Goal: Transaction & Acquisition: Purchase product/service

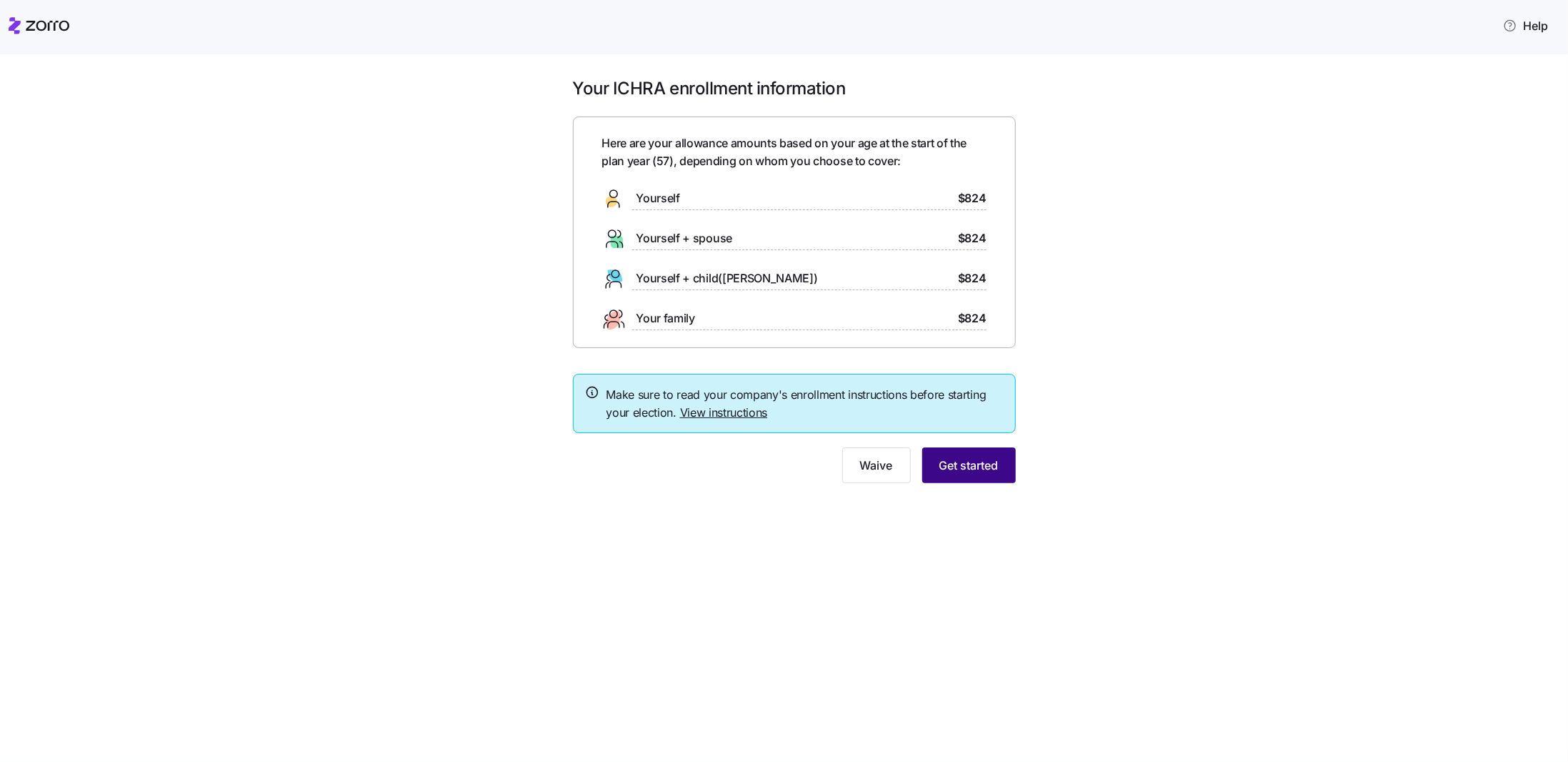
click at [974, 465] on span "Get started" at bounding box center [969, 464] width 59 height 17
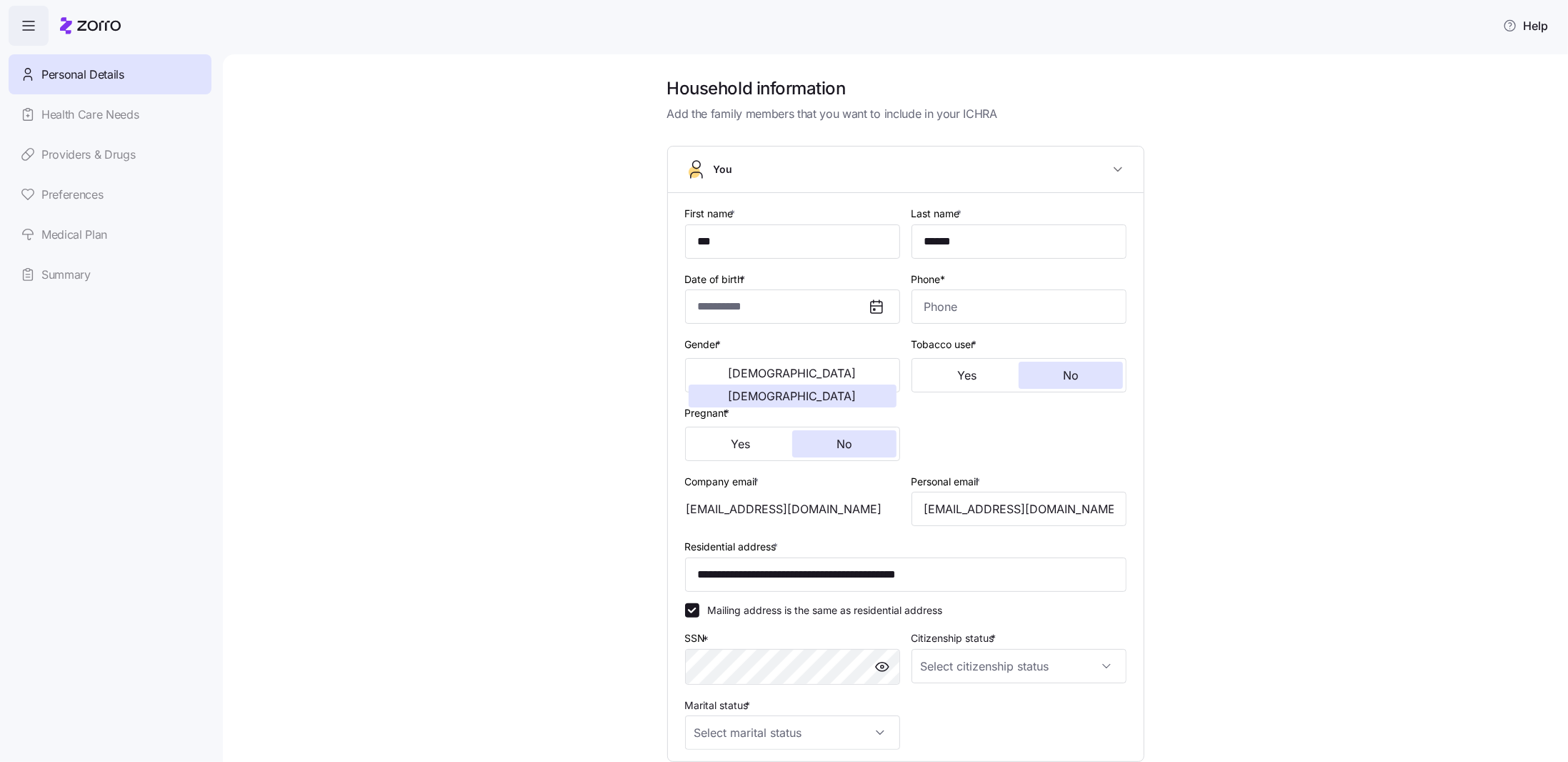
type input "**********"
type input "[PHONE_NUMBER]"
type input "[DEMOGRAPHIC_DATA] citizen"
type input "Married"
click at [89, 238] on link "Medical Plan" at bounding box center [110, 234] width 203 height 40
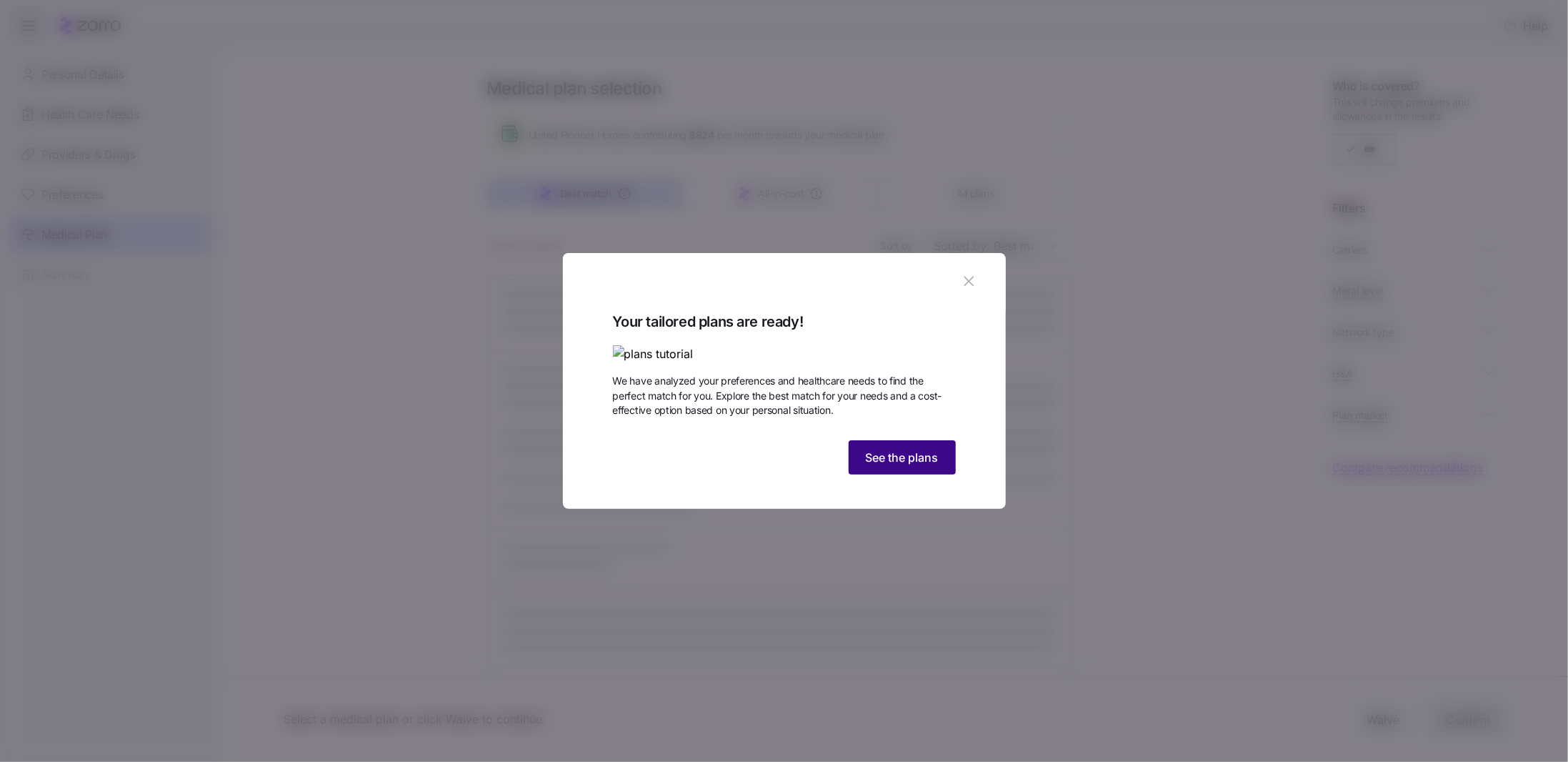
click at [896, 465] on span "See the plans" at bounding box center [901, 457] width 73 height 17
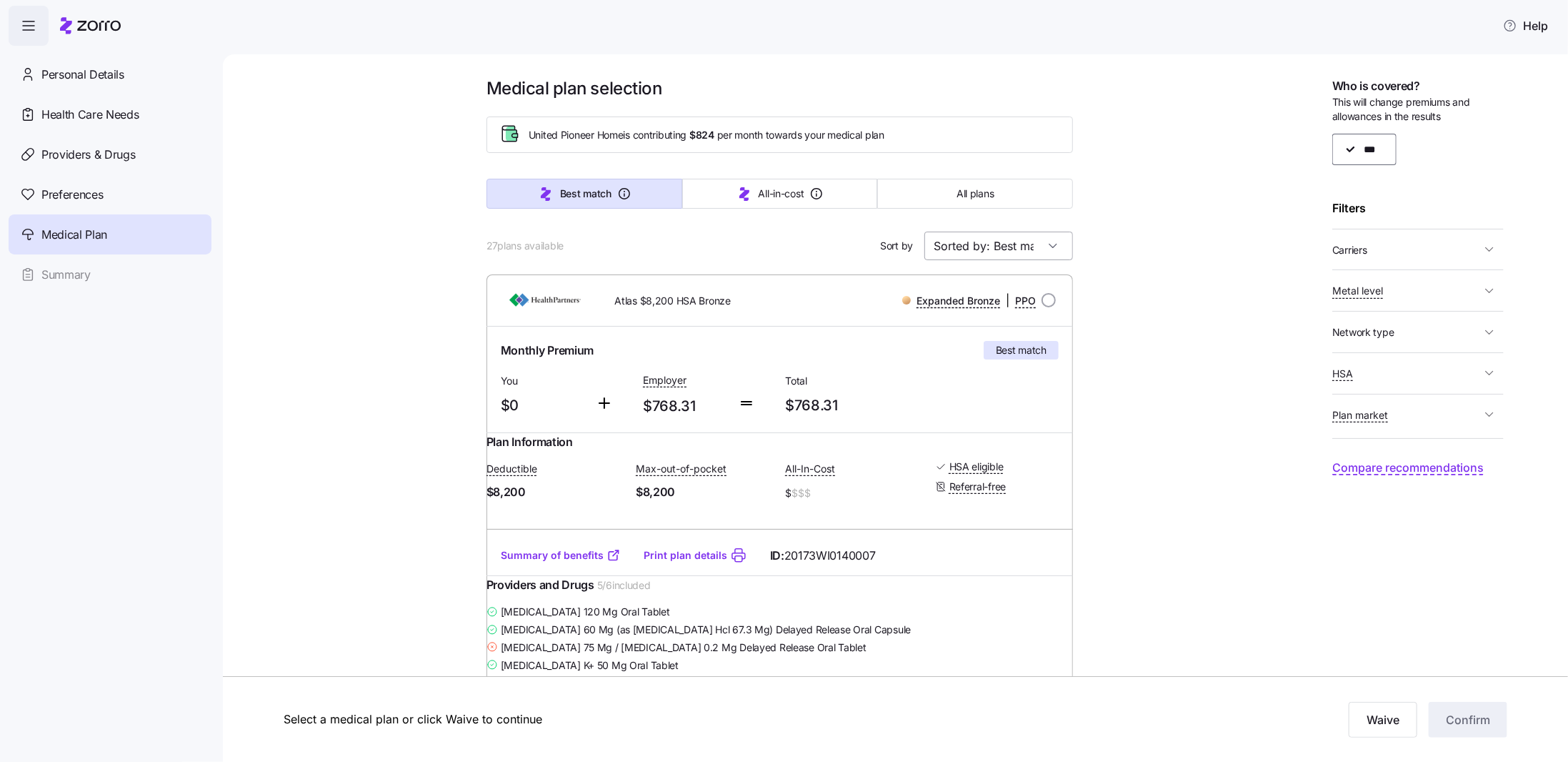
click at [1028, 247] on input "Sorted by: Best match" at bounding box center [998, 246] width 149 height 29
click at [960, 335] on div "Premium" at bounding box center [993, 338] width 137 height 27
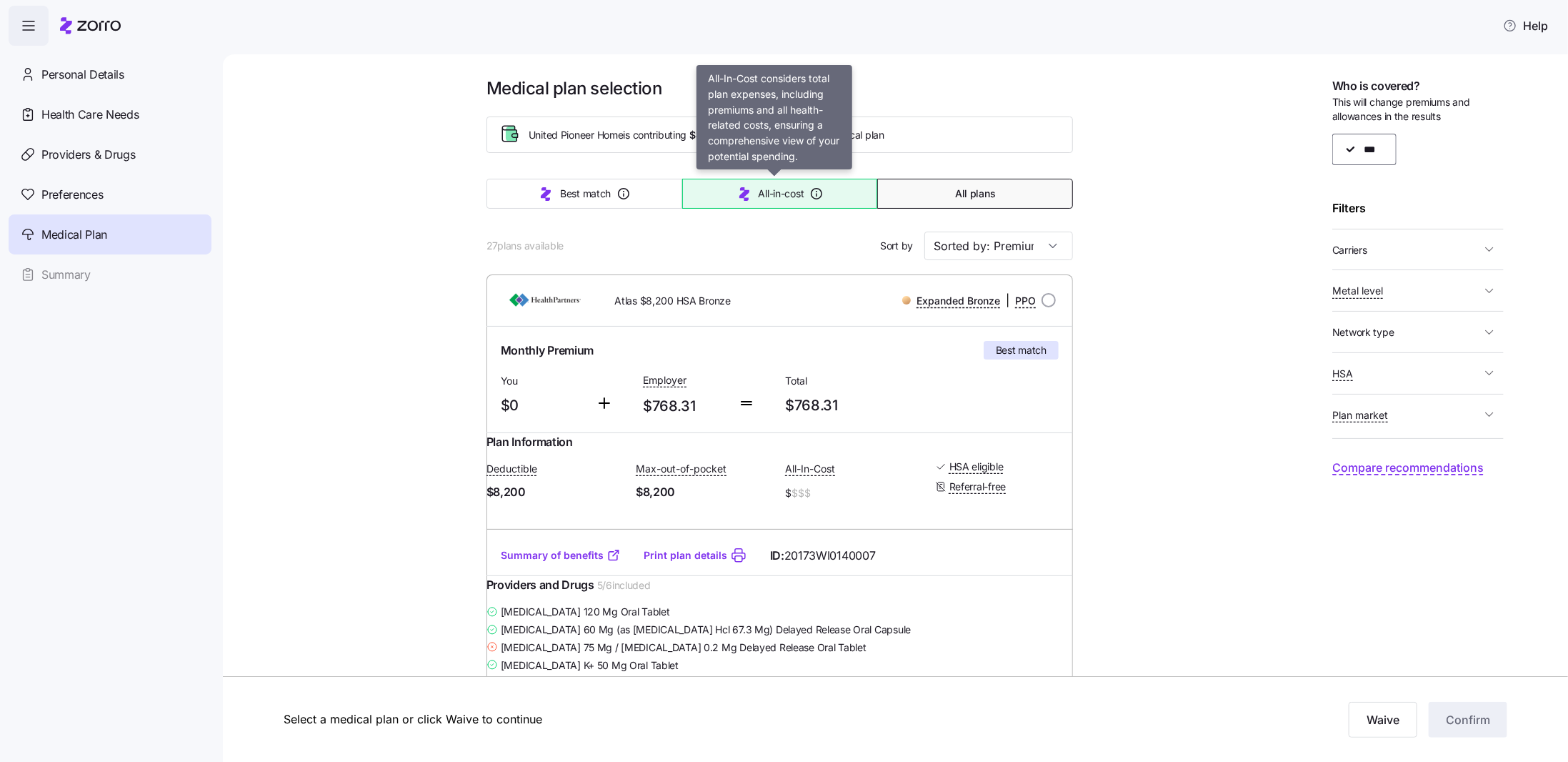
click at [739, 191] on icon "button" at bounding box center [744, 193] width 10 height 14
type input "Sorted by: All-in-cost"
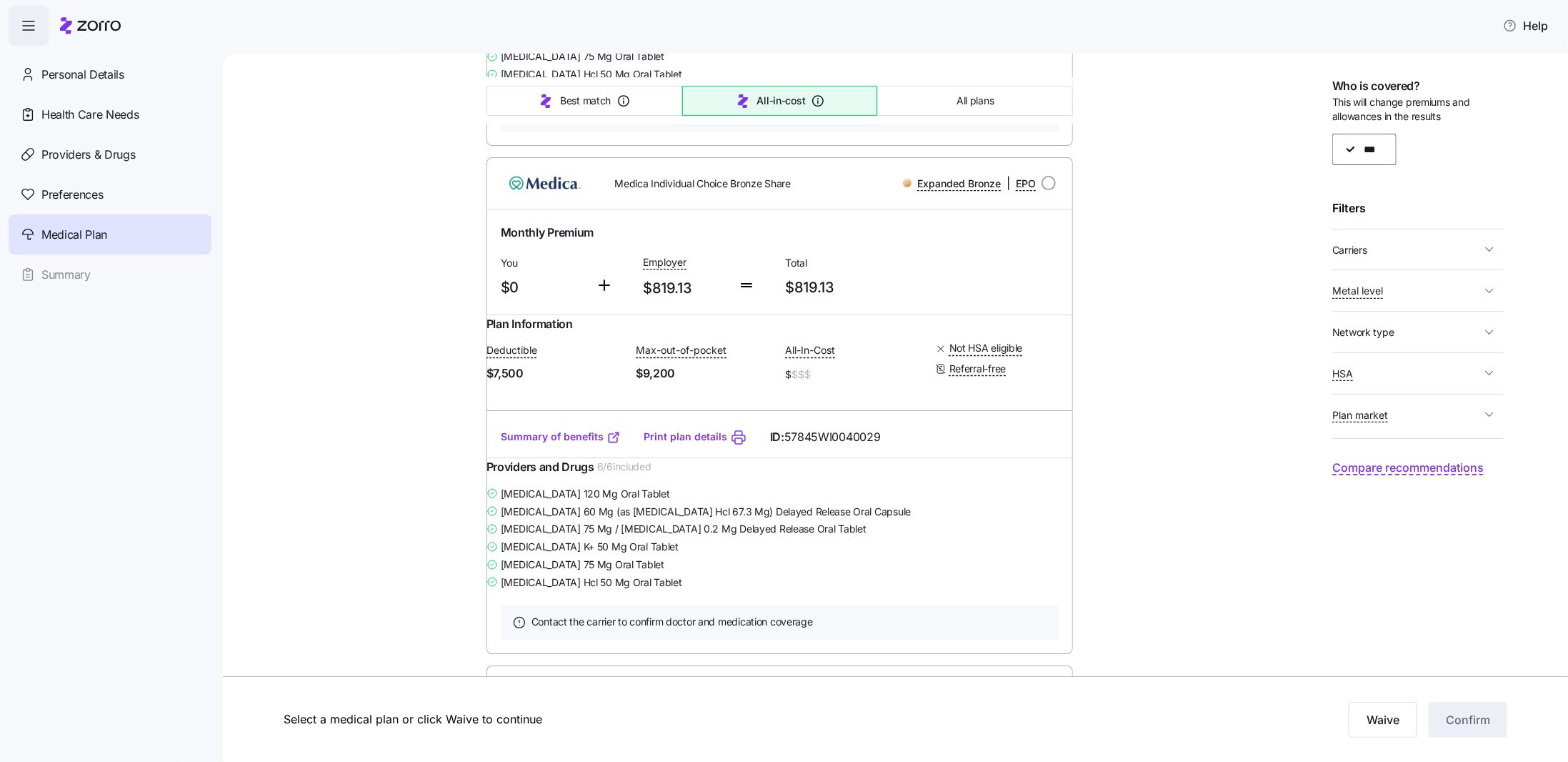
scroll to position [3335, 0]
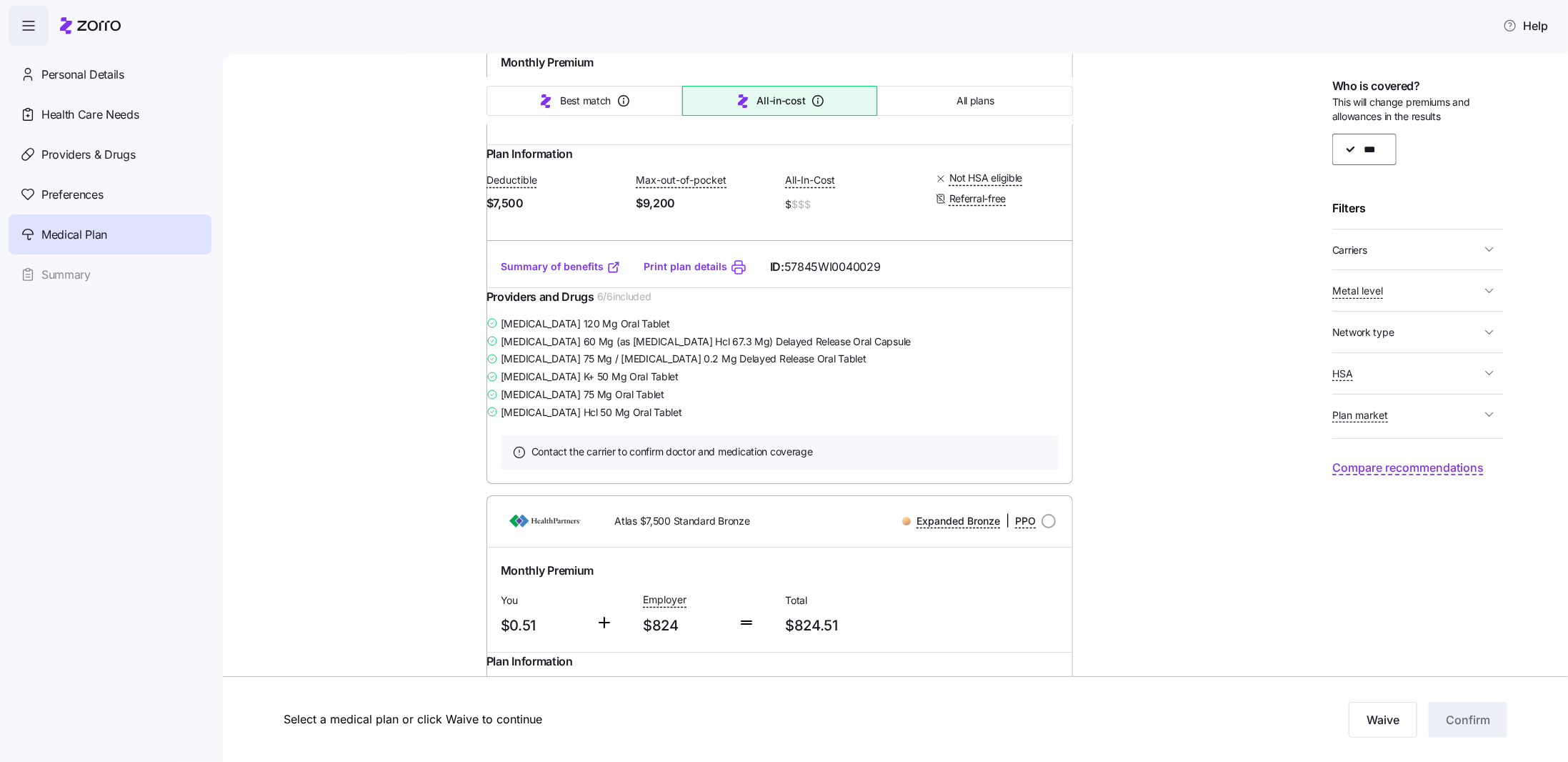
click at [1426, 469] on span "Compare recommendations" at bounding box center [1407, 468] width 151 height 18
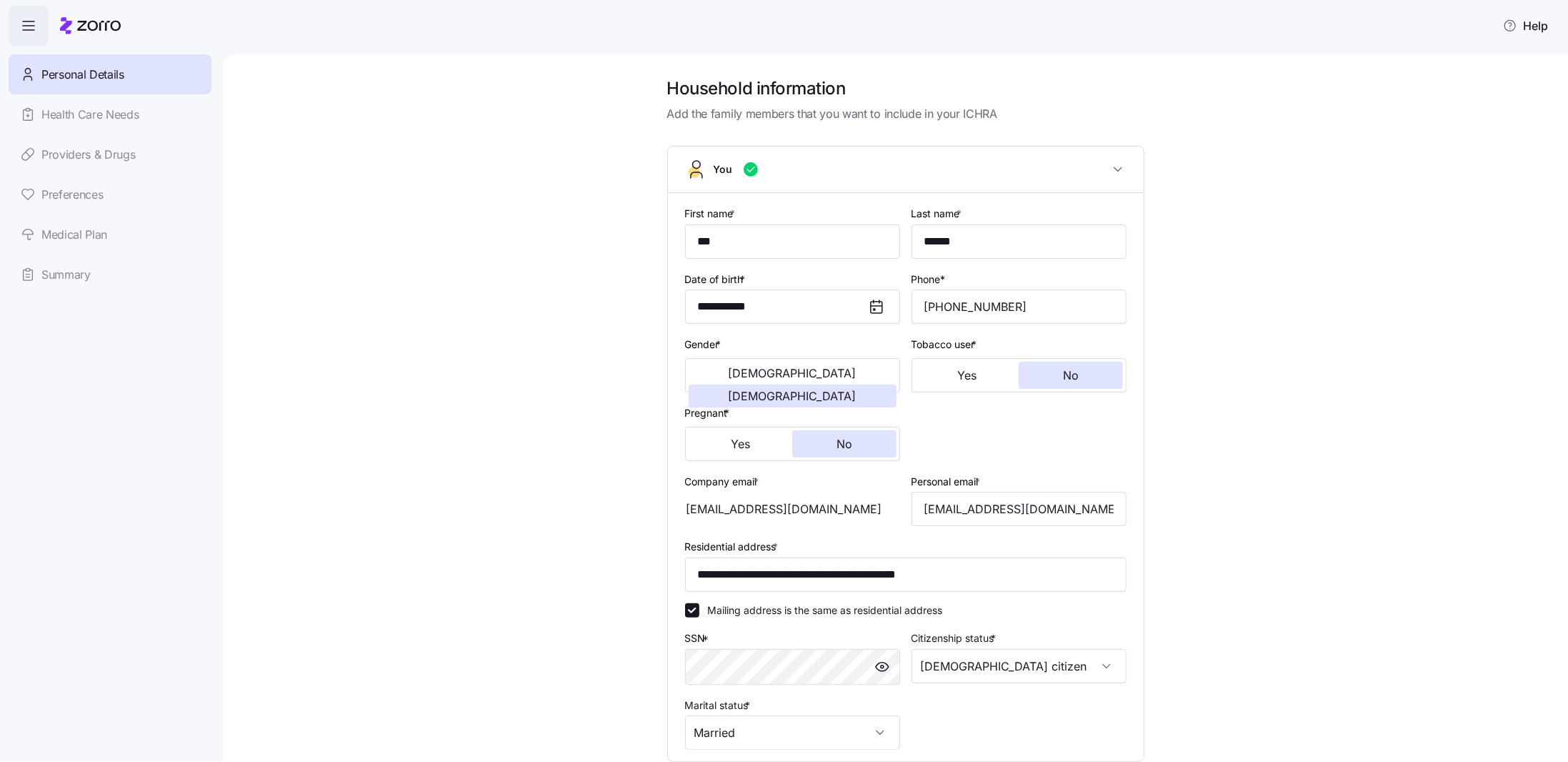
click at [110, 230] on link "Medical Plan" at bounding box center [110, 234] width 203 height 40
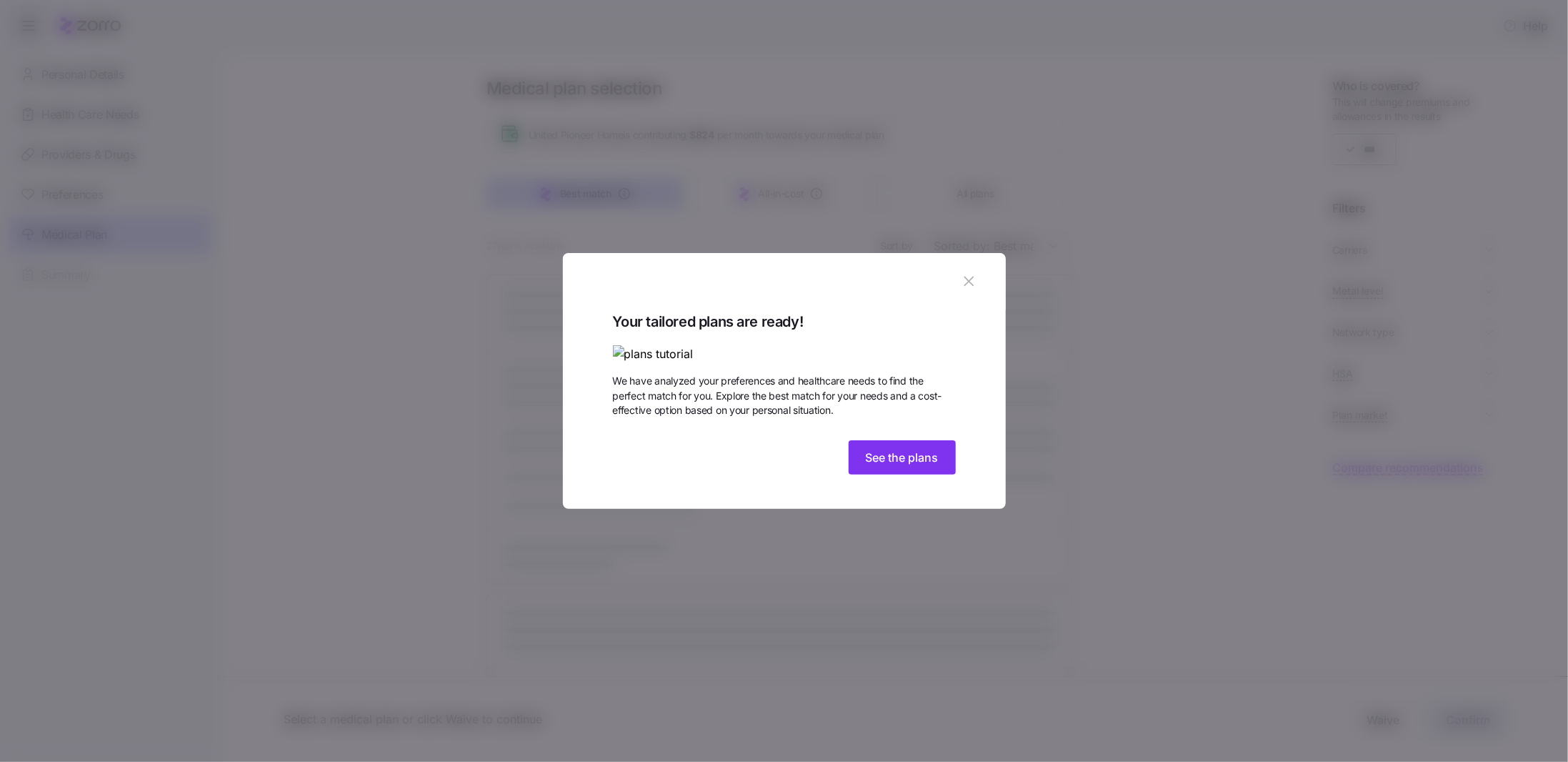
click at [972, 273] on icon "button" at bounding box center [968, 280] width 15 height 15
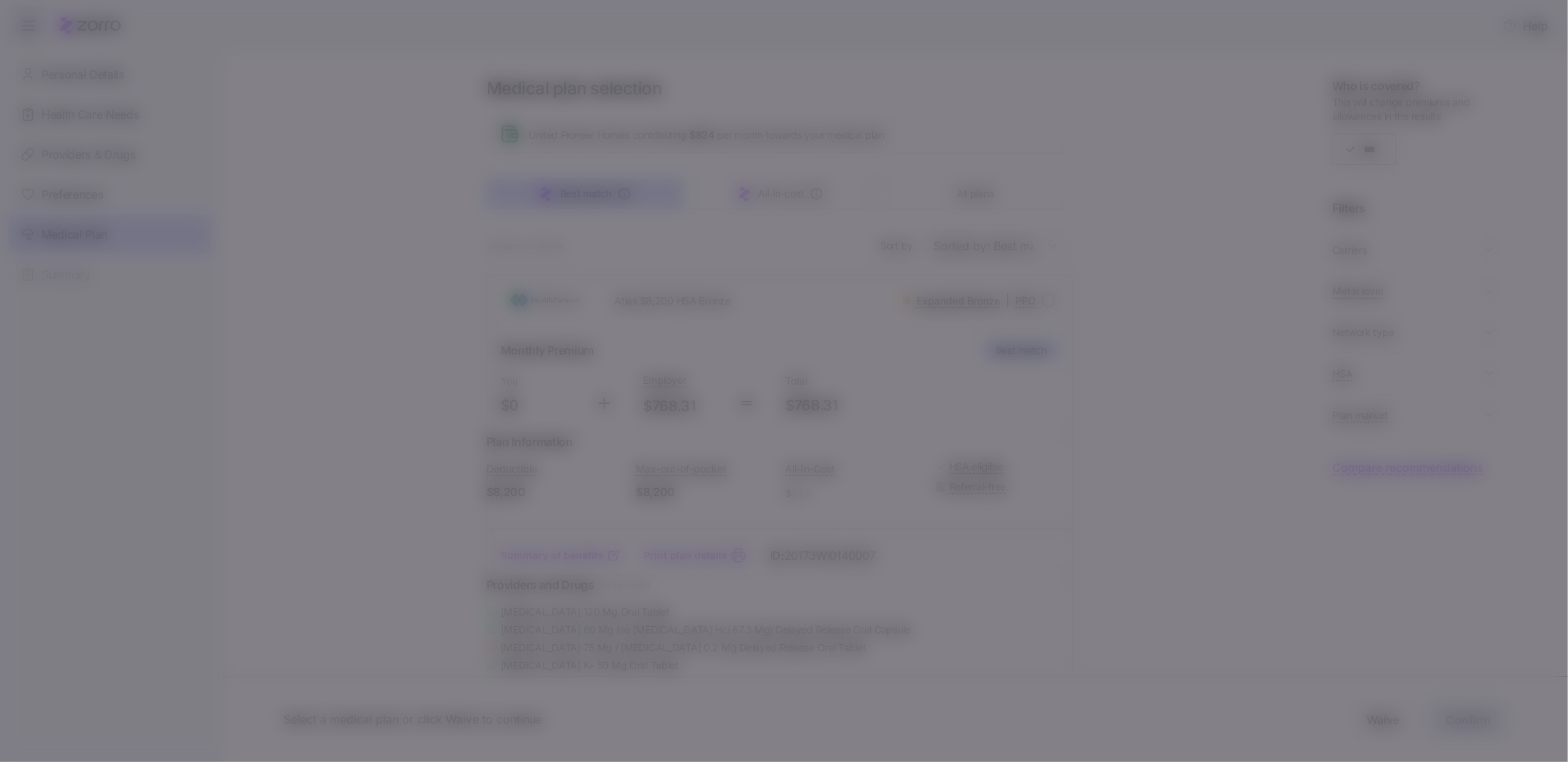
click at [970, 273] on icon "button" at bounding box center [968, 280] width 15 height 15
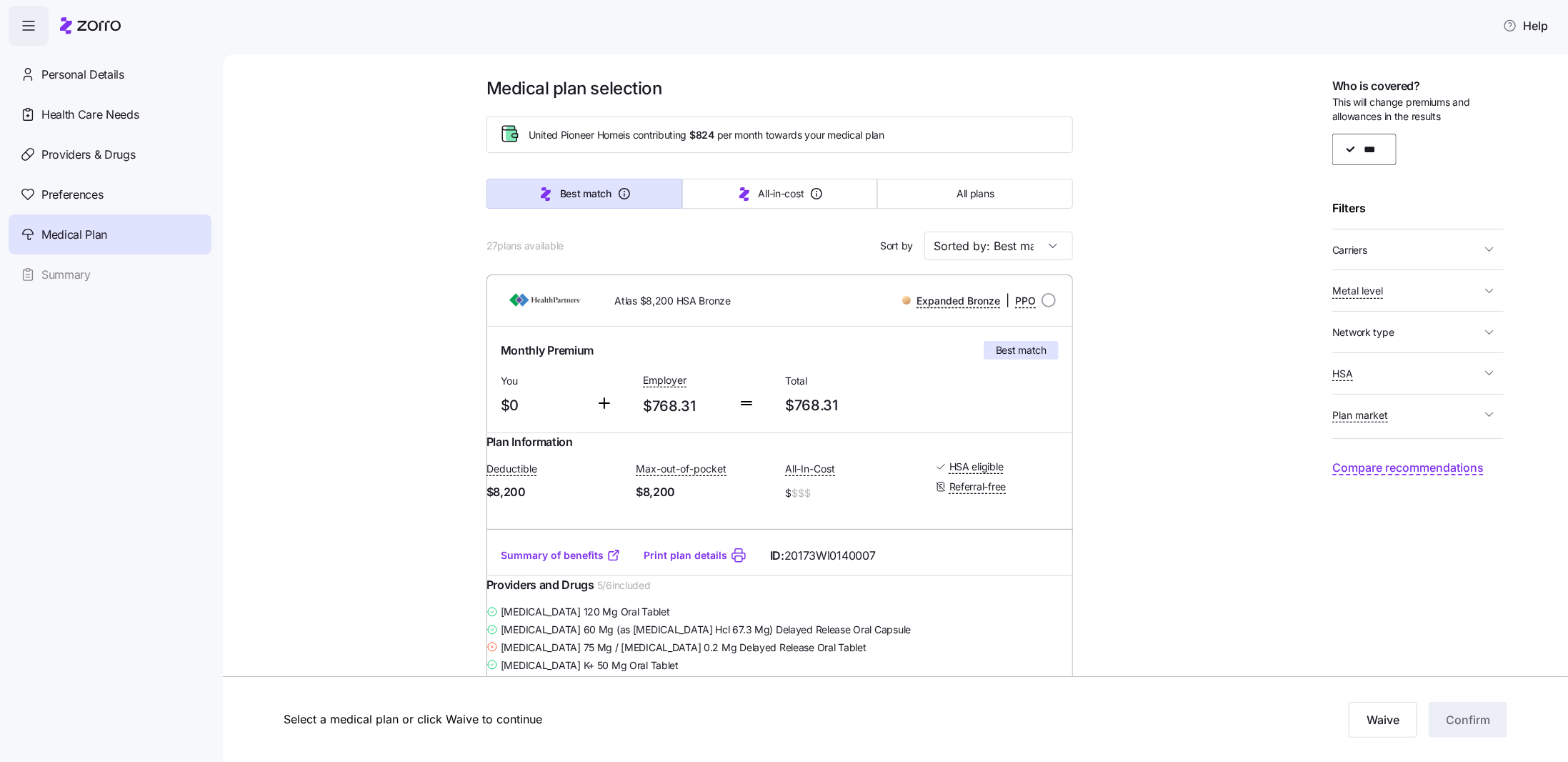
click at [1399, 252] on span "Carriers" at bounding box center [1407, 249] width 149 height 18
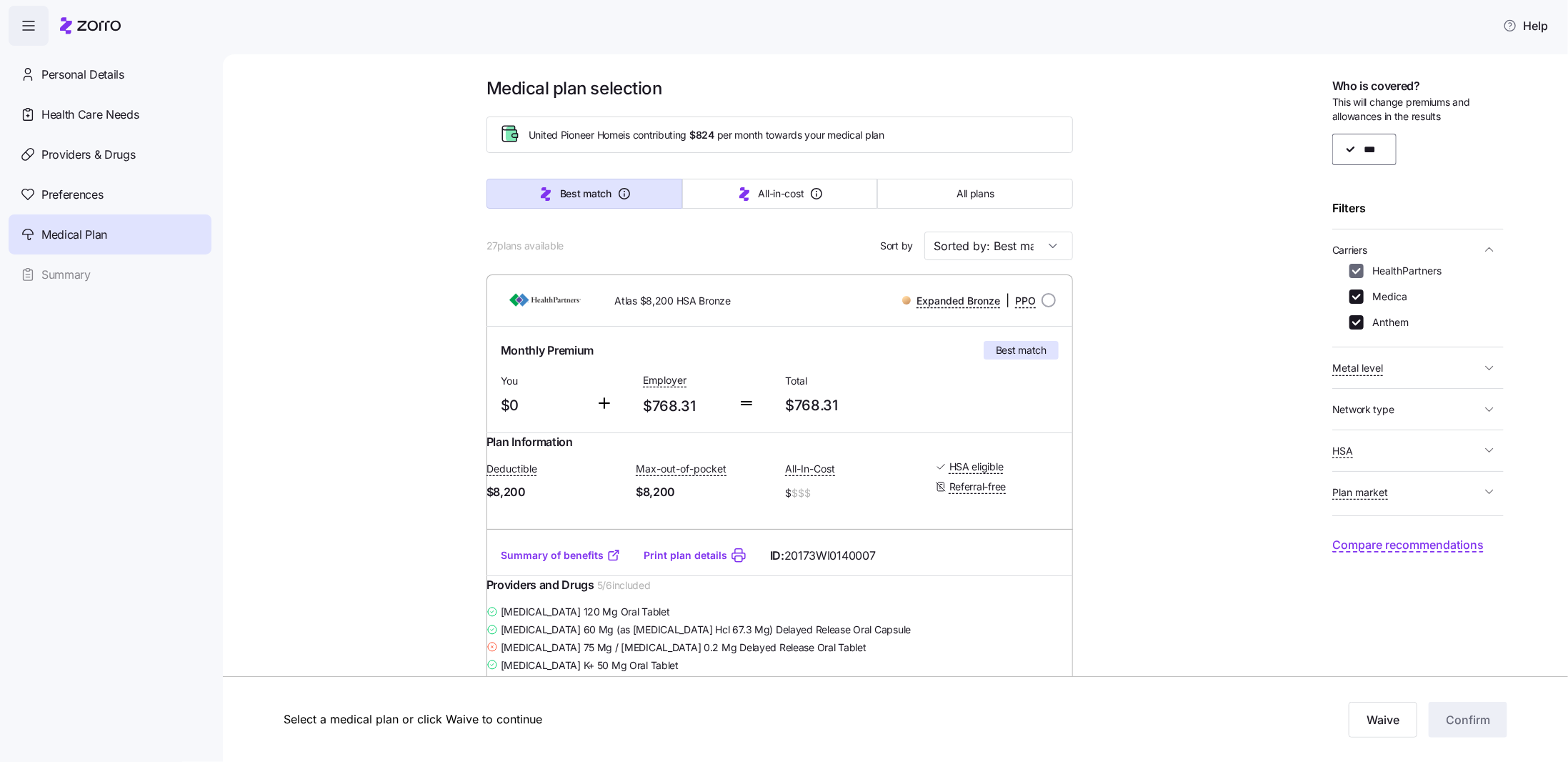
click at [1356, 273] on input "HealthPartners" at bounding box center [1357, 271] width 15 height 15
checkbox input "false"
click at [1411, 365] on span "Metal level" at bounding box center [1407, 367] width 149 height 18
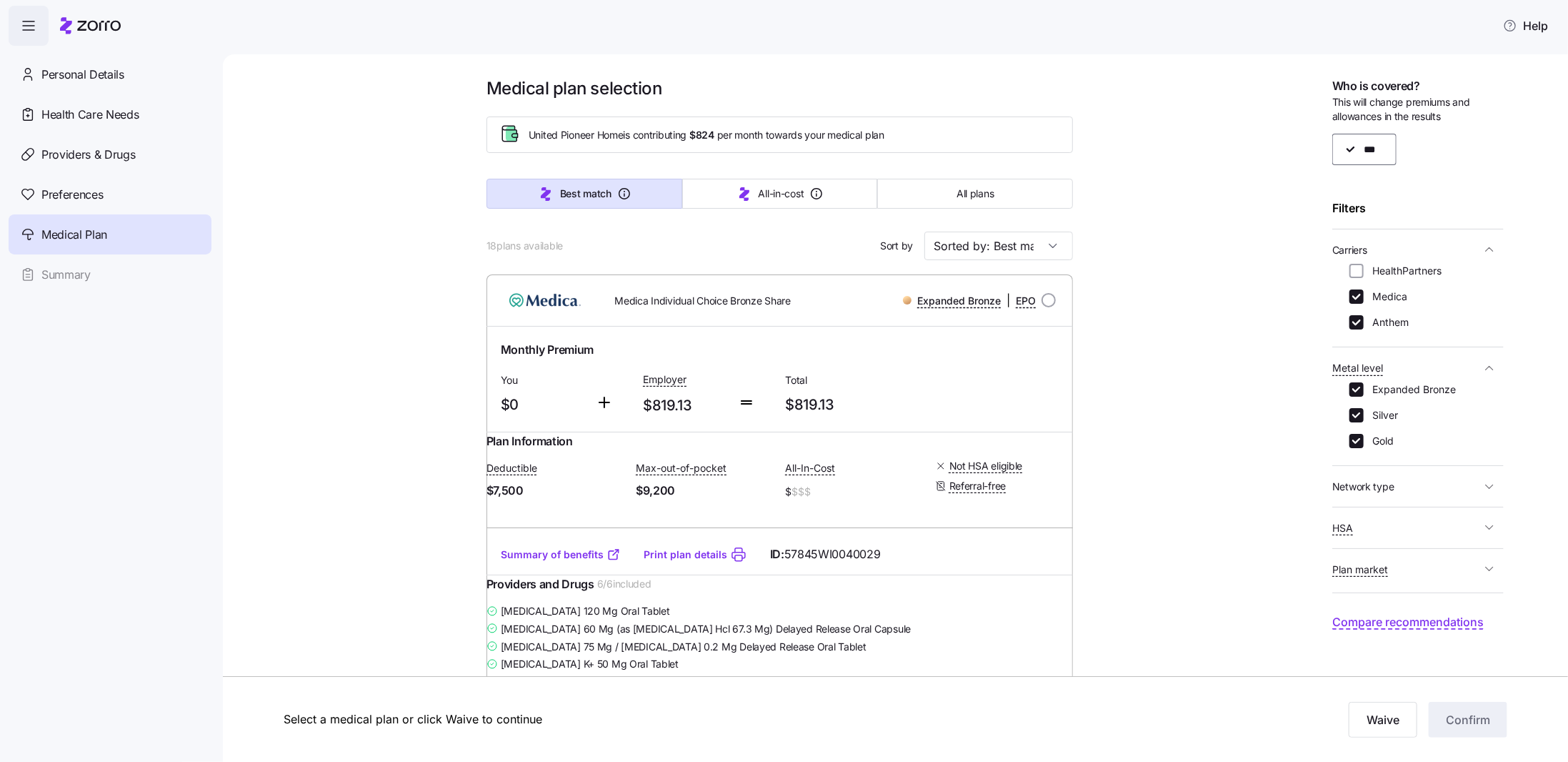
click at [1424, 362] on span "Metal level" at bounding box center [1407, 367] width 149 height 18
click at [1428, 400] on span "Network type" at bounding box center [1407, 409] width 149 height 18
click at [1453, 532] on span "HSA" at bounding box center [1407, 538] width 149 height 18
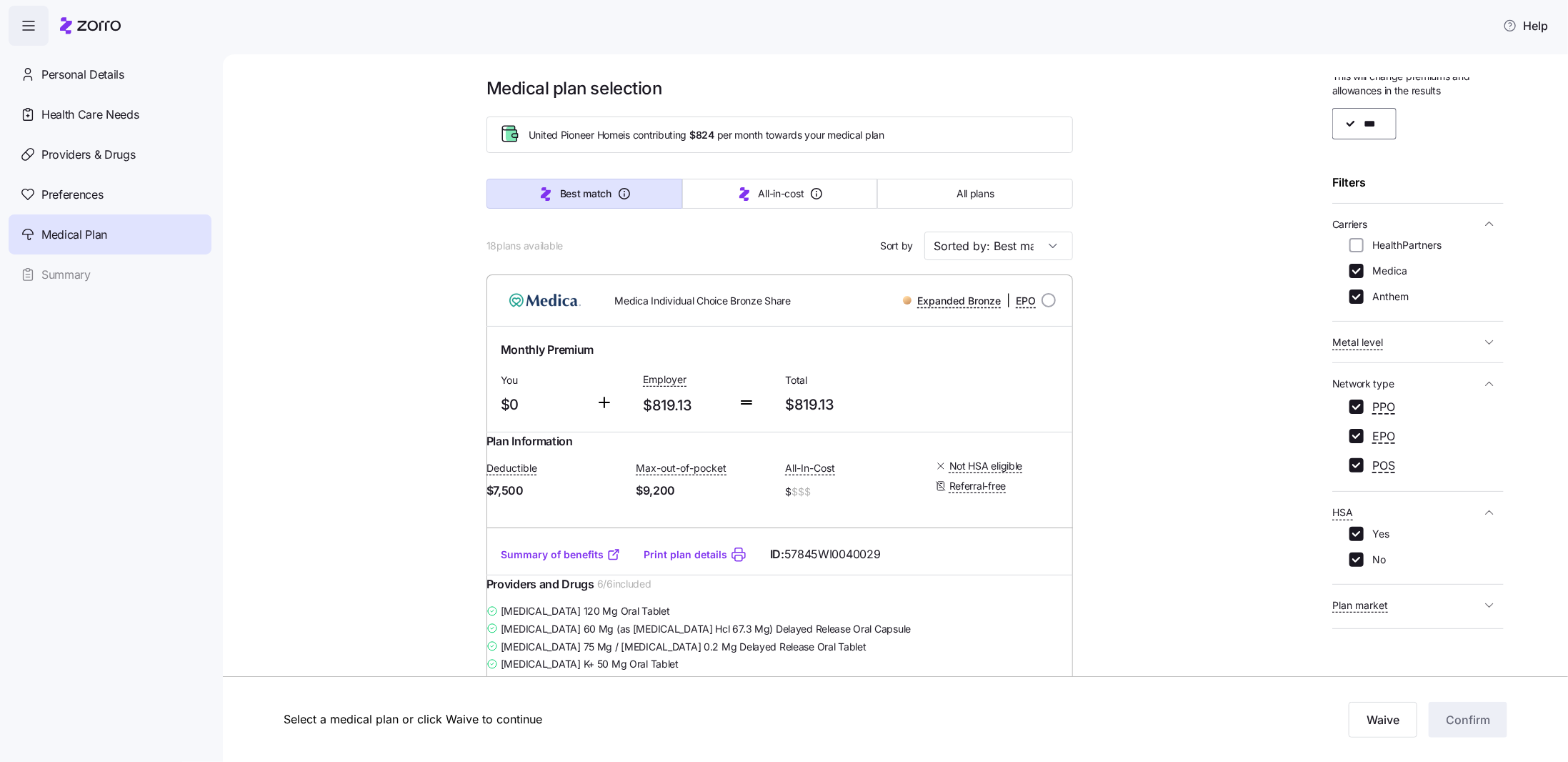
scroll to position [40, 0]
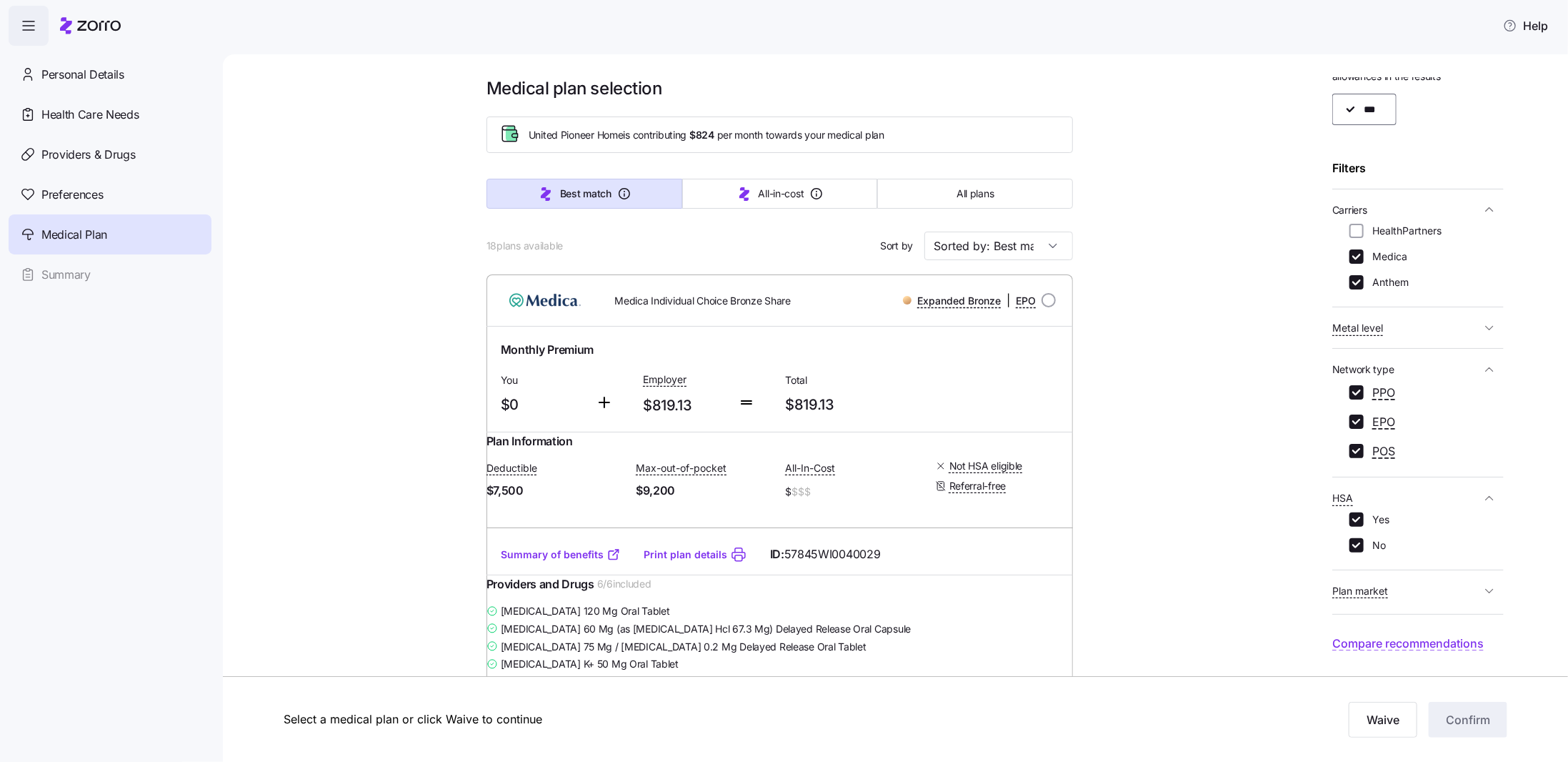
click at [1478, 580] on button "Plan market" at bounding box center [1417, 591] width 171 height 29
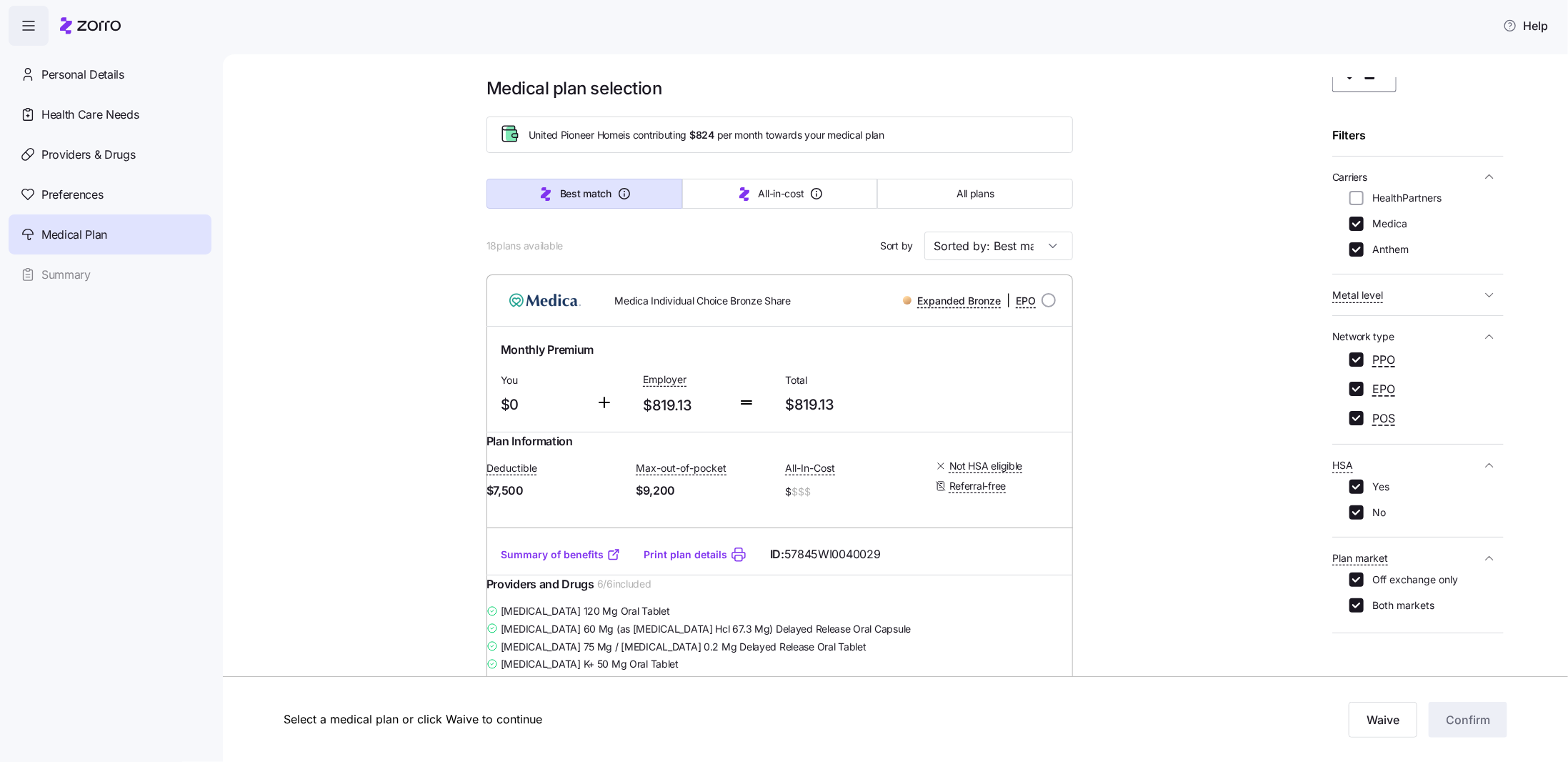
scroll to position [92, 0]
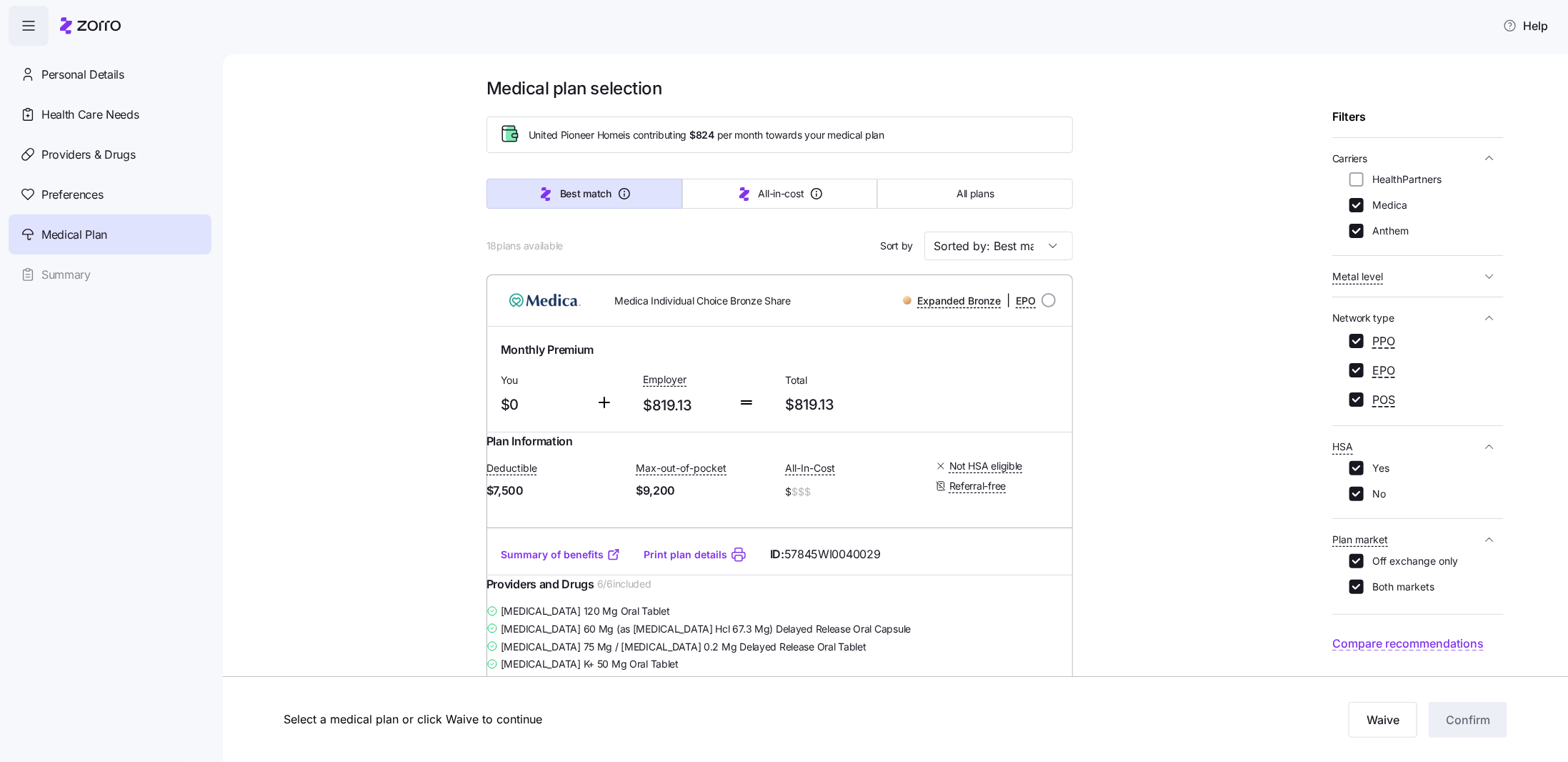
click at [1457, 645] on span "Compare recommendations" at bounding box center [1407, 643] width 151 height 18
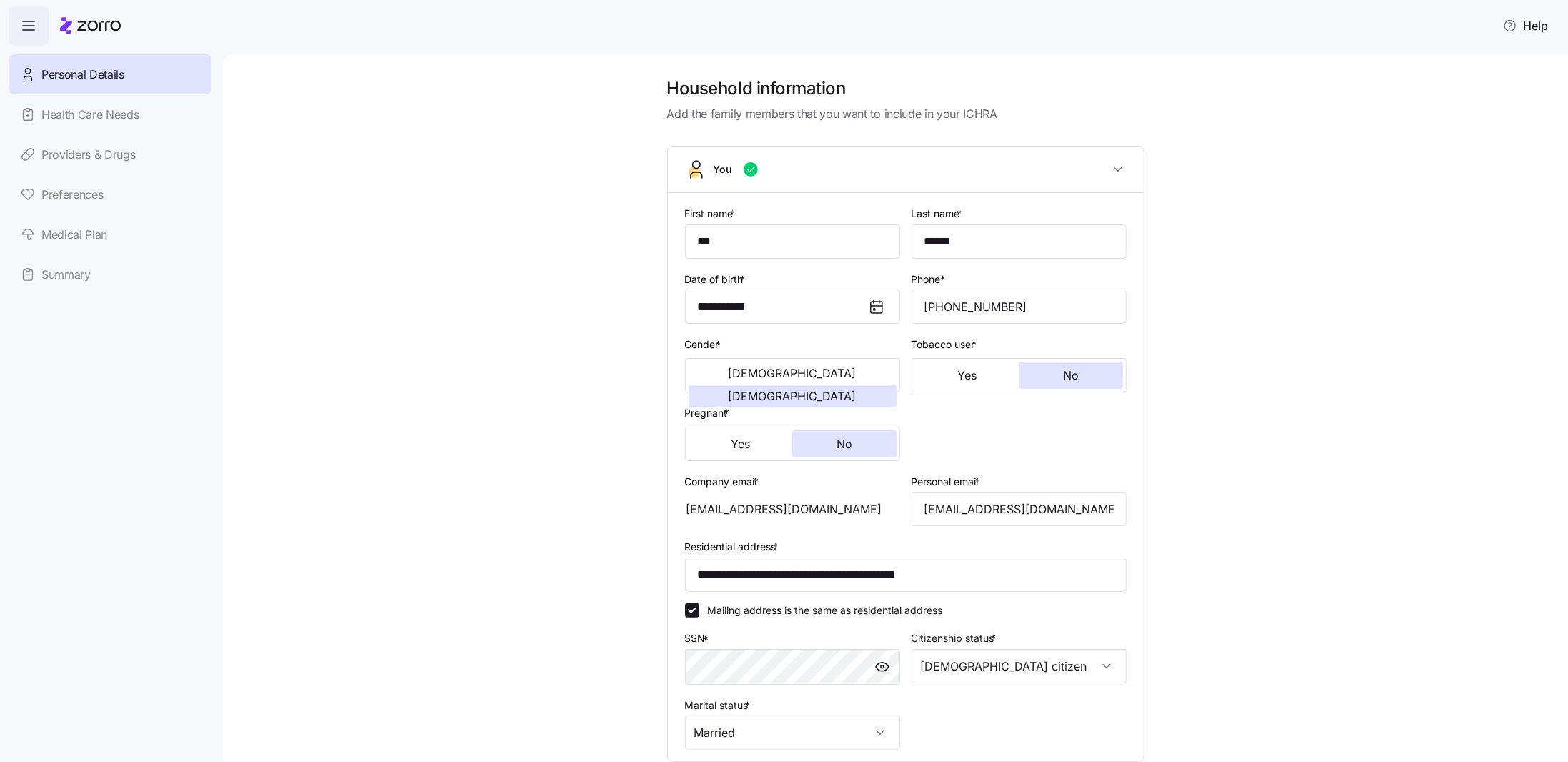
click at [93, 235] on link "Medical Plan" at bounding box center [110, 234] width 203 height 40
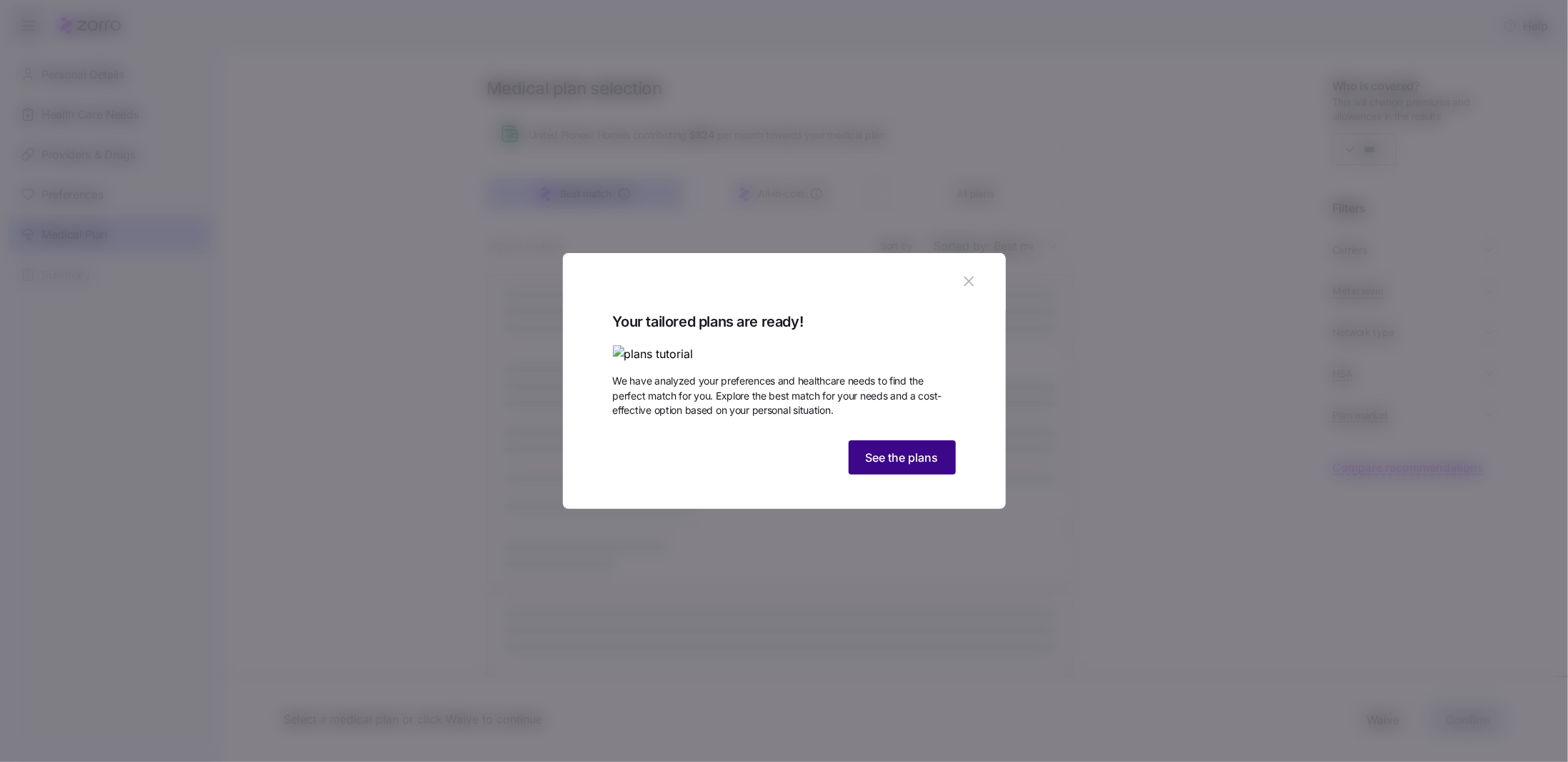
click at [905, 465] on span "See the plans" at bounding box center [901, 457] width 73 height 17
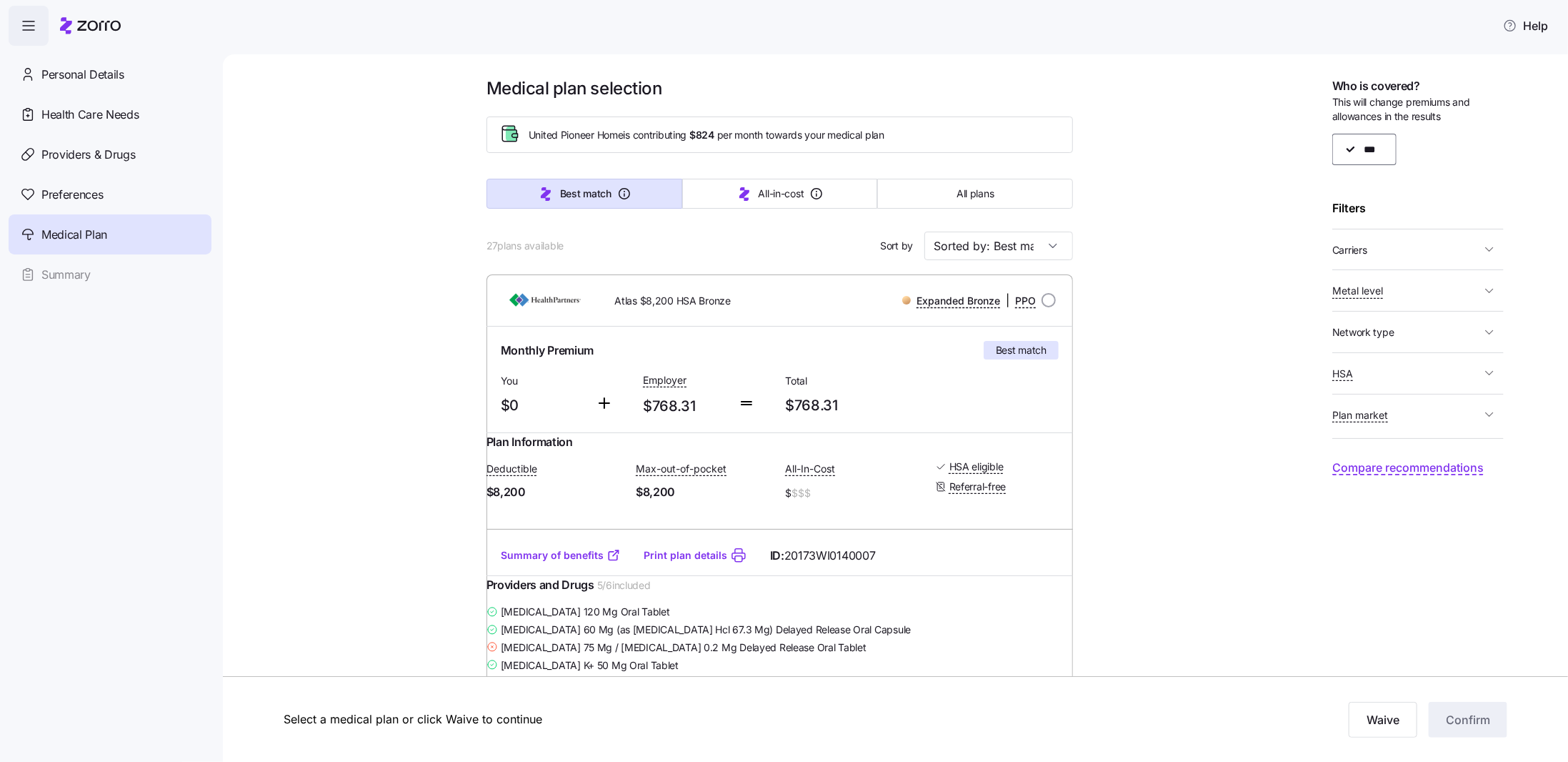
click at [905, 550] on div "Summary of benefits Print plan details ID: 20173WI0140007" at bounding box center [779, 555] width 587 height 41
click at [1424, 249] on span "Carriers" at bounding box center [1407, 249] width 149 height 18
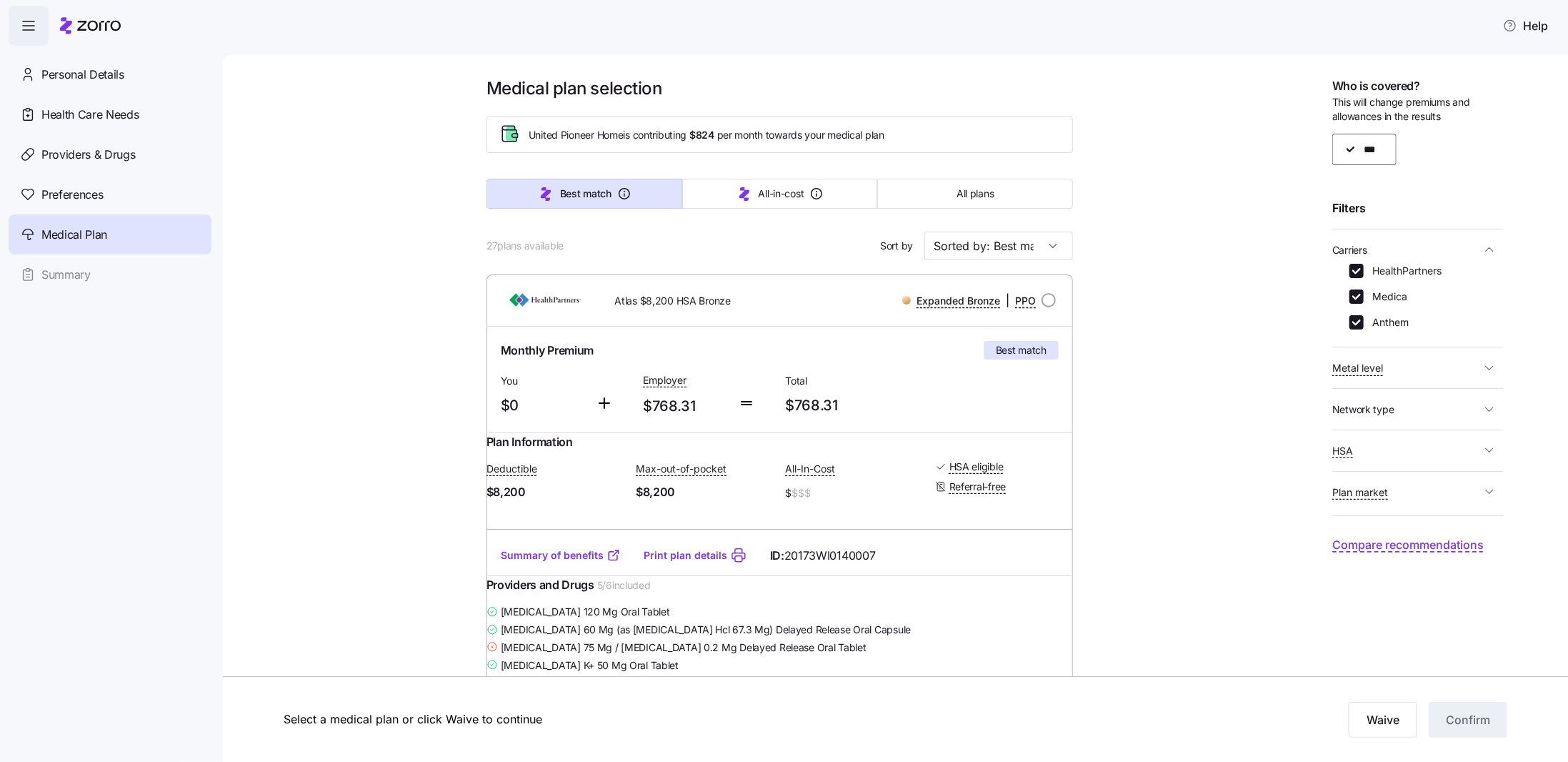
click at [1380, 271] on label "HealthPartners" at bounding box center [1402, 271] width 78 height 15
click at [1363, 271] on input "HealthPartners" at bounding box center [1357, 271] width 15 height 15
checkbox input "false"
click at [1407, 361] on span "Metal level" at bounding box center [1407, 367] width 149 height 18
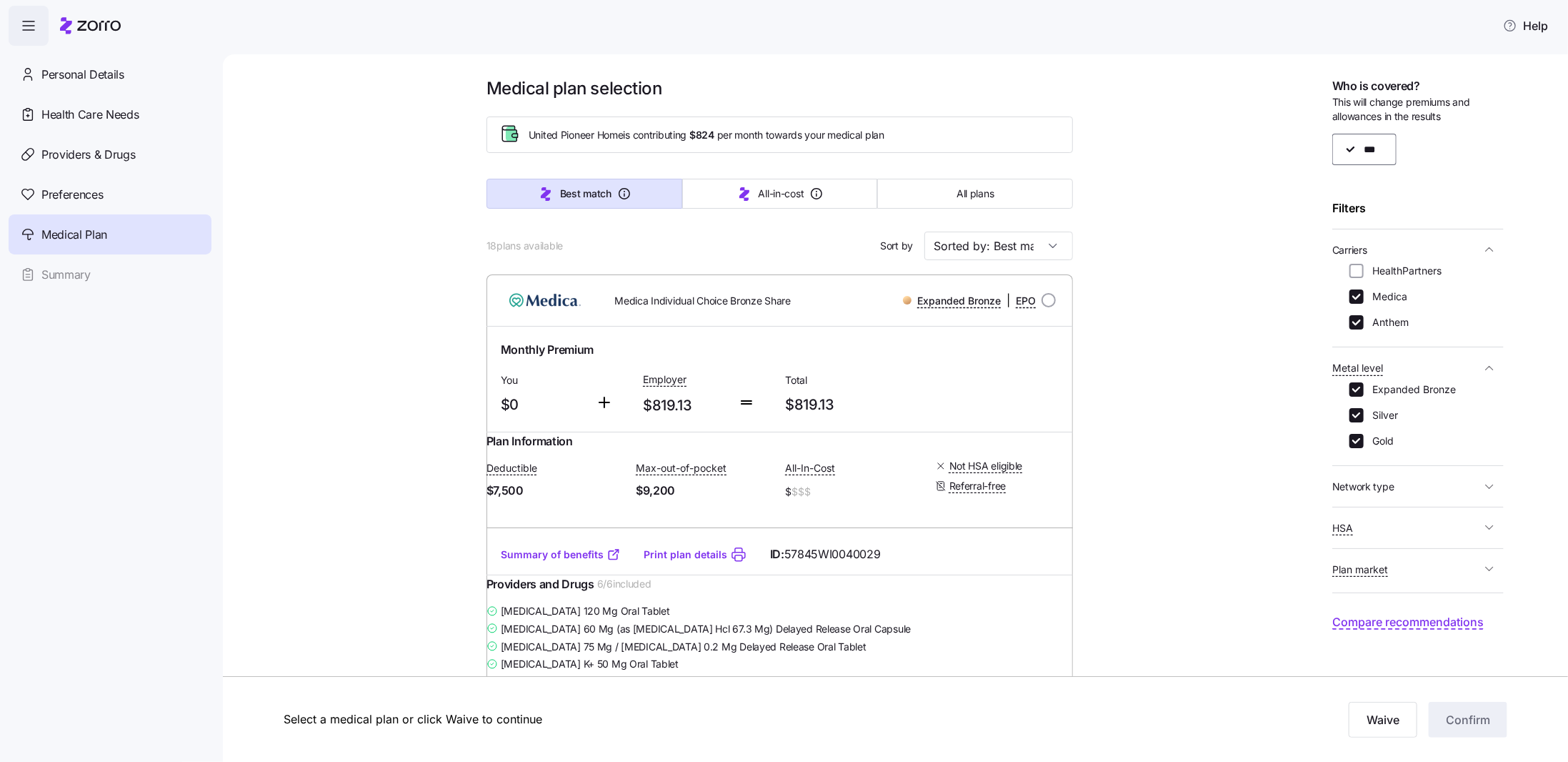
click at [1407, 361] on span "Metal level" at bounding box center [1407, 367] width 149 height 18
click at [1380, 414] on span "Network type" at bounding box center [1363, 409] width 63 height 15
click at [1382, 411] on span "Network type" at bounding box center [1363, 409] width 63 height 15
click at [1024, 239] on input "Sorted by: Best match" at bounding box center [998, 246] width 149 height 29
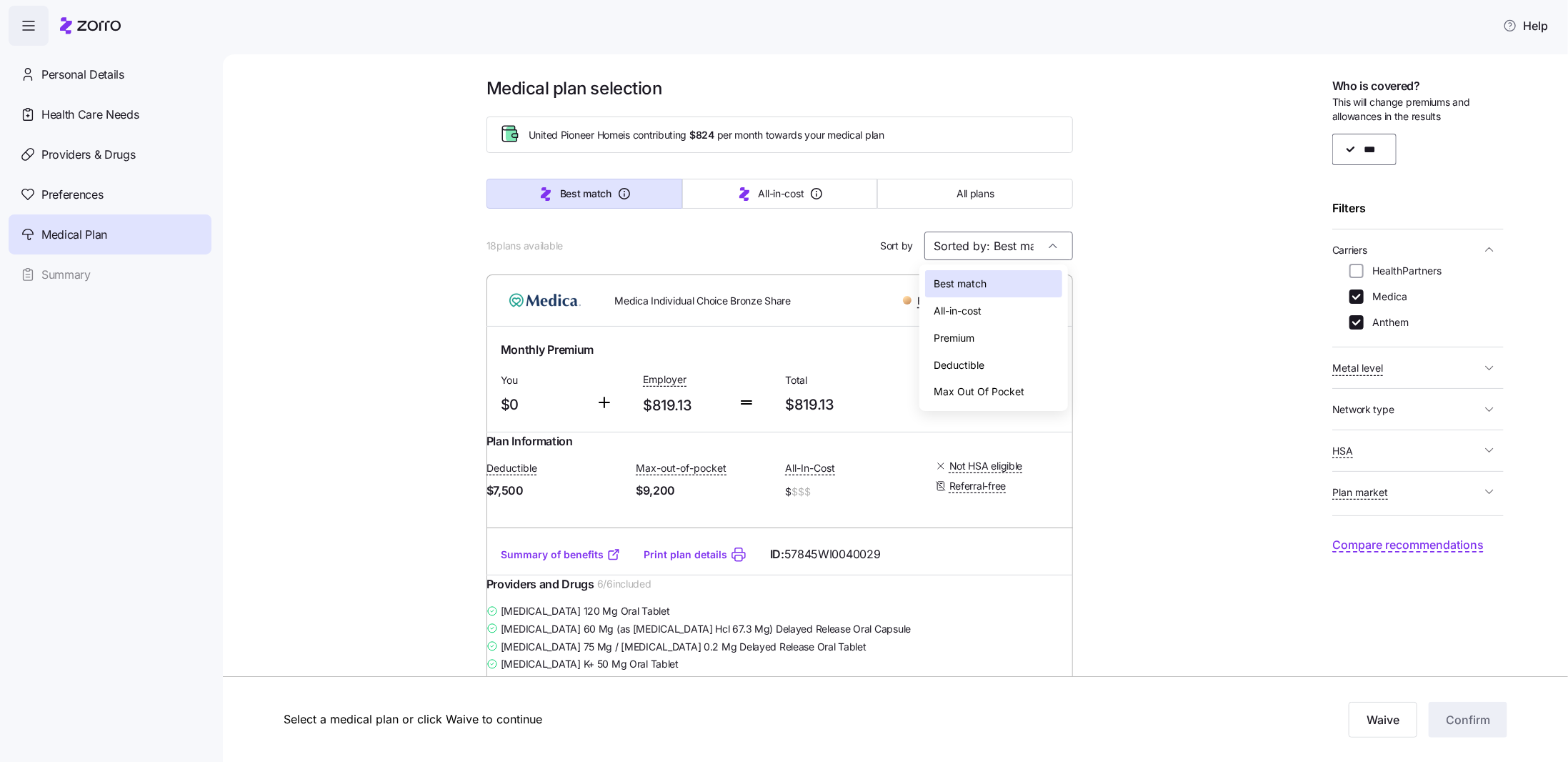
click at [959, 337] on div "Premium" at bounding box center [993, 338] width 137 height 27
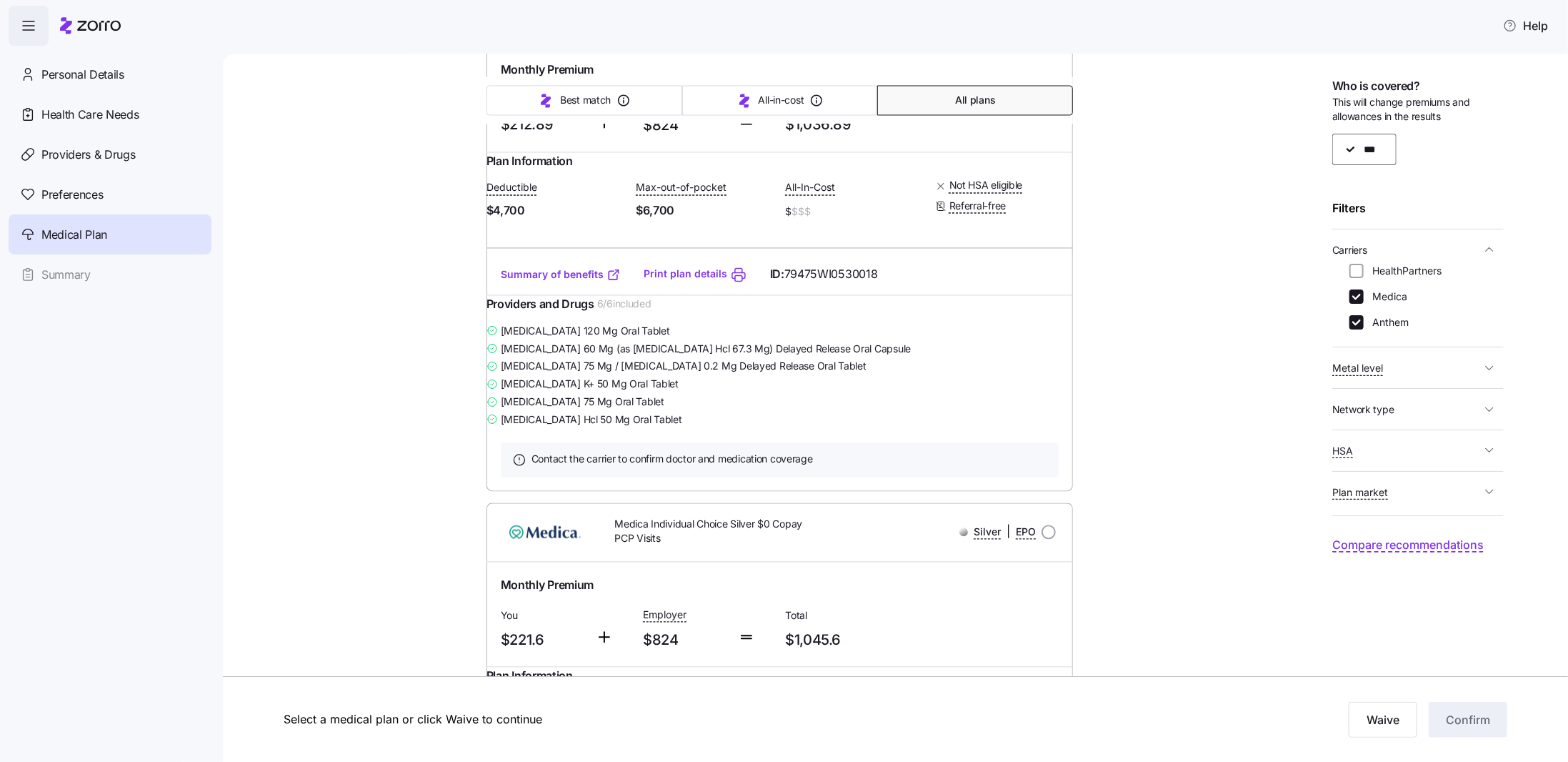
scroll to position [1788, 0]
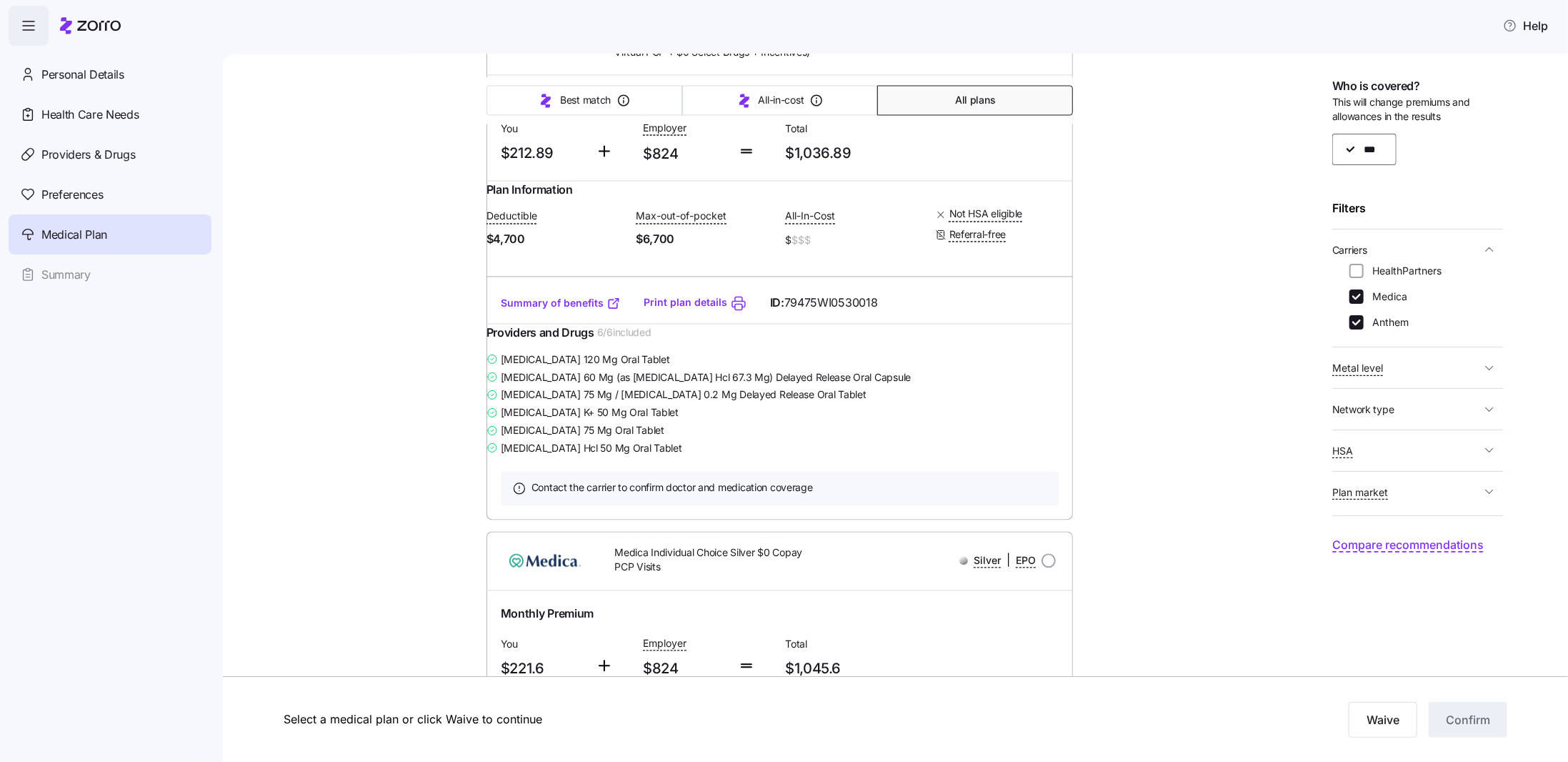
click at [547, 311] on link "Summary of benefits" at bounding box center [560, 304] width 120 height 15
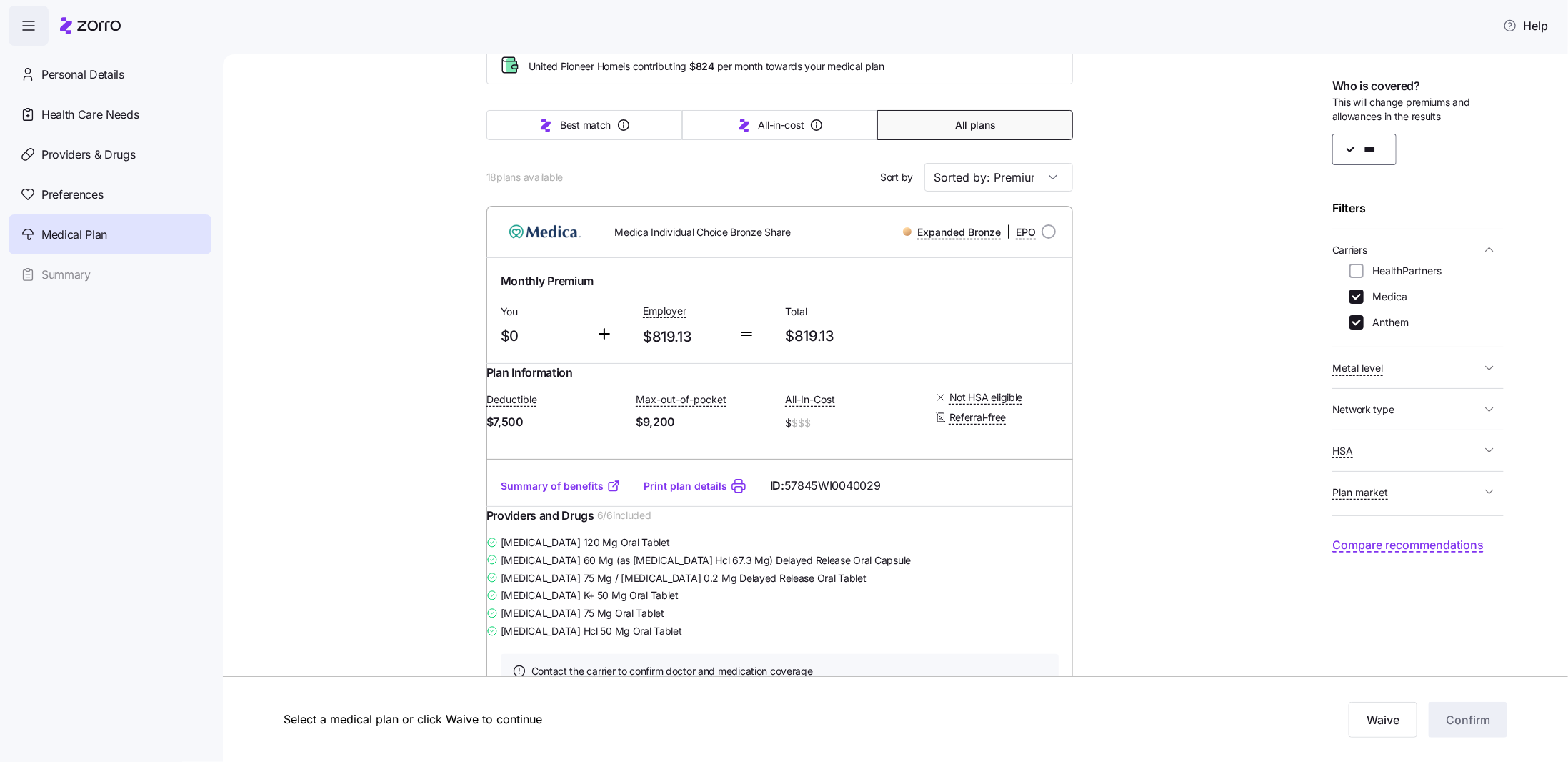
scroll to position [0, 0]
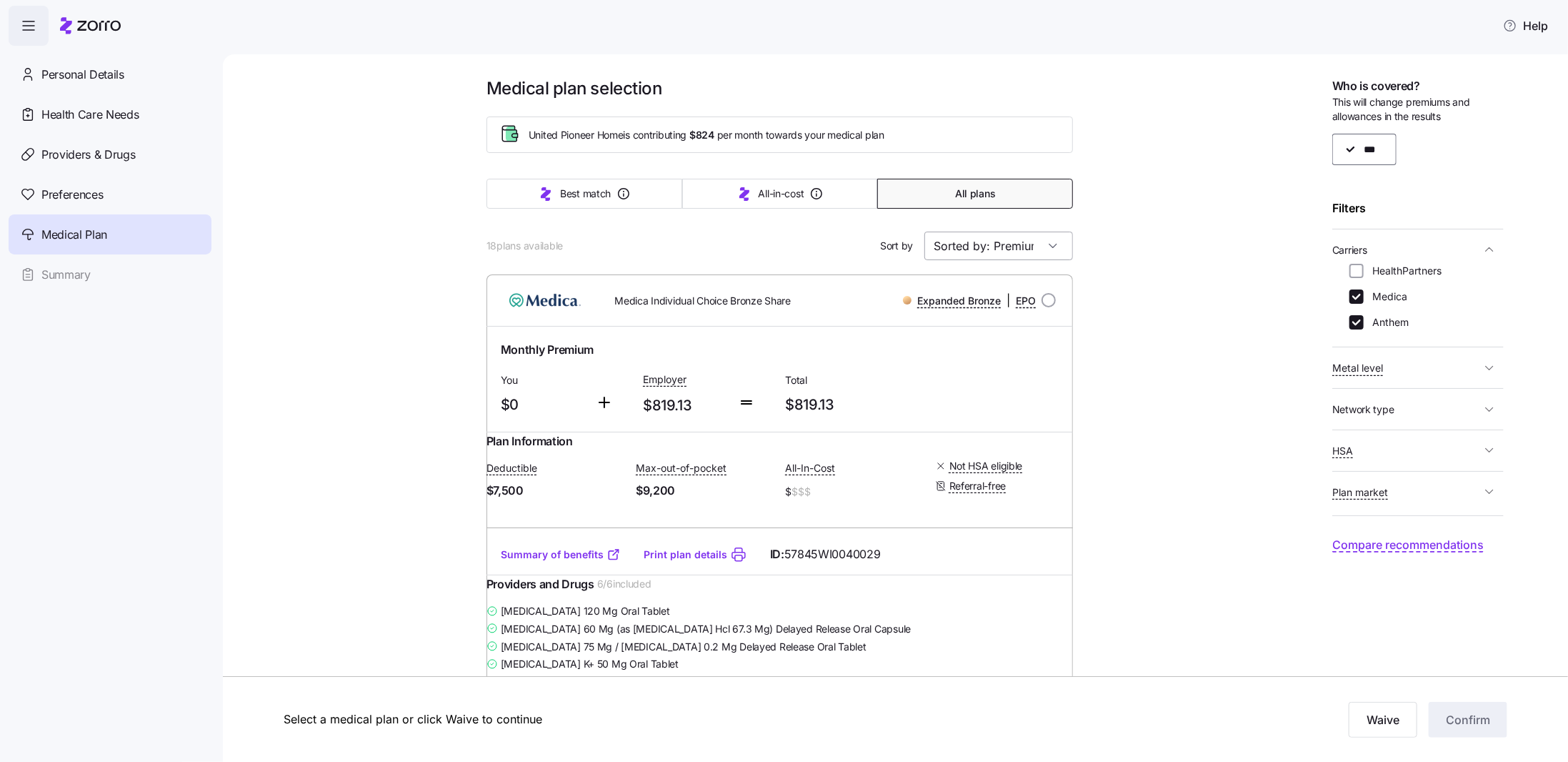
click at [954, 246] on input "Sorted by: Premium" at bounding box center [998, 246] width 149 height 29
click at [967, 282] on div "Best match" at bounding box center [993, 284] width 137 height 27
type input "Sorted by: Best match"
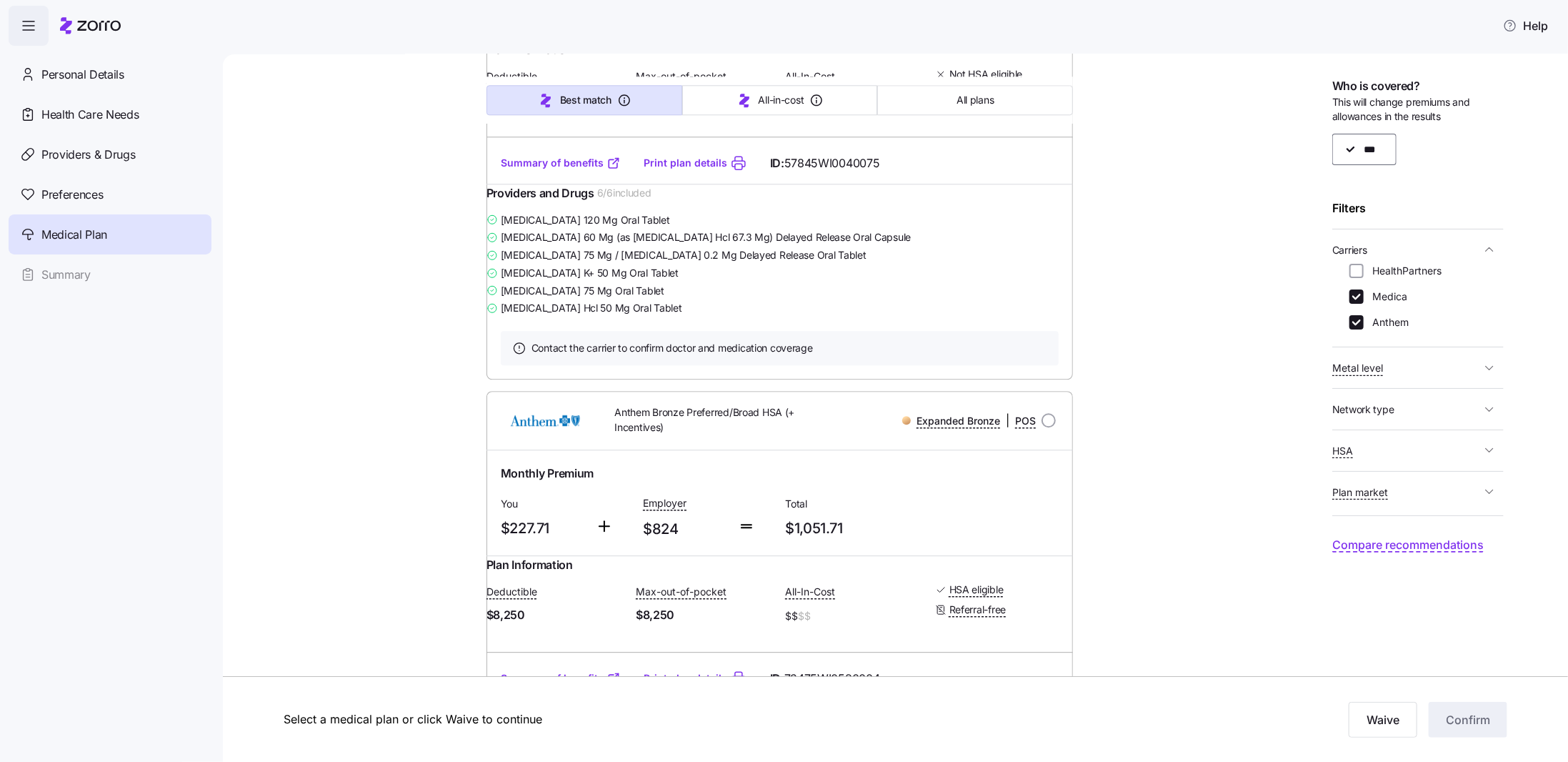
scroll to position [2467, 0]
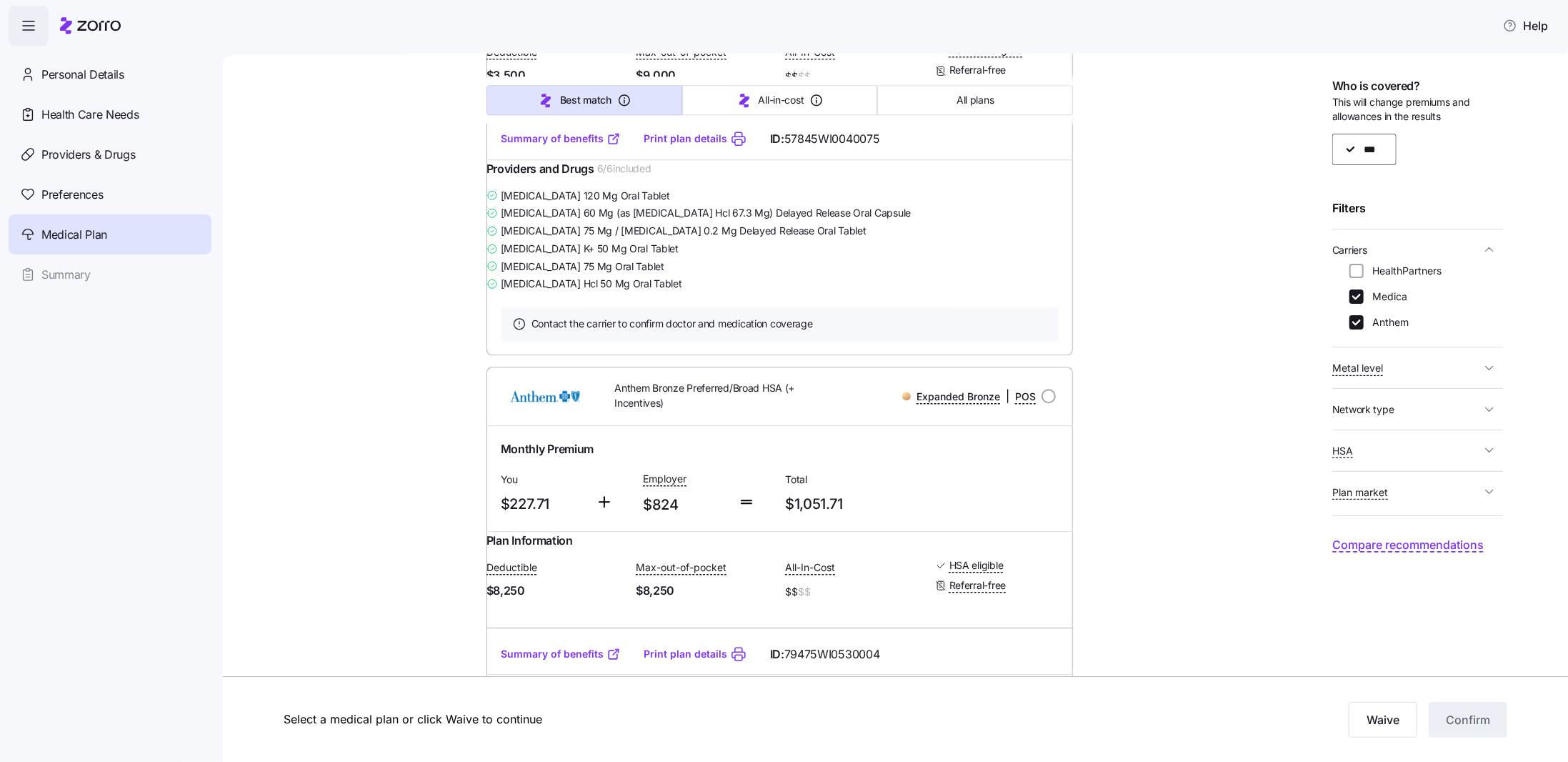
click at [563, 146] on link "Summary of benefits" at bounding box center [560, 139] width 120 height 15
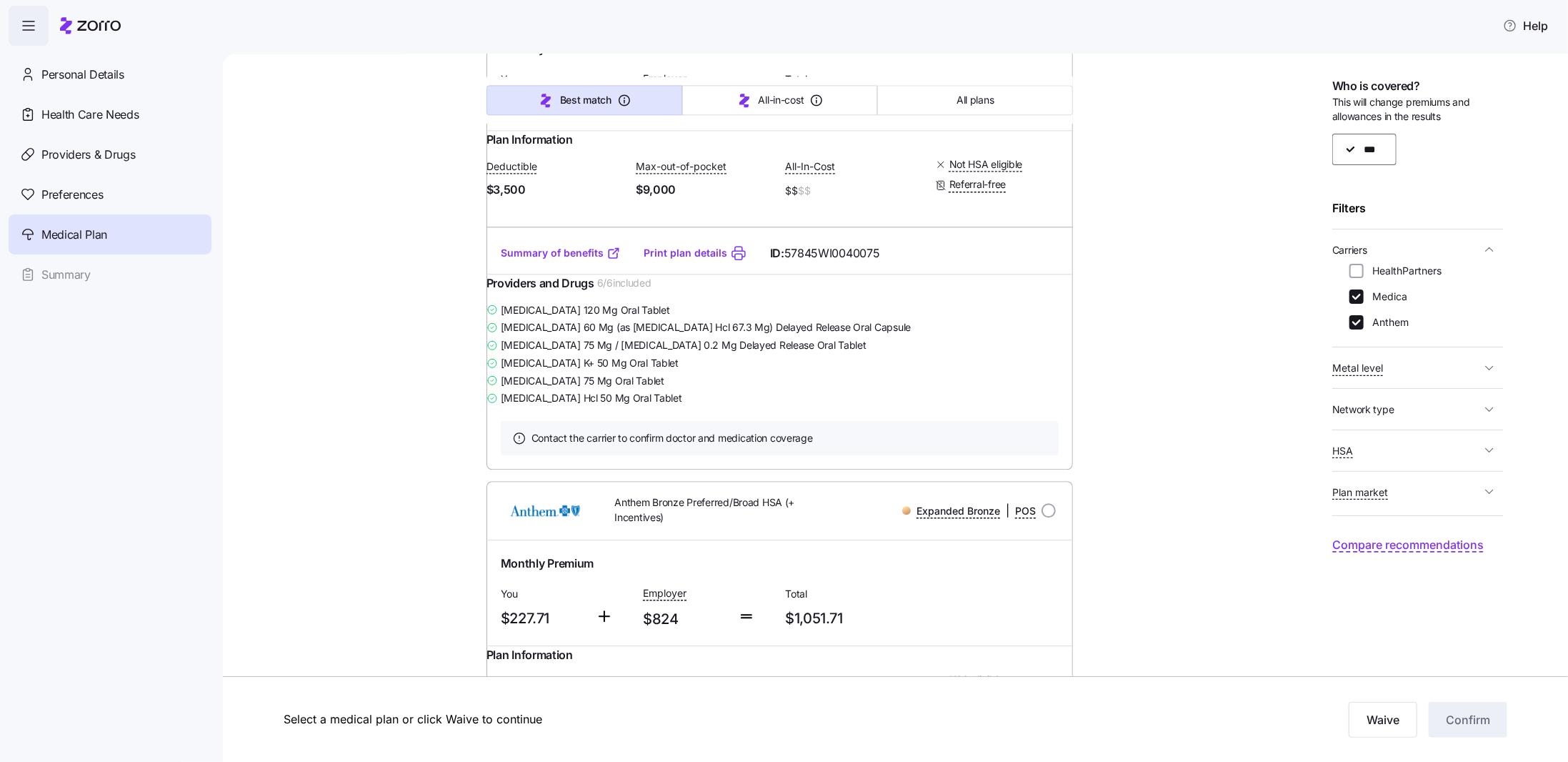
scroll to position [1734, 0]
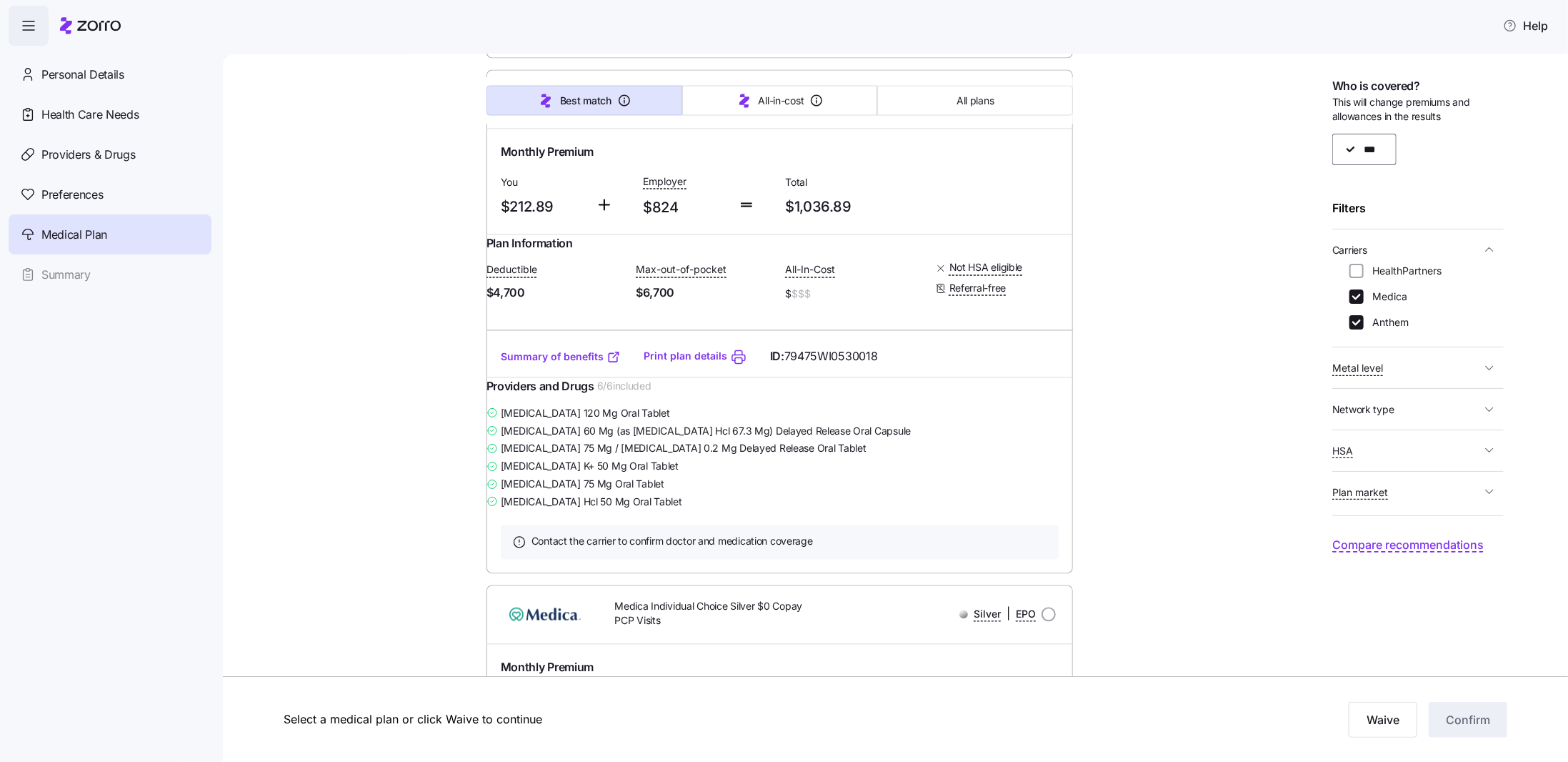
click at [565, 365] on link "Summary of benefits" at bounding box center [560, 357] width 120 height 15
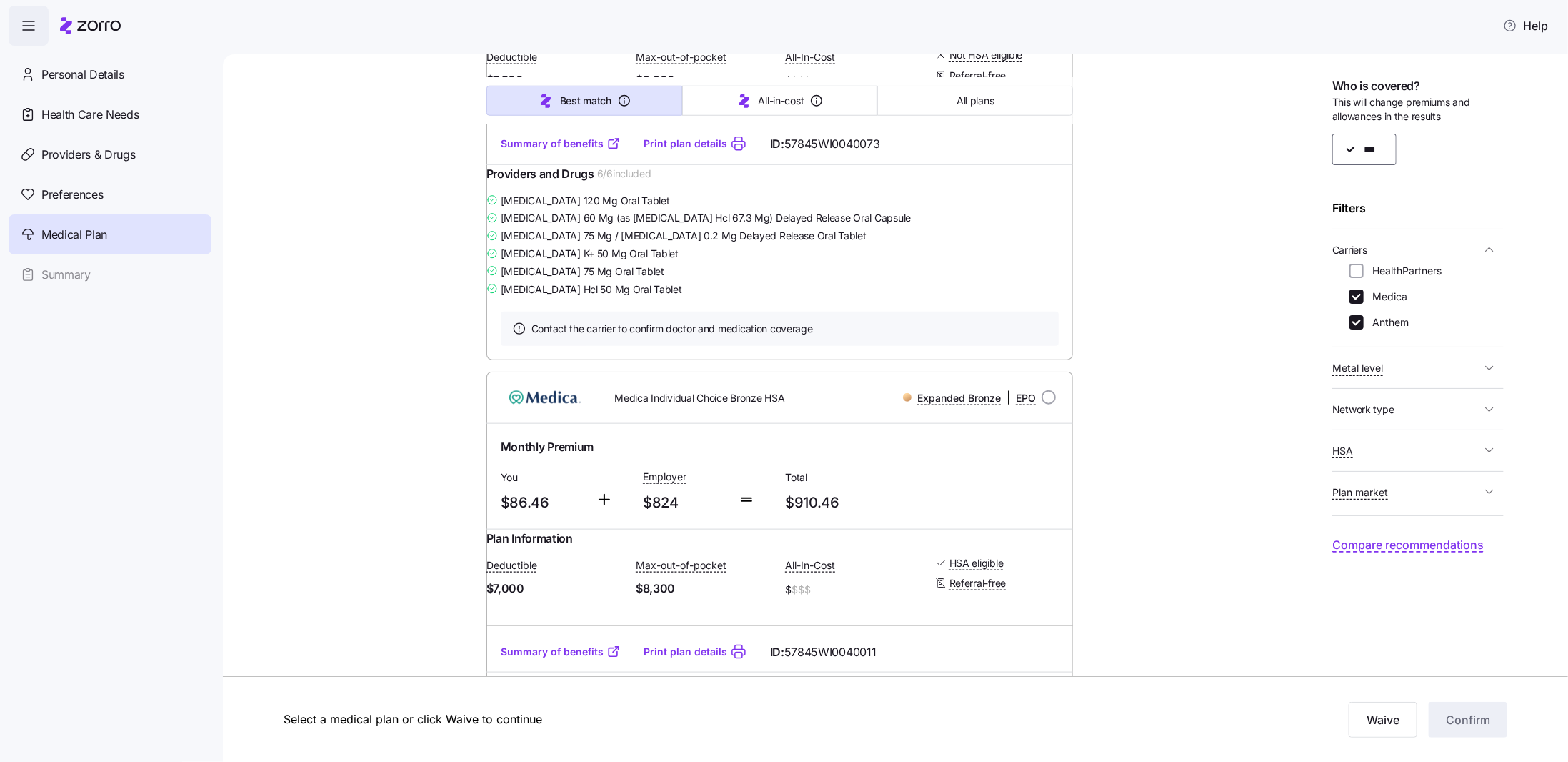
scroll to position [932, 0]
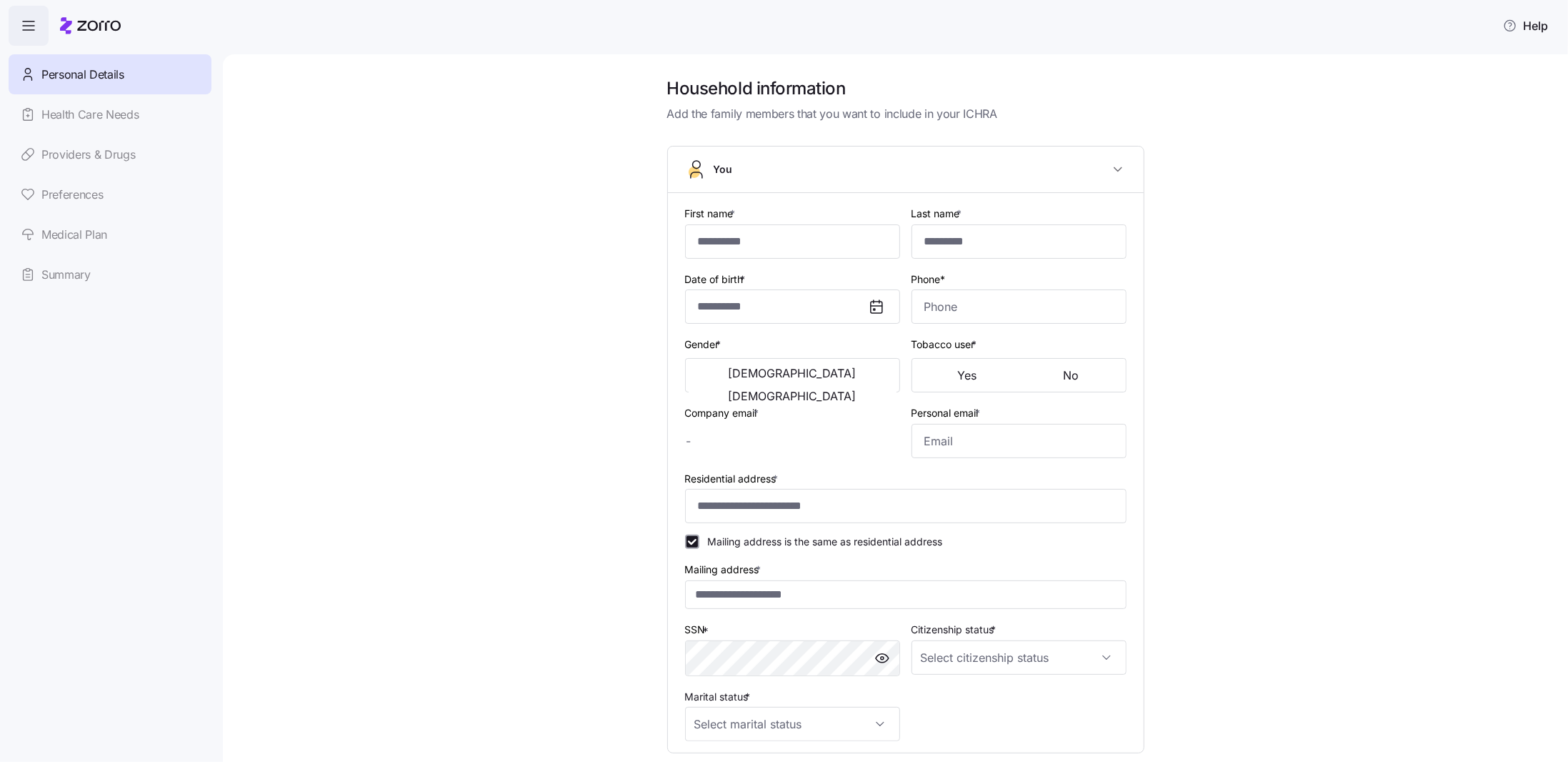
type input "***"
type input "******"
type input "a.jensen1463@hotmail.com"
type input "**********"
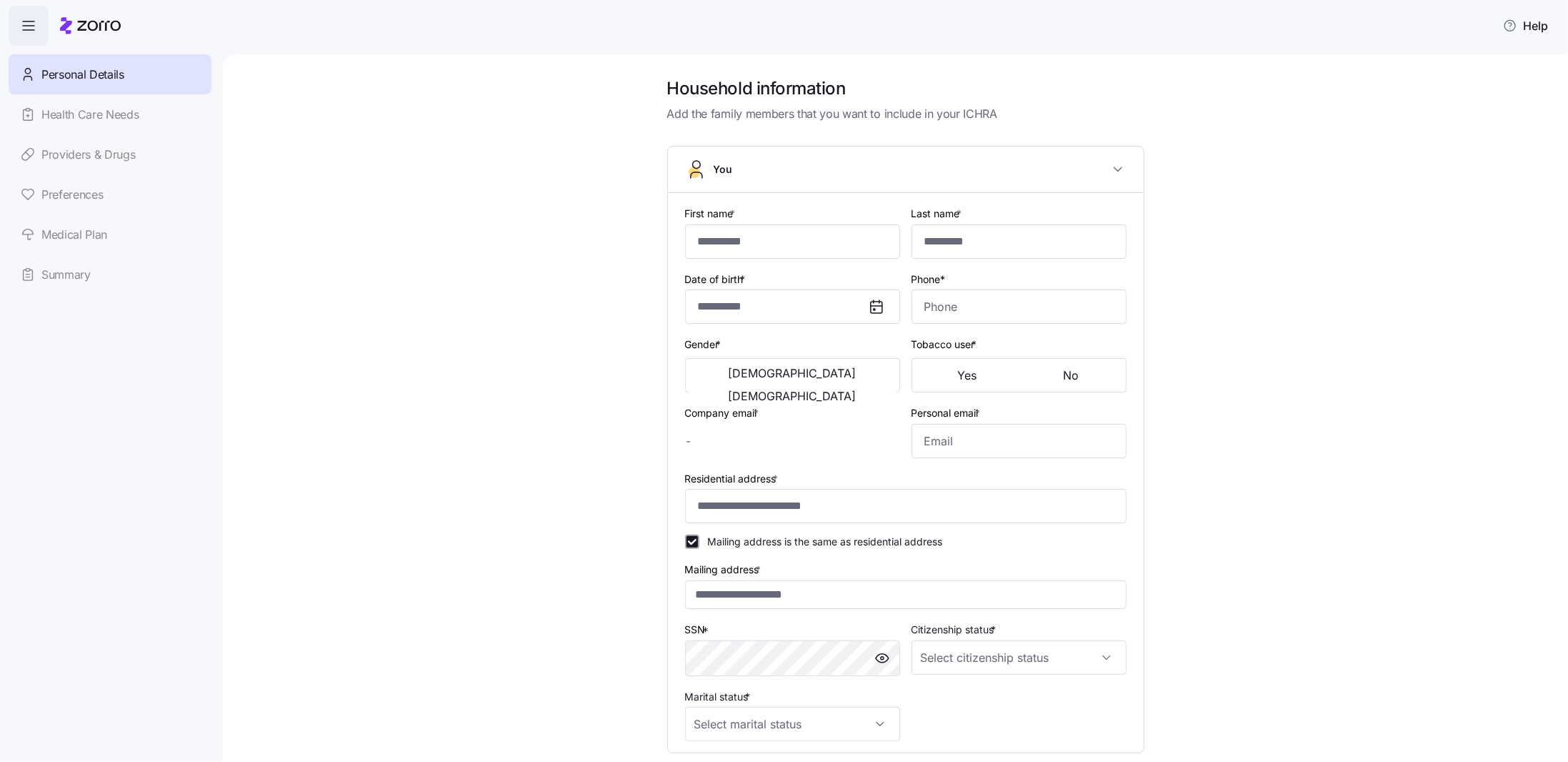
checkbox input "true"
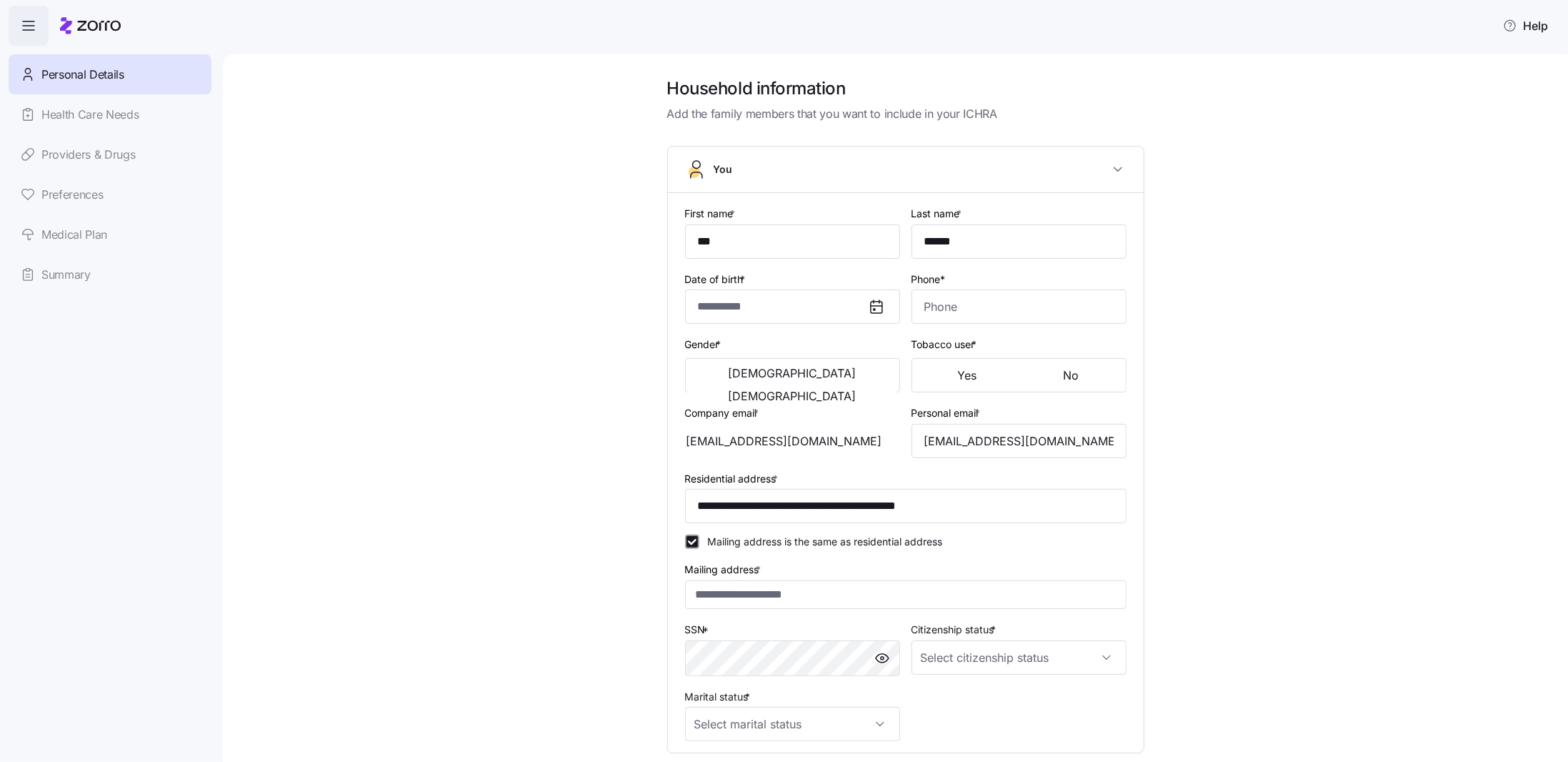
type input "**********"
type input "(715) 327-4810"
type input "US citizen"
type input "Married"
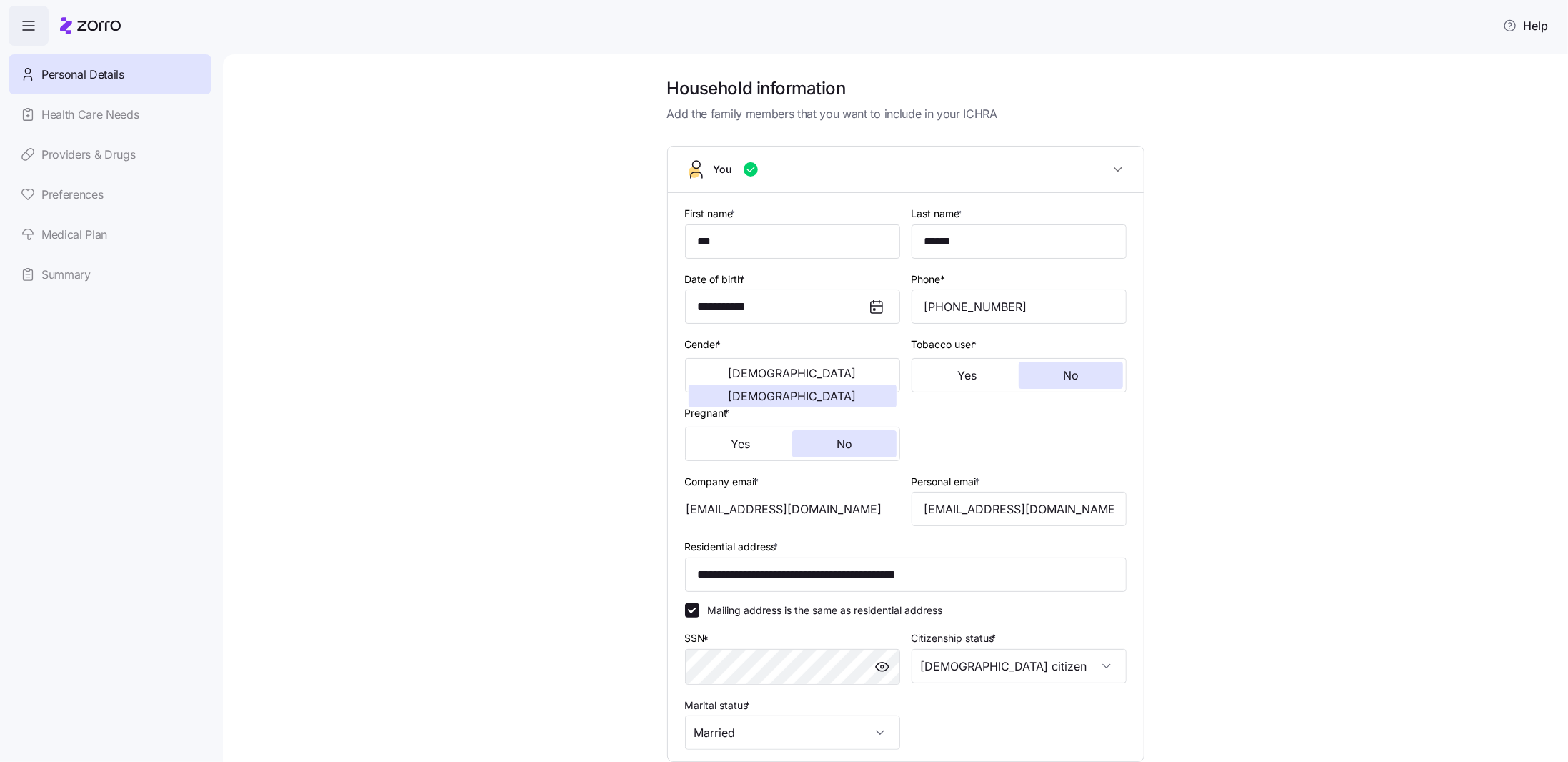
click at [86, 246] on link "Medical Plan" at bounding box center [110, 234] width 203 height 40
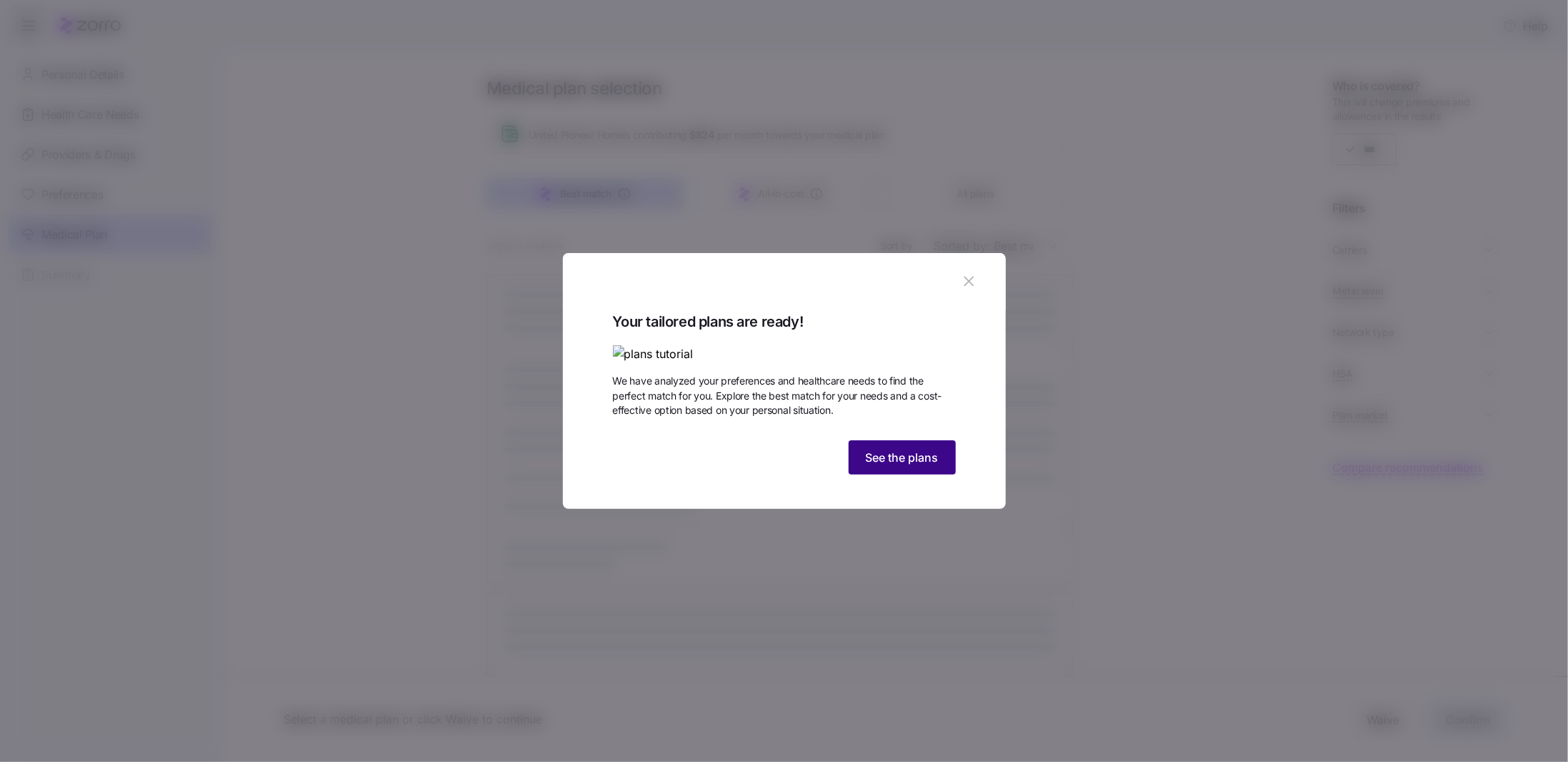
click at [903, 465] on span "See the plans" at bounding box center [901, 457] width 73 height 17
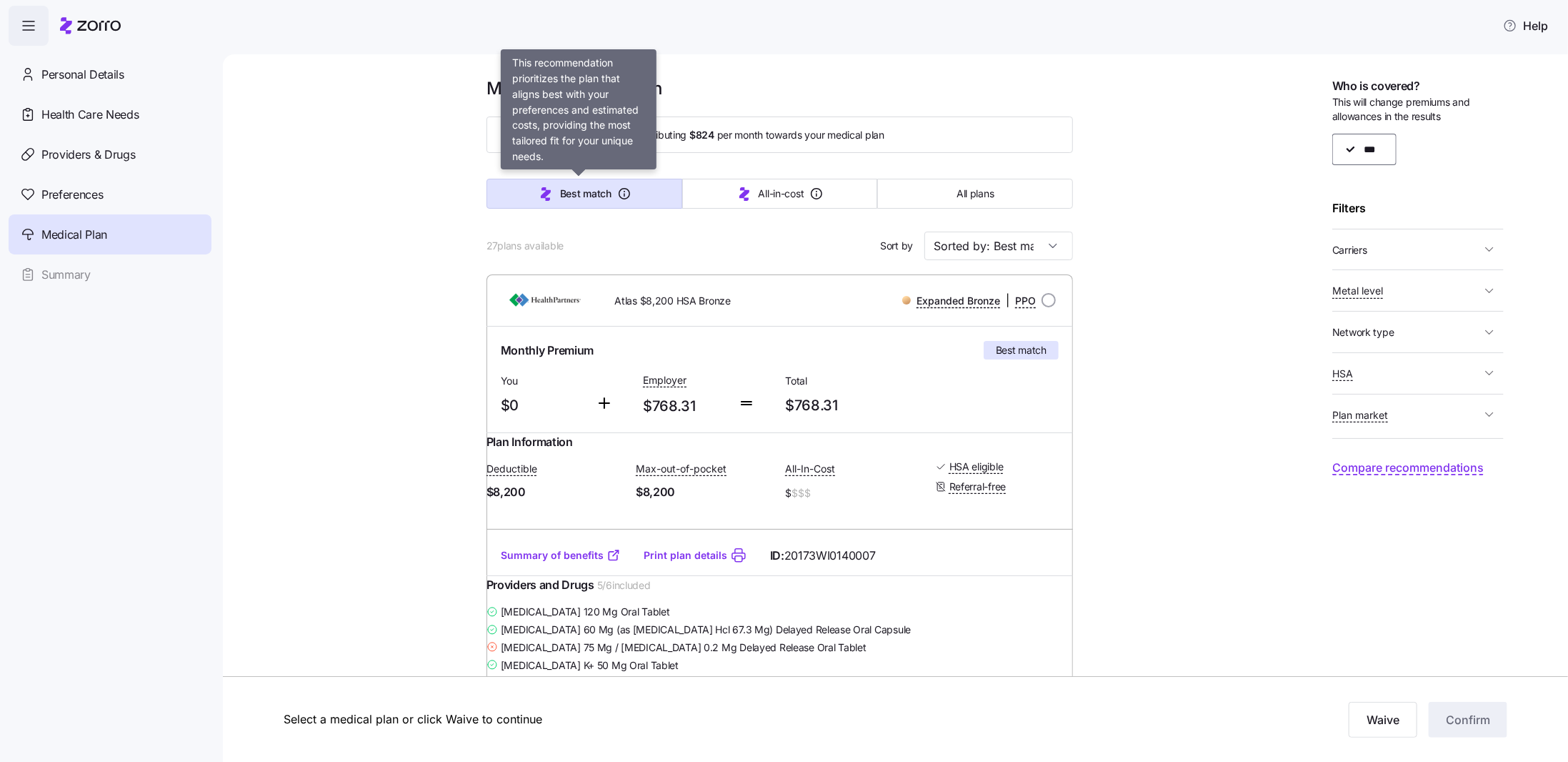
click at [600, 196] on span "Best match" at bounding box center [585, 194] width 52 height 15
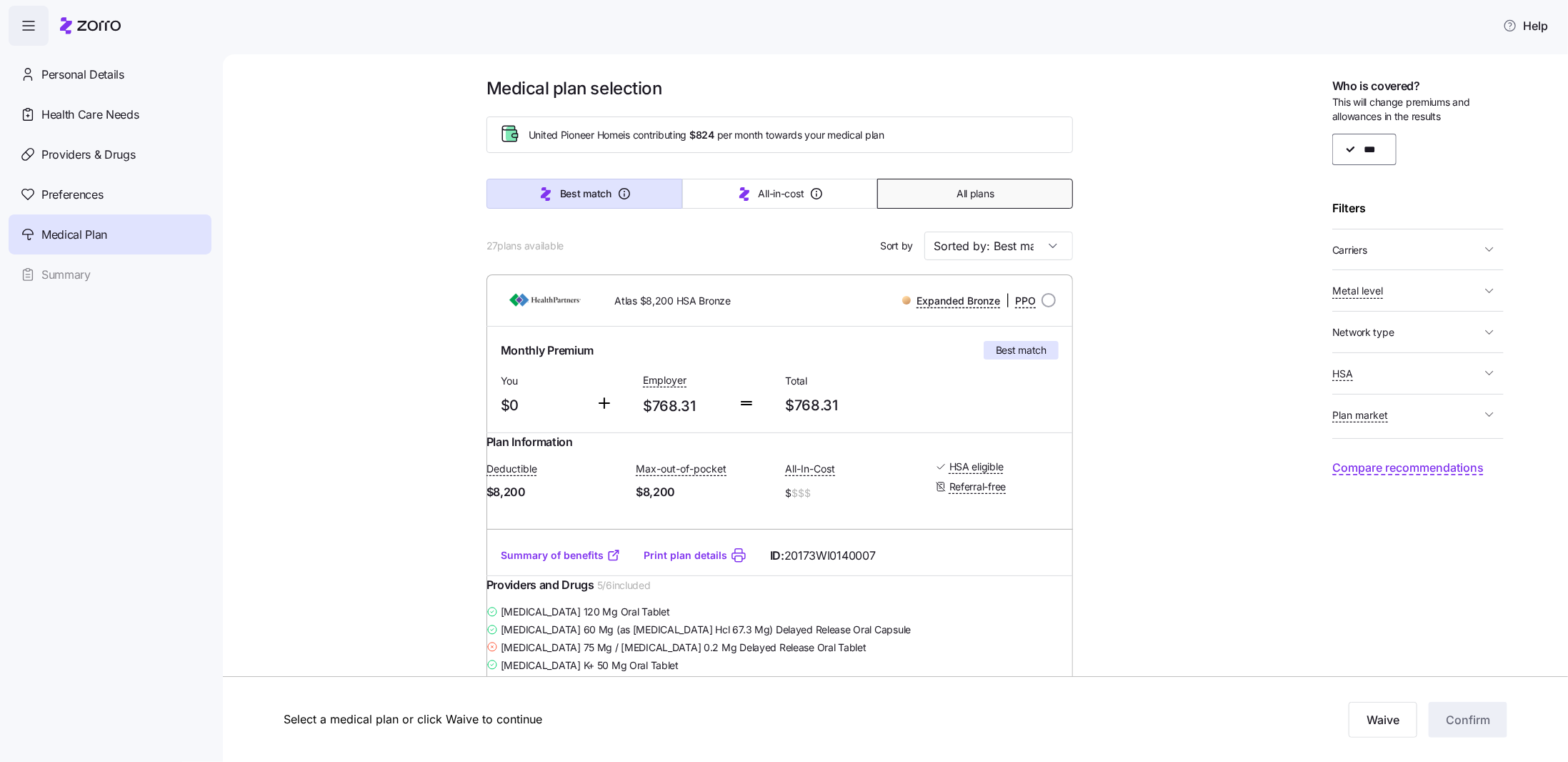
click at [957, 191] on span "All plans" at bounding box center [975, 194] width 37 height 15
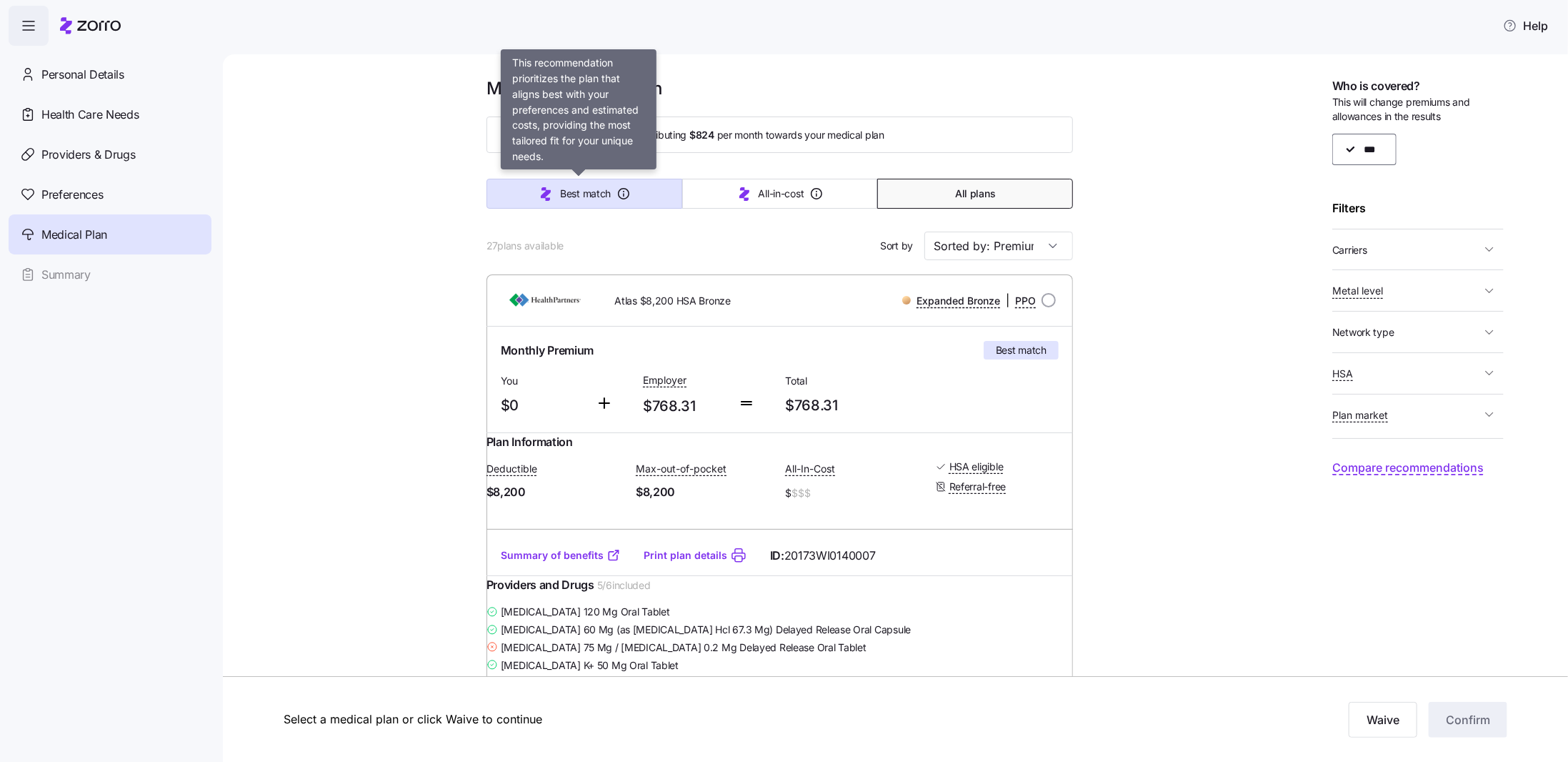
click at [617, 190] on icon "button" at bounding box center [624, 194] width 15 height 15
type input "Sorted by: Best match"
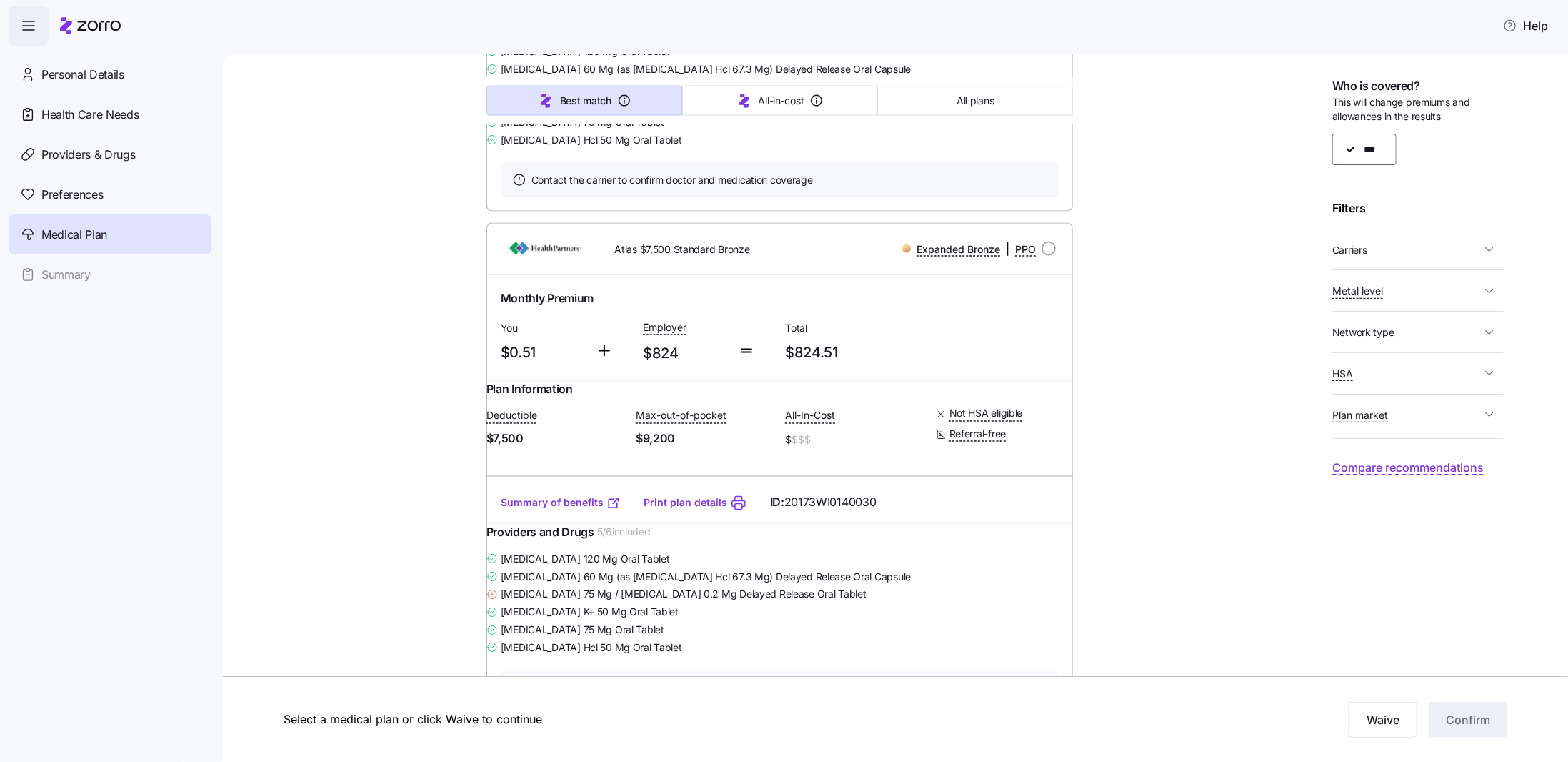
scroll to position [1666, 0]
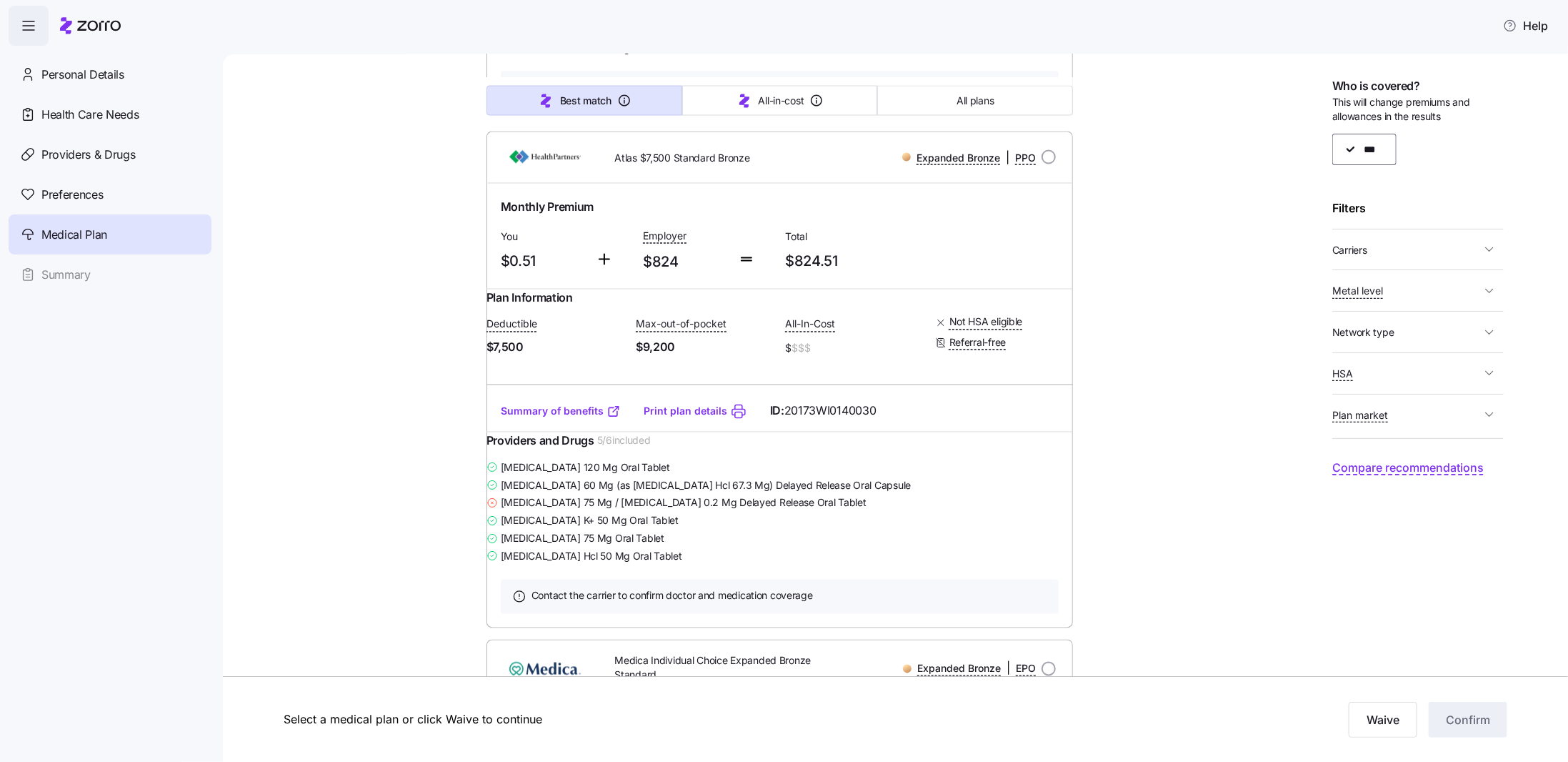
click at [1427, 252] on span "Carriers" at bounding box center [1407, 249] width 149 height 18
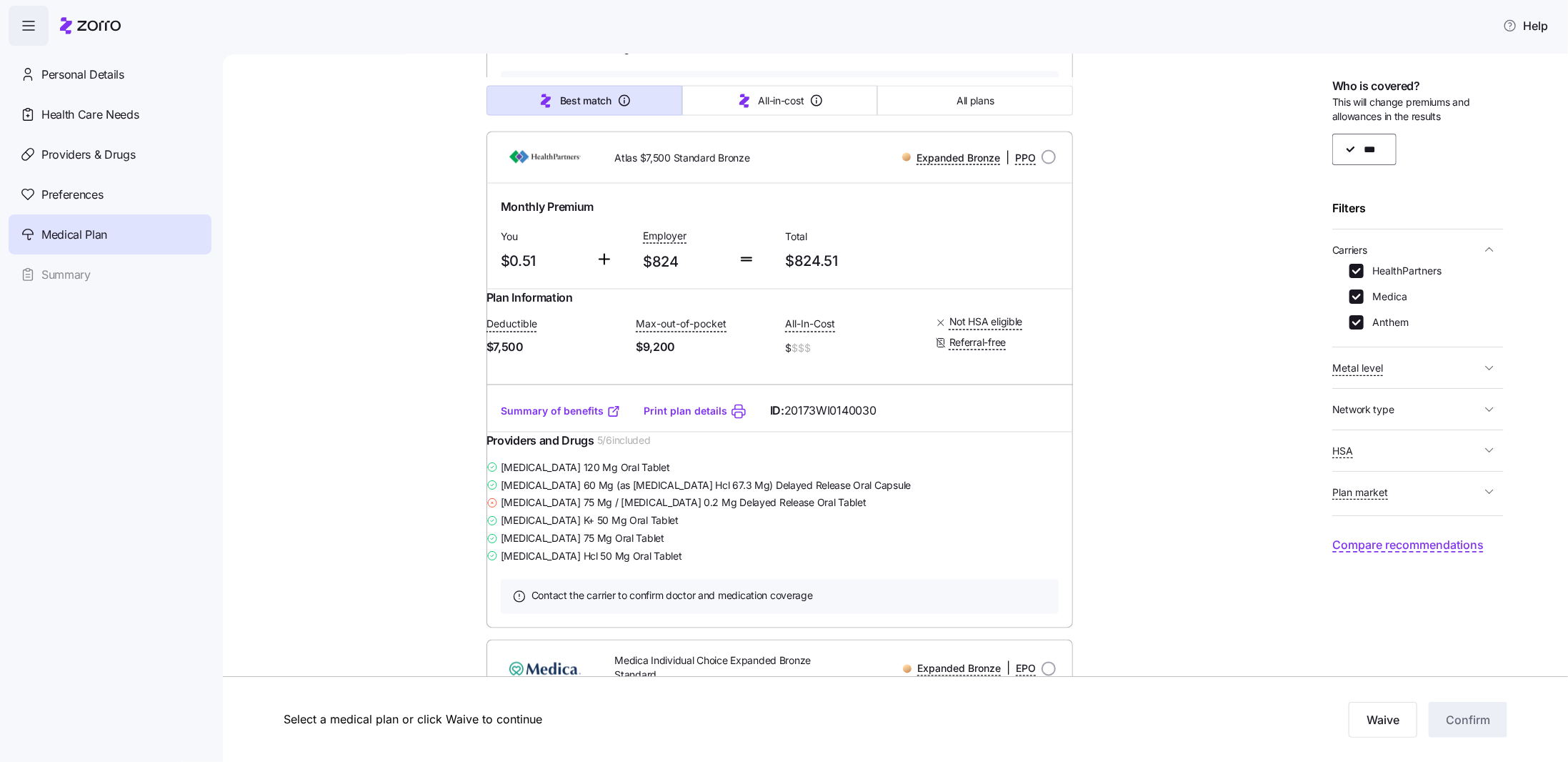
click at [1394, 271] on label "HealthPartners" at bounding box center [1402, 271] width 78 height 15
click at [1363, 271] on input "HealthPartners" at bounding box center [1357, 271] width 15 height 15
checkbox input "false"
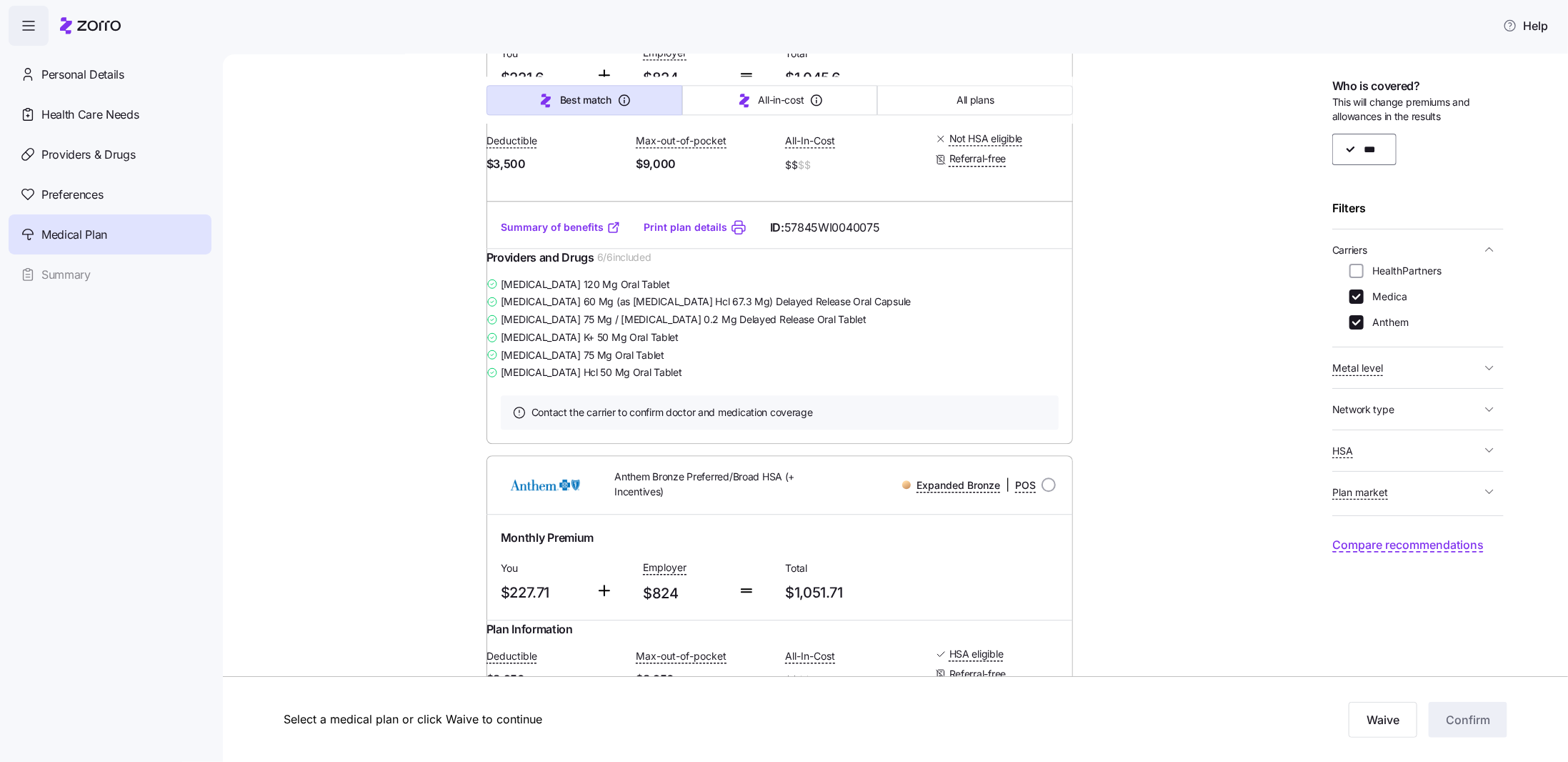
scroll to position [2344, 0]
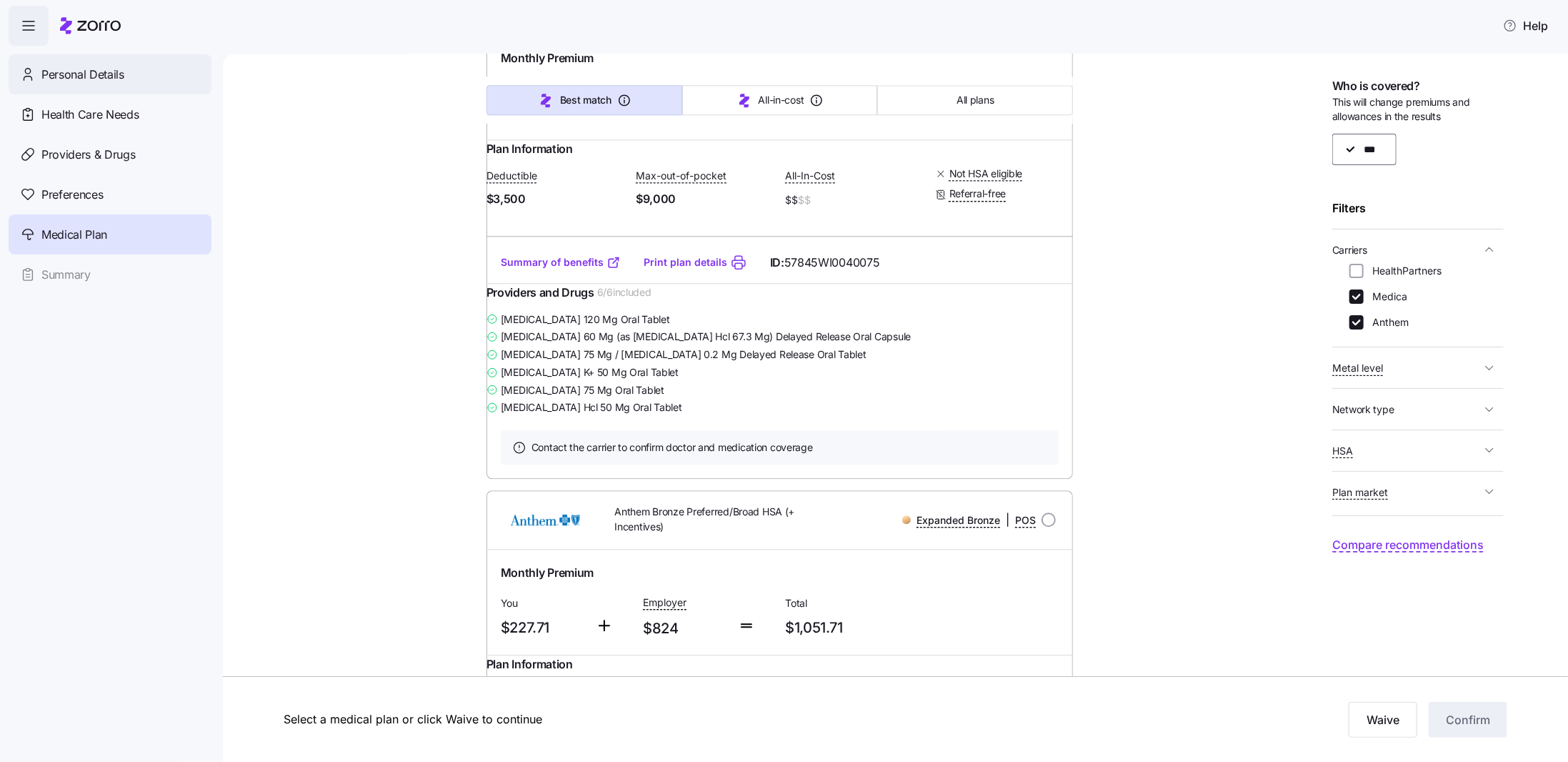
click at [60, 73] on span "Personal Details" at bounding box center [83, 74] width 83 height 18
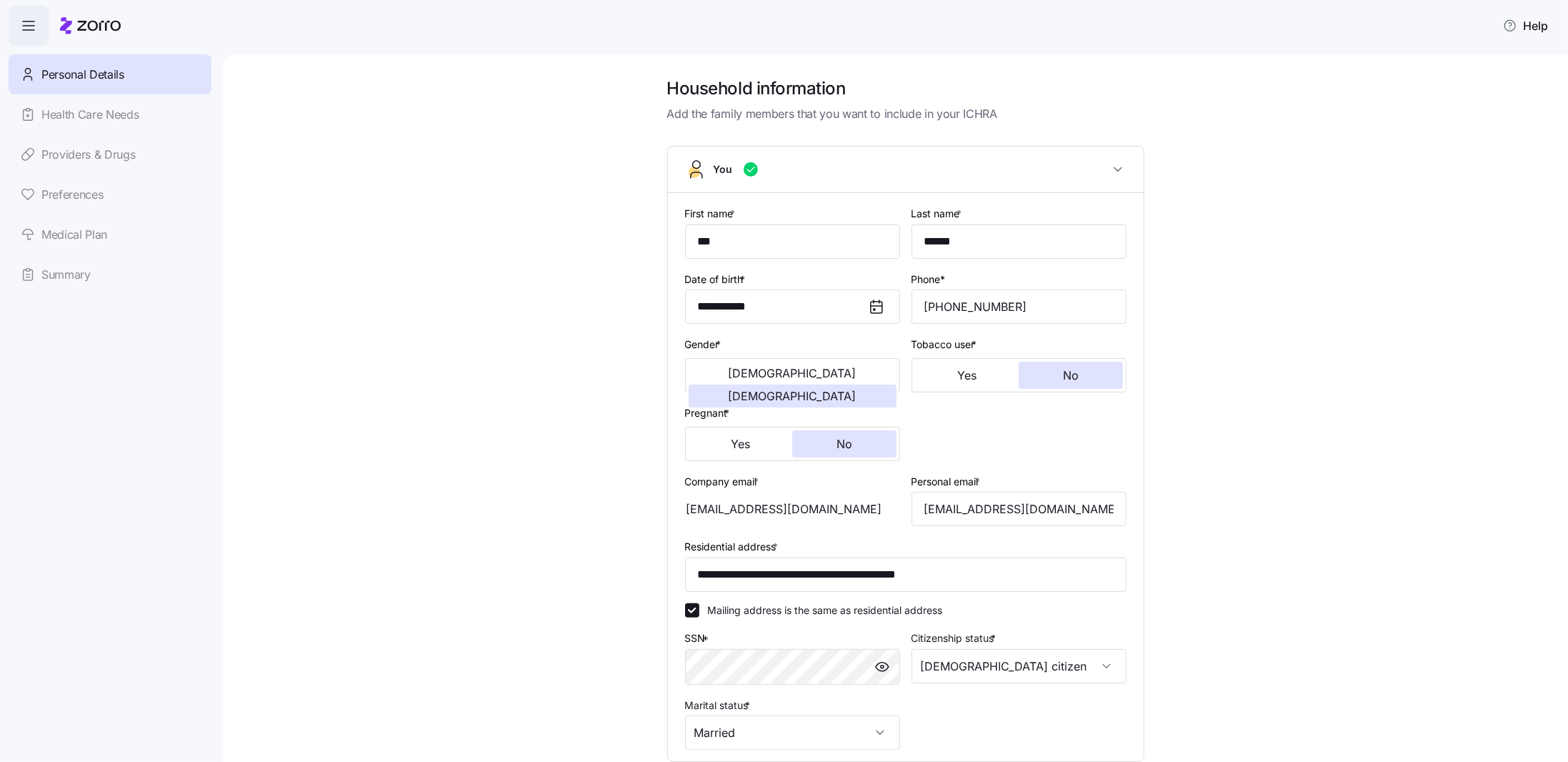
scroll to position [191, 0]
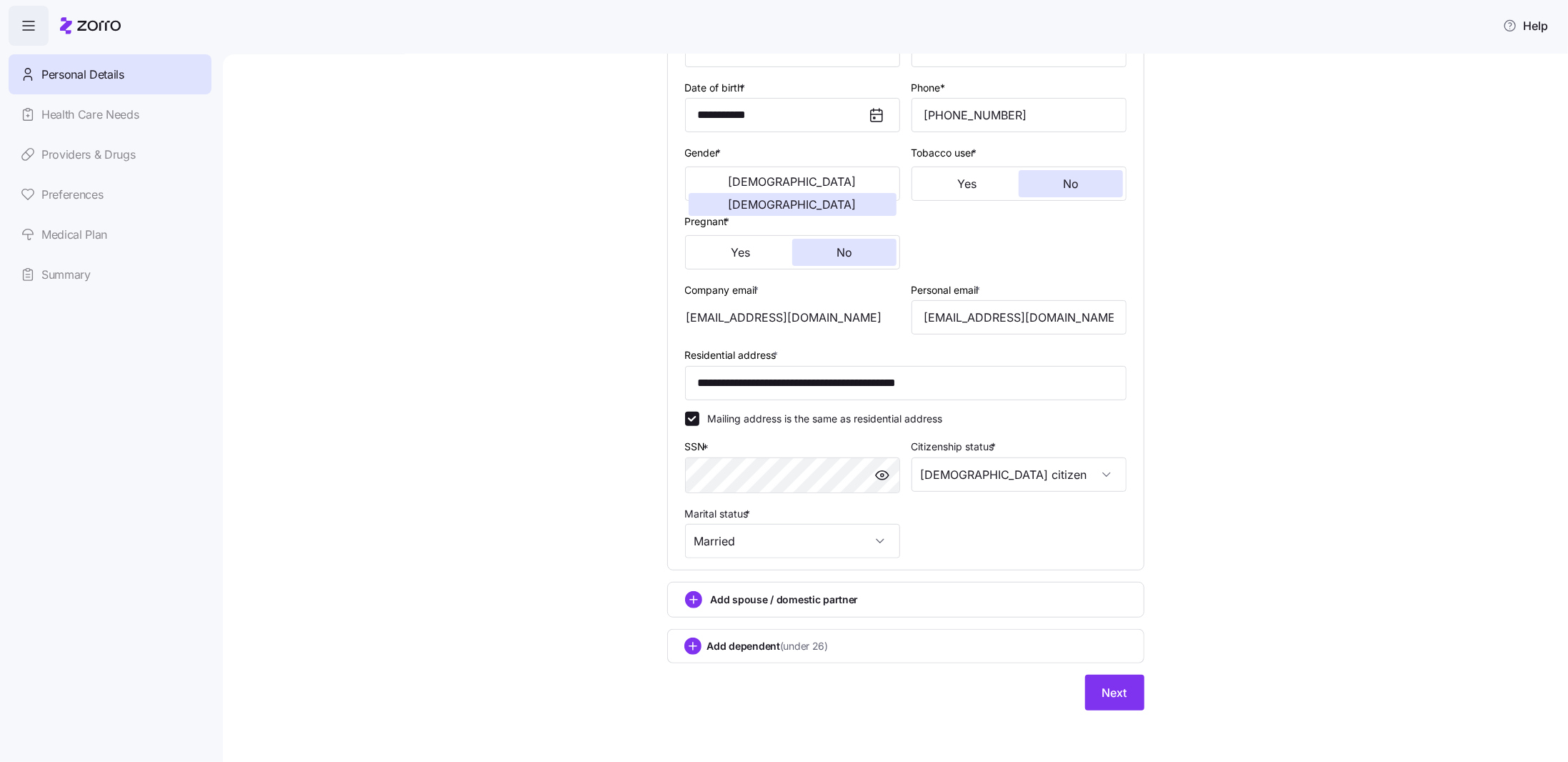
click at [72, 122] on link "Health Care Needs" at bounding box center [110, 114] width 203 height 40
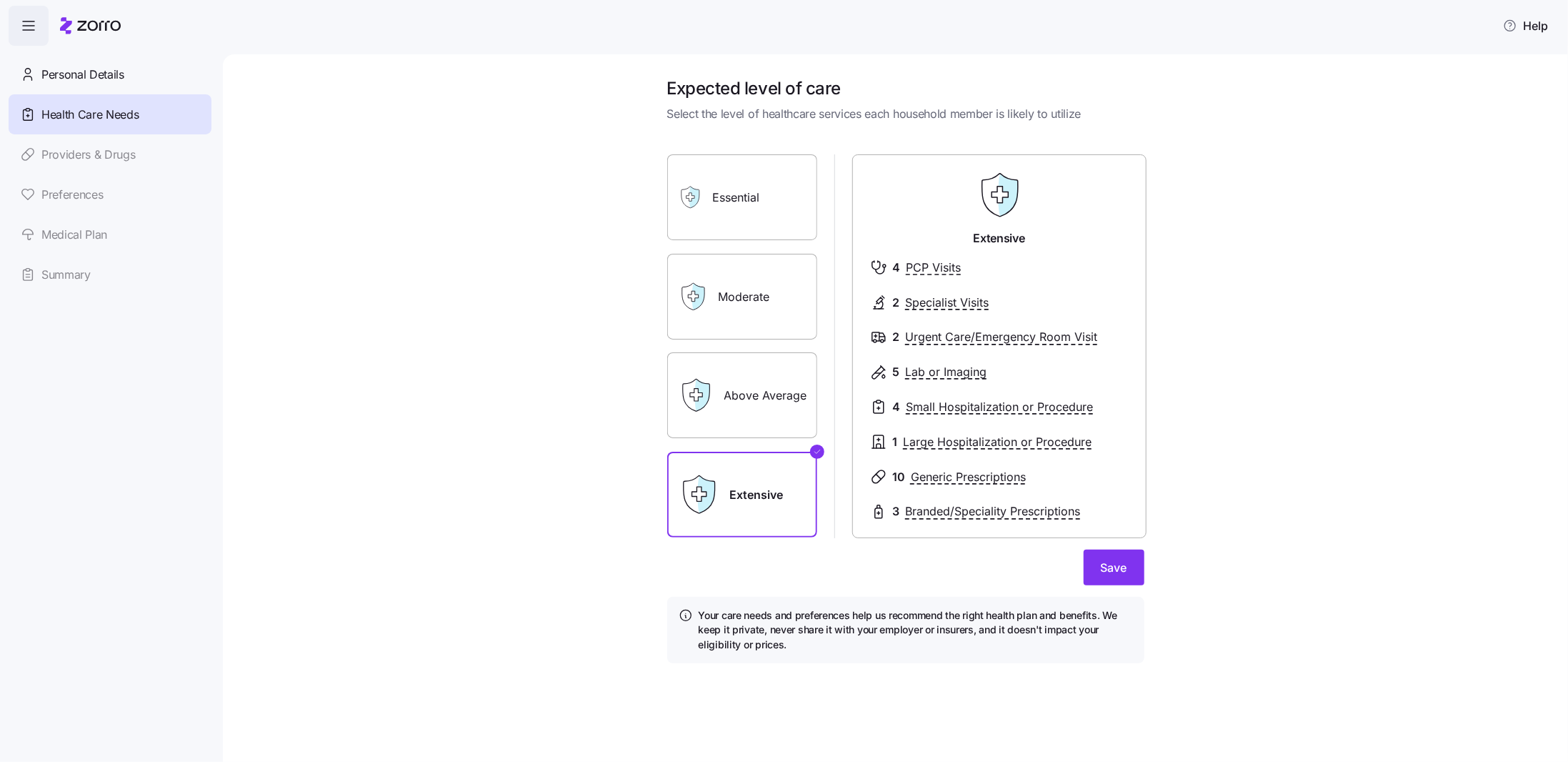
click at [740, 288] on label "Moderate" at bounding box center [742, 297] width 150 height 86
click at [0, 0] on input "Moderate" at bounding box center [0, 0] width 0 height 0
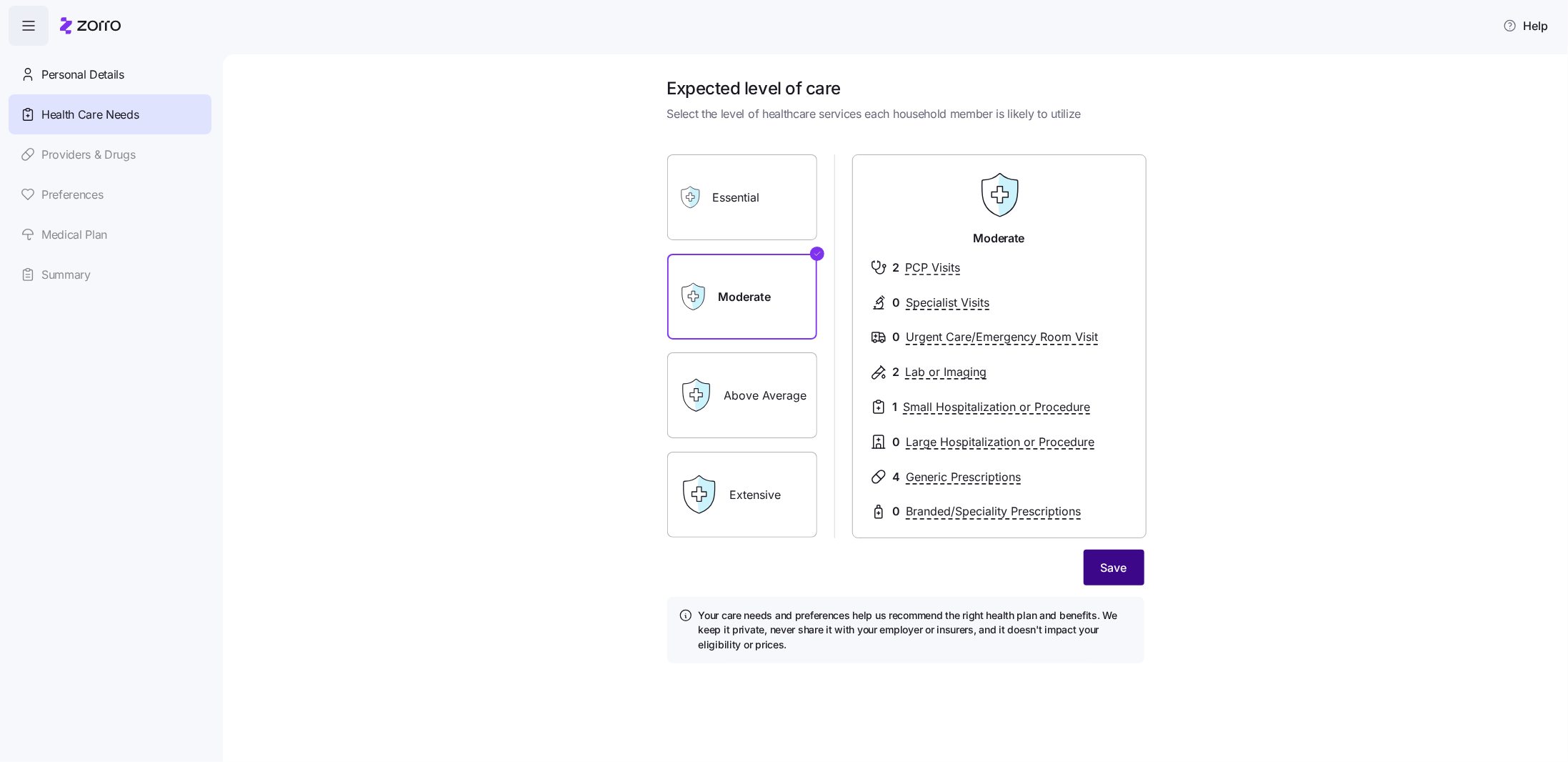
click at [1109, 570] on span "Save" at bounding box center [1114, 567] width 26 height 17
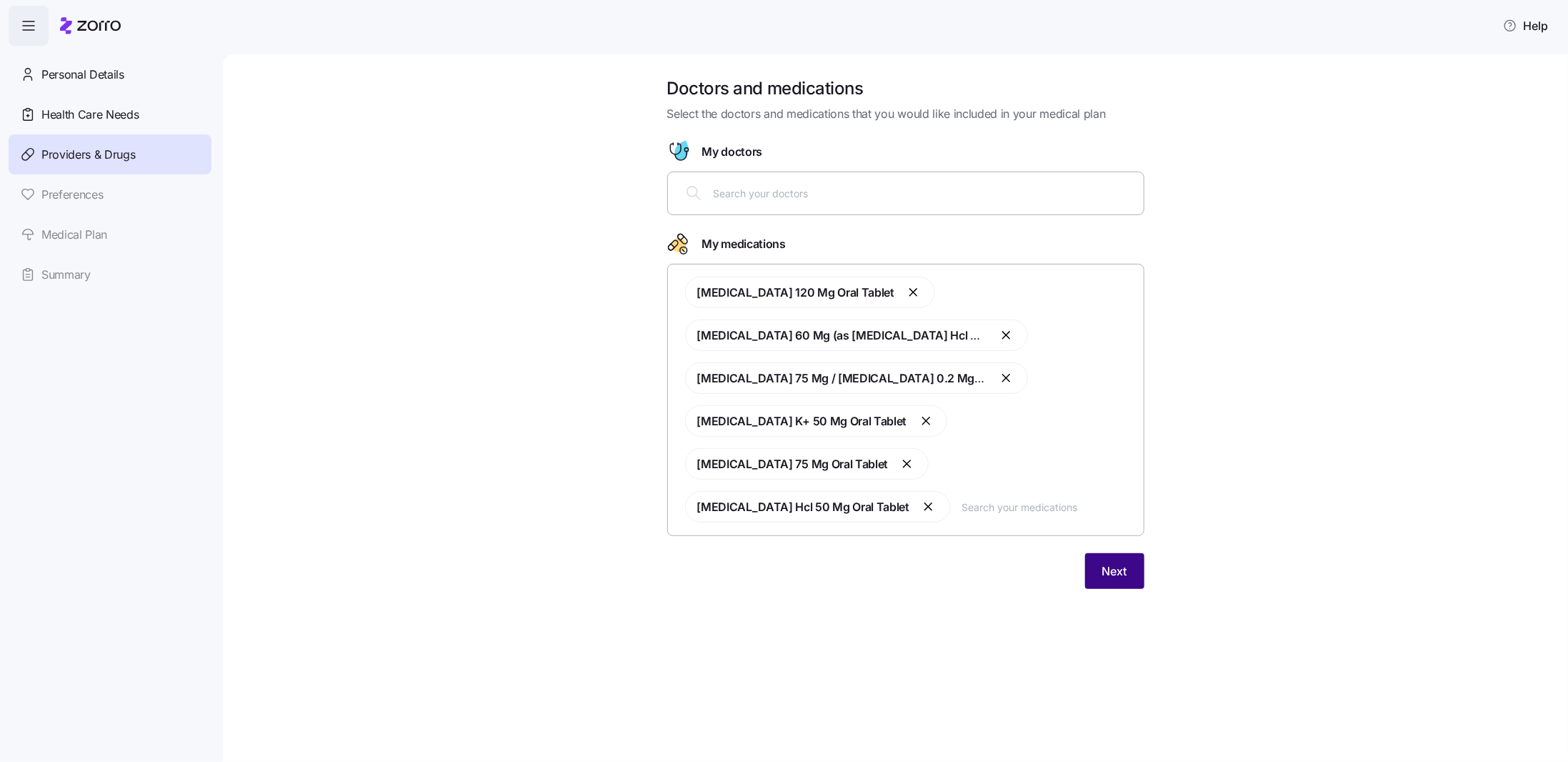
click at [1111, 577] on span "Next" at bounding box center [1115, 571] width 25 height 17
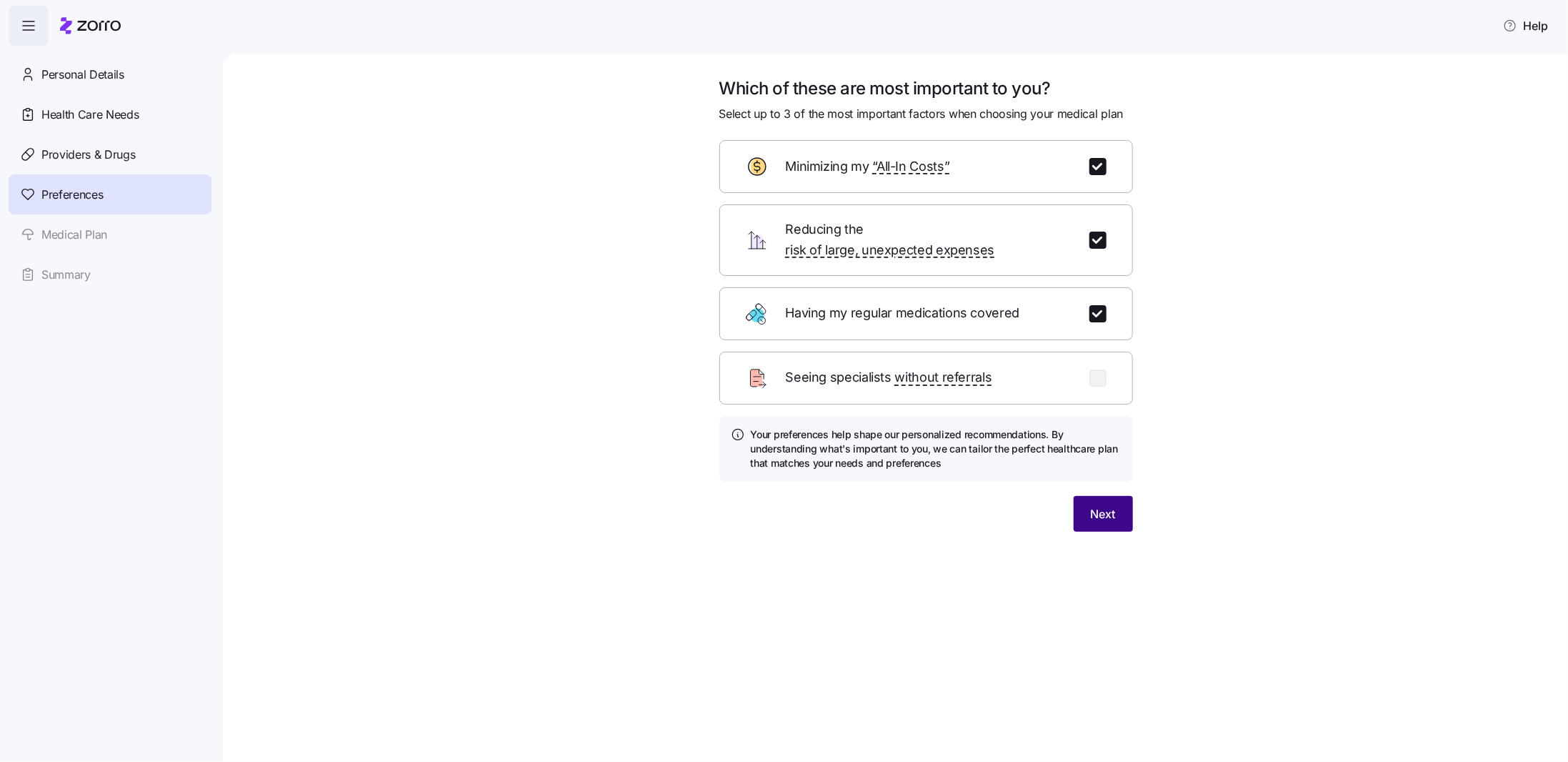
click at [1096, 505] on span "Next" at bounding box center [1104, 513] width 25 height 17
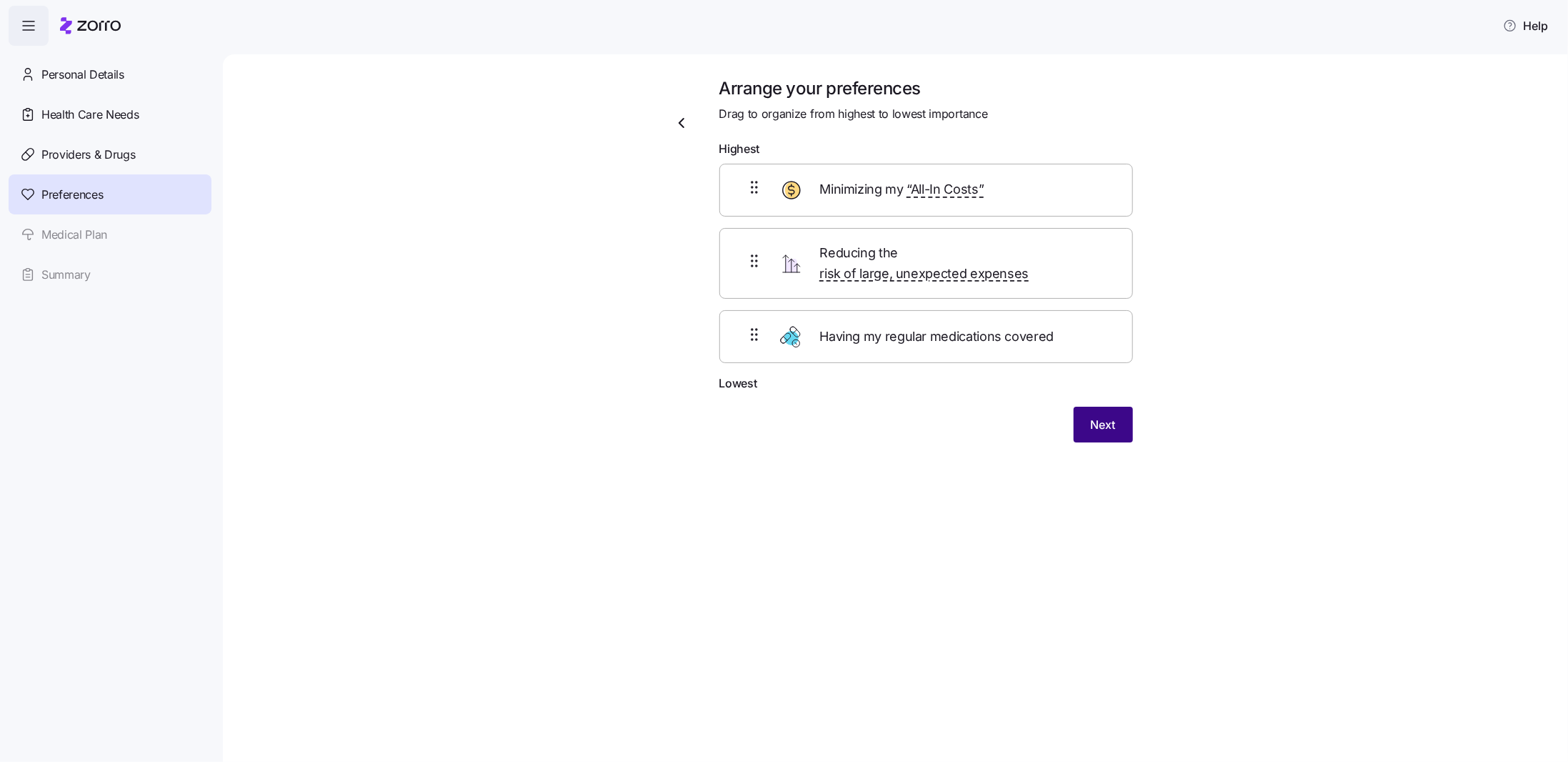
click at [1099, 415] on span "Next" at bounding box center [1104, 424] width 25 height 17
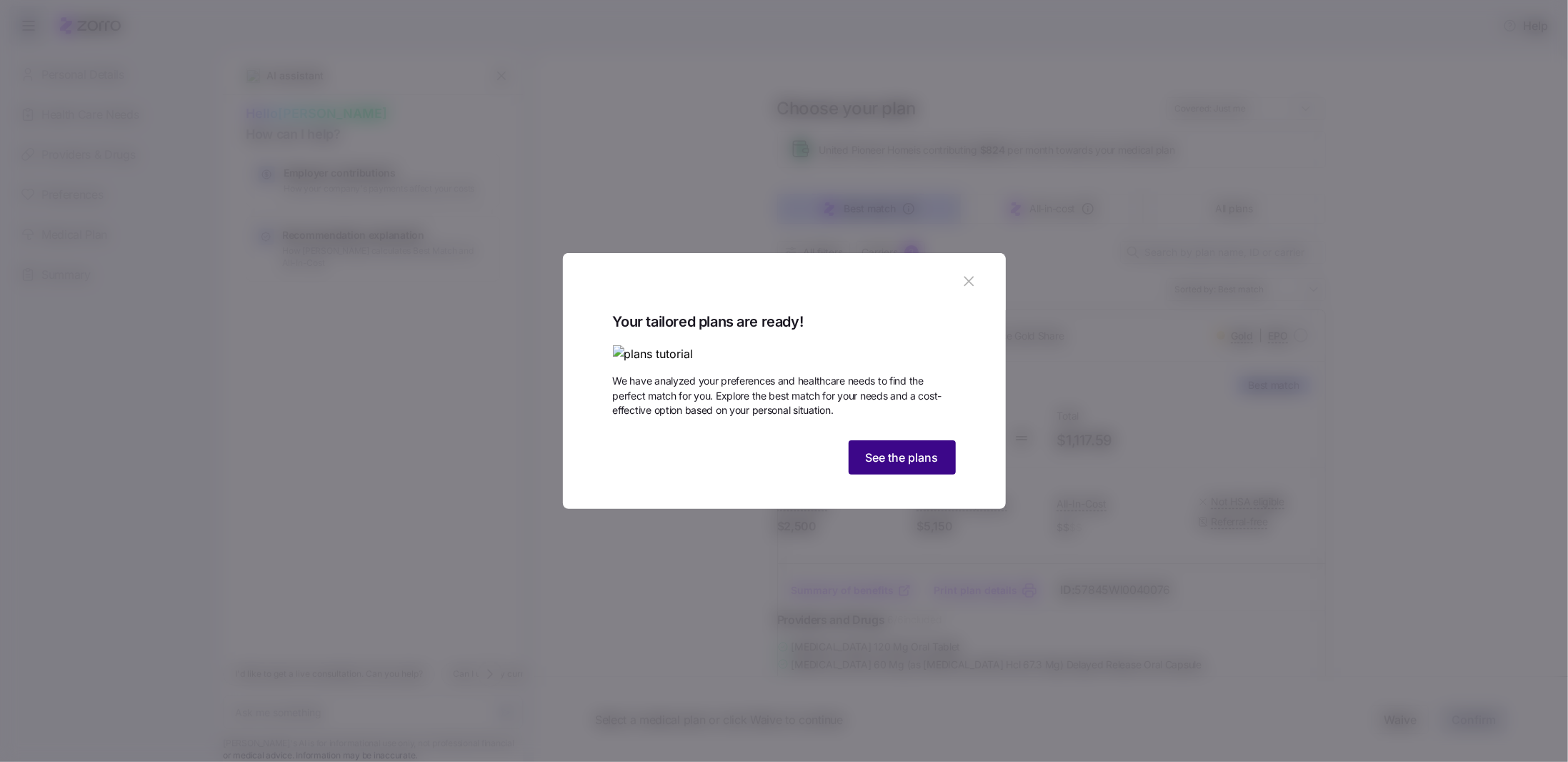
click at [903, 474] on button "See the plans" at bounding box center [902, 457] width 107 height 34
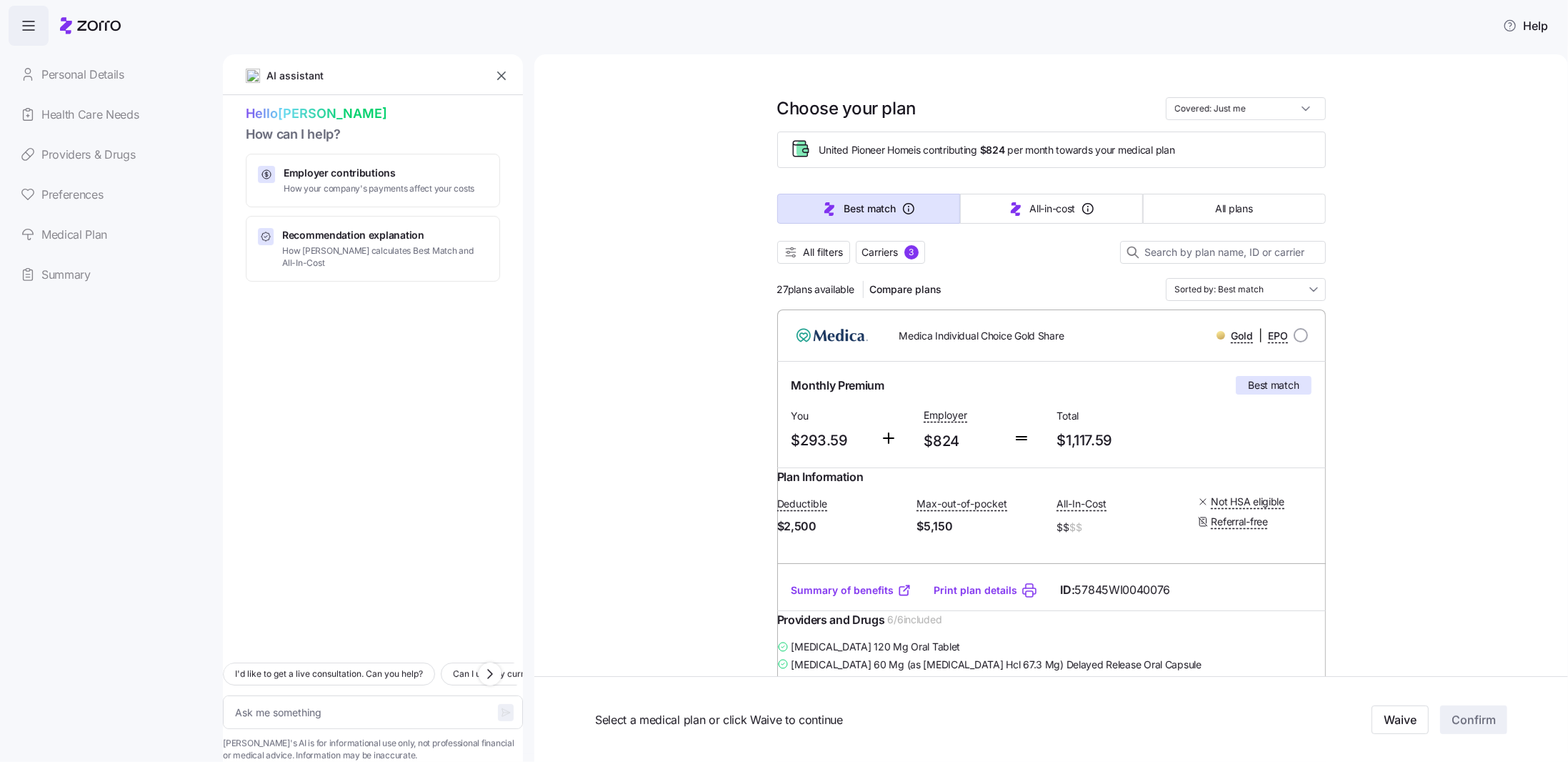
click at [93, 161] on link "Providers & Drugs" at bounding box center [110, 154] width 203 height 40
type textarea "x"
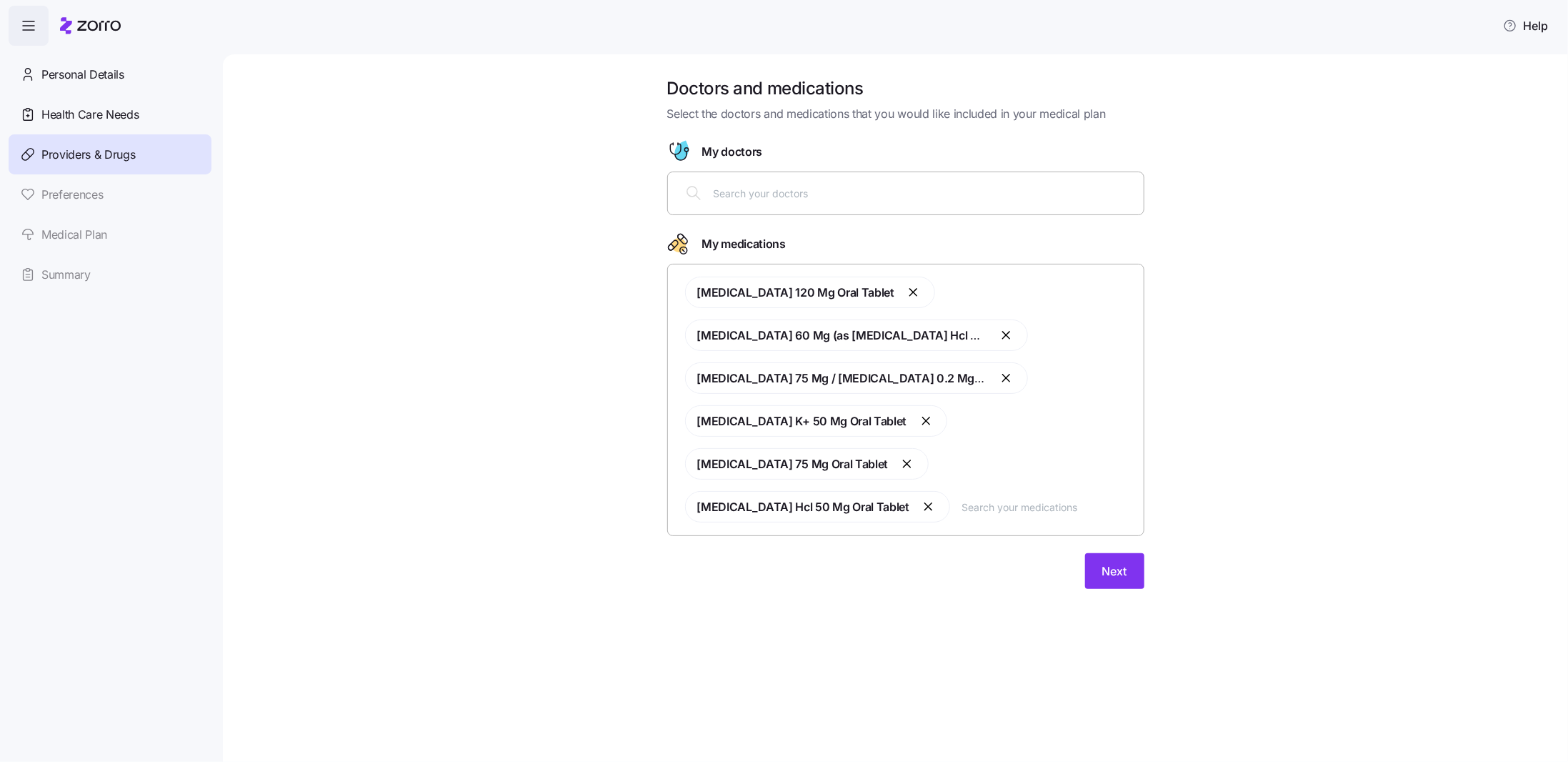
click at [758, 197] on input "text" at bounding box center [924, 192] width 422 height 15
type input "jennifer murdza"
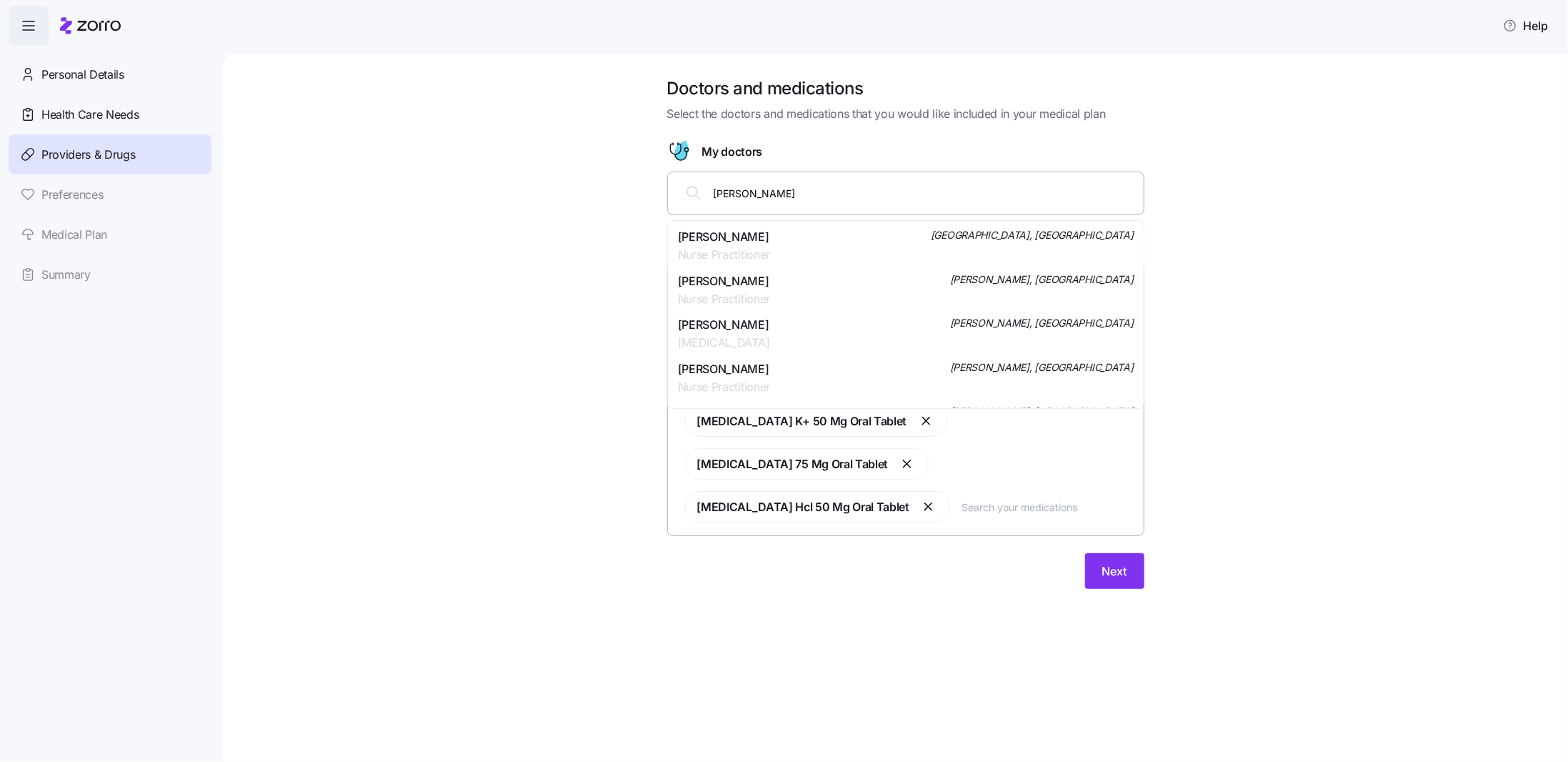
click at [724, 247] on span "Nurse Practitioner" at bounding box center [724, 255] width 93 height 18
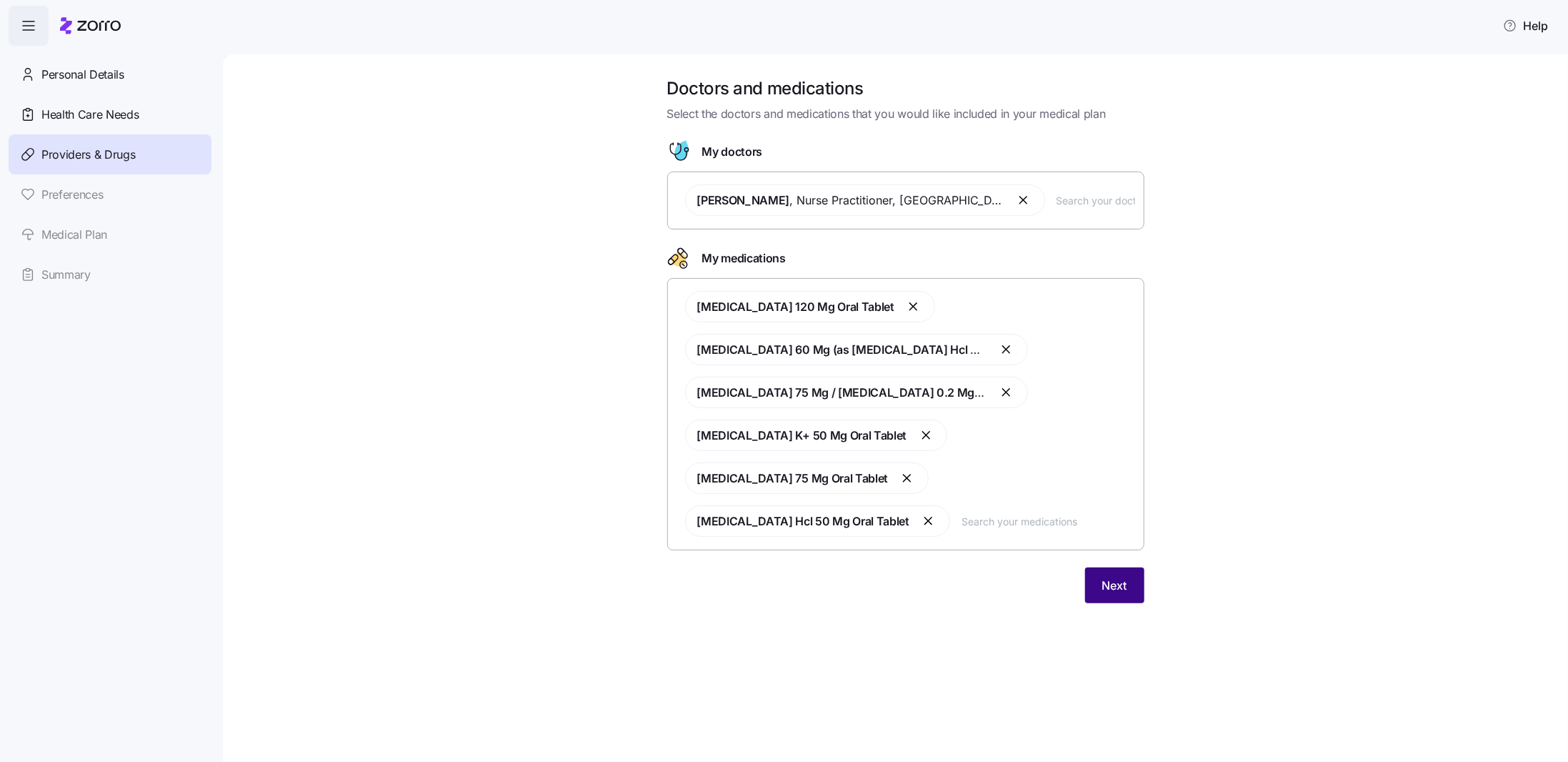
click at [1125, 587] on span "Next" at bounding box center [1115, 585] width 25 height 17
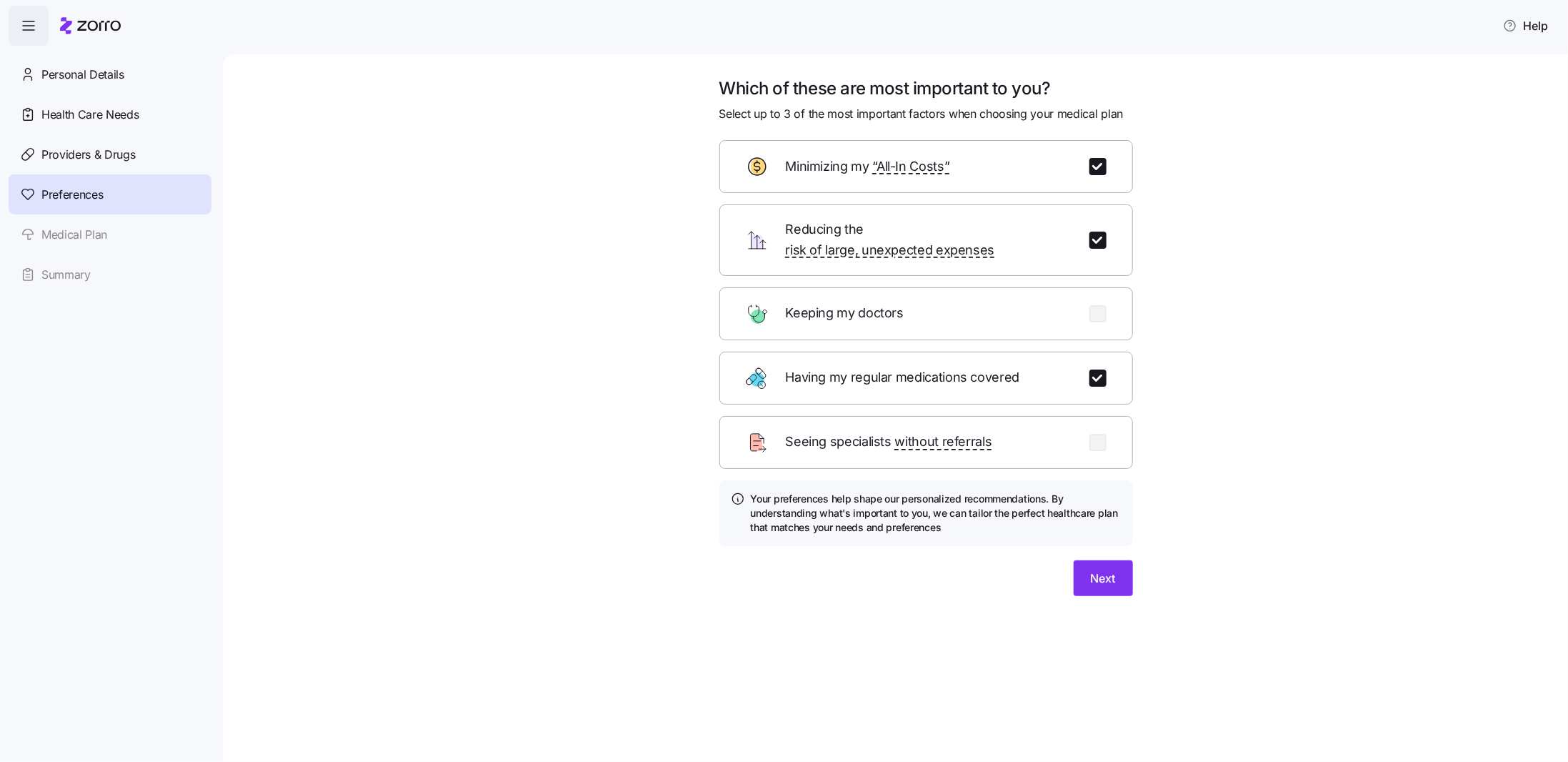
click at [1110, 301] on div "Keeping my doctors" at bounding box center [926, 314] width 414 height 53
click at [1084, 294] on div "Keeping my doctors" at bounding box center [926, 314] width 414 height 53
click at [1097, 232] on input "checkbox" at bounding box center [1097, 239] width 17 height 17
checkbox input "false"
click at [1098, 305] on input "checkbox" at bounding box center [1097, 313] width 17 height 17
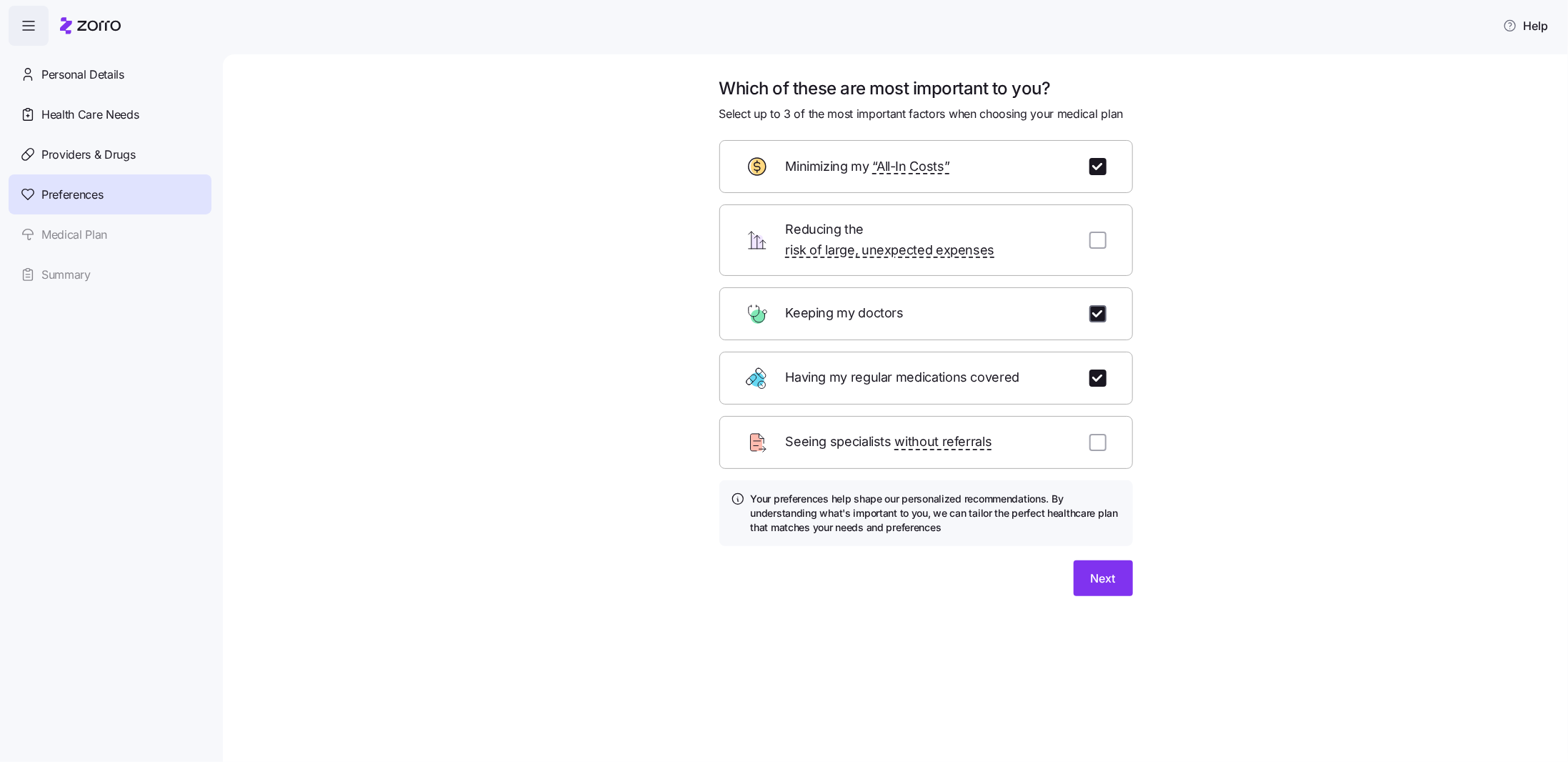
checkbox input "true"
click at [1112, 570] on span "Next" at bounding box center [1104, 578] width 25 height 17
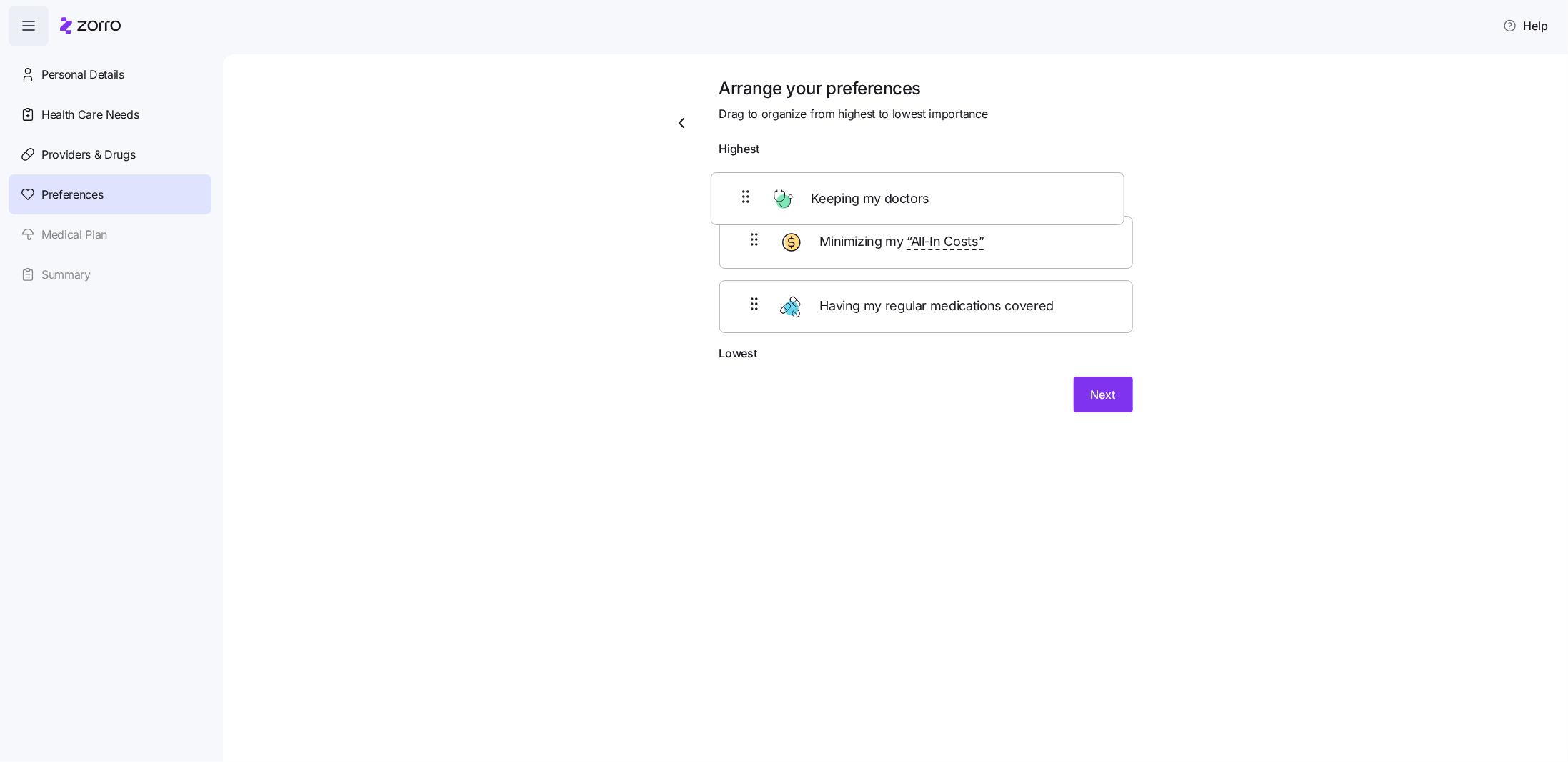
drag, startPoint x: 973, startPoint y: 325, endPoint x: 972, endPoint y: 205, distance: 120.0
click at [972, 205] on div "Minimizing my “All-In Costs” Having my regular medications covered Keeping my d…" at bounding box center [926, 253] width 414 height 181
drag, startPoint x: 1038, startPoint y: 275, endPoint x: 1013, endPoint y: 219, distance: 61.3
click at [1013, 219] on div "Keeping my doctors Having my regular medications covered Minimizing my “All-In …" at bounding box center [926, 253] width 414 height 181
drag, startPoint x: 981, startPoint y: 259, endPoint x: 985, endPoint y: 191, distance: 68.1
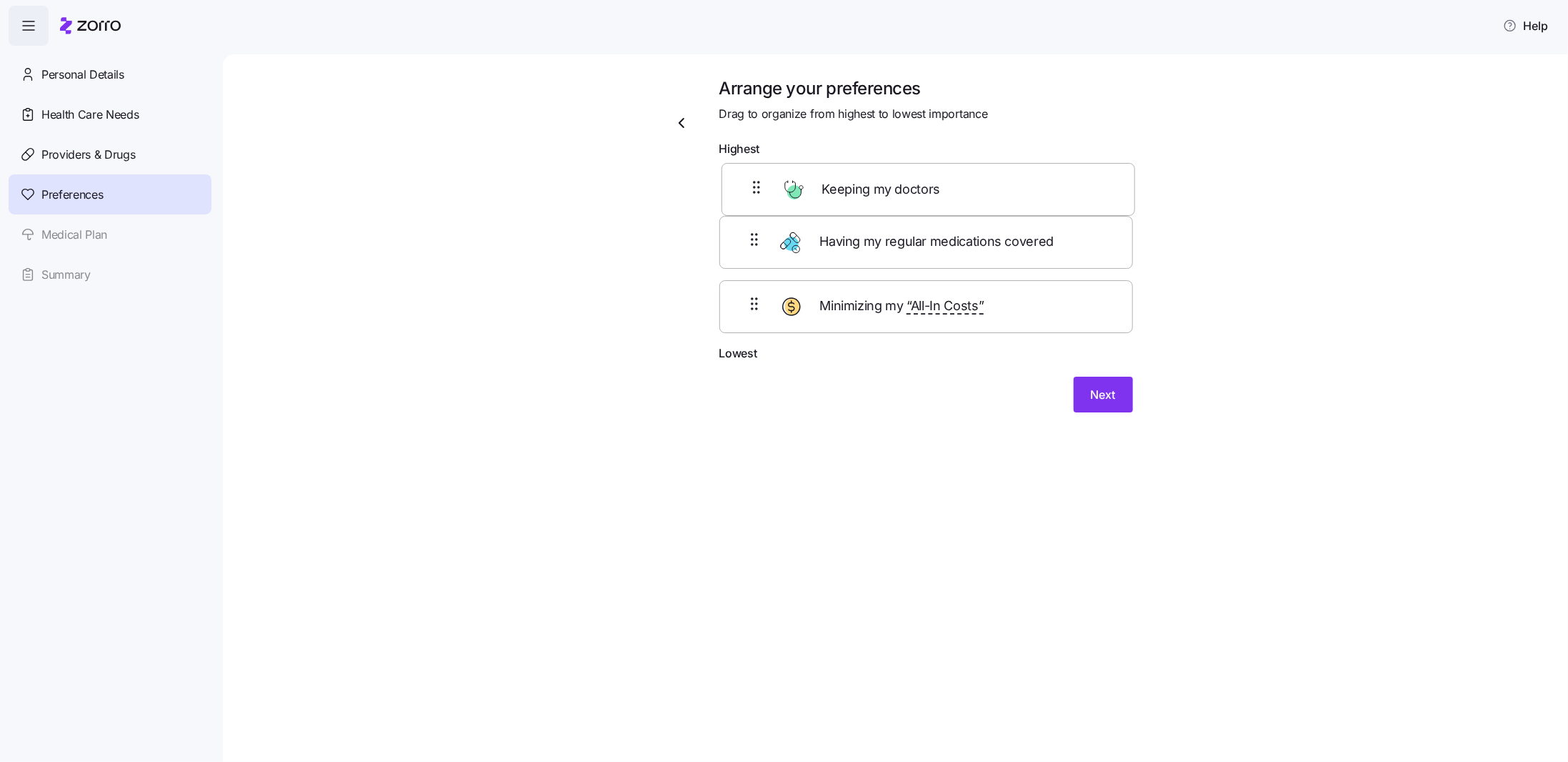
click at [985, 191] on div "Having my regular medications covered Keeping my doctors Minimizing my “All-In …" at bounding box center [926, 253] width 414 height 181
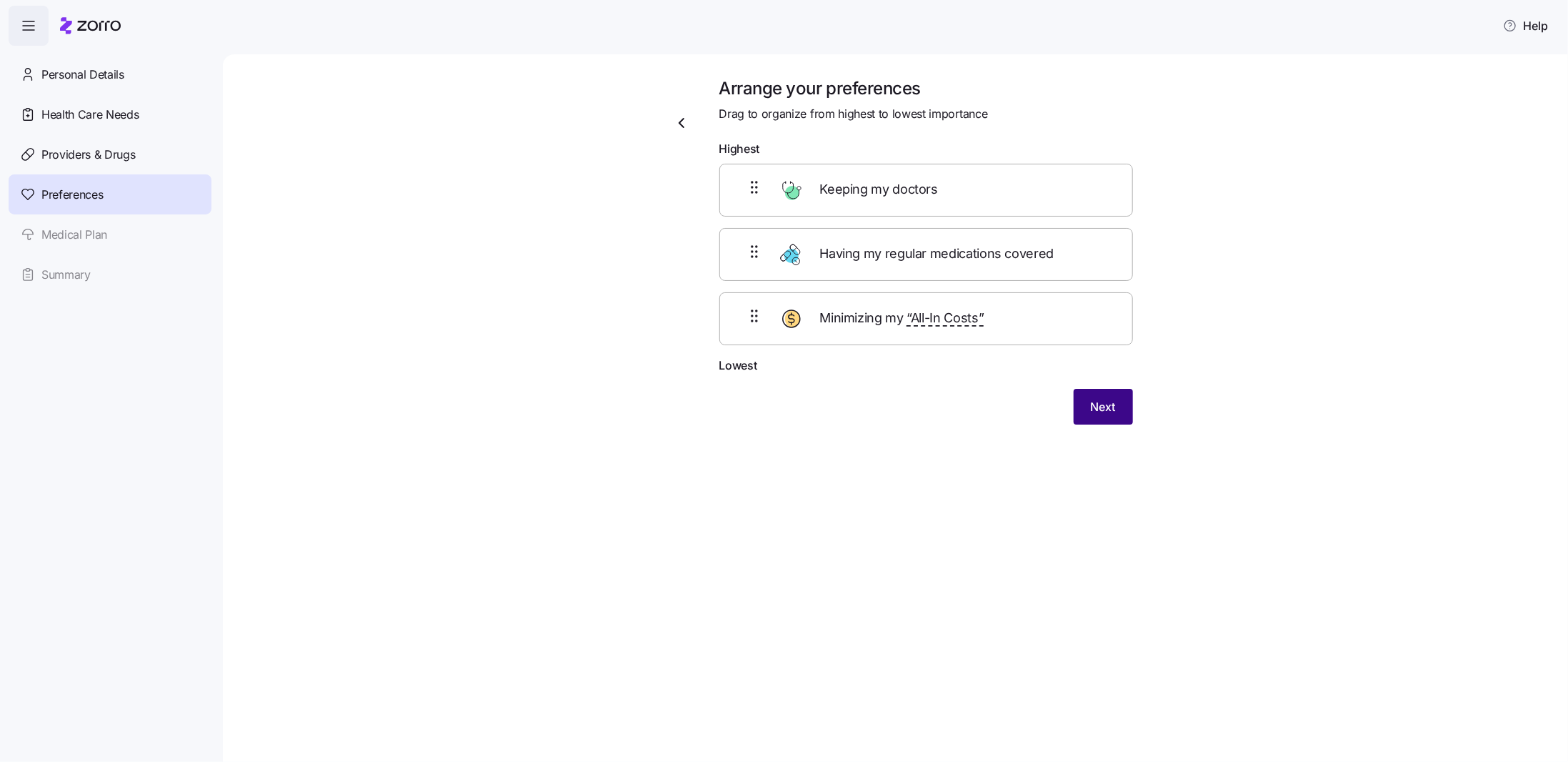
click at [1111, 405] on span "Next" at bounding box center [1104, 406] width 25 height 17
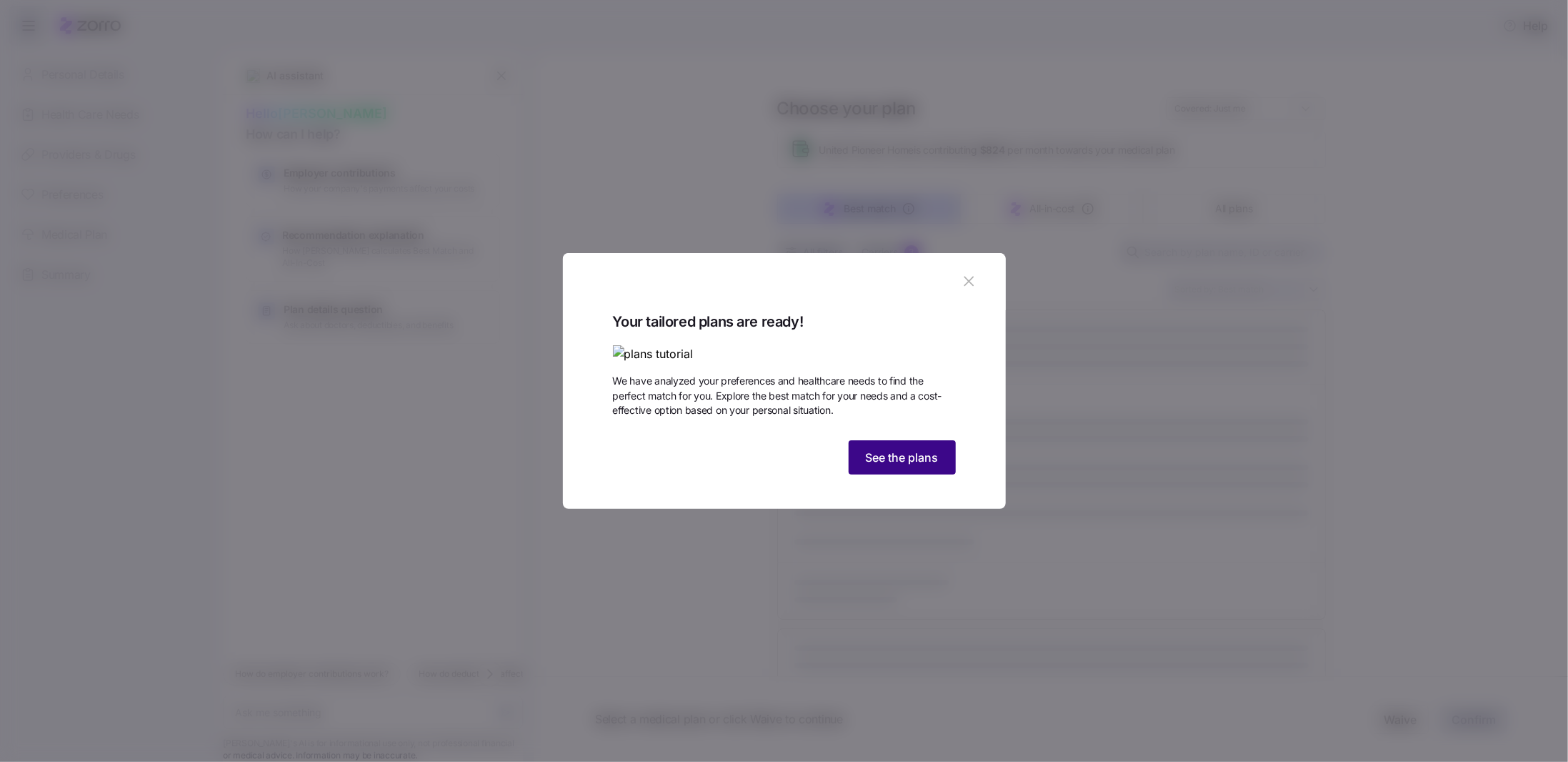
click at [911, 465] on span "See the plans" at bounding box center [901, 457] width 73 height 17
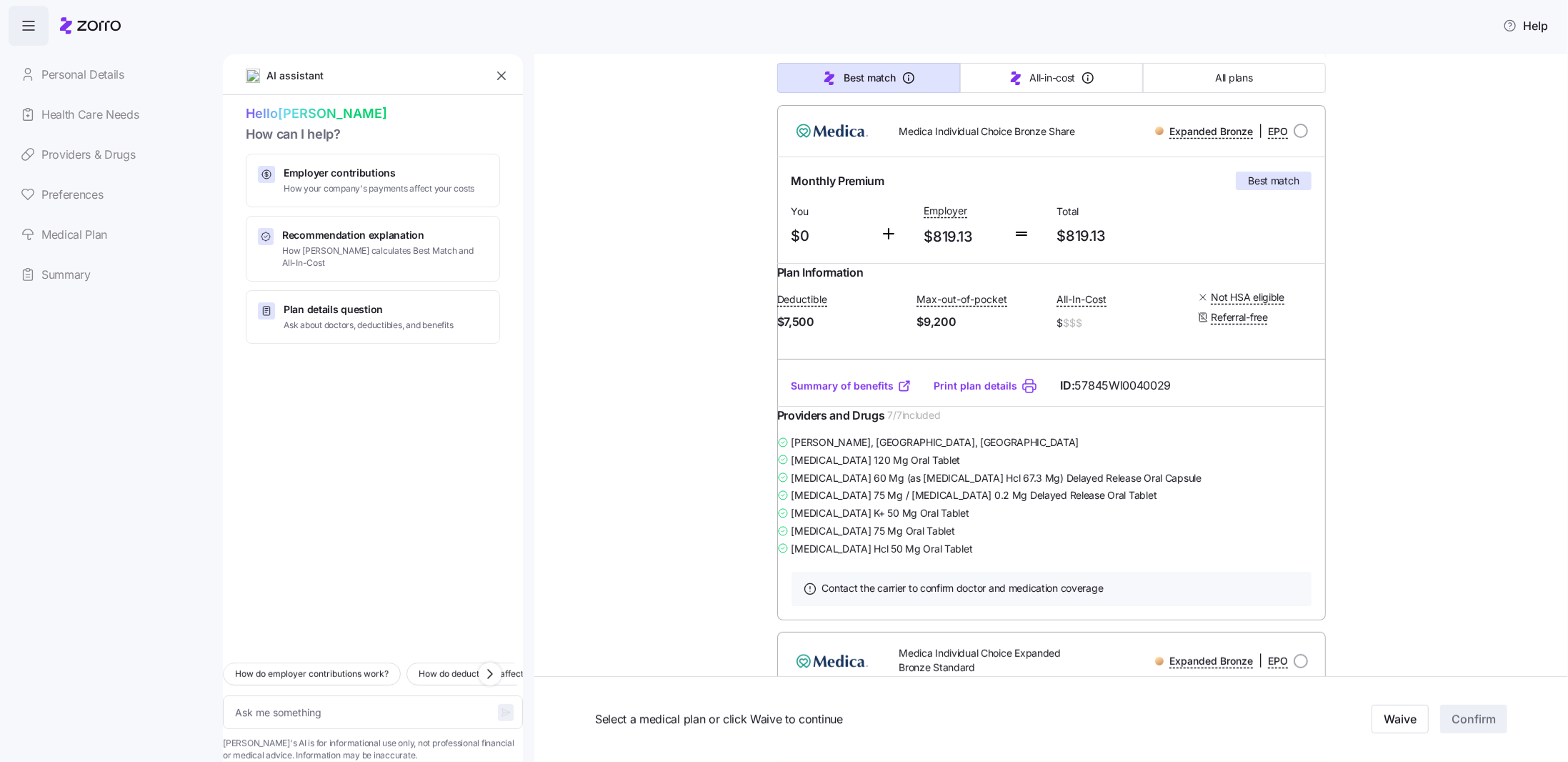
scroll to position [237, 0]
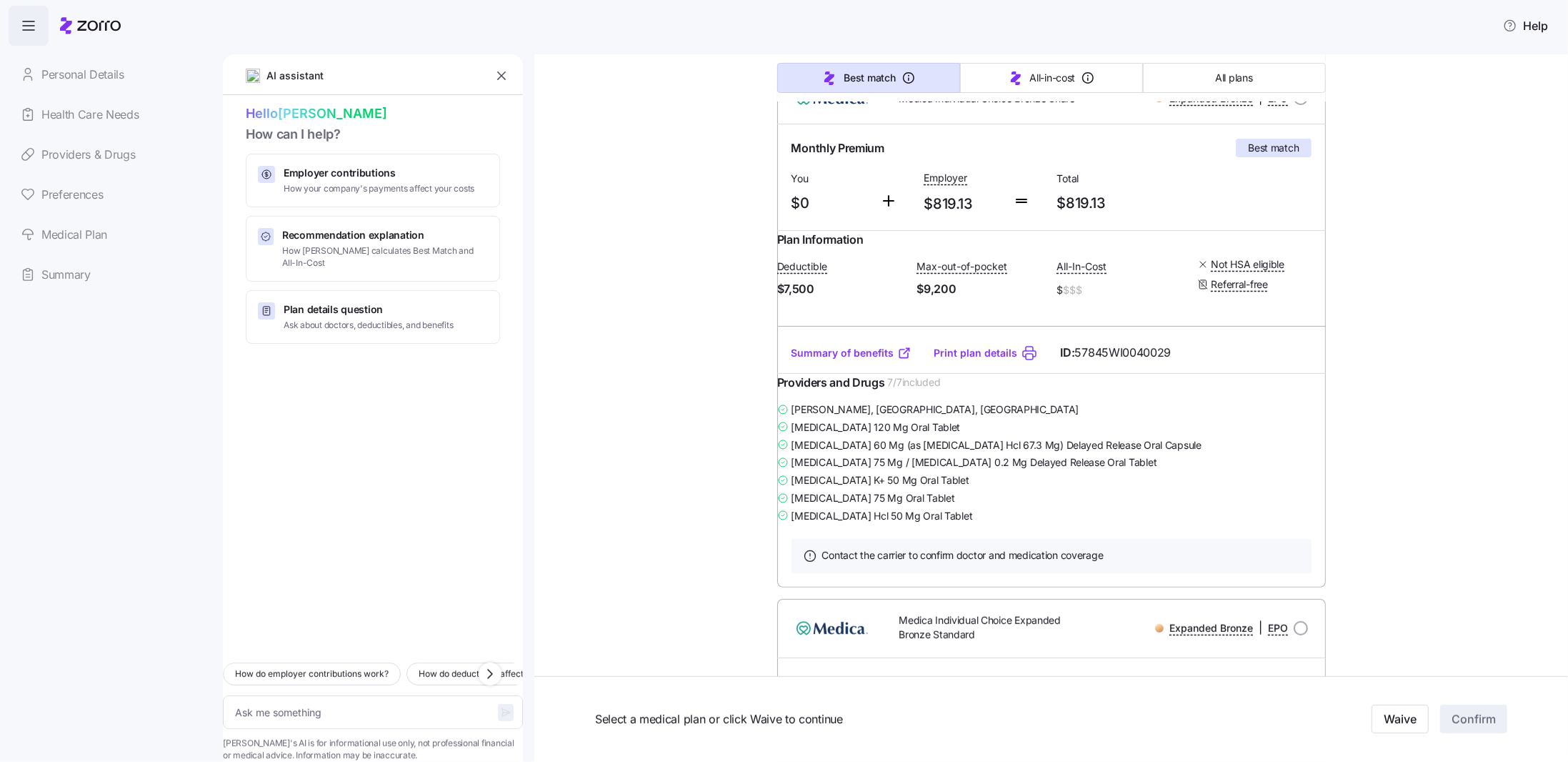
click at [884, 360] on link "Summary of benefits" at bounding box center [852, 353] width 120 height 15
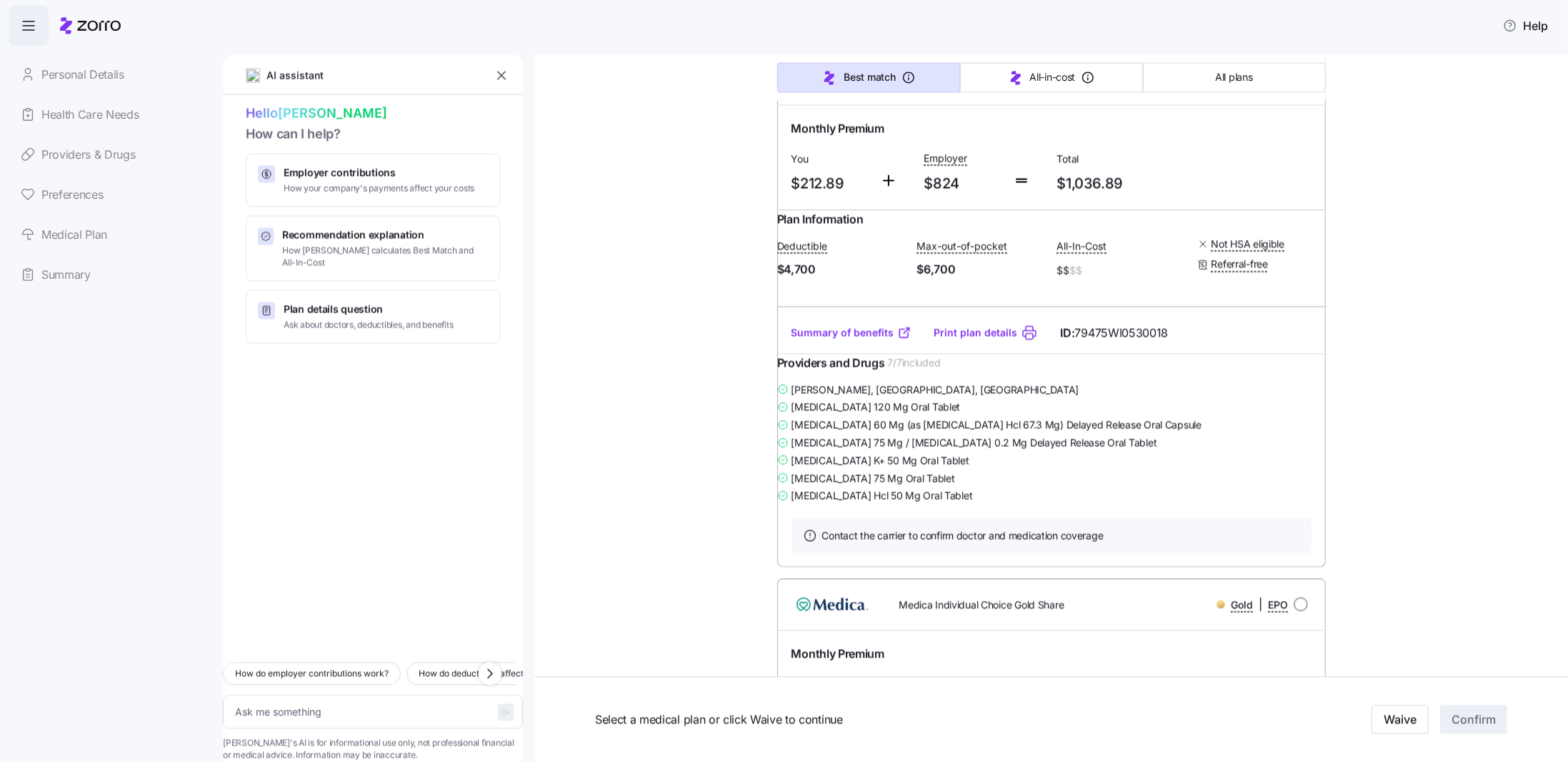
scroll to position [1873, 0]
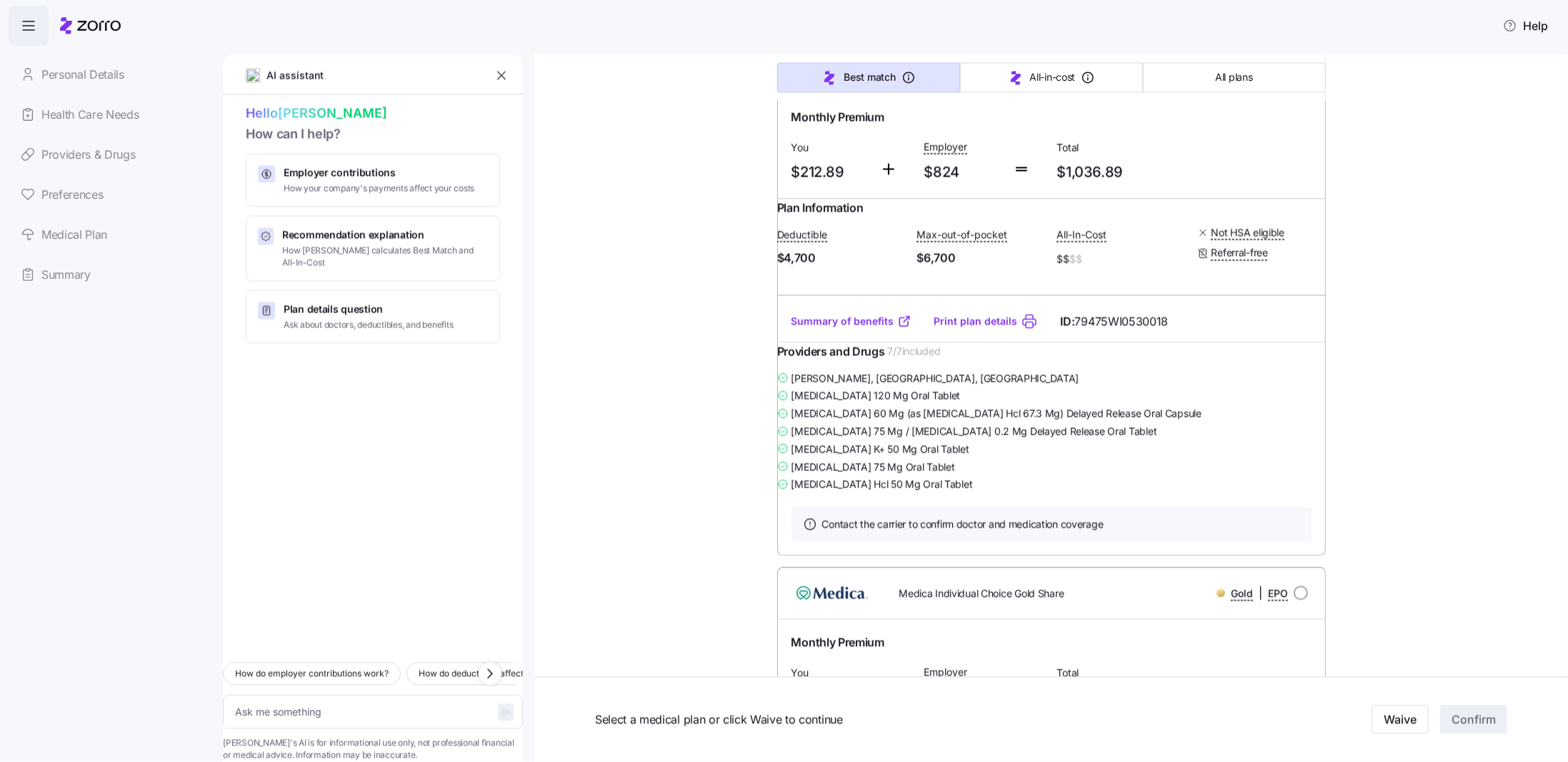
click at [871, 328] on link "Summary of benefits" at bounding box center [852, 322] width 120 height 15
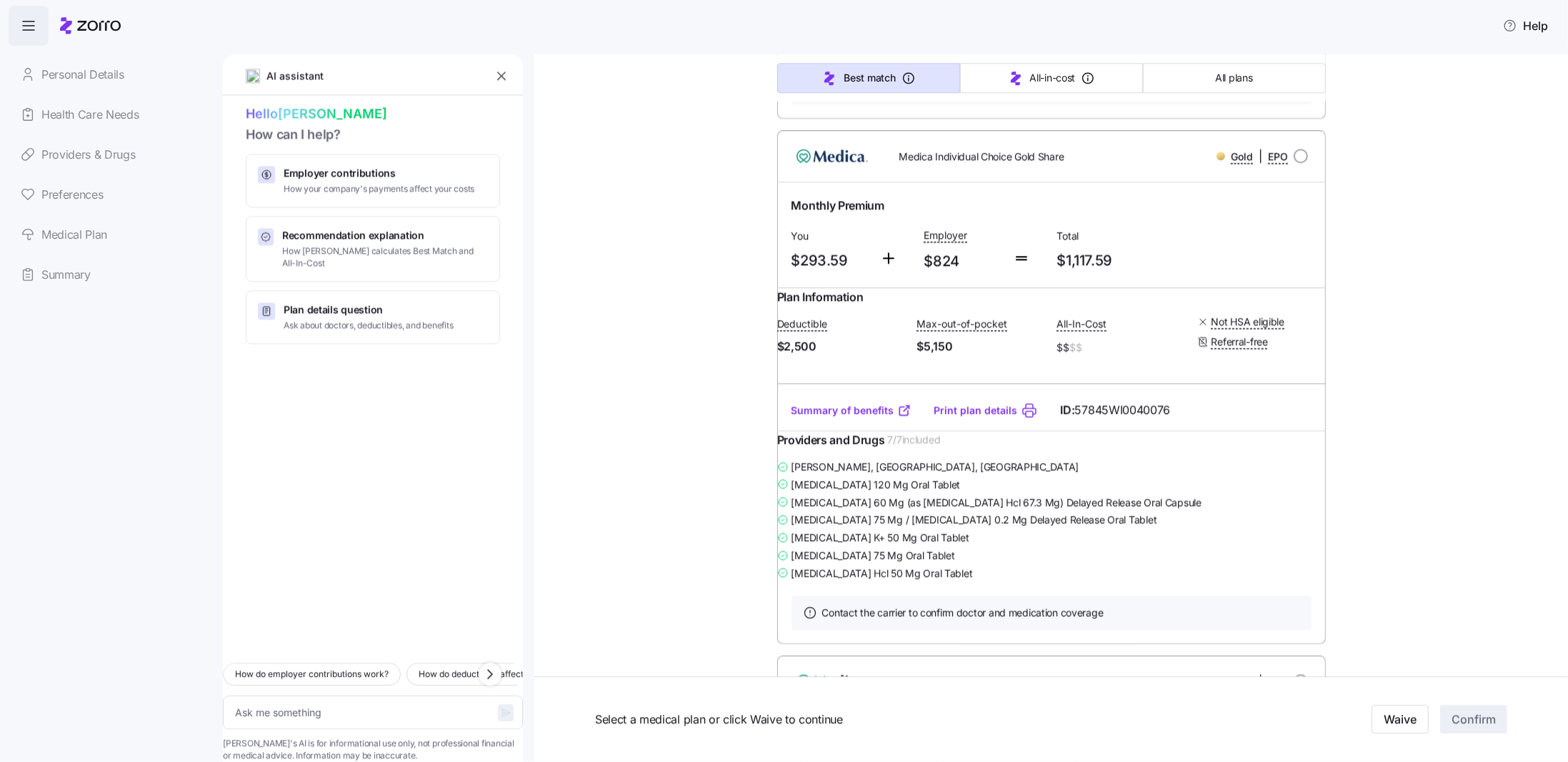
scroll to position [2414, 0]
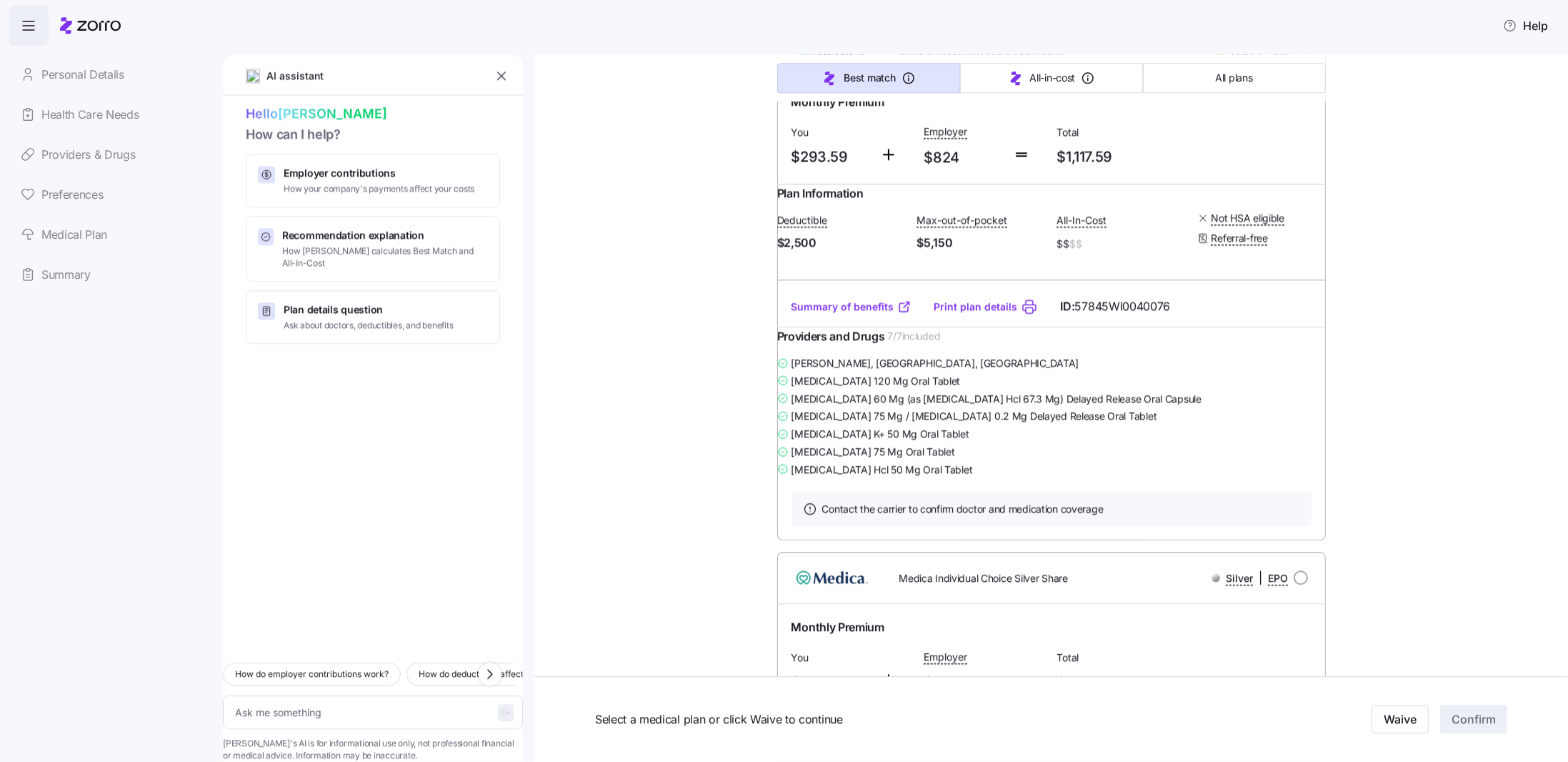
click at [833, 314] on link "Summary of benefits" at bounding box center [852, 307] width 120 height 15
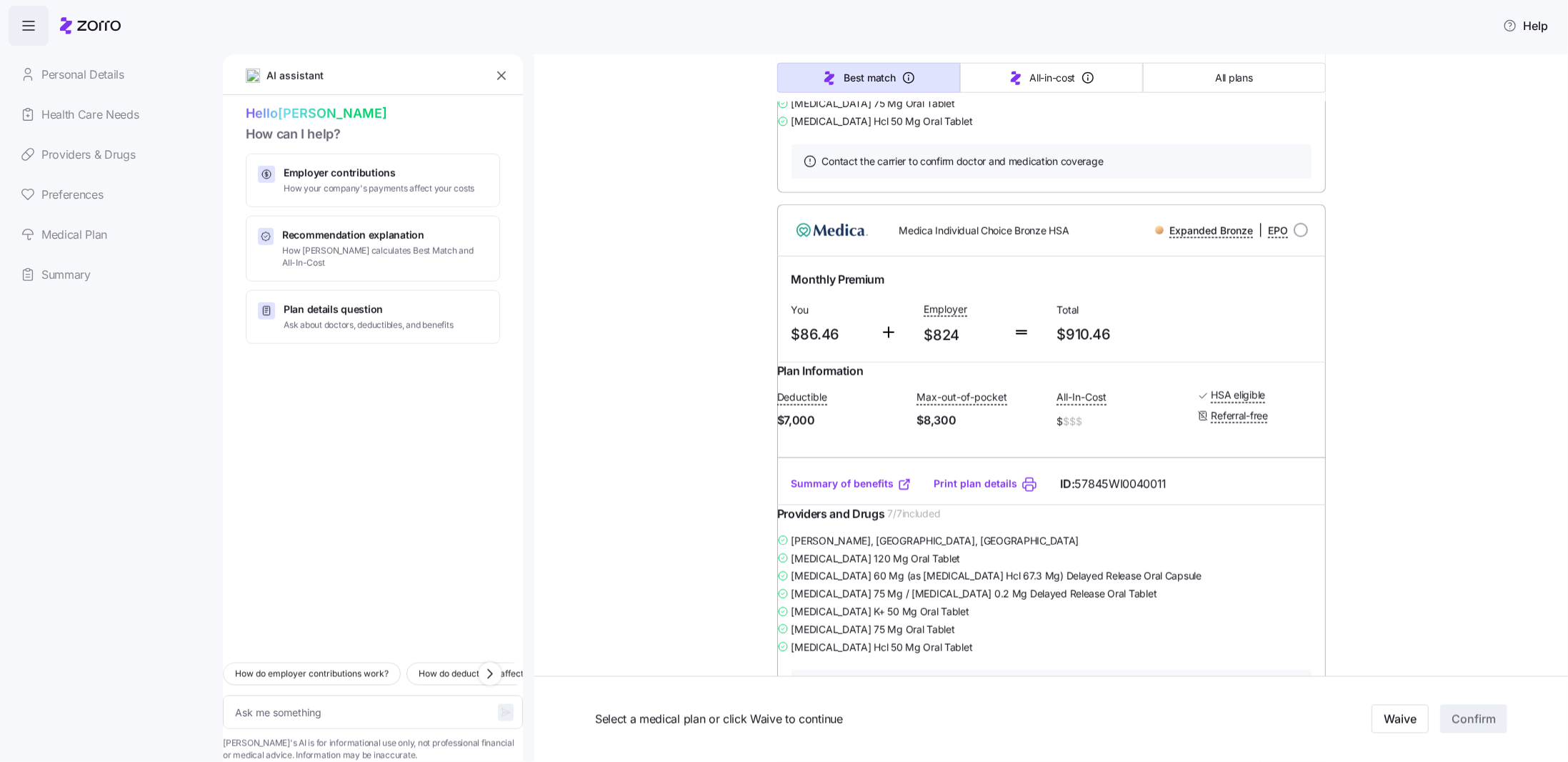
scroll to position [1403, 0]
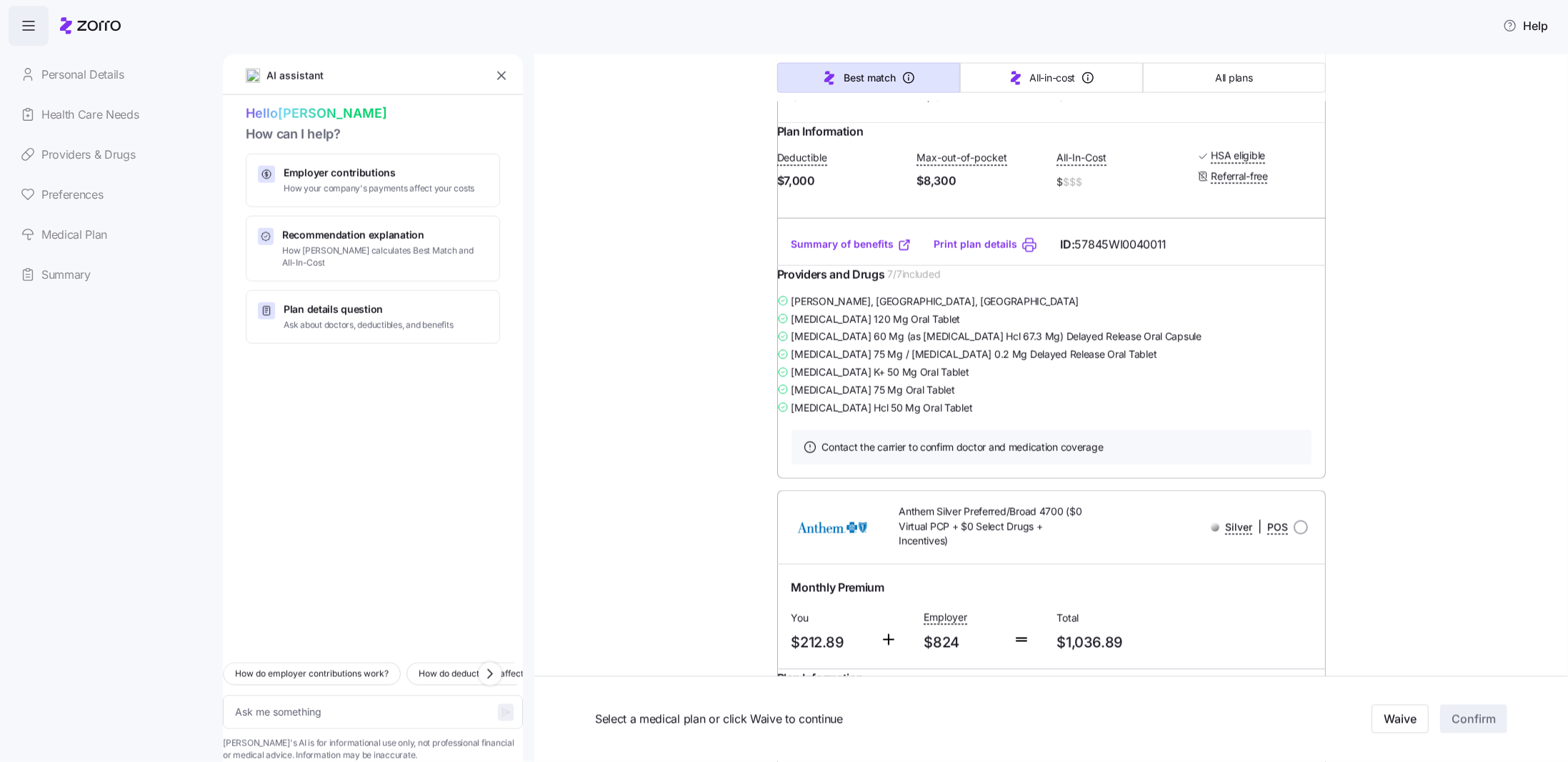
click at [842, 251] on link "Summary of benefits" at bounding box center [852, 244] width 120 height 15
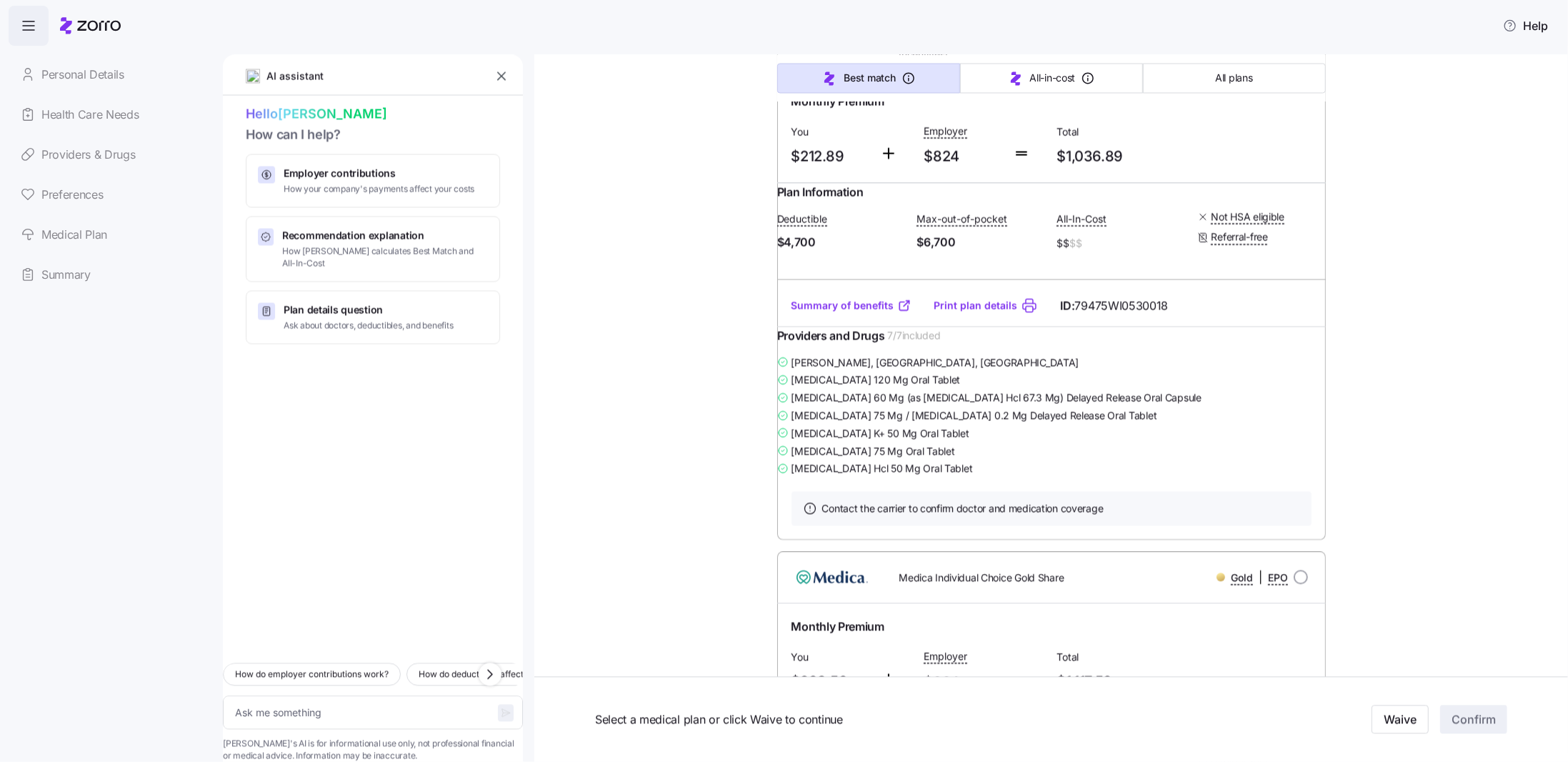
scroll to position [1884, 0]
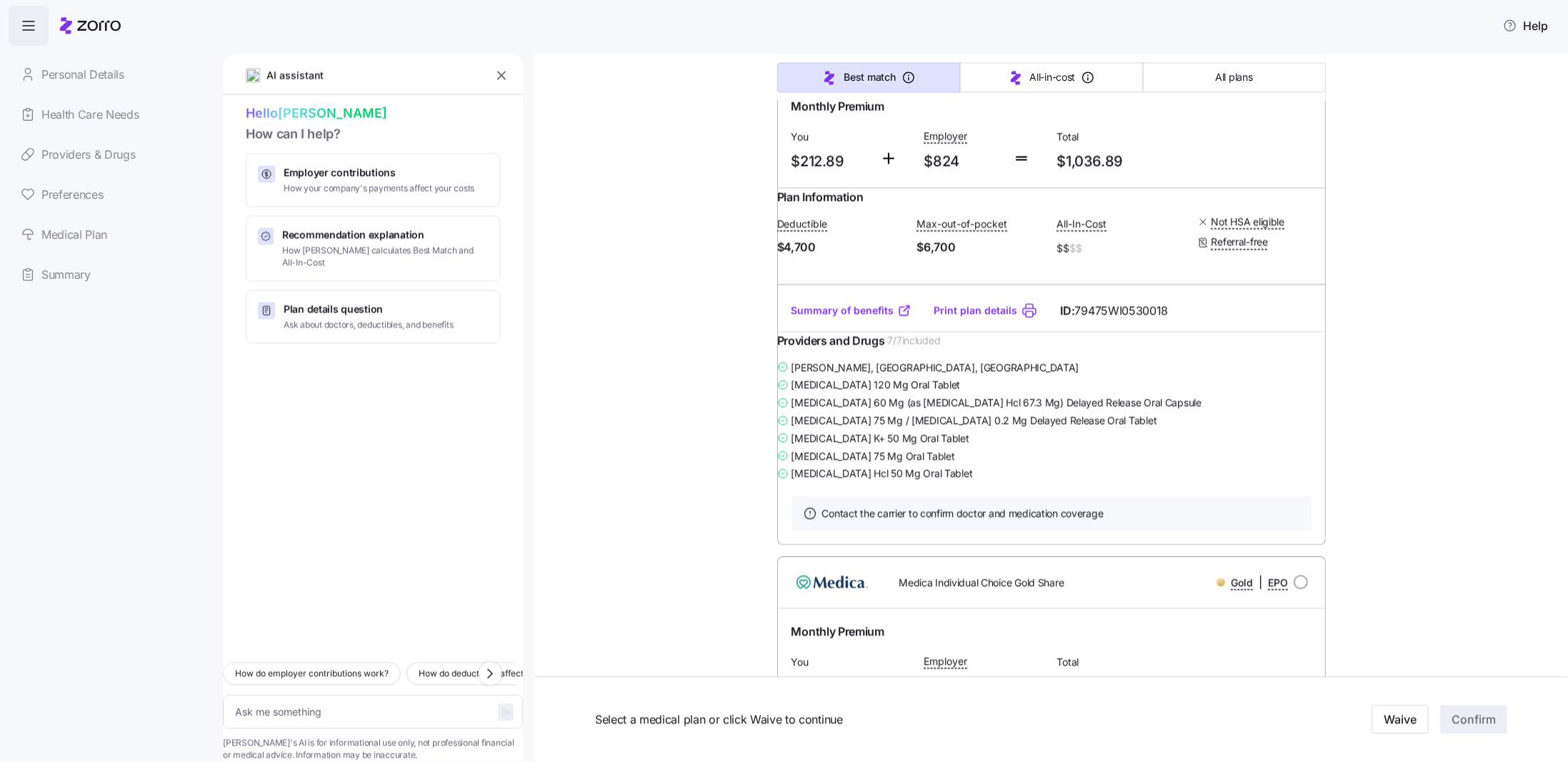
click at [852, 318] on link "Summary of benefits" at bounding box center [852, 311] width 120 height 15
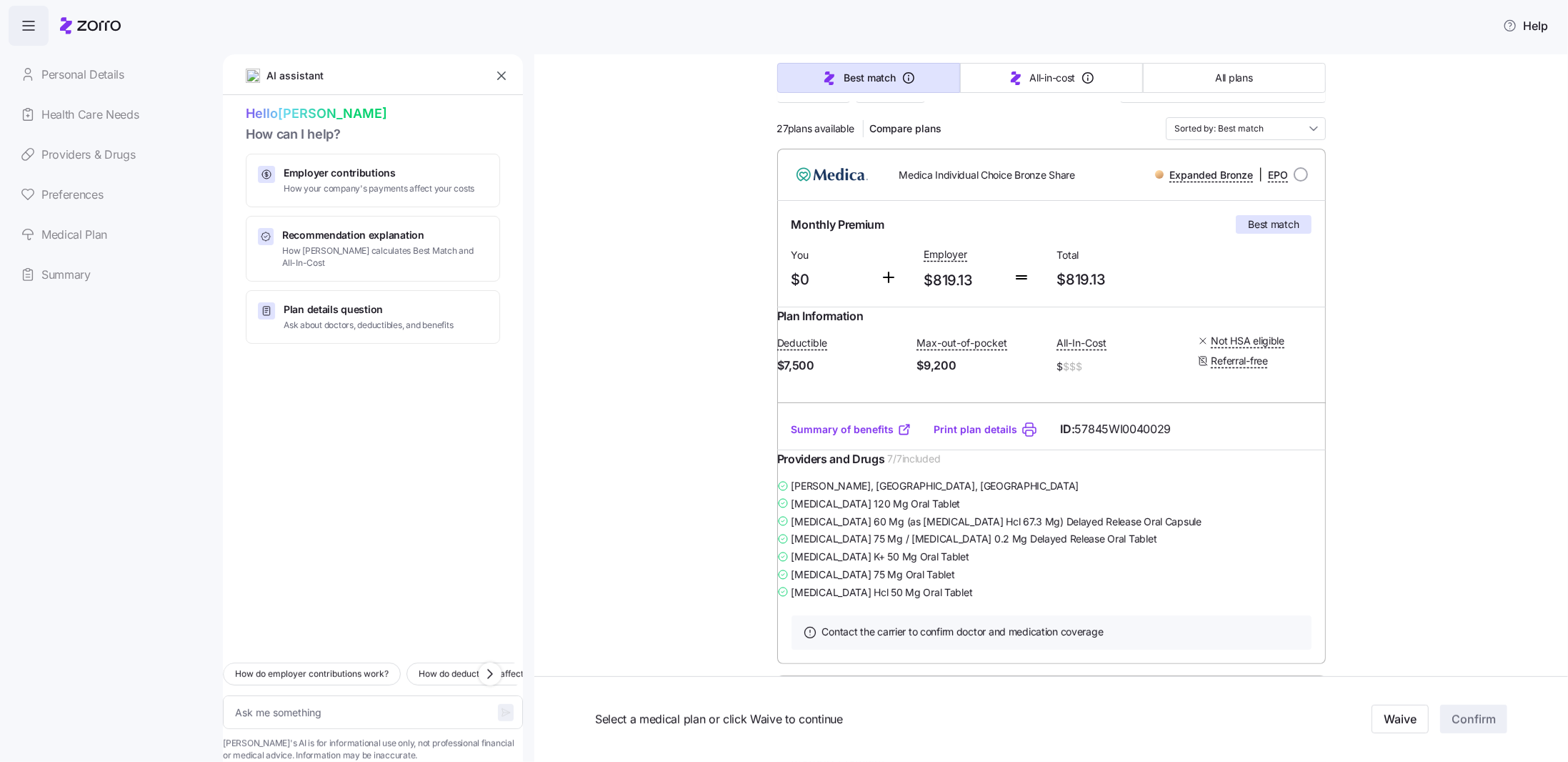
scroll to position [0, 0]
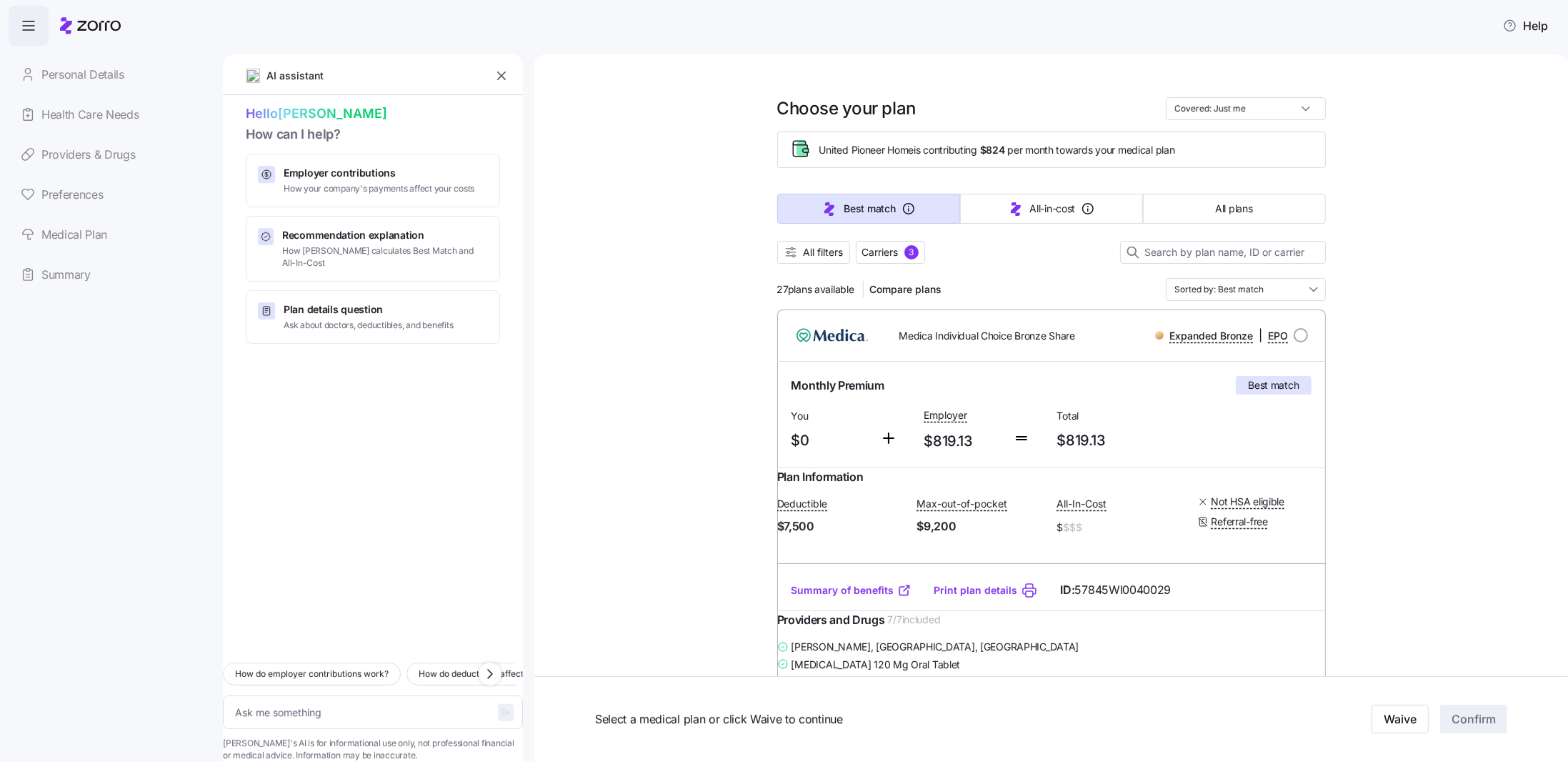
click at [66, 269] on link "Summary" at bounding box center [110, 274] width 203 height 40
type textarea "x"
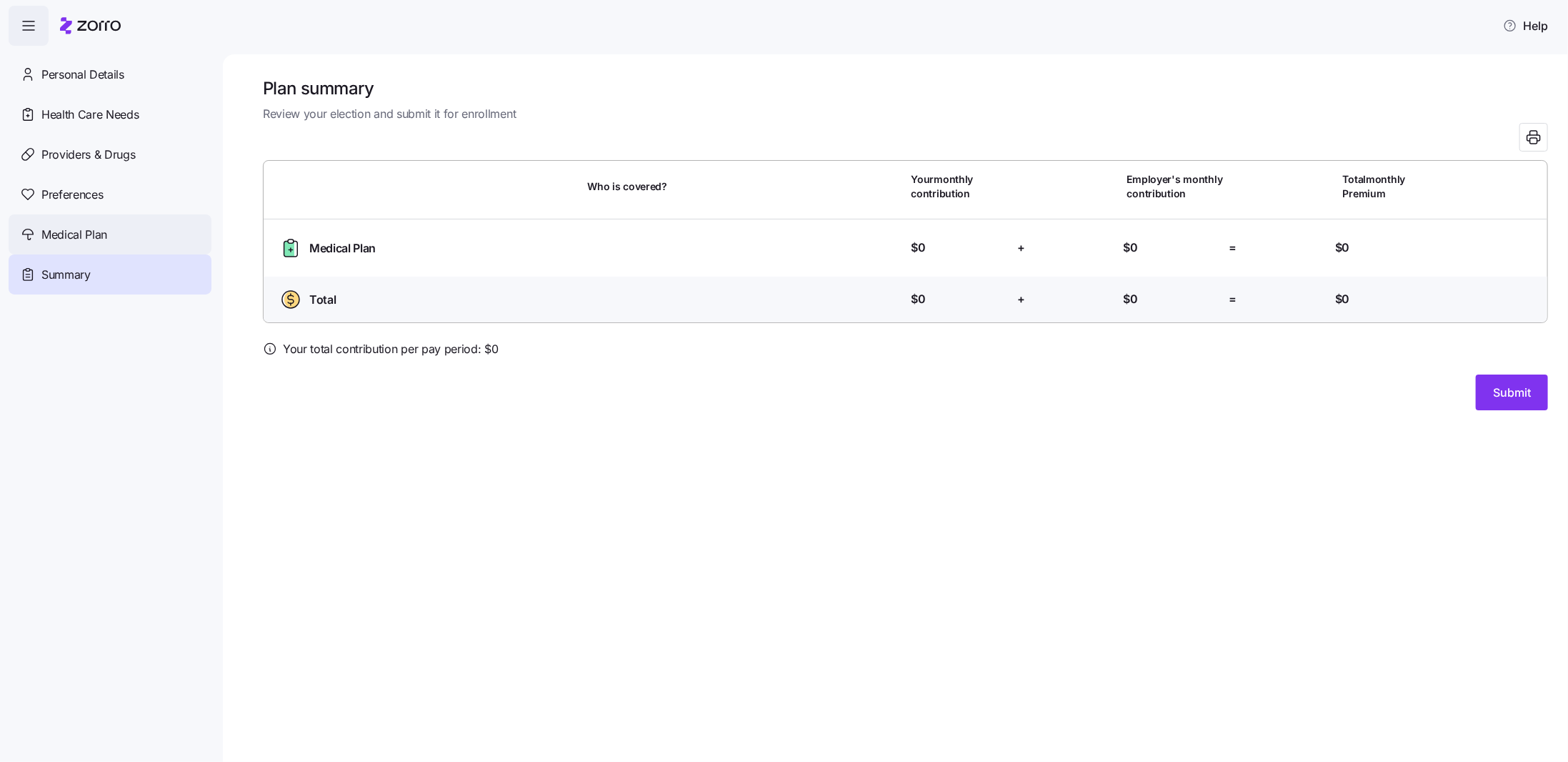
click at [76, 234] on span "Medical Plan" at bounding box center [74, 235] width 65 height 18
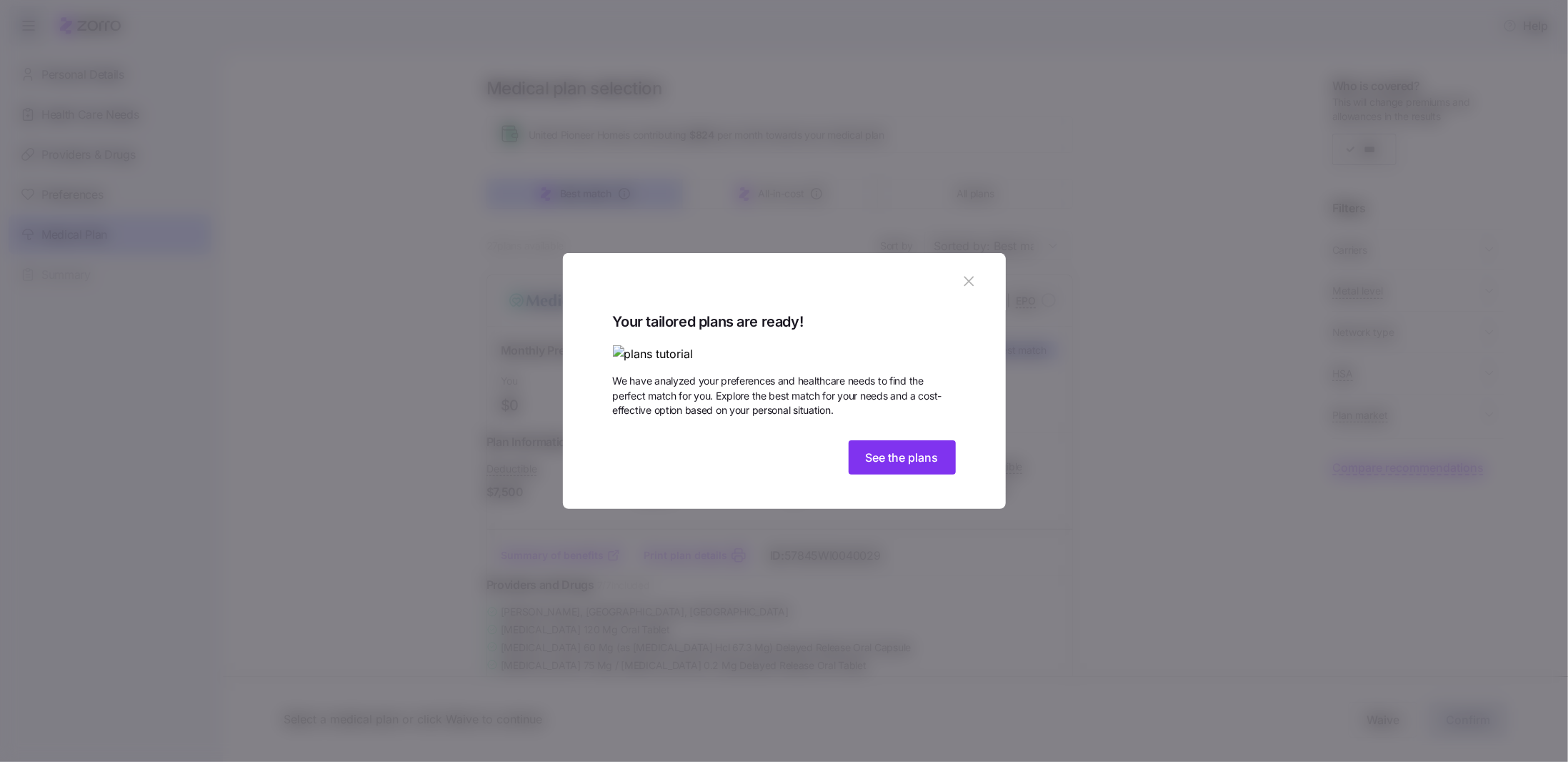
click at [975, 273] on icon "button" at bounding box center [968, 280] width 15 height 15
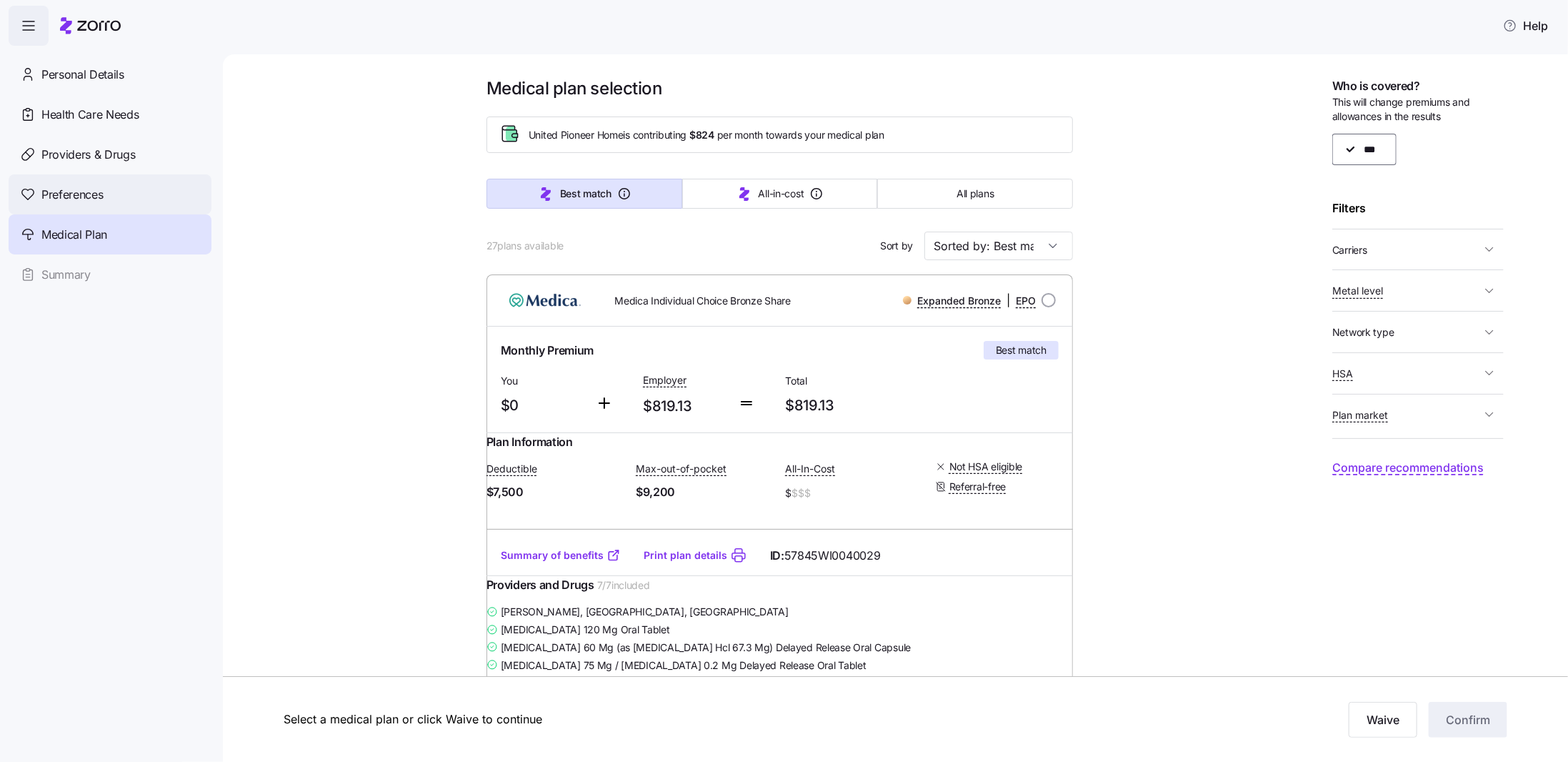
click at [35, 197] on div "Preferences" at bounding box center [110, 194] width 203 height 40
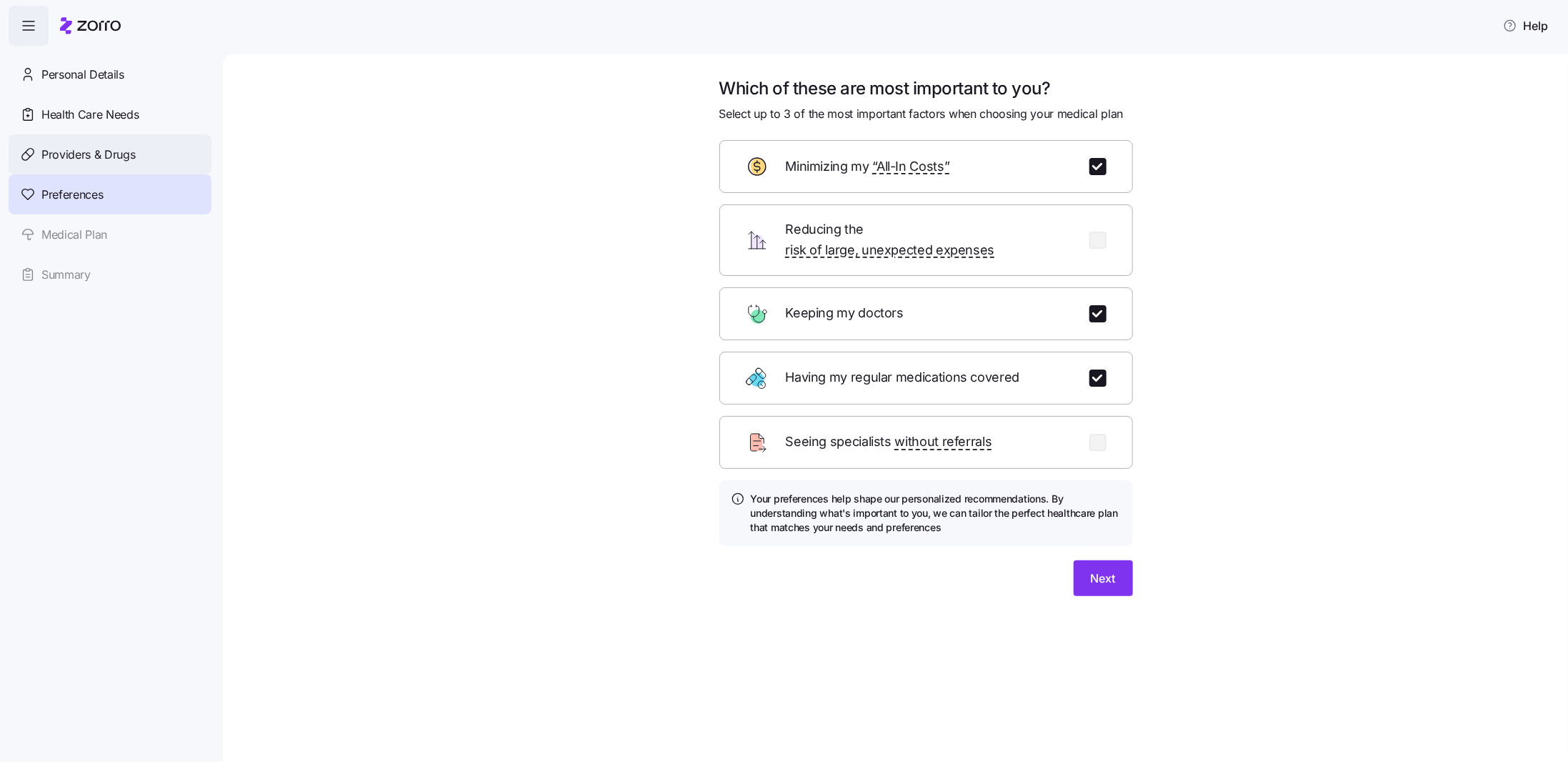
click at [63, 150] on span "Providers & Drugs" at bounding box center [89, 155] width 94 height 18
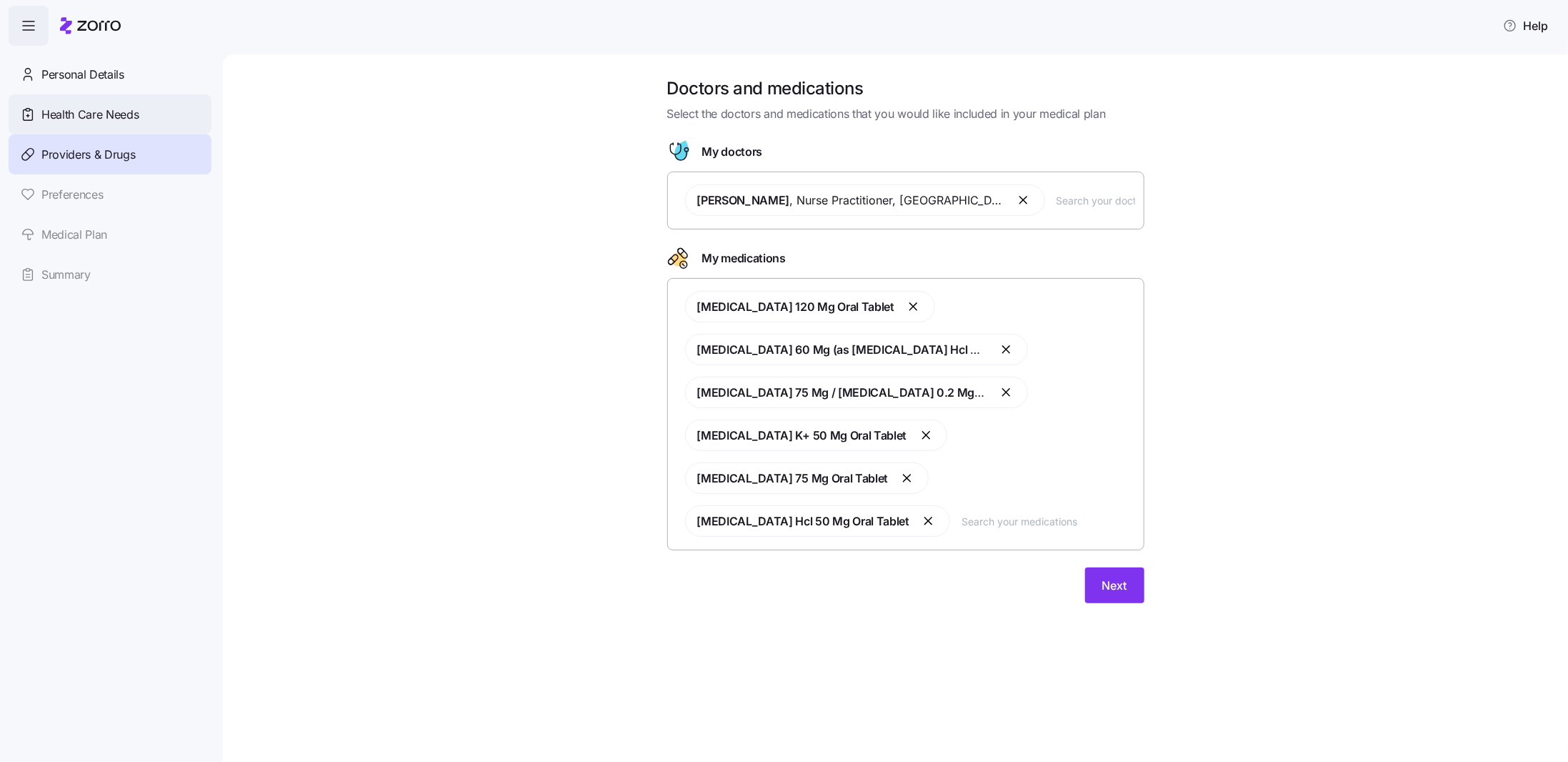
click at [74, 117] on span "Health Care Needs" at bounding box center [91, 115] width 98 height 18
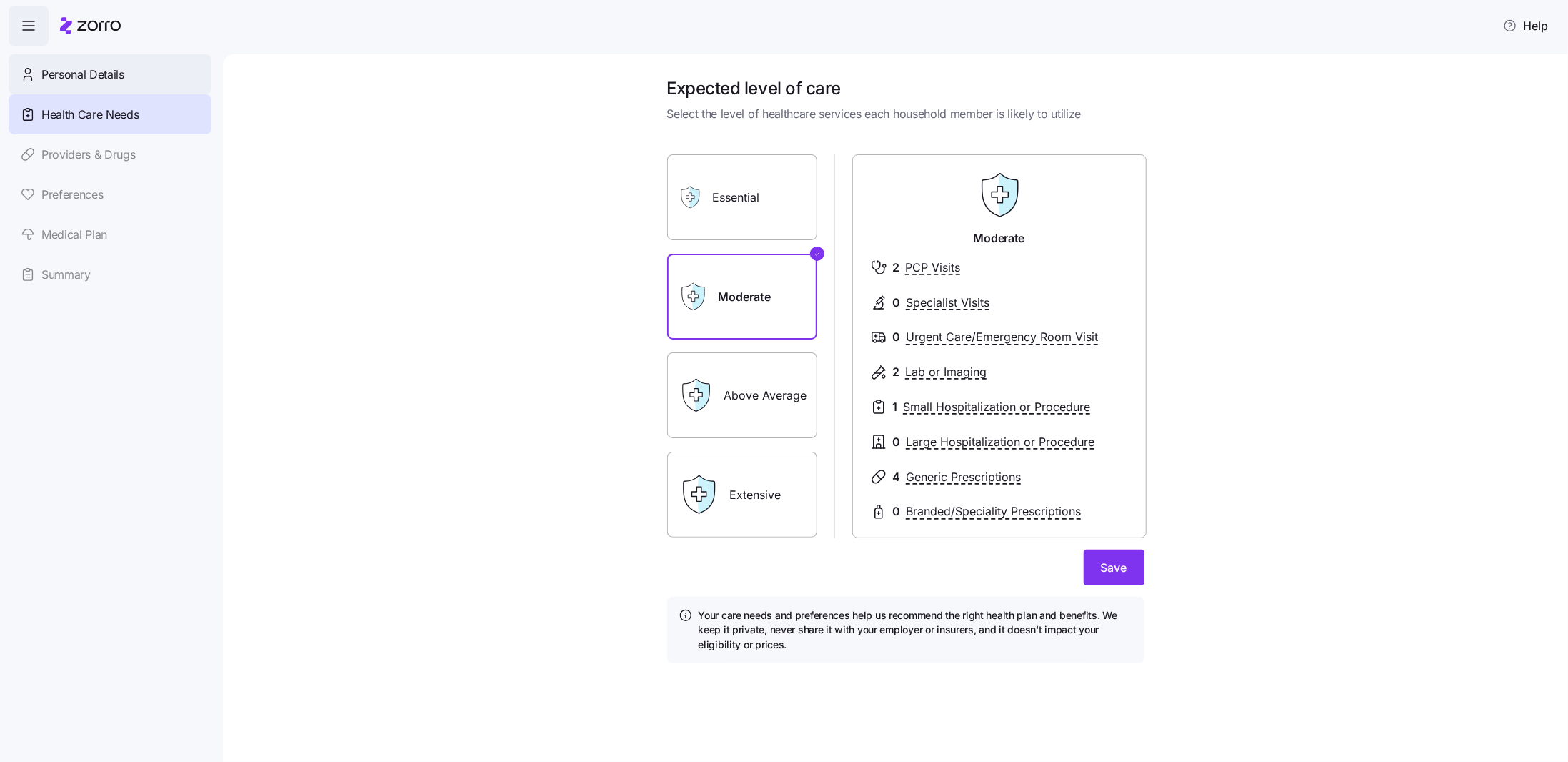
click at [99, 79] on span "Personal Details" at bounding box center [83, 74] width 83 height 18
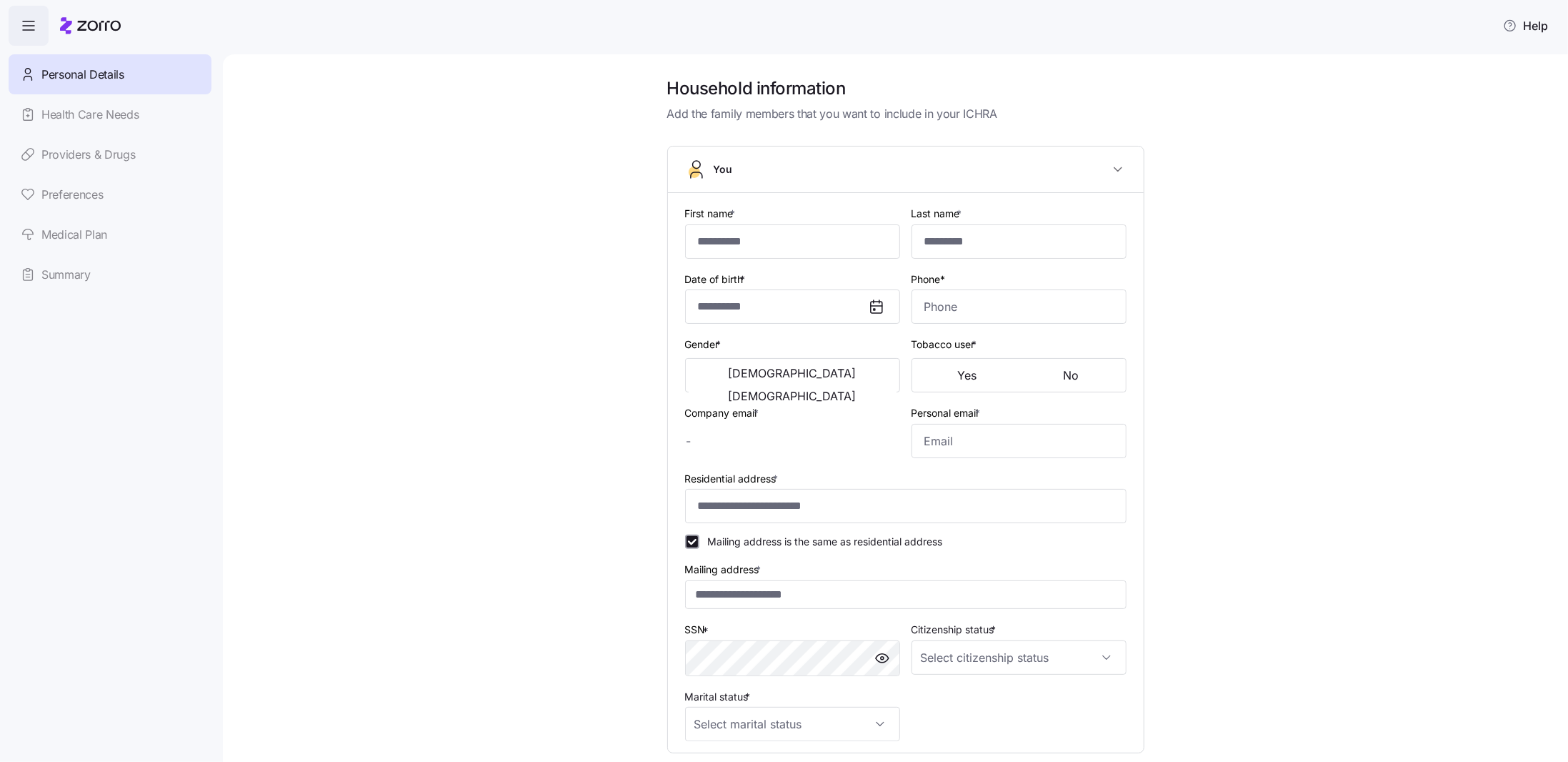
type input "***"
type input "******"
type input "a.jensen1463@hotmail.com"
type input "**********"
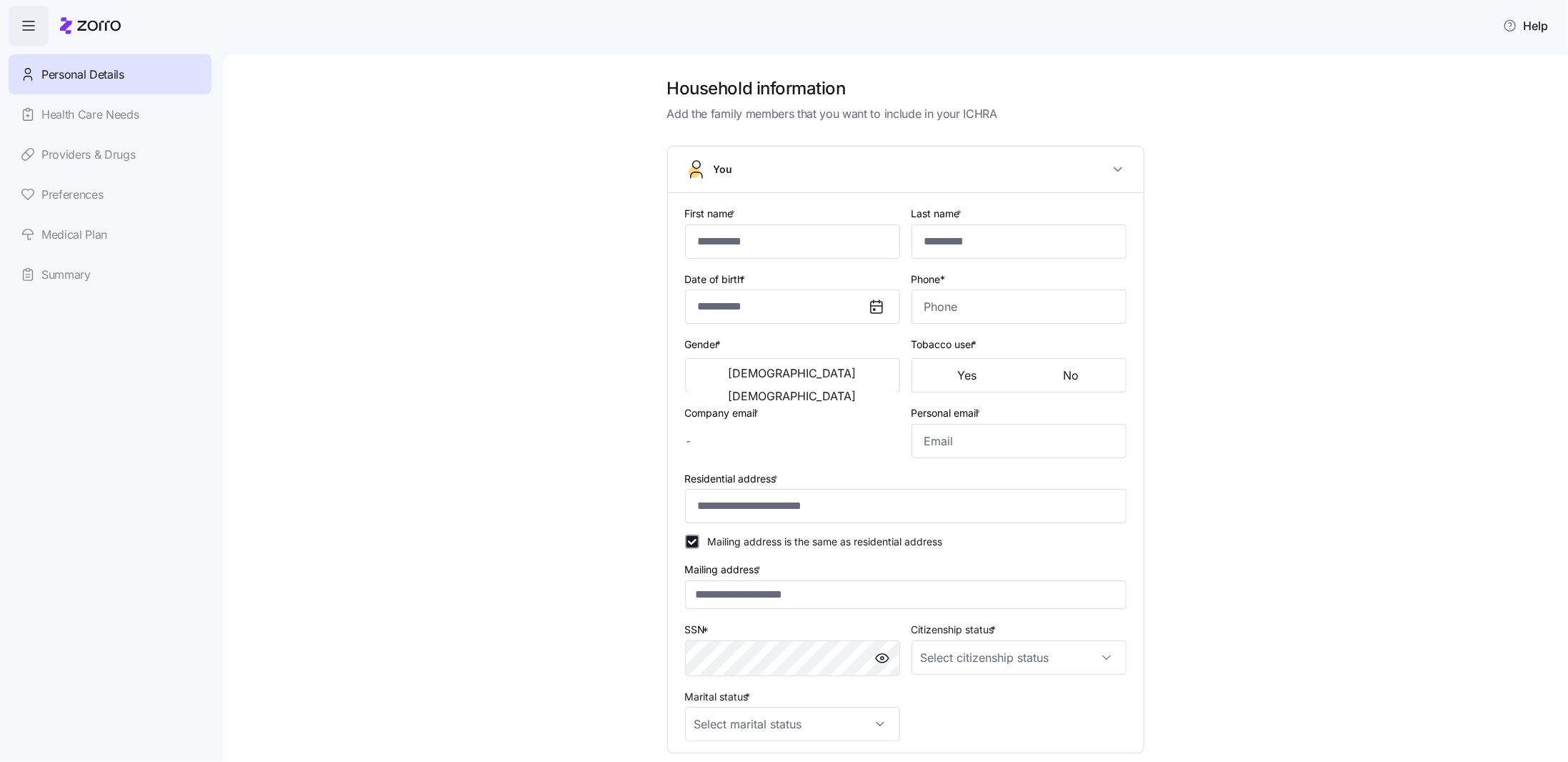
checkbox input "true"
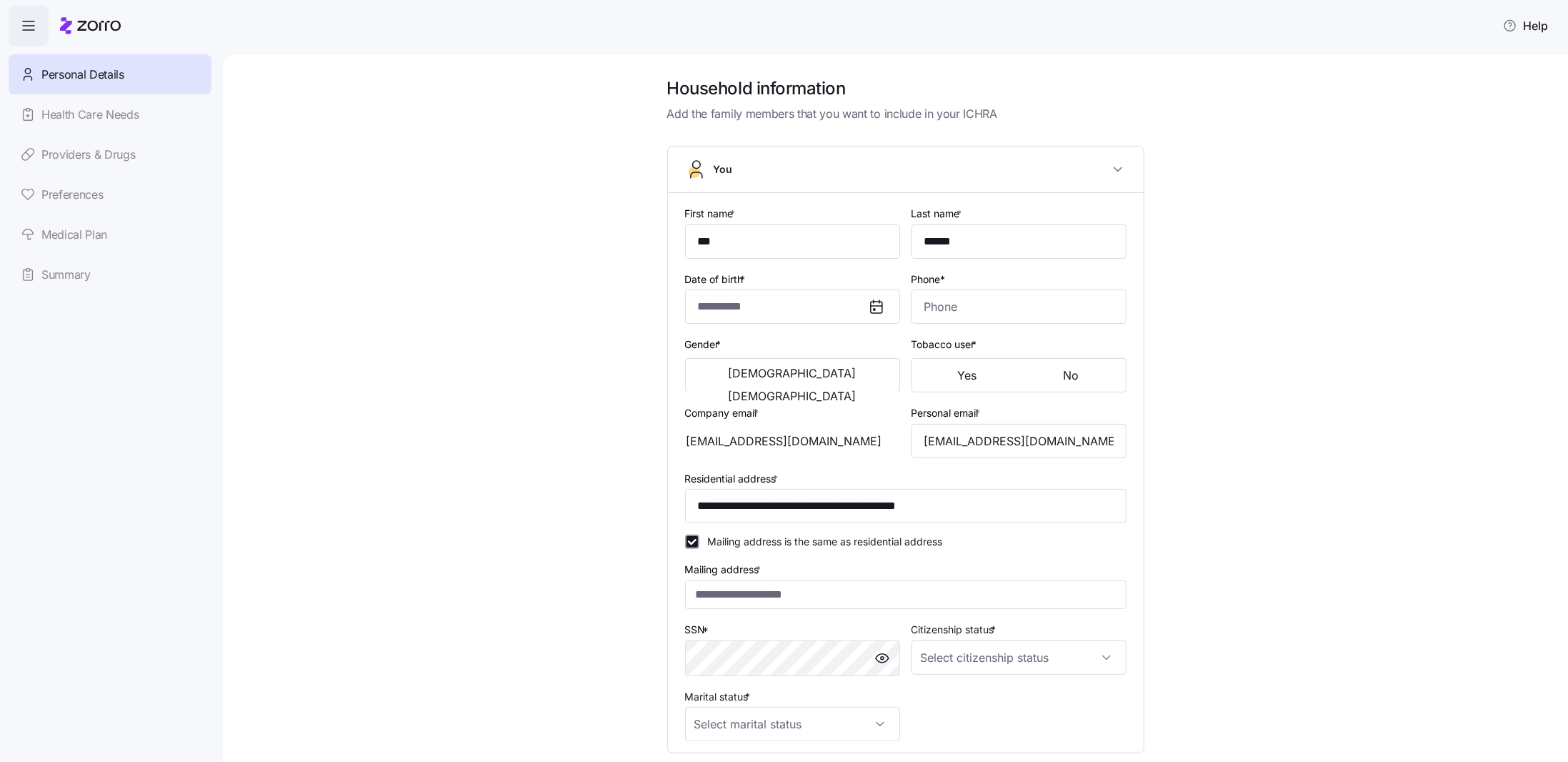
type input "**********"
type input "(715) 327-4810"
type input "US citizen"
type input "Married"
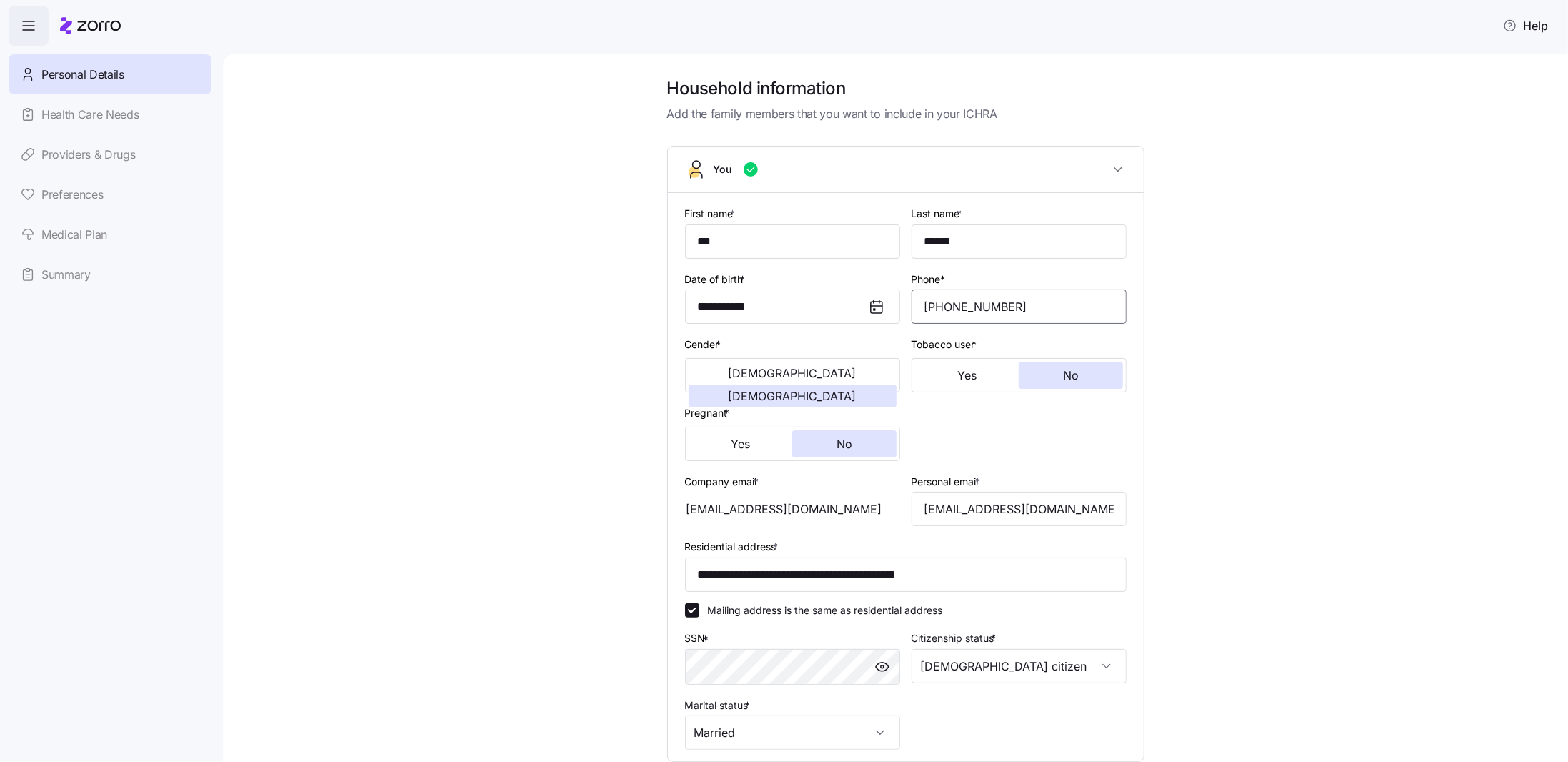
drag, startPoint x: 1028, startPoint y: 309, endPoint x: 949, endPoint y: 304, distance: 79.2
click at [949, 304] on input "(715) 327-4810" at bounding box center [1018, 307] width 215 height 34
type input "(715) 566-2789"
click at [1193, 301] on div "**********" at bounding box center [905, 498] width 1285 height 842
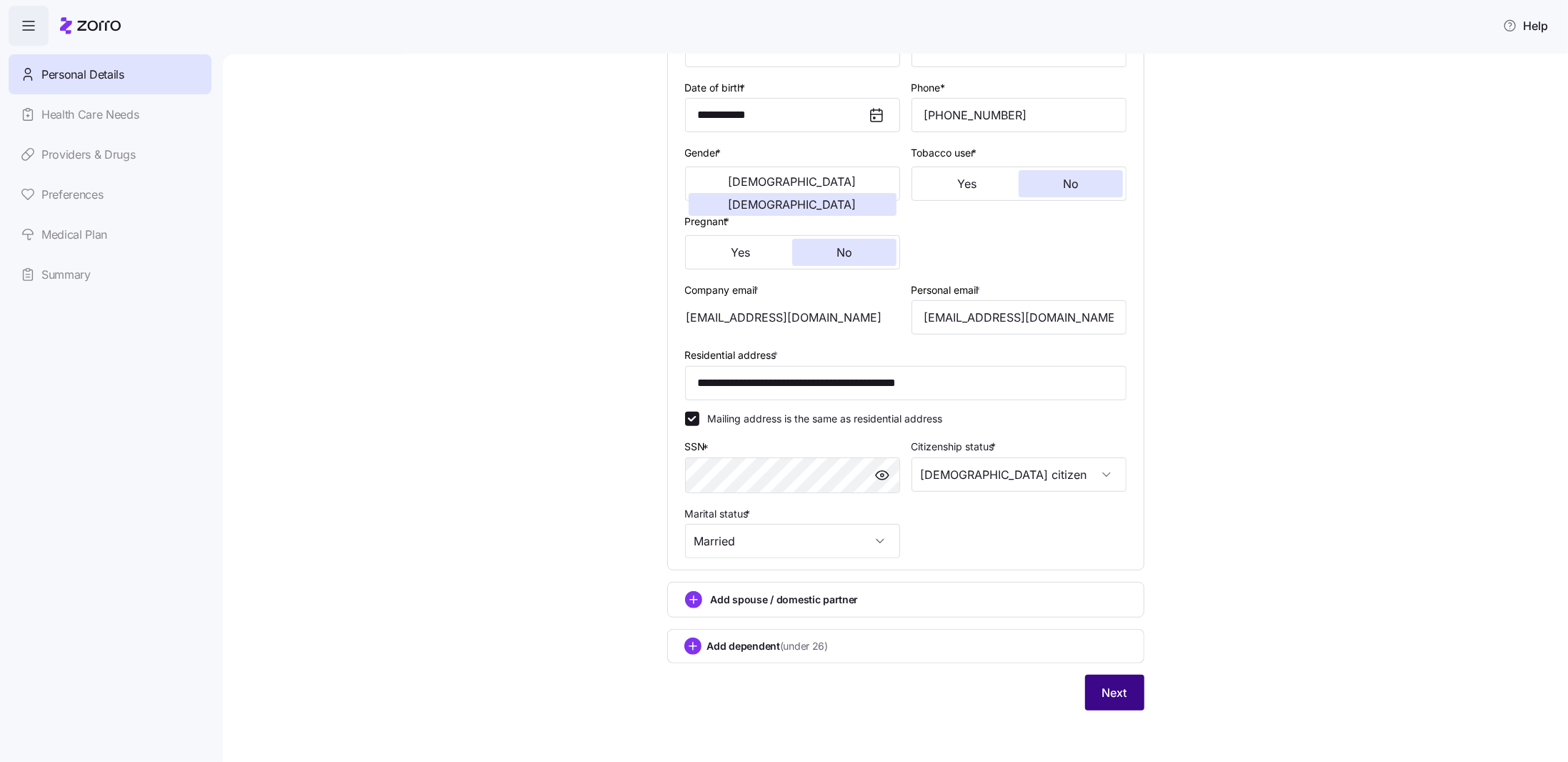
click at [1120, 690] on span "Next" at bounding box center [1115, 692] width 25 height 17
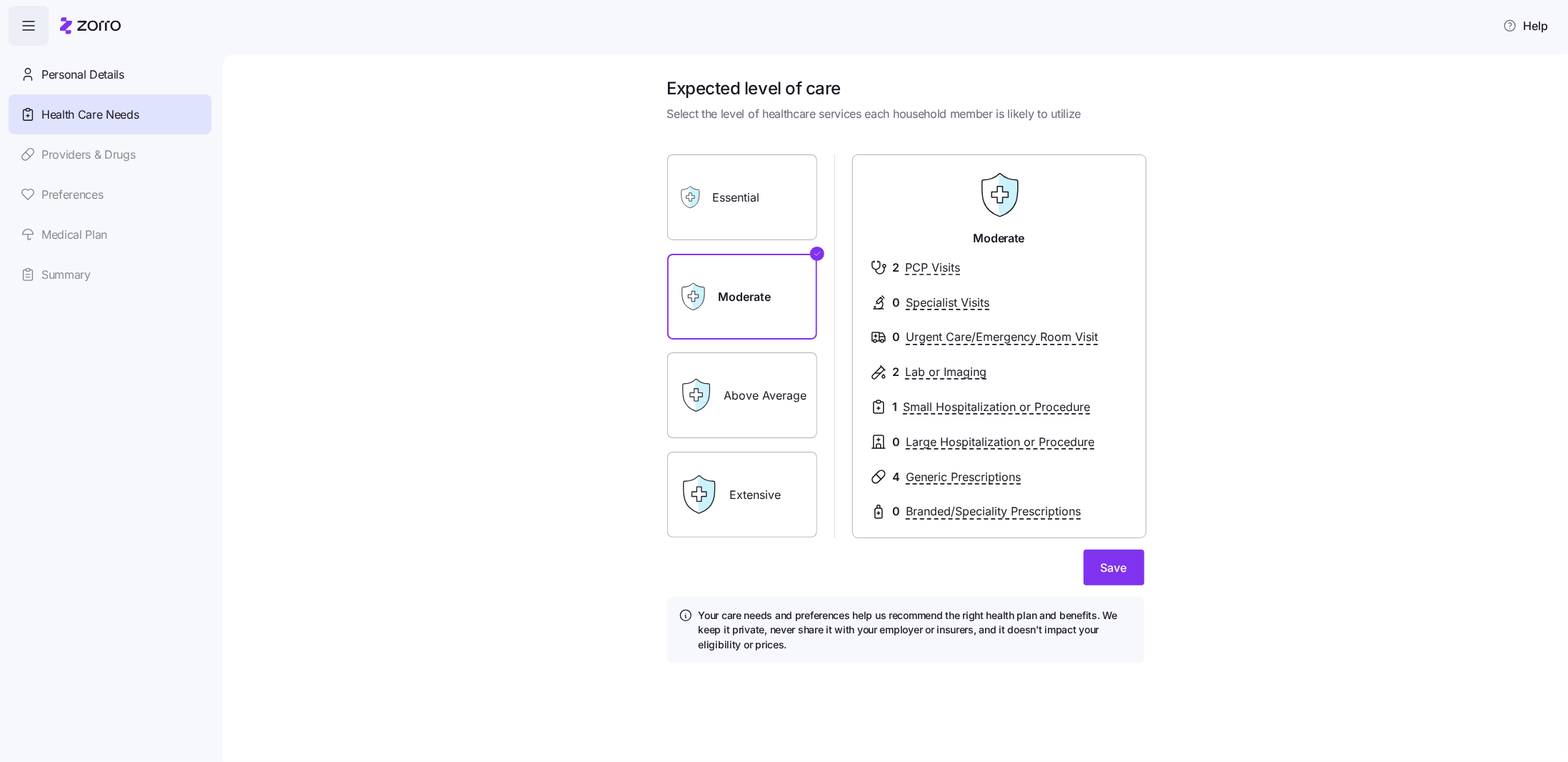
click at [71, 227] on link "Medical Plan" at bounding box center [110, 234] width 203 height 40
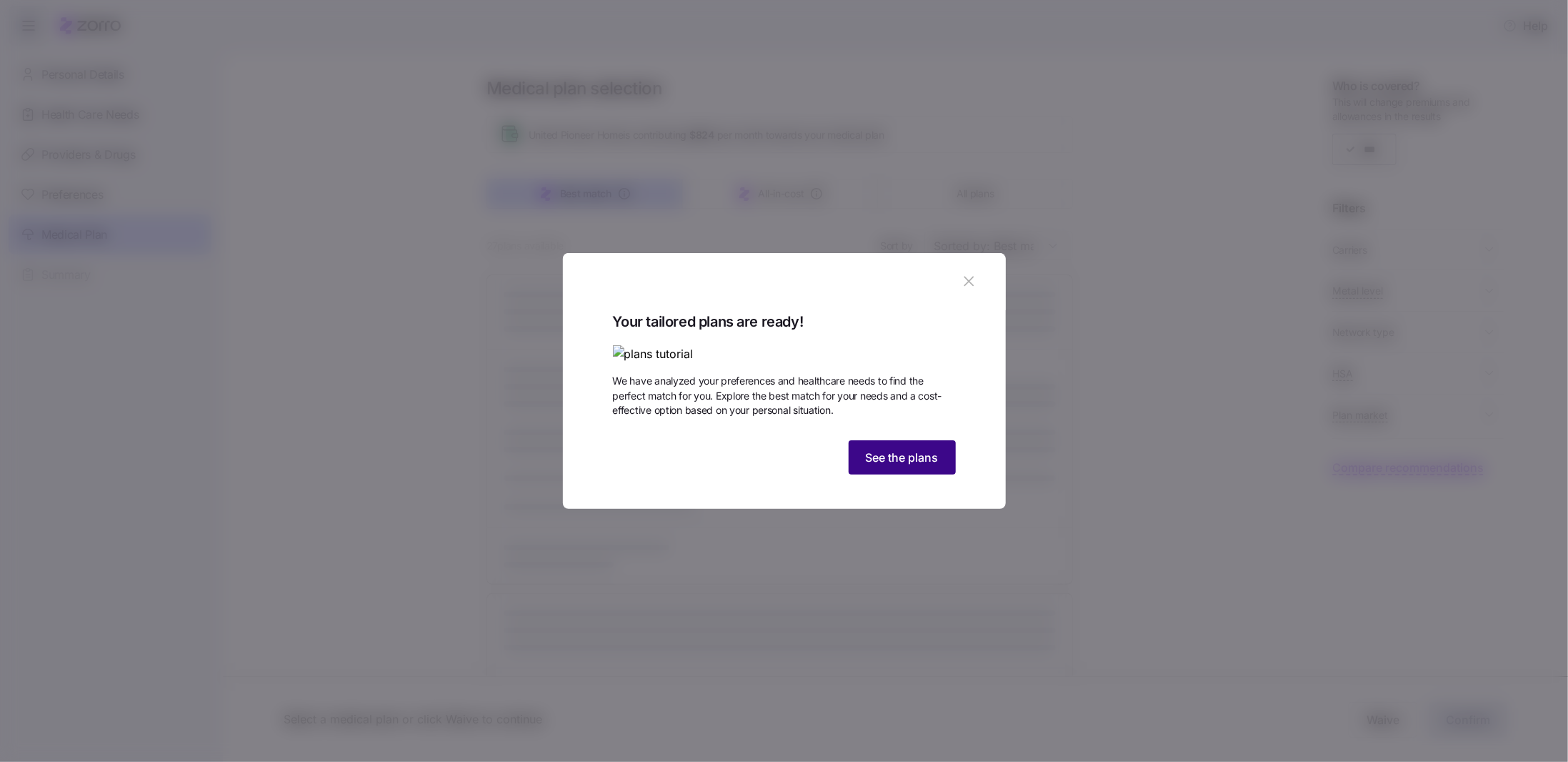
click at [906, 474] on button "See the plans" at bounding box center [902, 457] width 107 height 34
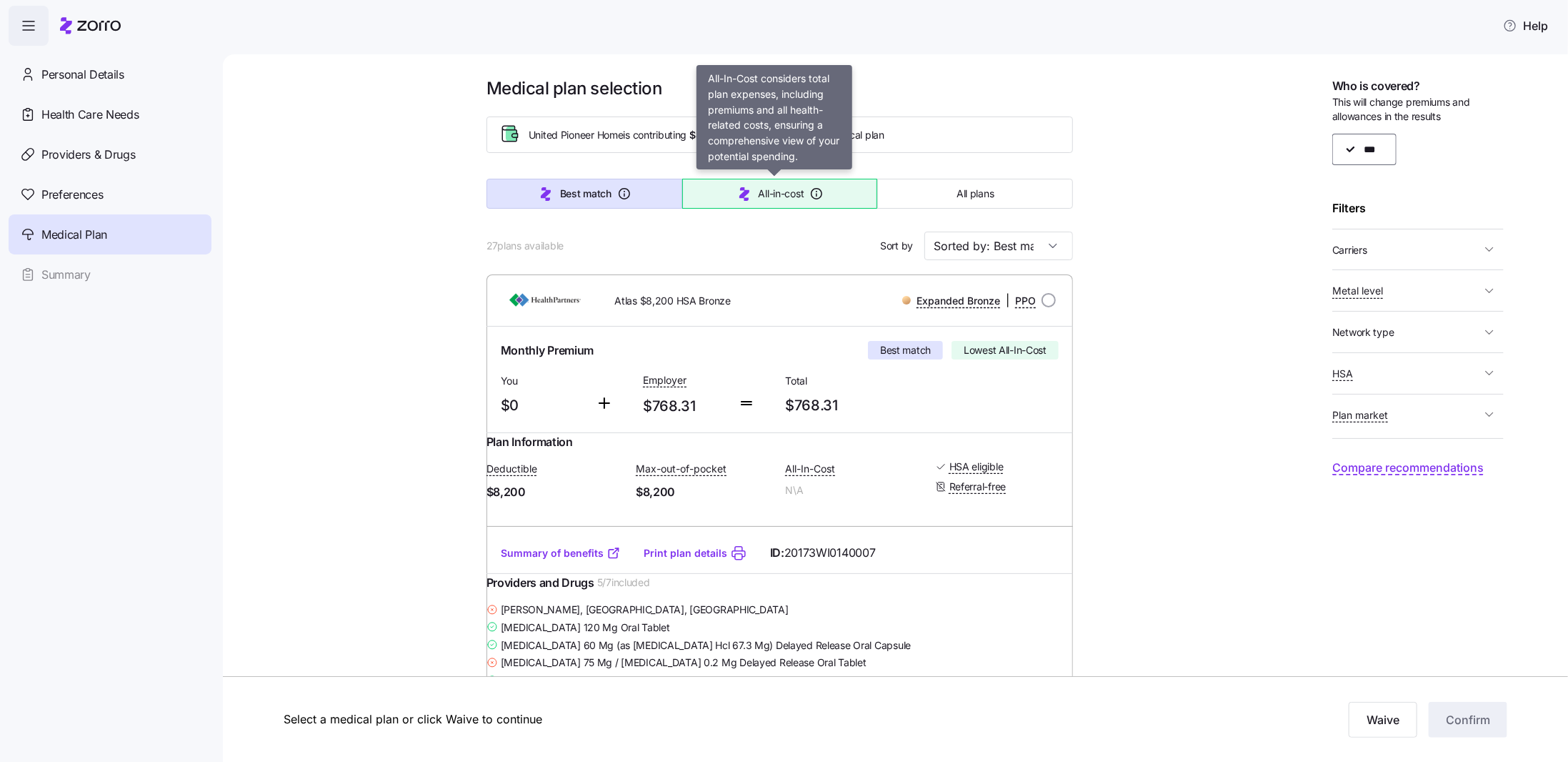
click at [790, 192] on span "All-in-cost" at bounding box center [781, 194] width 45 height 15
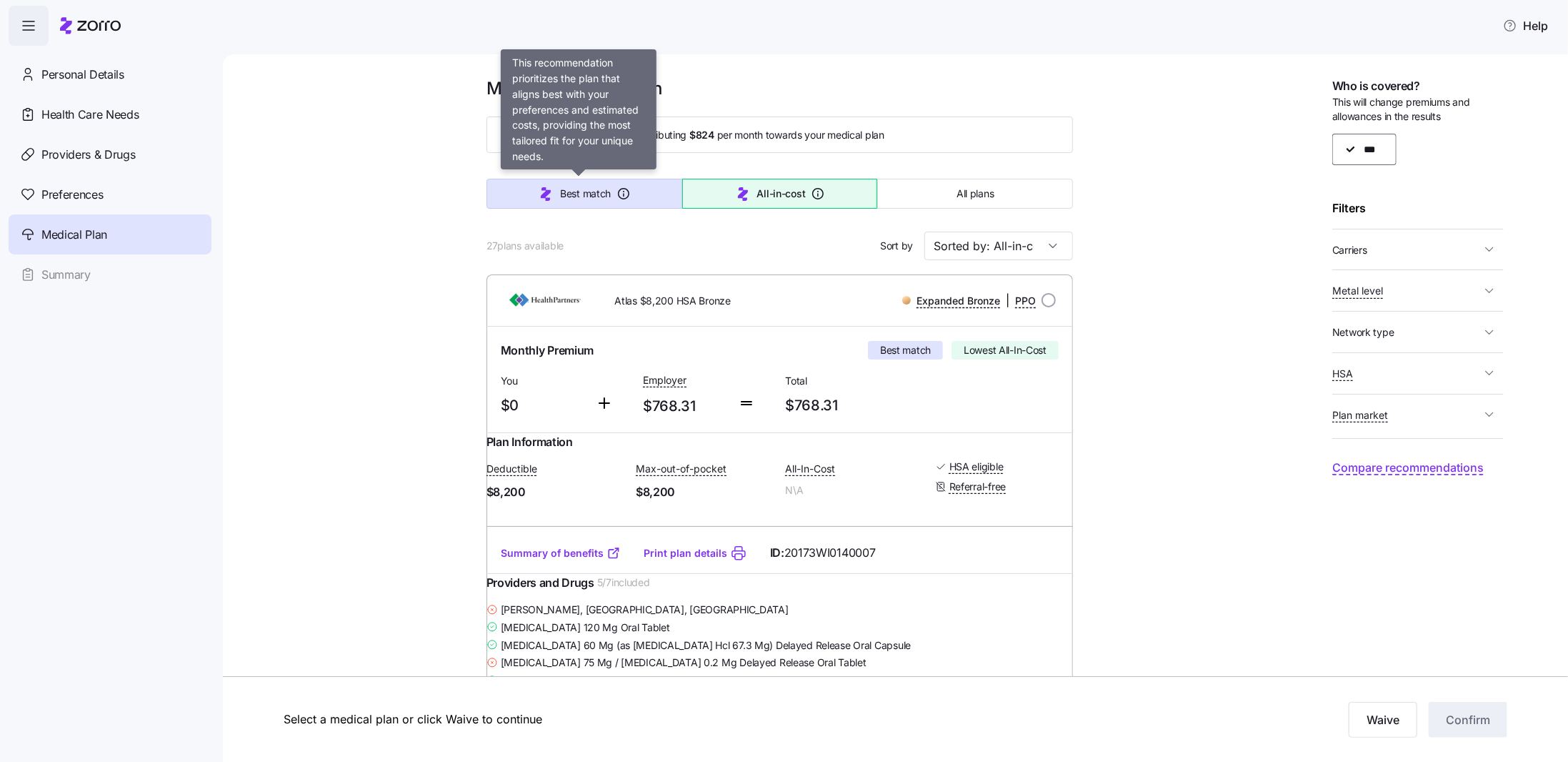
click at [576, 200] on button "Best match" at bounding box center [584, 193] width 196 height 30
type input "Sorted by: Best match"
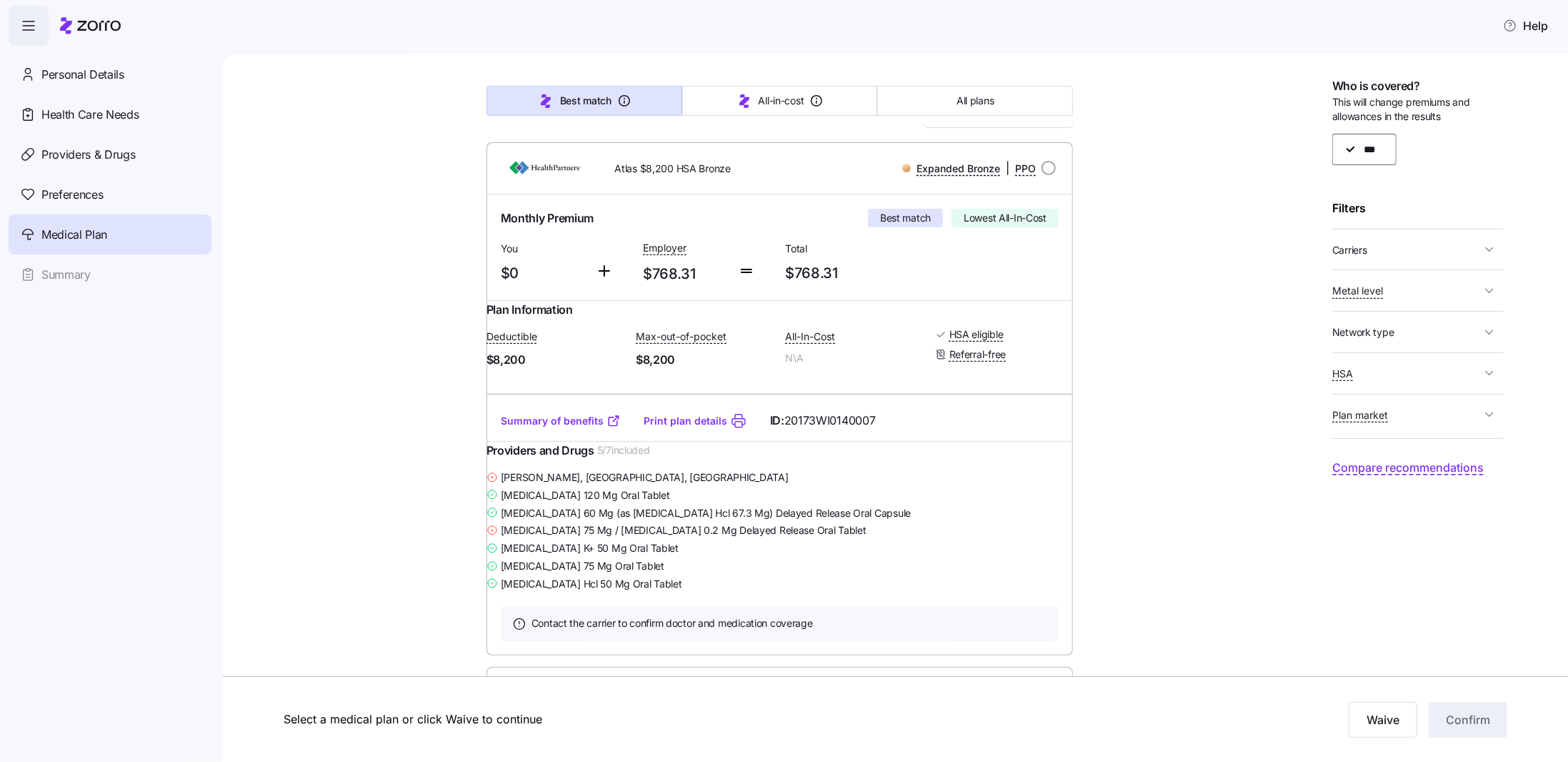
scroll to position [155, 0]
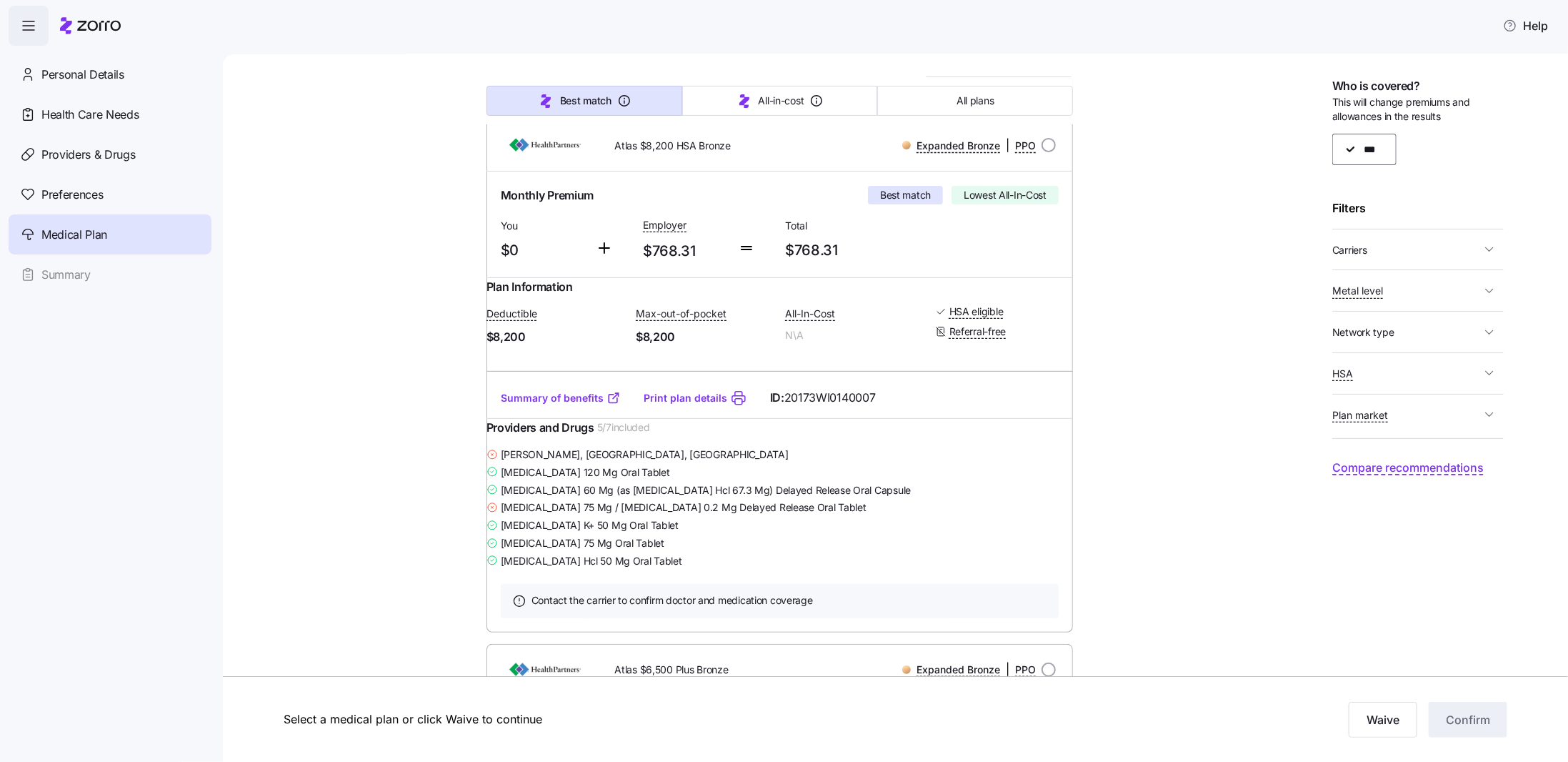
click at [1450, 254] on span "Carriers" at bounding box center [1407, 249] width 149 height 18
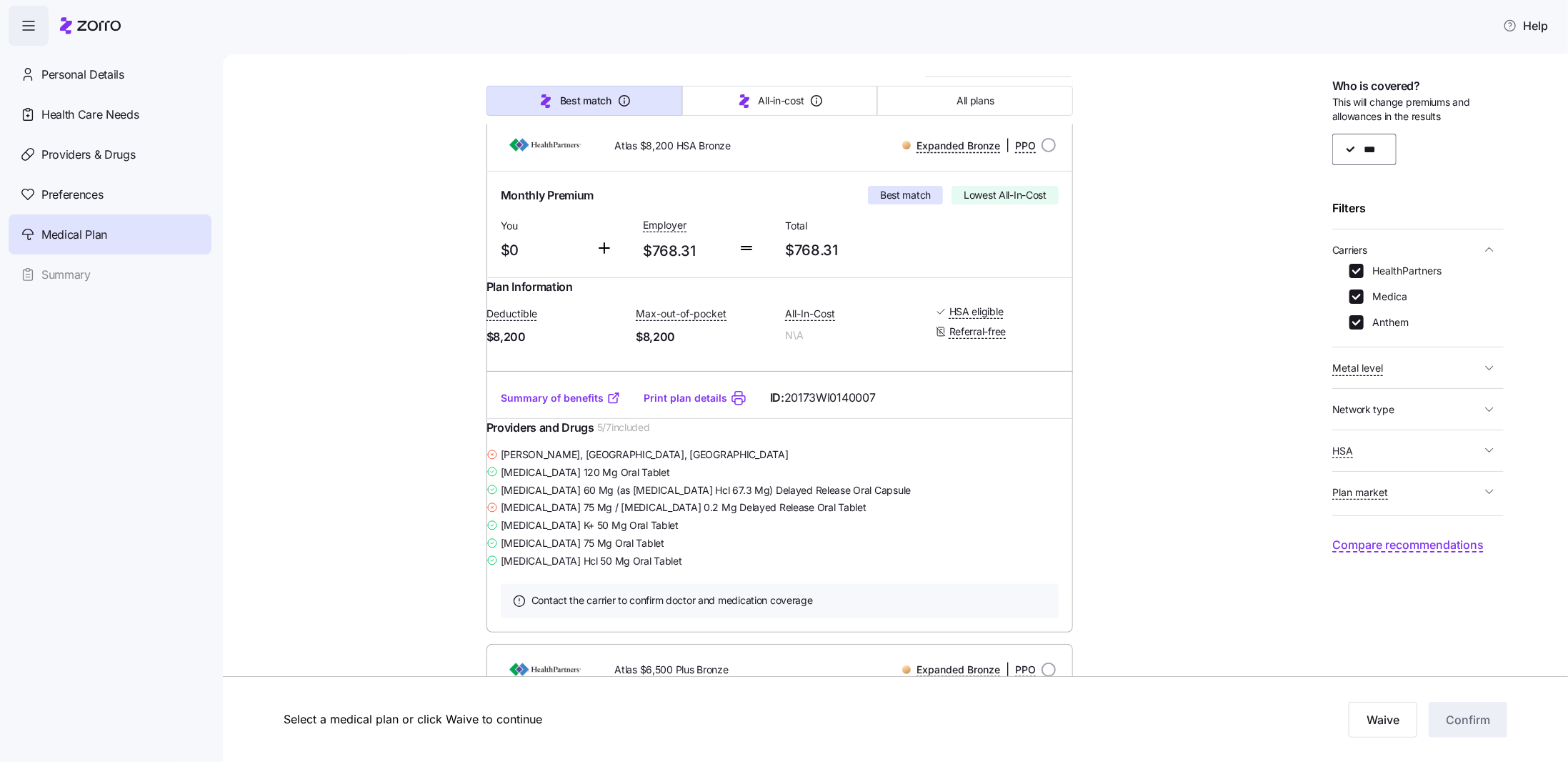
click at [1430, 270] on label "HealthPartners" at bounding box center [1402, 271] width 78 height 15
click at [1363, 270] on input "HealthPartners" at bounding box center [1357, 271] width 15 height 15
checkbox input "false"
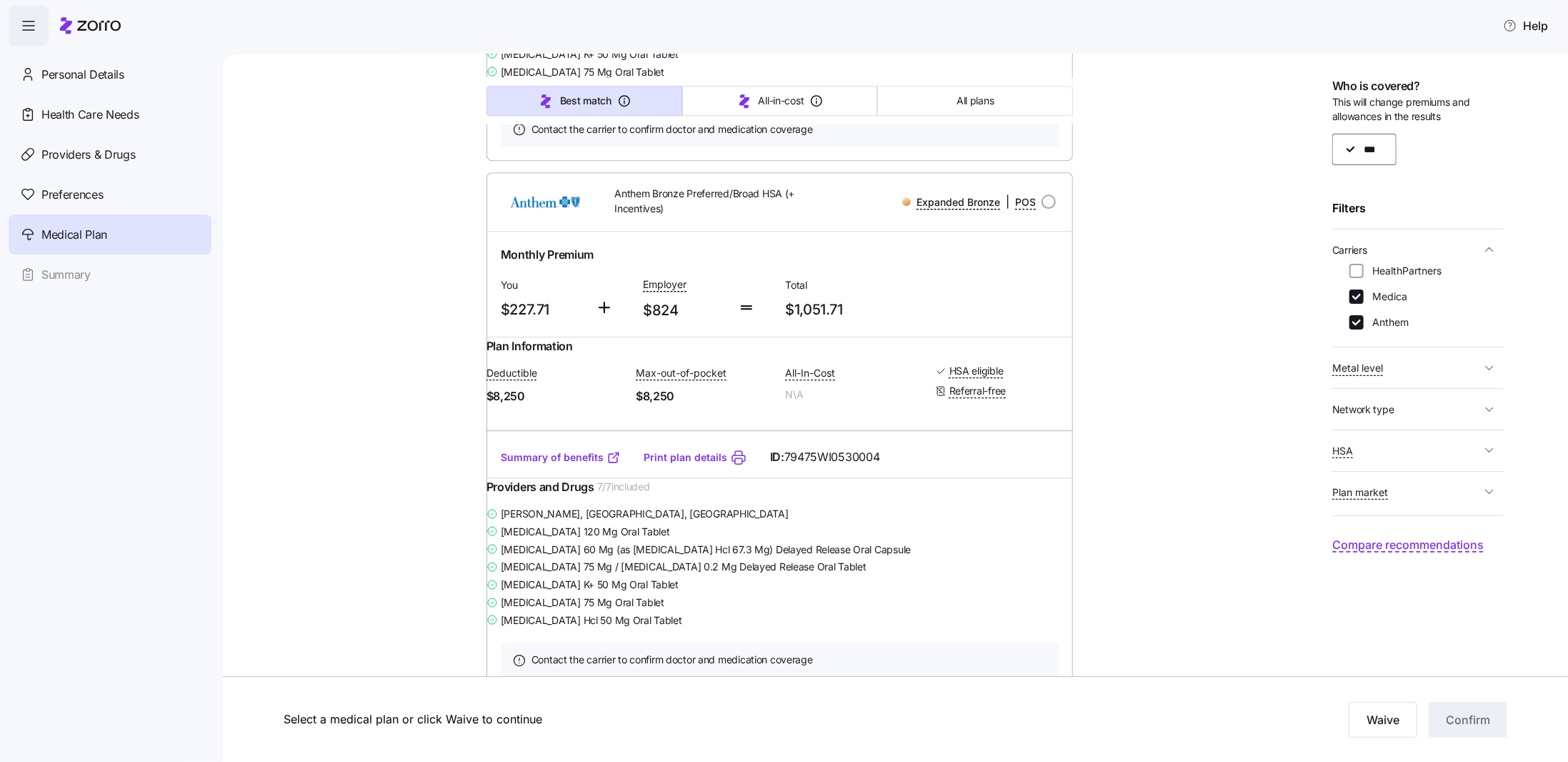
scroll to position [2696, 0]
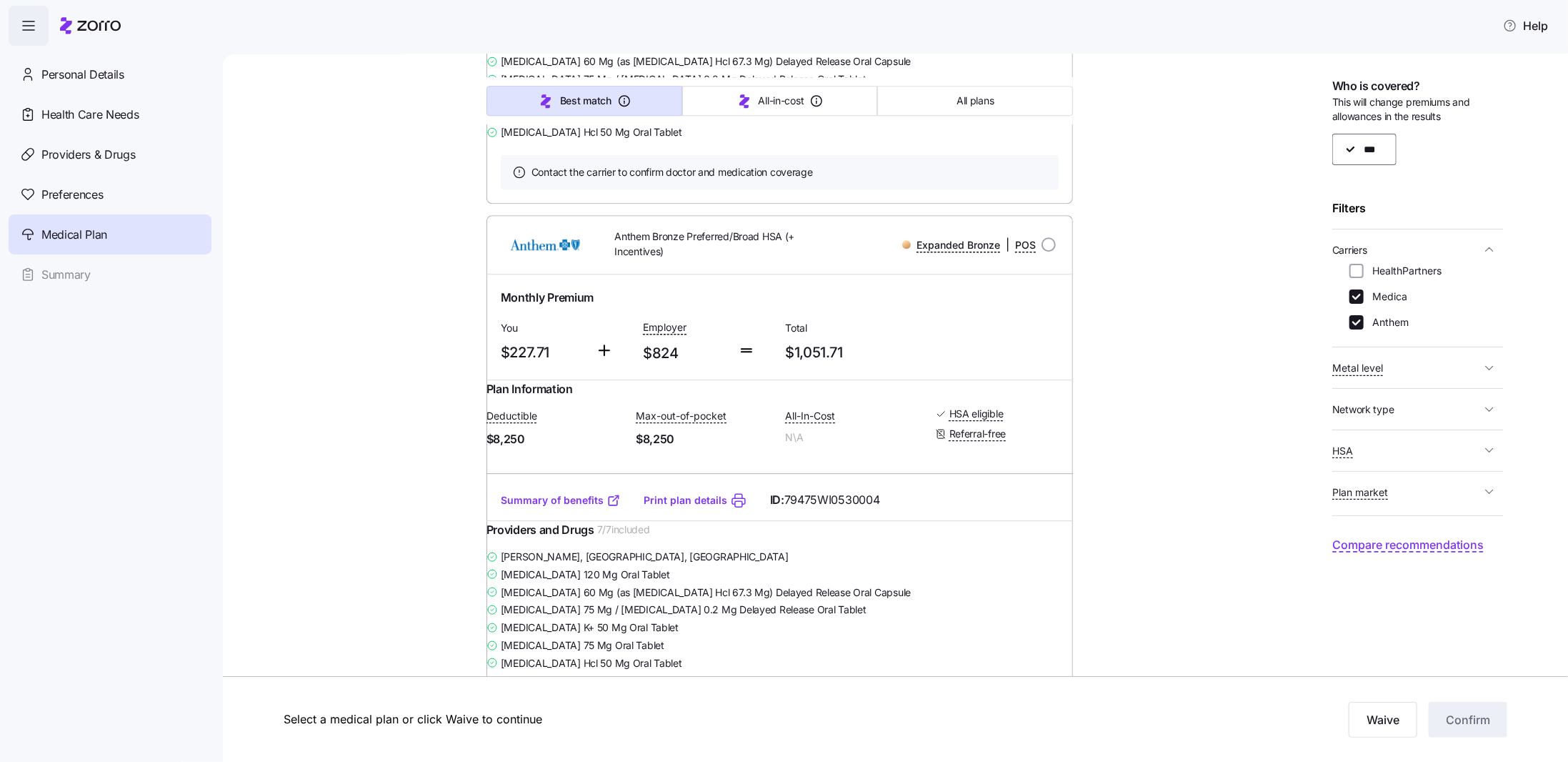
click at [1376, 323] on label "Anthem" at bounding box center [1386, 322] width 45 height 15
click at [1363, 323] on input "Anthem" at bounding box center [1357, 322] width 15 height 15
checkbox input "false"
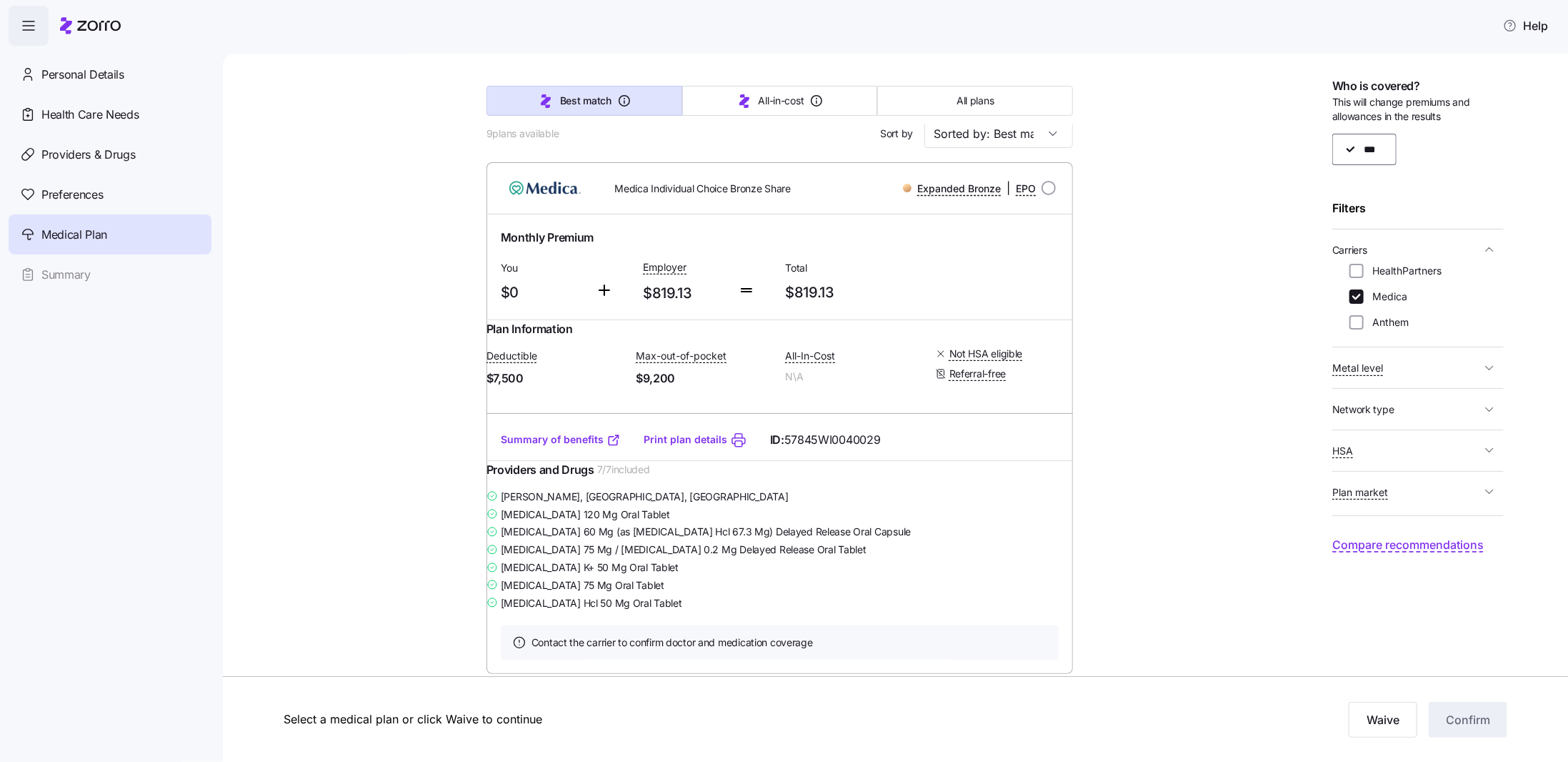
scroll to position [0, 0]
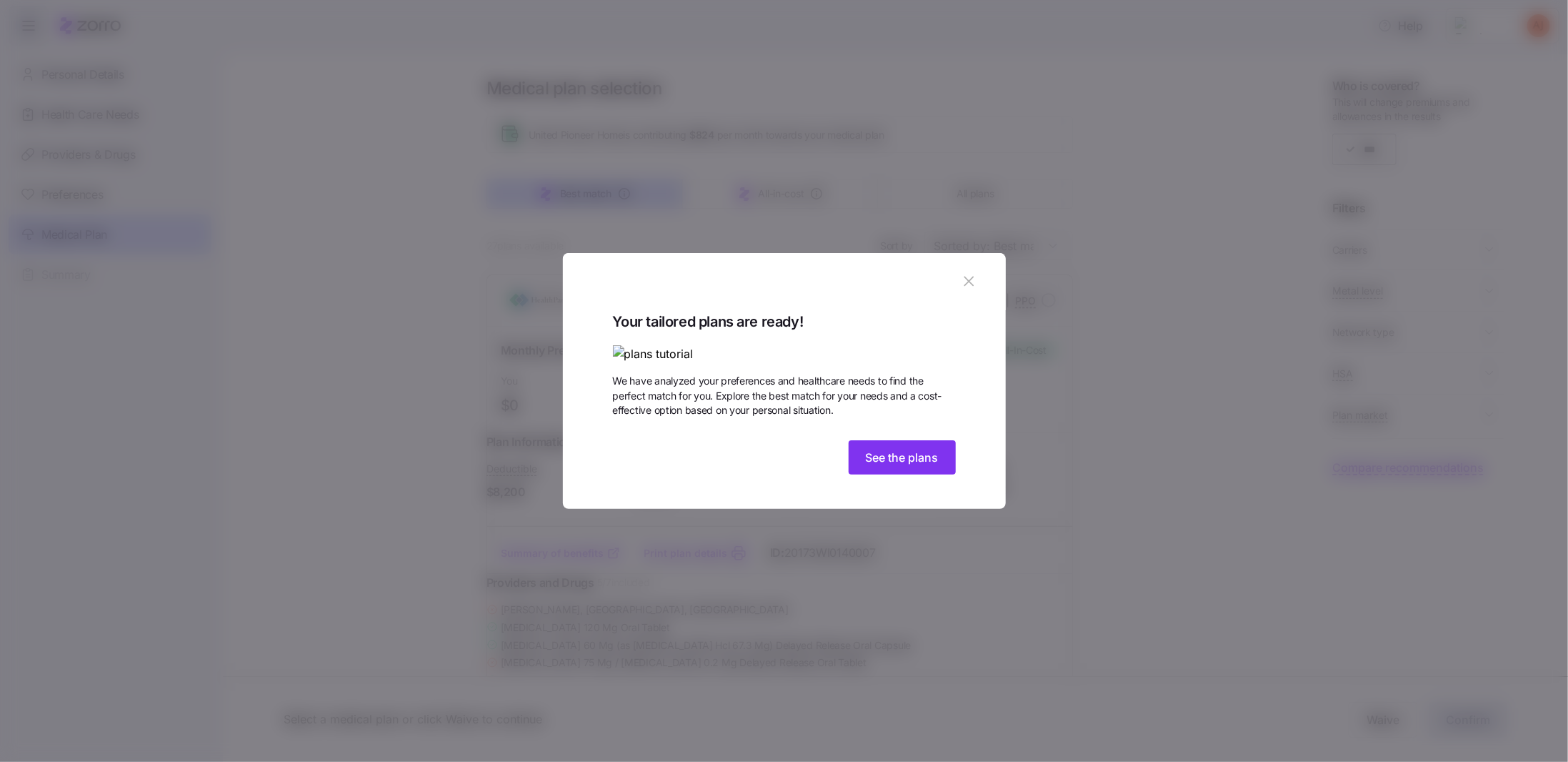
click at [973, 273] on icon "button" at bounding box center [968, 280] width 15 height 15
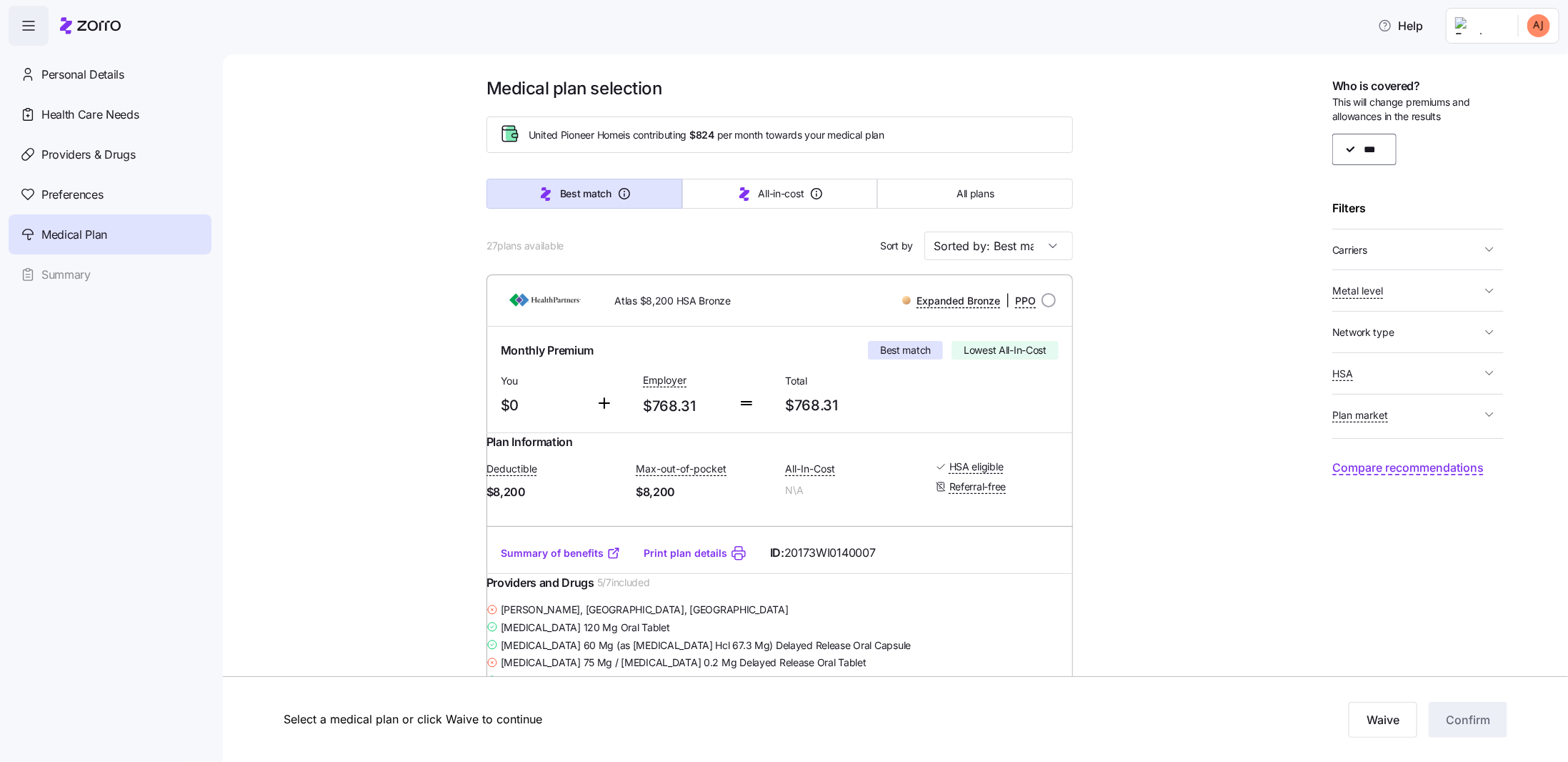
click at [1440, 251] on span "Carriers" at bounding box center [1407, 249] width 149 height 18
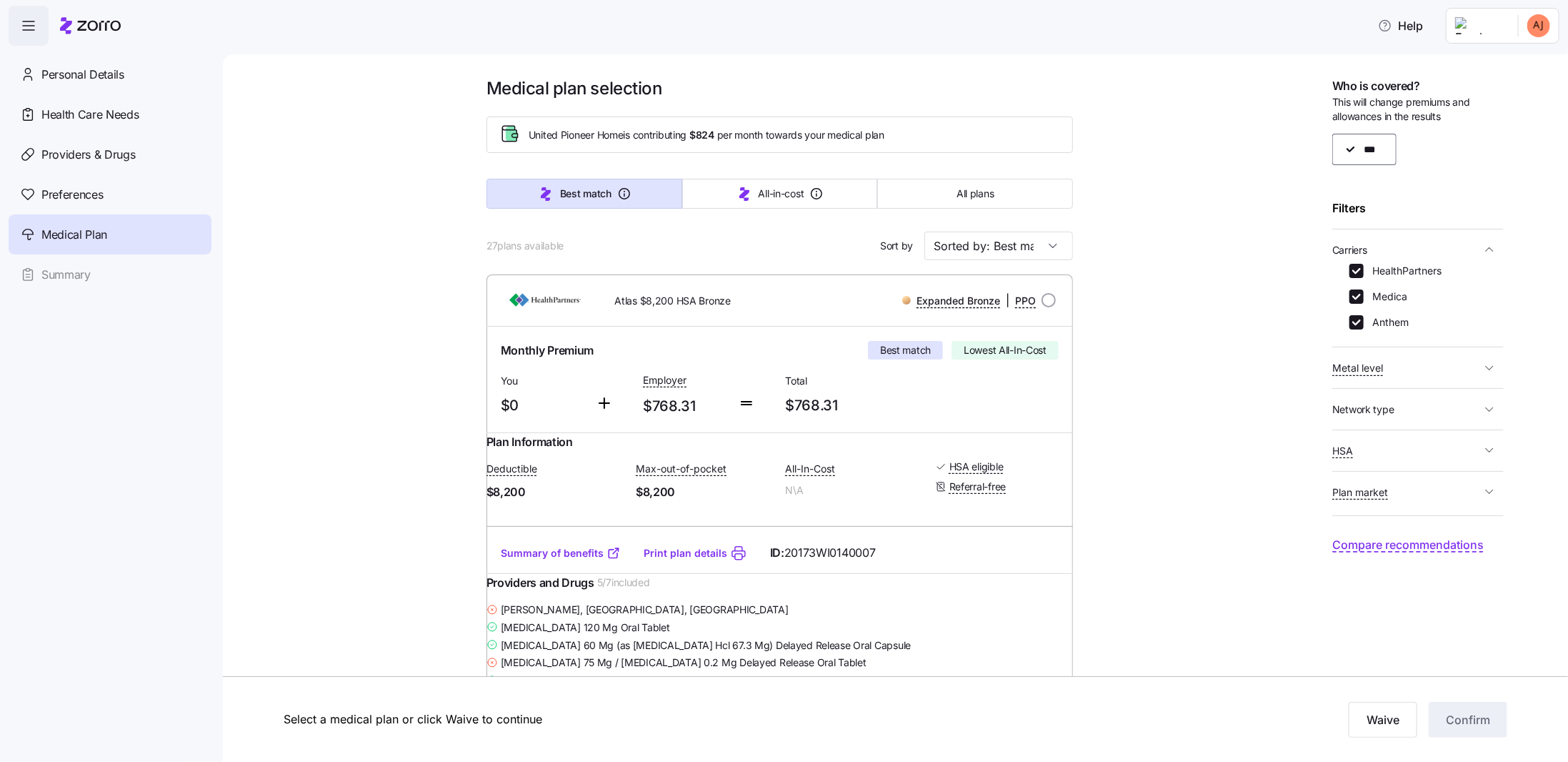
click at [1396, 269] on label "HealthPartners" at bounding box center [1402, 271] width 78 height 15
click at [1363, 269] on input "HealthPartners" at bounding box center [1357, 271] width 15 height 15
checkbox input "false"
click at [1385, 321] on label "Anthem" at bounding box center [1386, 322] width 45 height 15
click at [1363, 321] on input "Anthem" at bounding box center [1357, 322] width 15 height 15
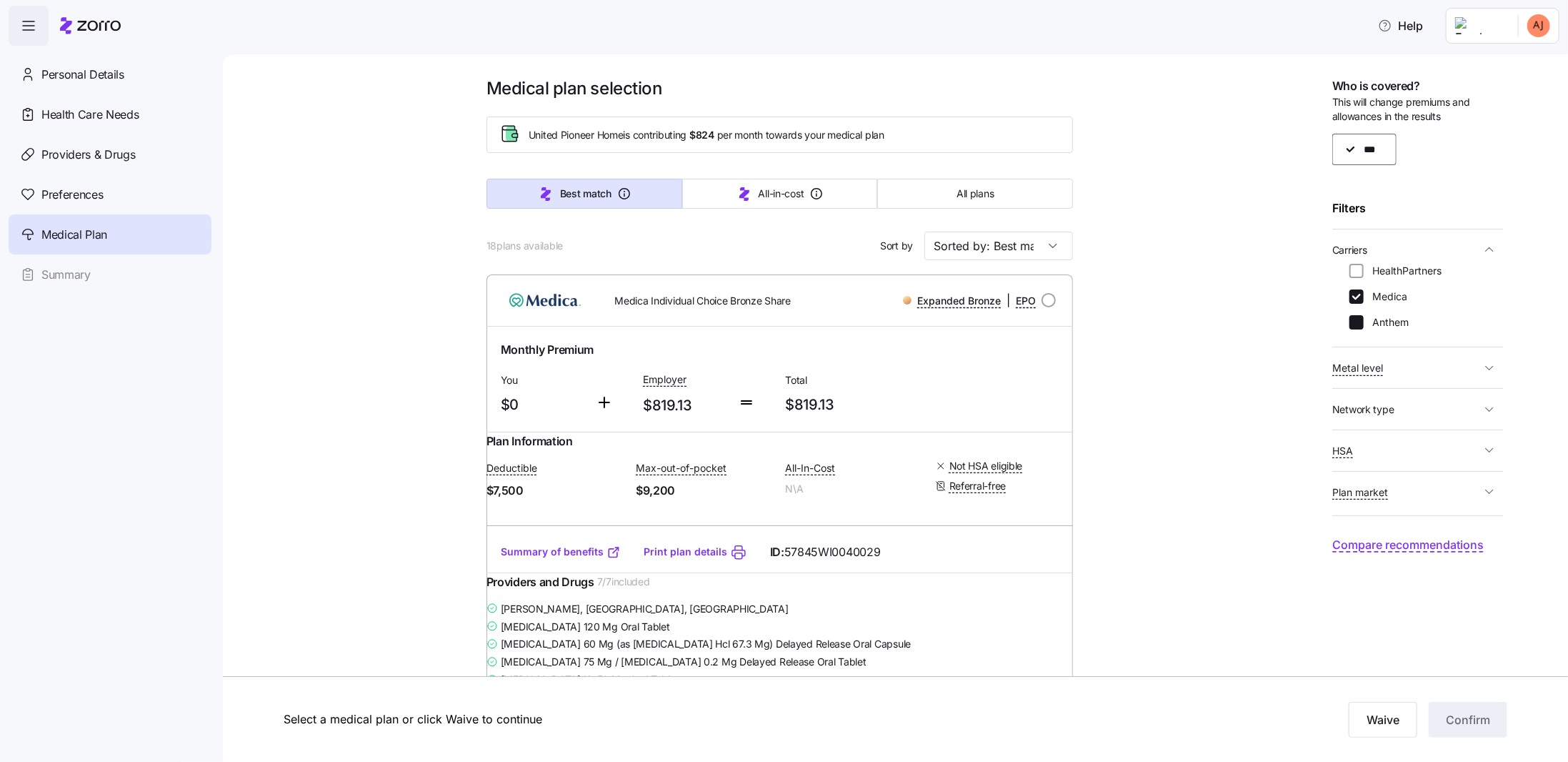
checkbox input "false"
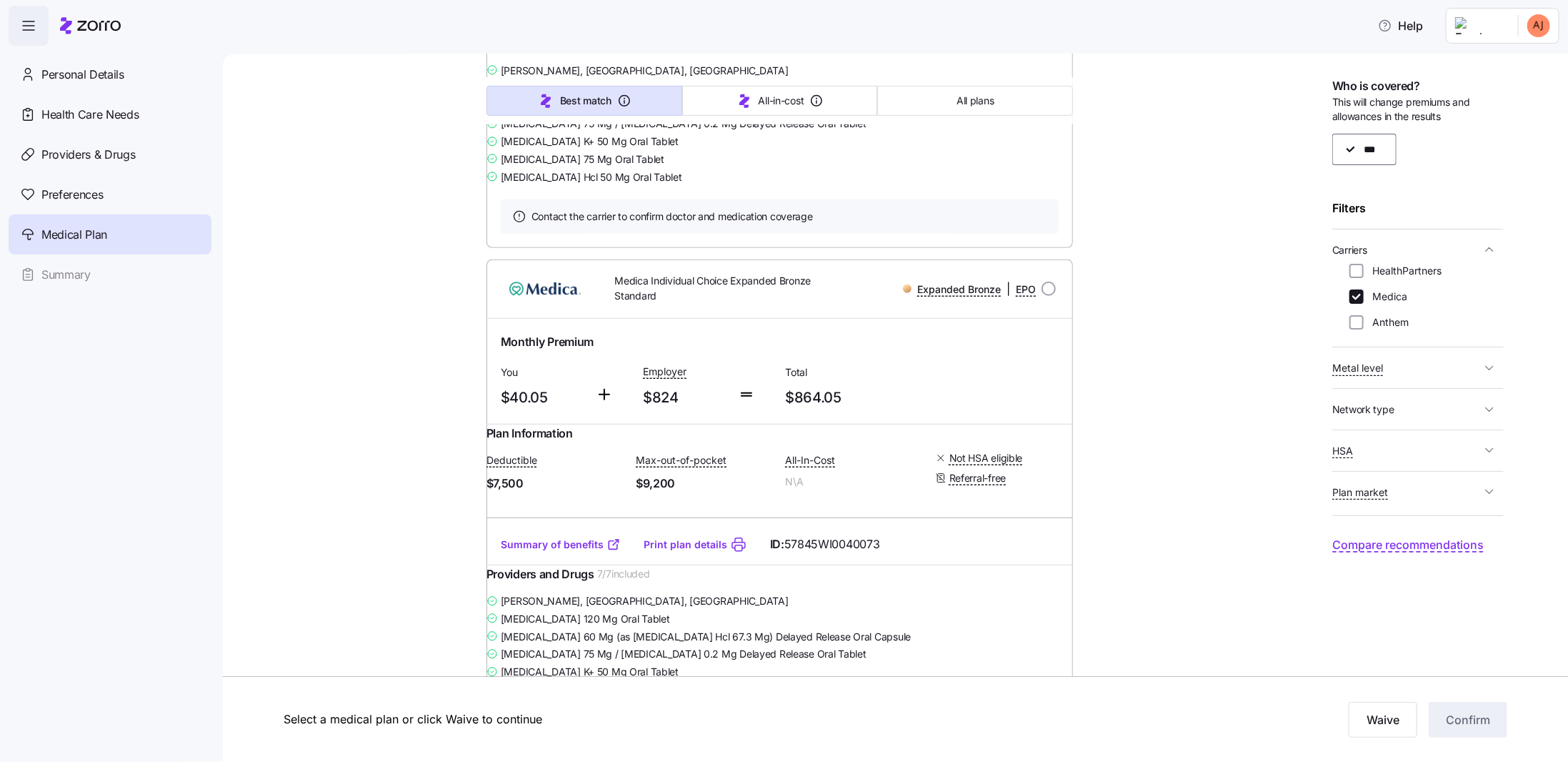
scroll to position [624, 0]
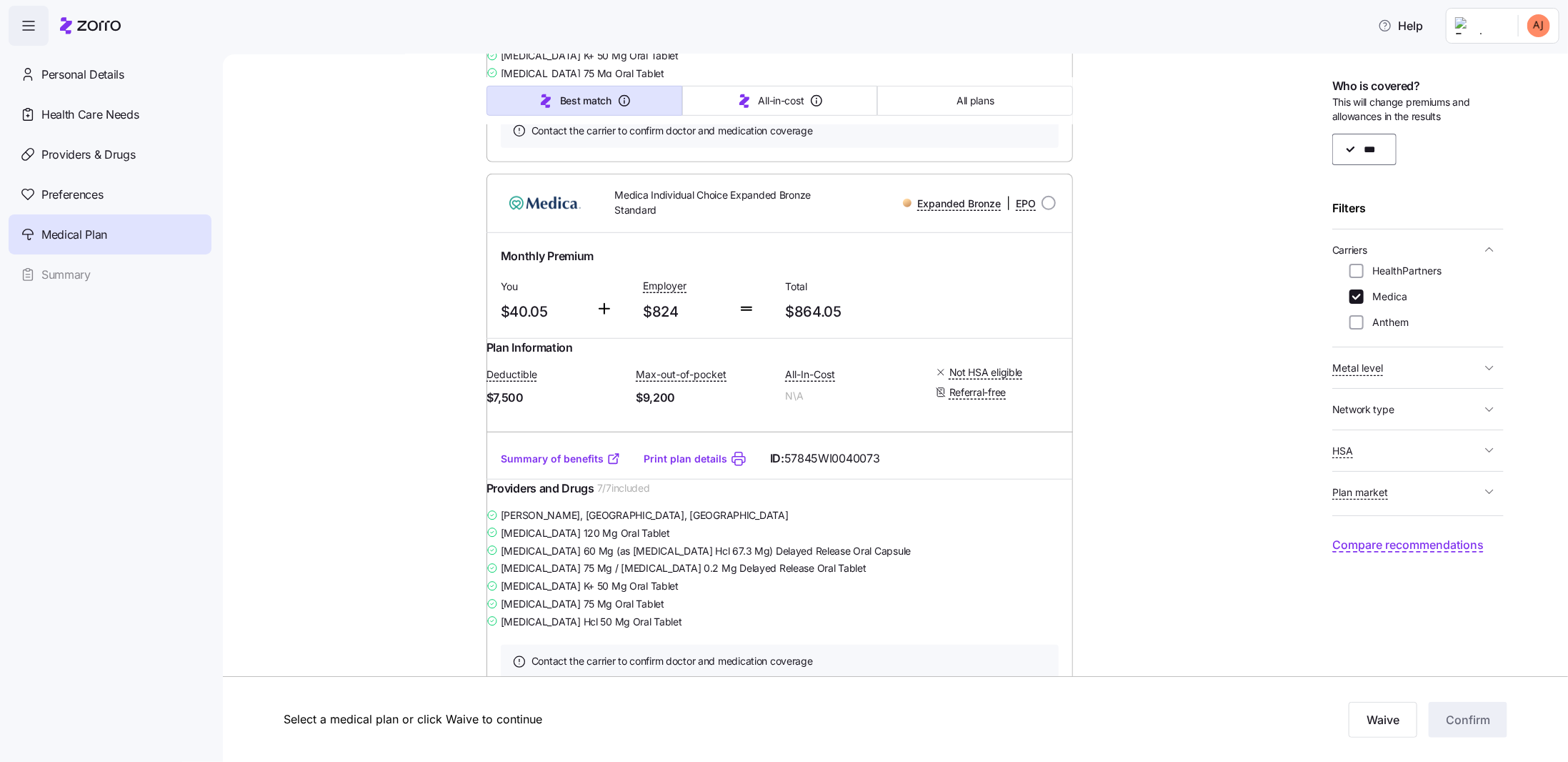
click at [554, 465] on link "Summary of benefits" at bounding box center [560, 459] width 120 height 15
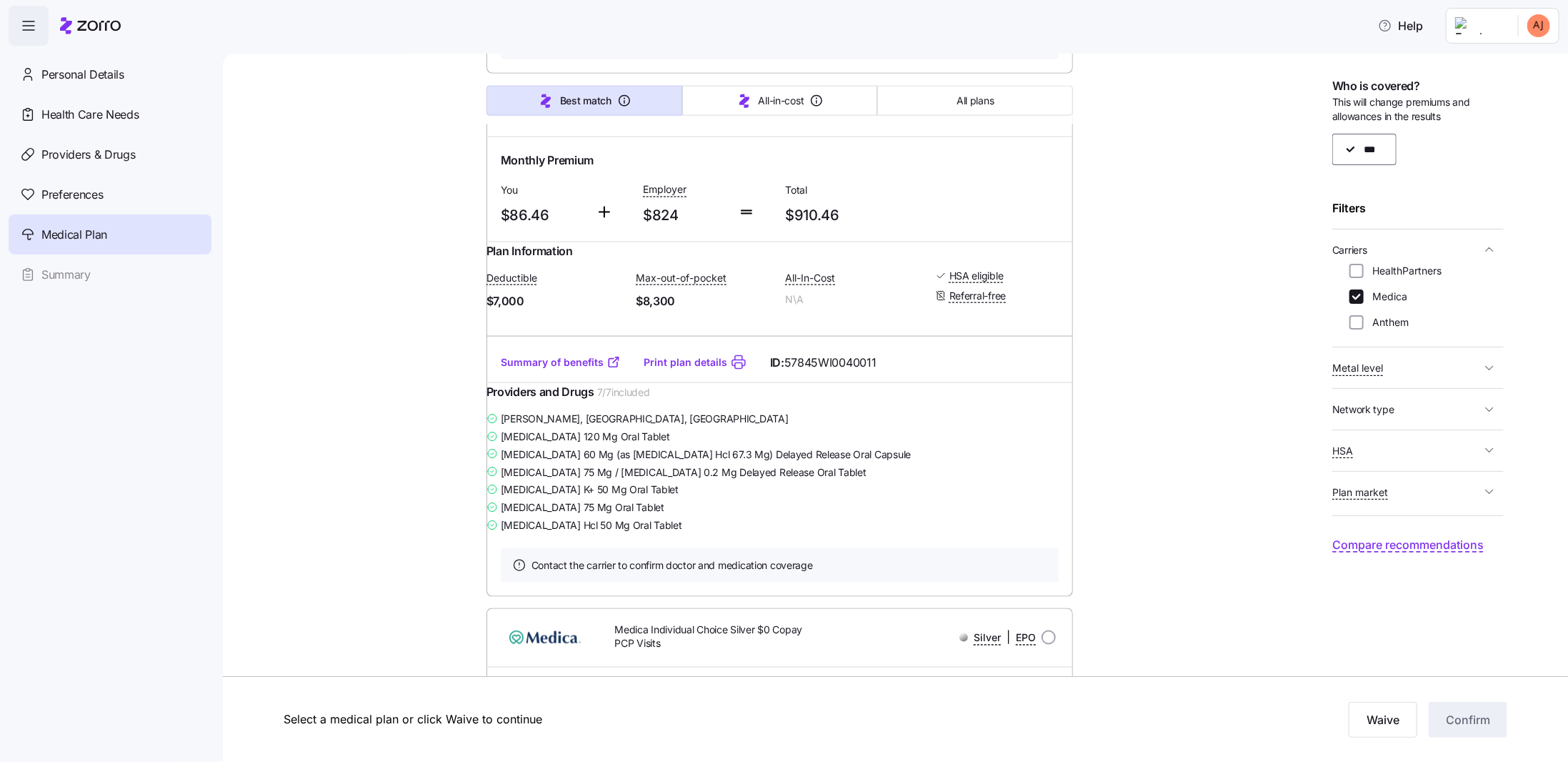
click at [579, 369] on link "Summary of benefits" at bounding box center [560, 362] width 120 height 15
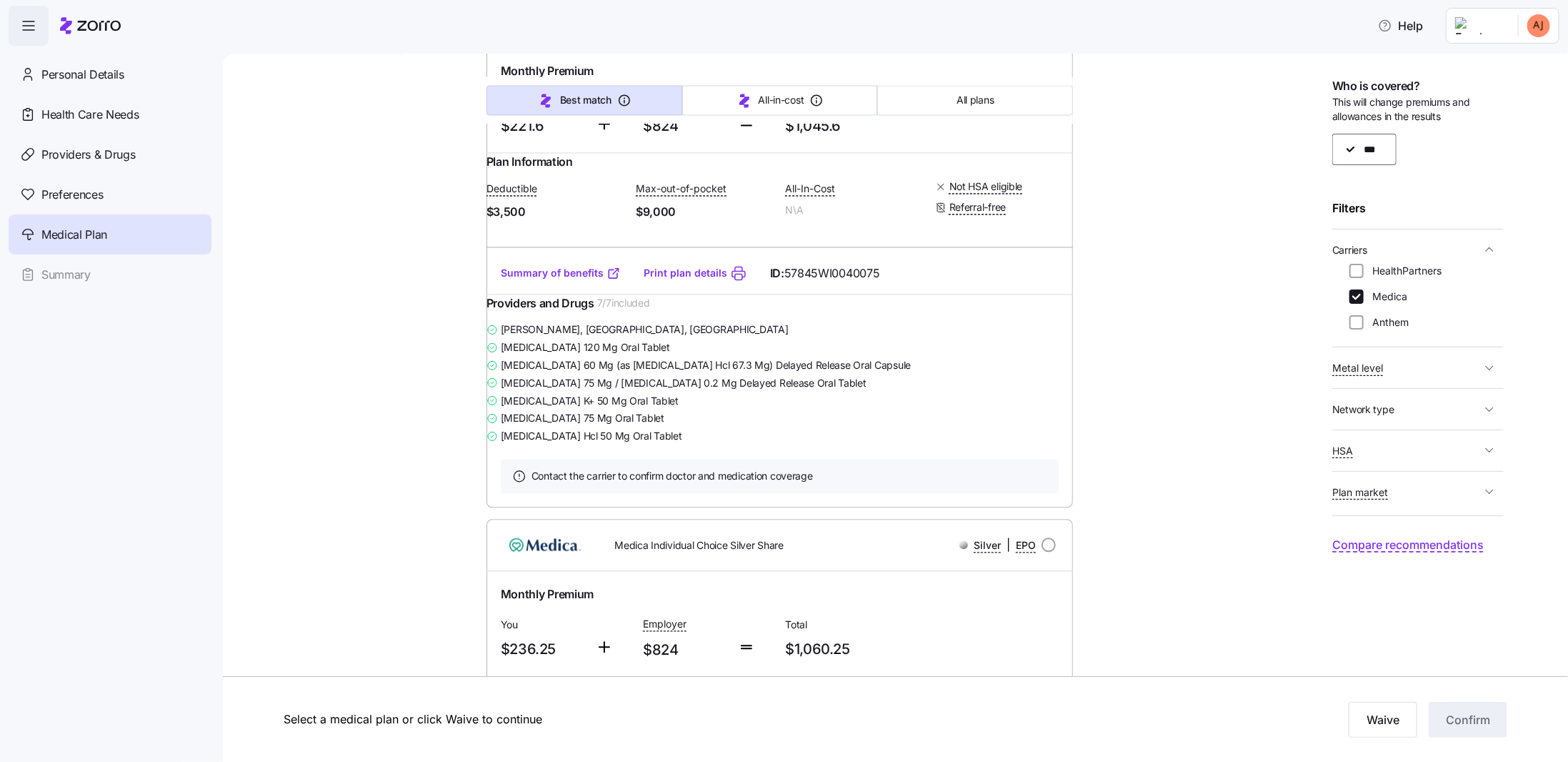
click at [581, 281] on link "Summary of benefits" at bounding box center [560, 274] width 120 height 15
click at [1407, 402] on span "Network type" at bounding box center [1407, 409] width 149 height 18
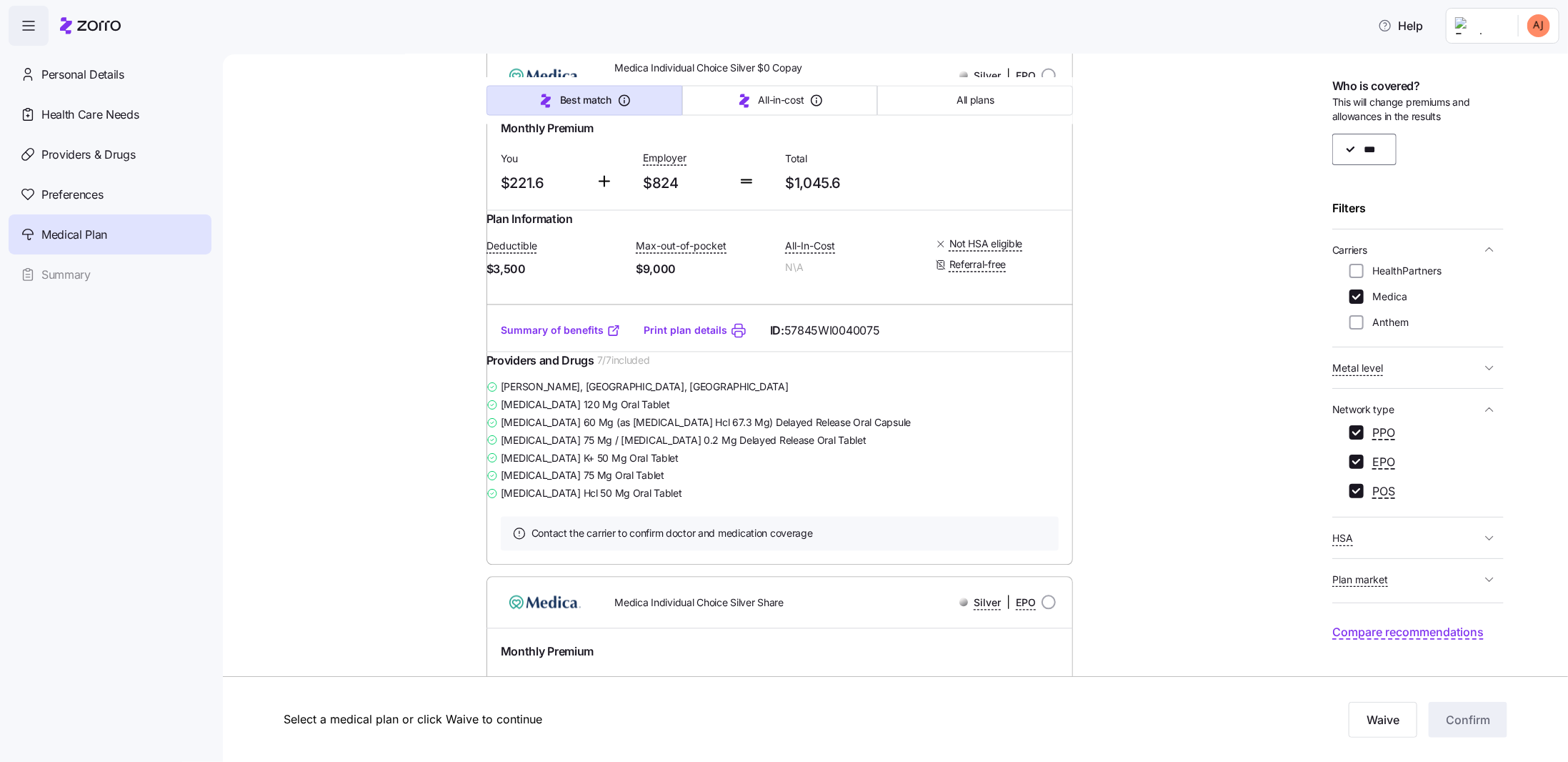
scroll to position [0, 0]
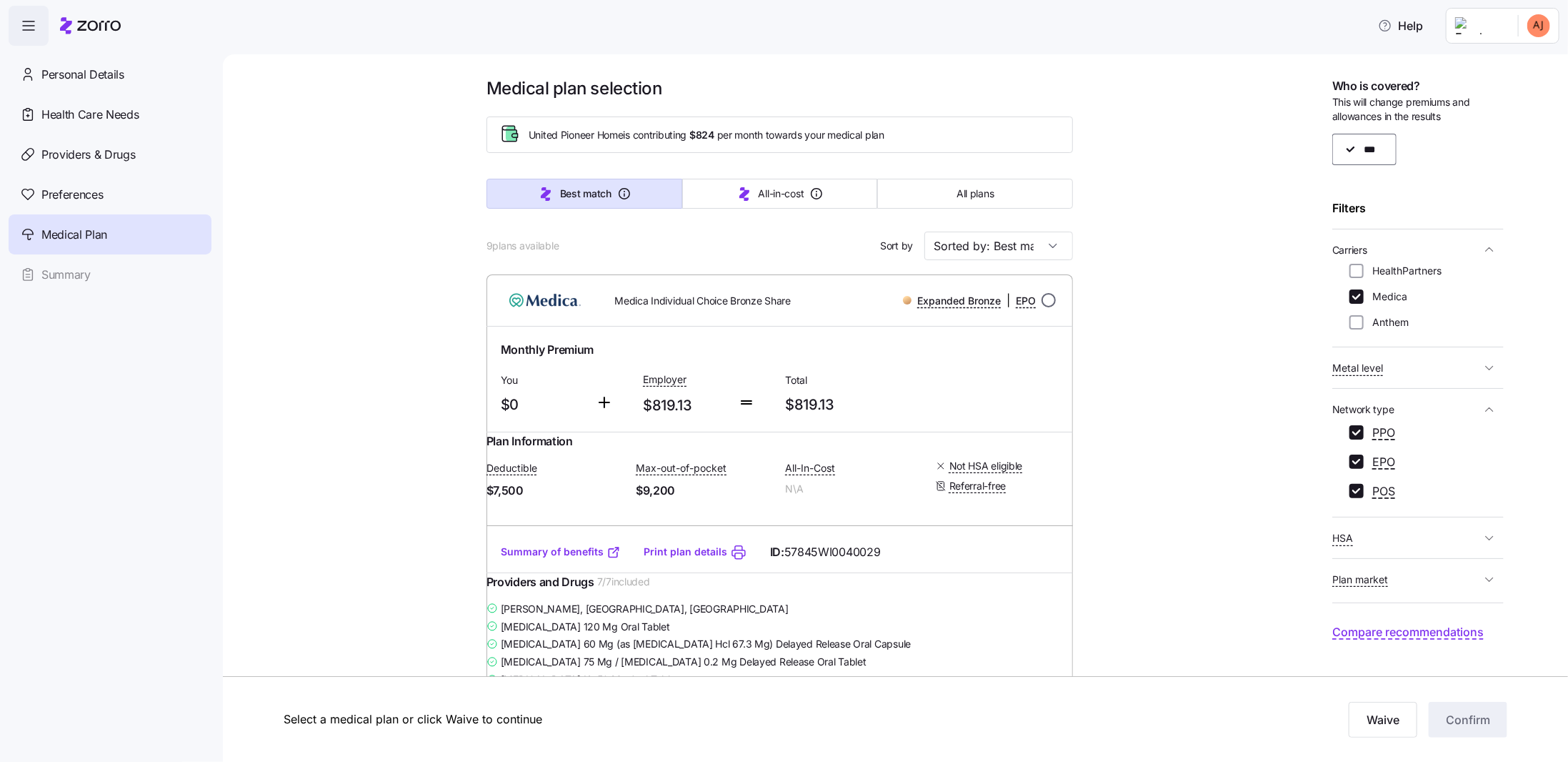
click at [1047, 298] on input "radio" at bounding box center [1048, 300] width 15 height 15
radio input "true"
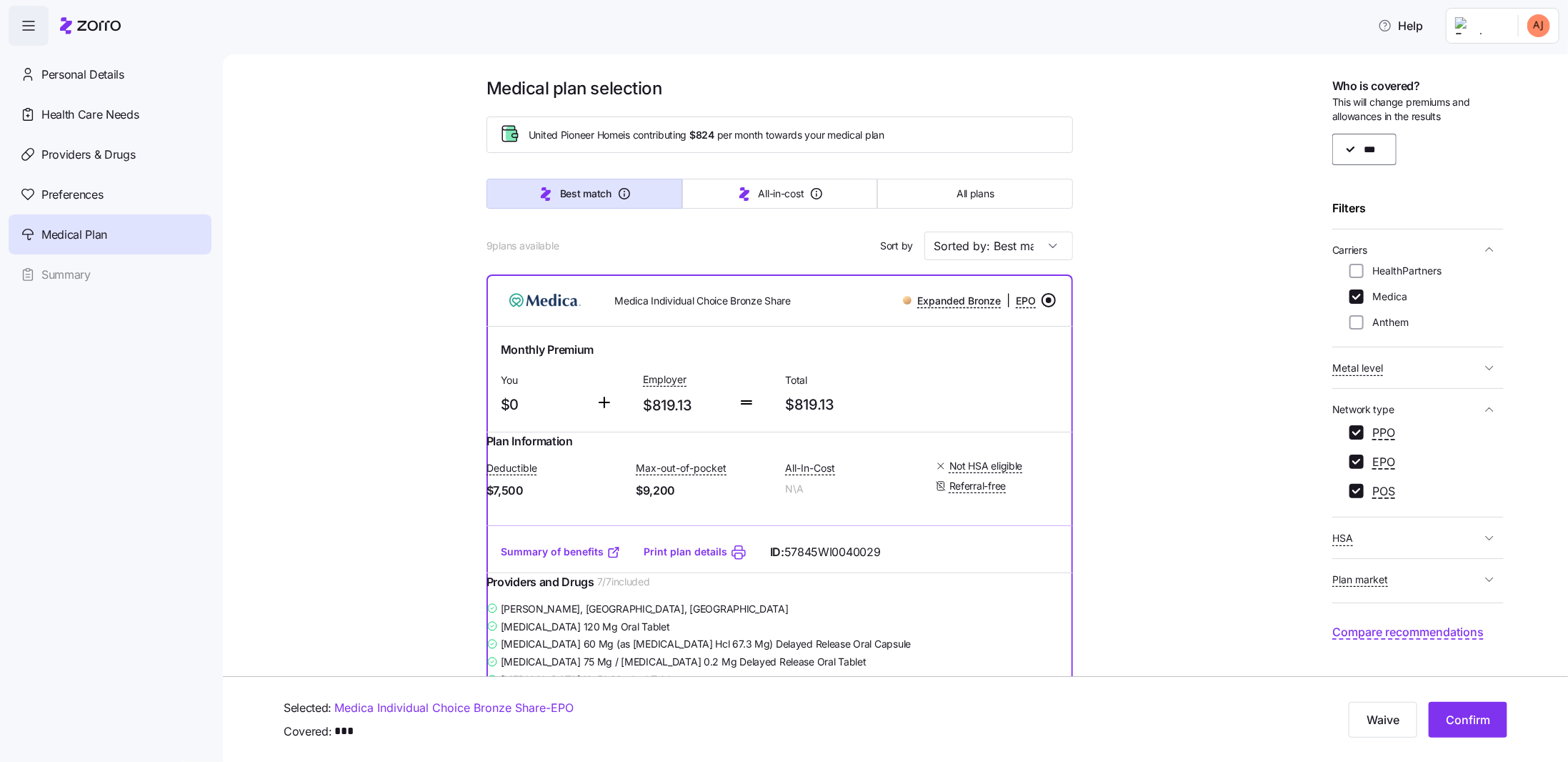
scroll to position [619, 0]
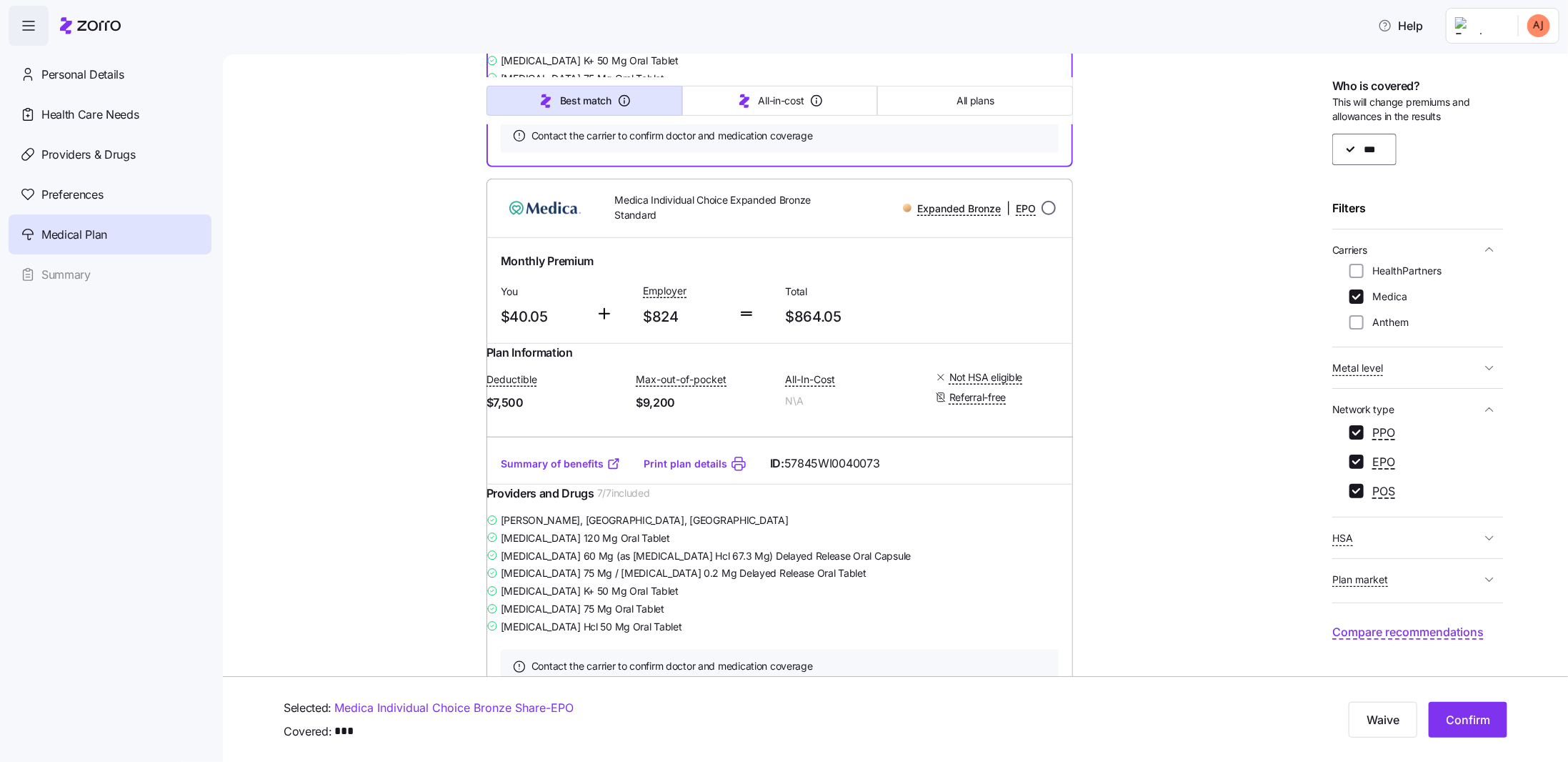
click at [1047, 215] on input "radio" at bounding box center [1048, 208] width 15 height 15
radio input "true"
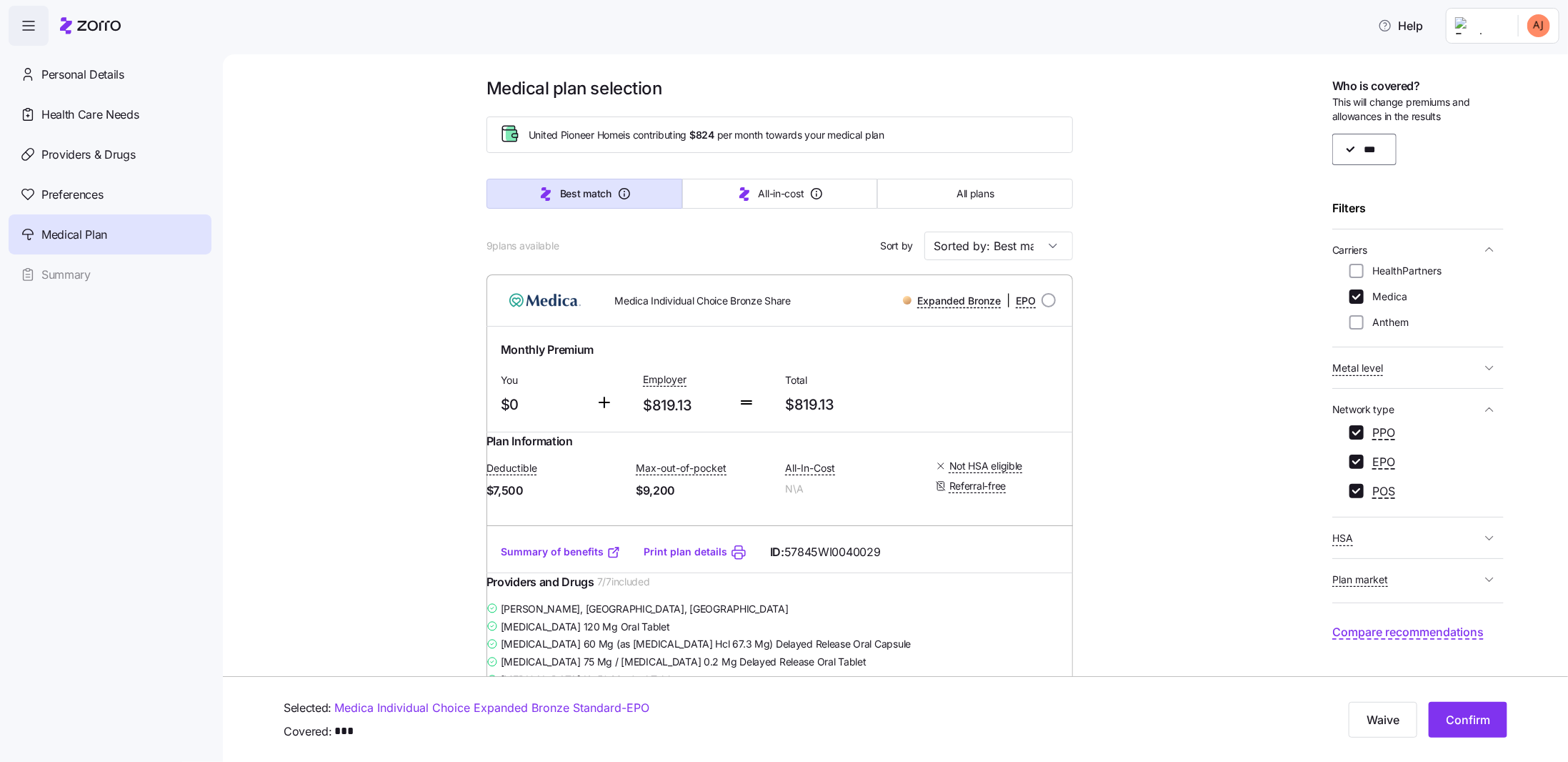
click at [1424, 629] on span "Compare recommendations" at bounding box center [1407, 632] width 151 height 18
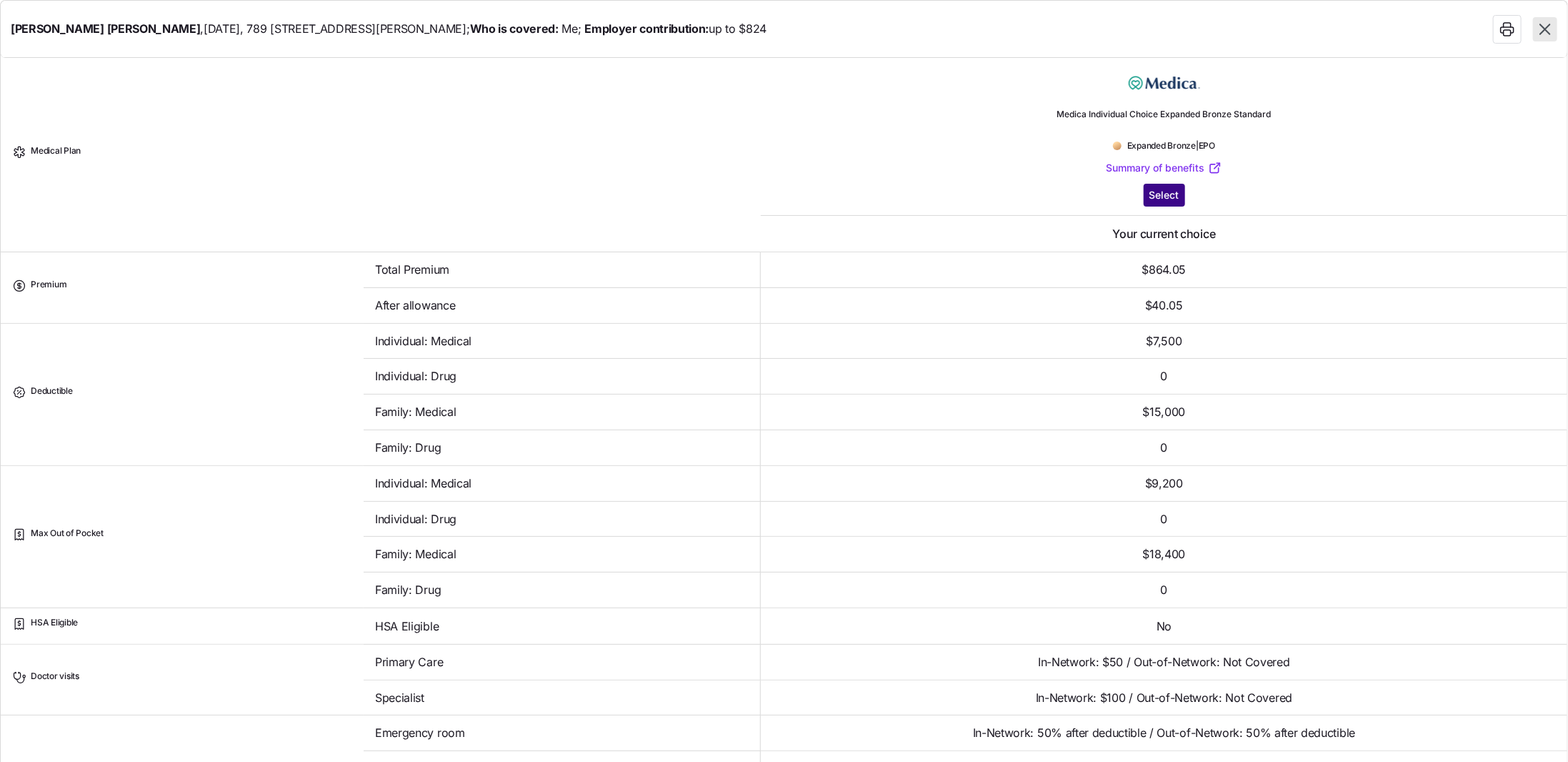
click at [1166, 189] on span "Select" at bounding box center [1164, 195] width 30 height 15
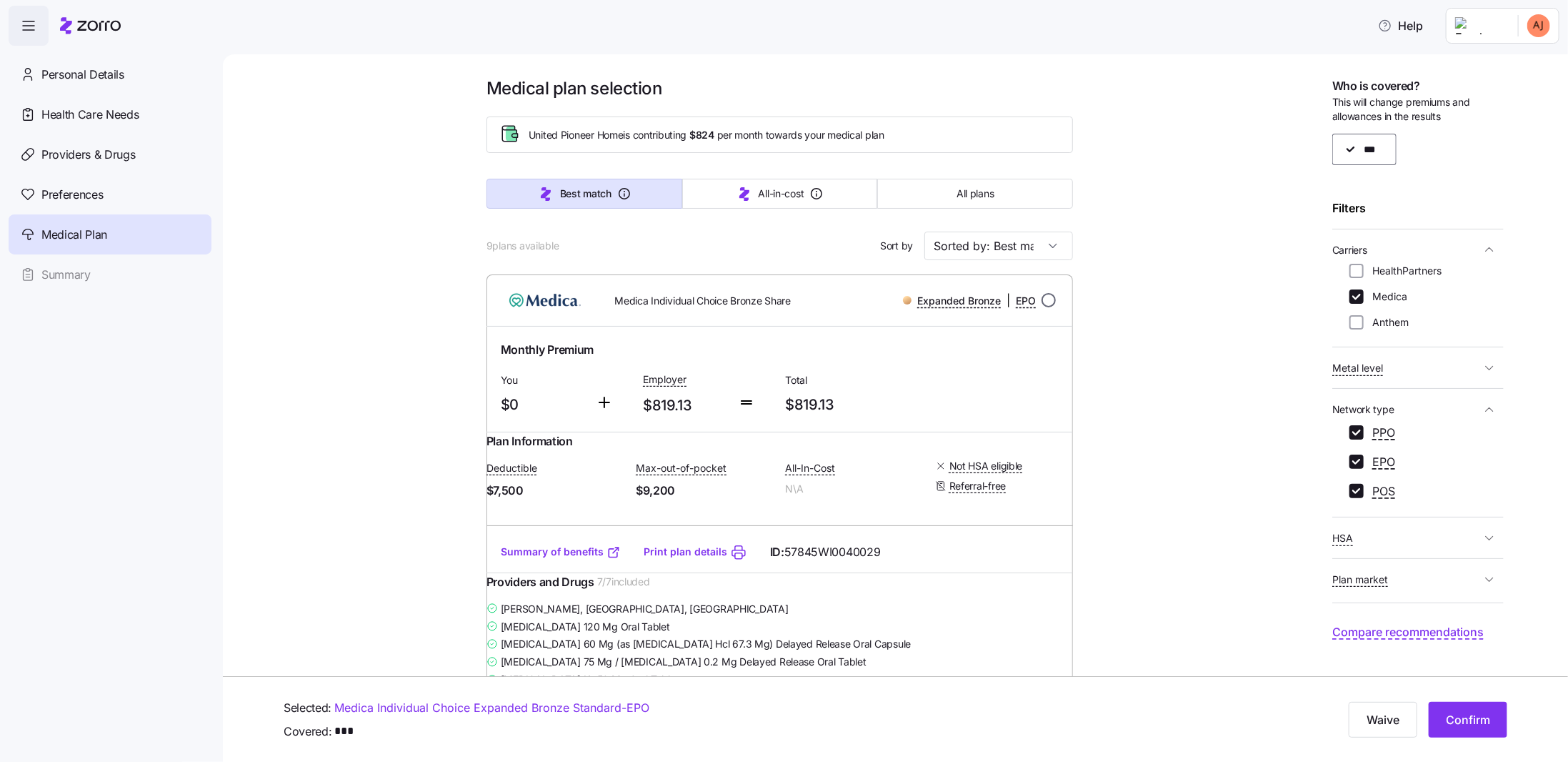
click at [1044, 298] on input "radio" at bounding box center [1048, 300] width 15 height 15
radio input "true"
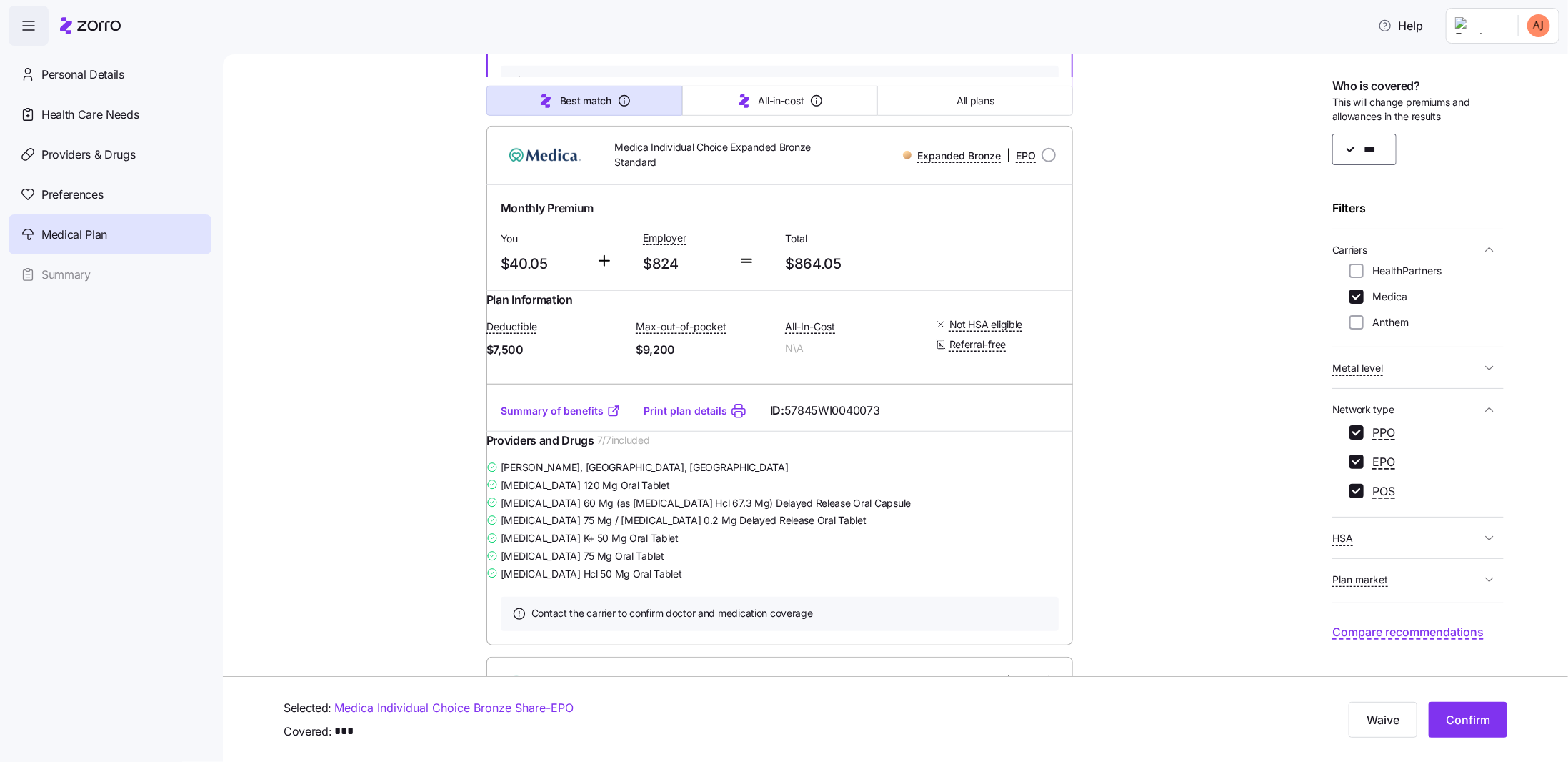
scroll to position [675, 0]
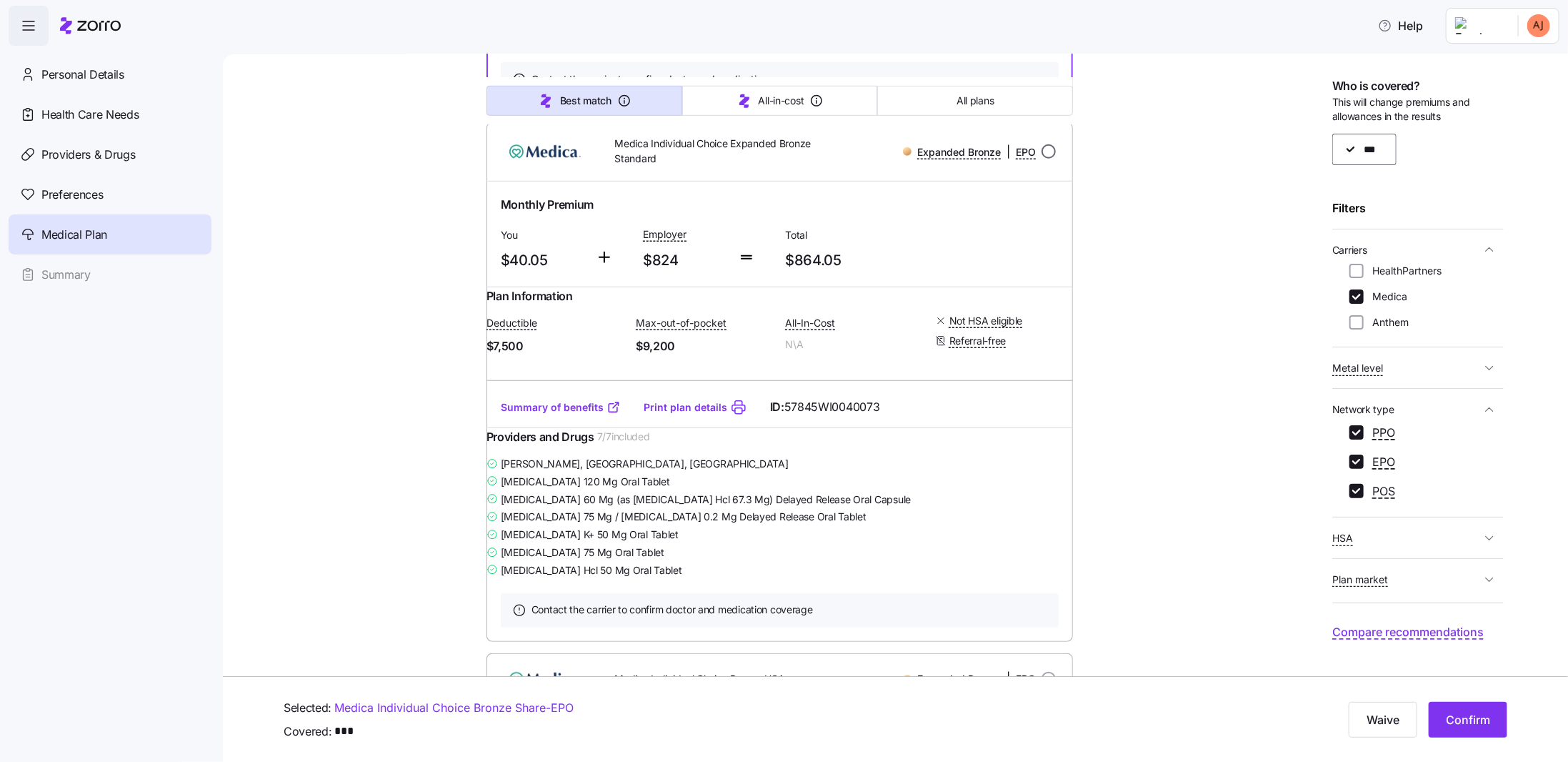
click at [1043, 159] on input "radio" at bounding box center [1048, 151] width 15 height 15
radio input "true"
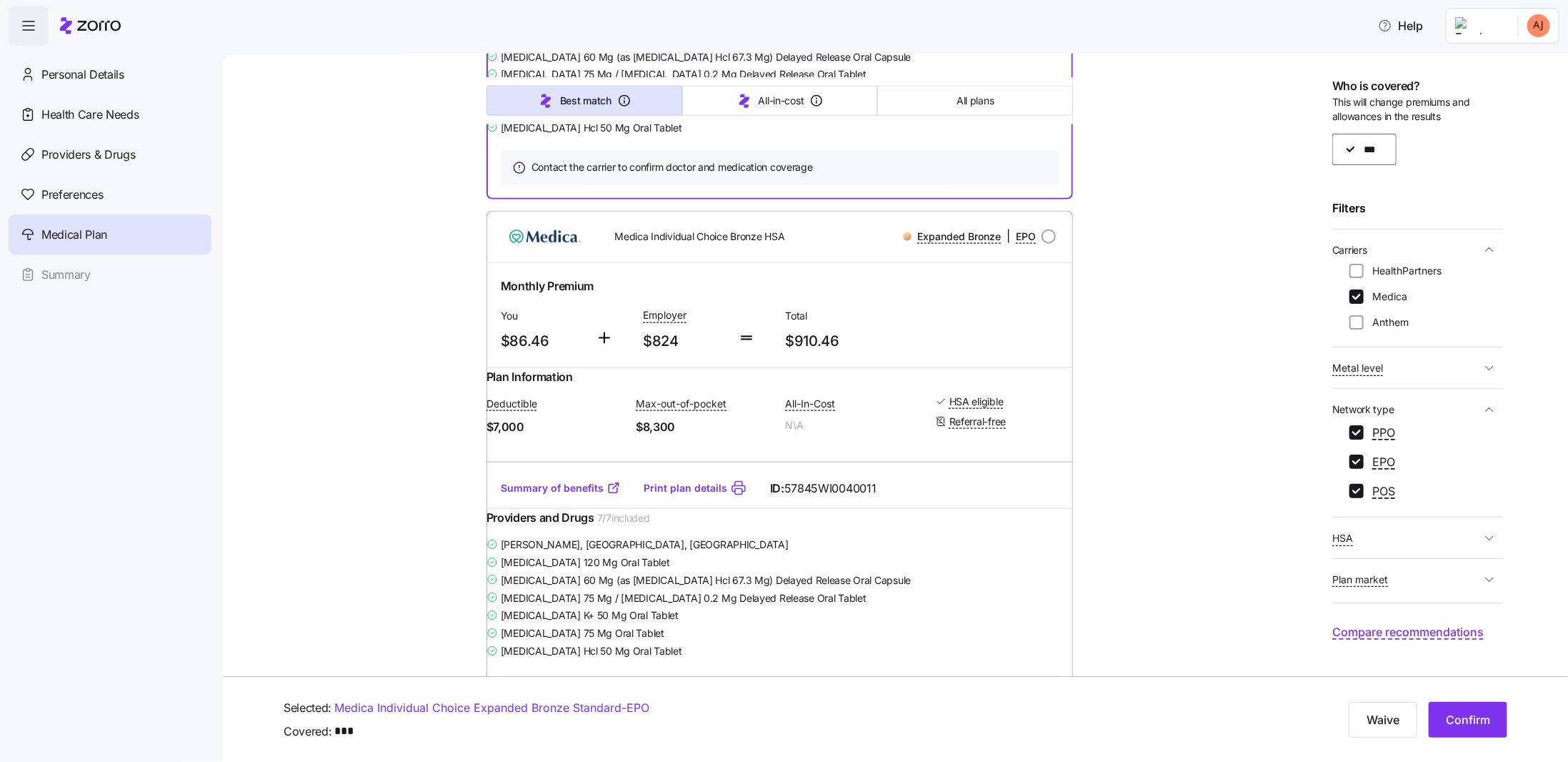
scroll to position [1147, 0]
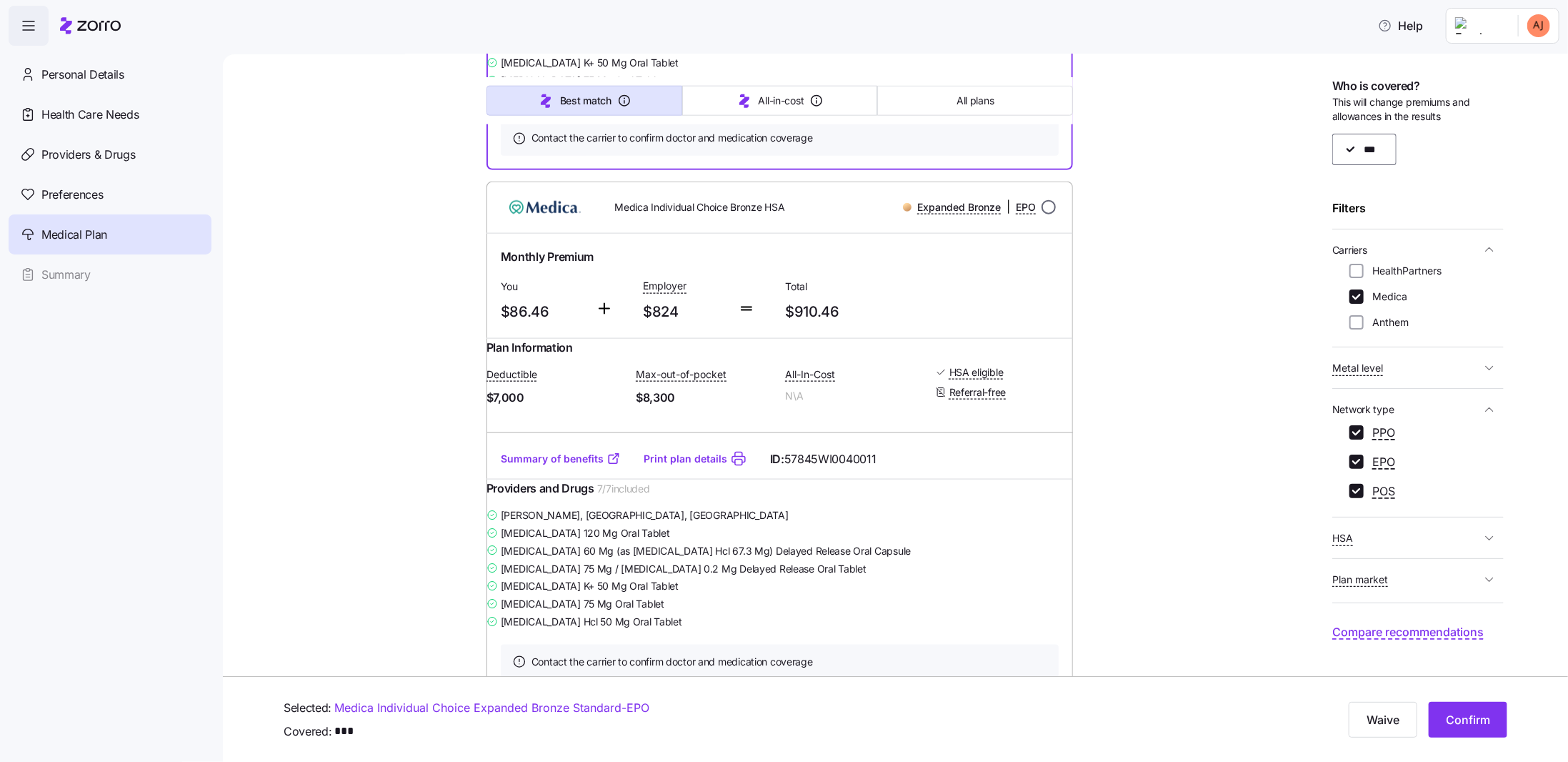
click at [1043, 214] on input "radio" at bounding box center [1048, 208] width 15 height 15
radio input "true"
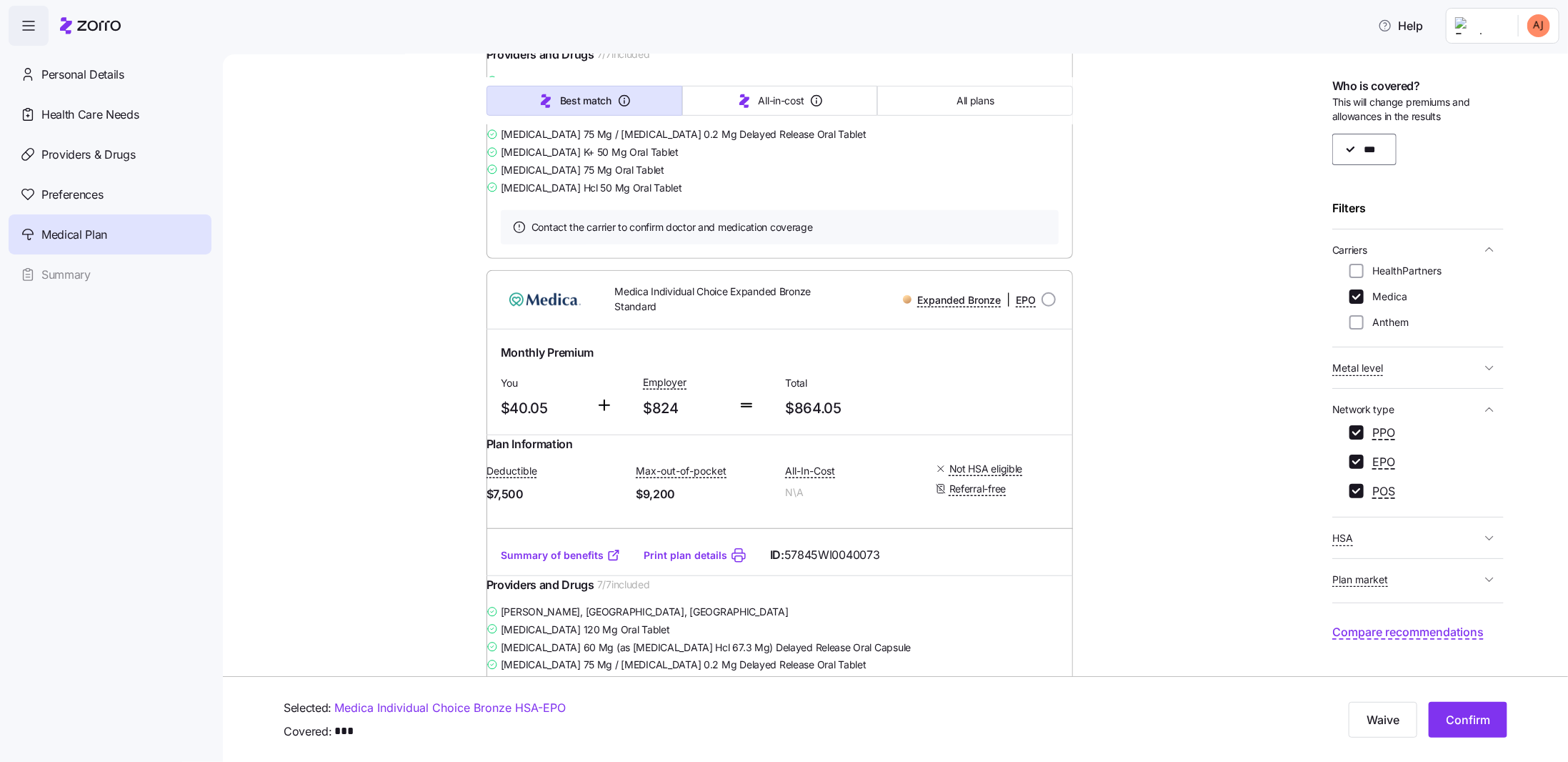
scroll to position [0, 0]
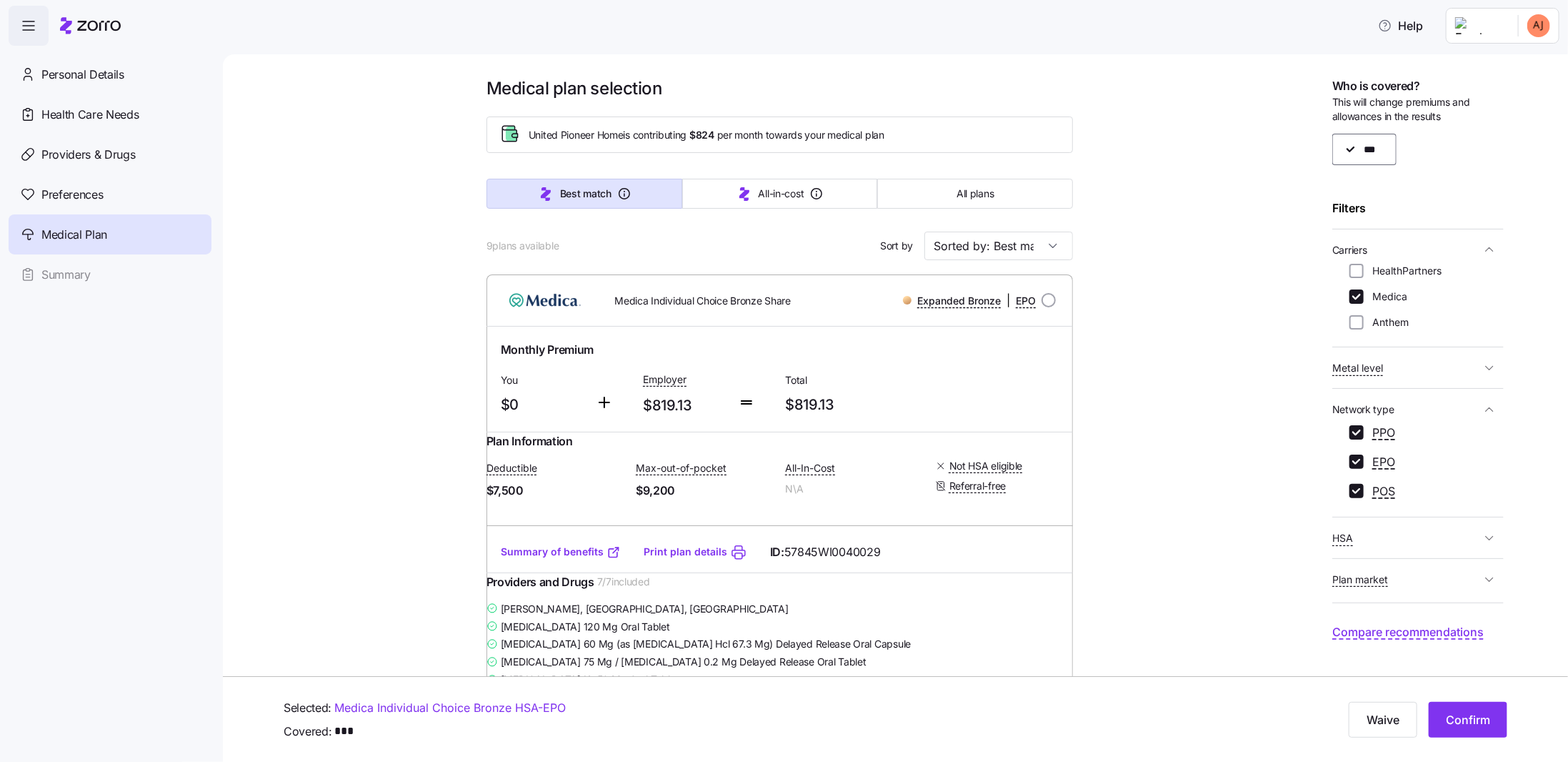
click at [1387, 632] on span "Compare recommendations" at bounding box center [1407, 632] width 151 height 18
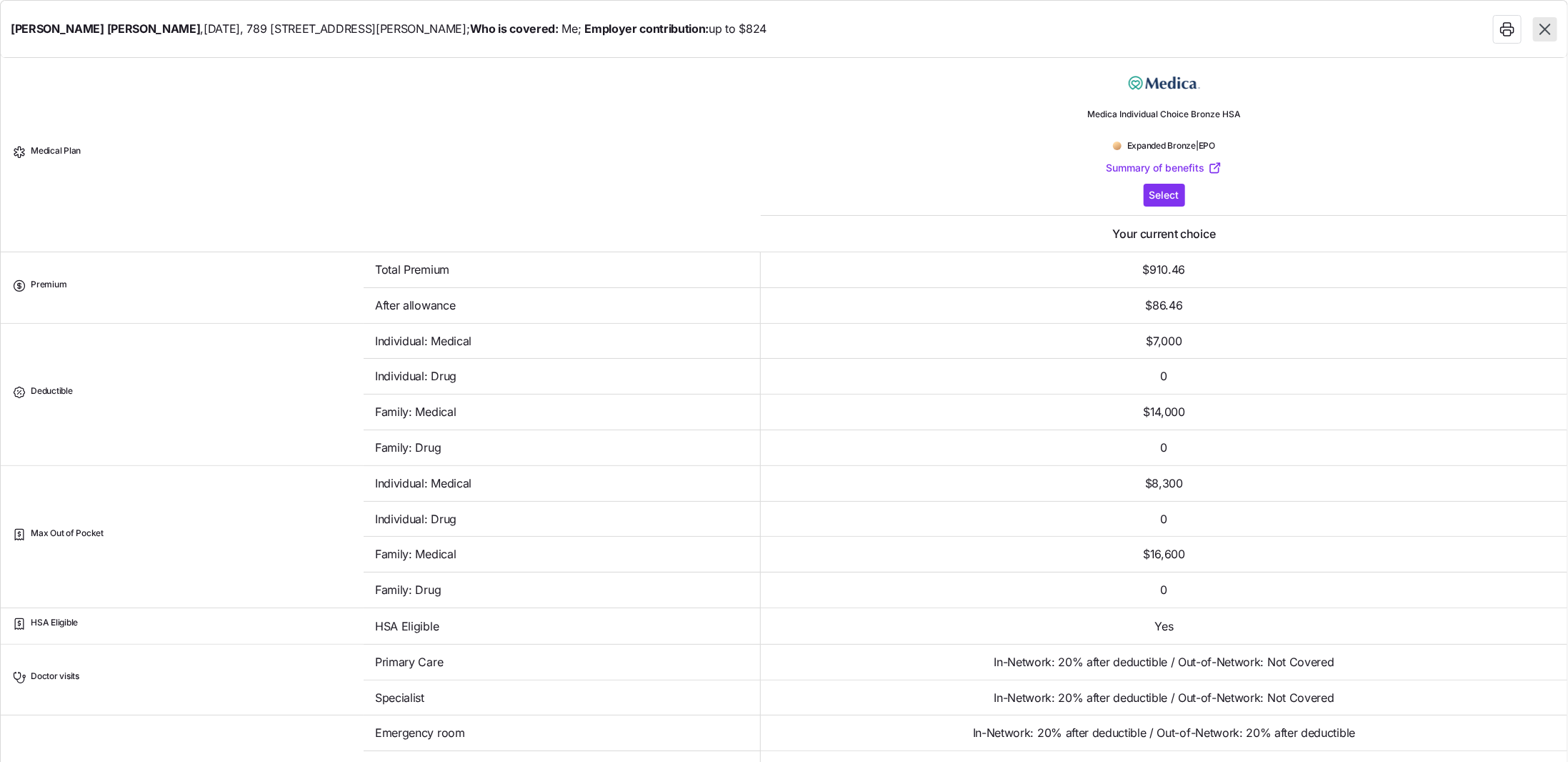
scroll to position [654, 0]
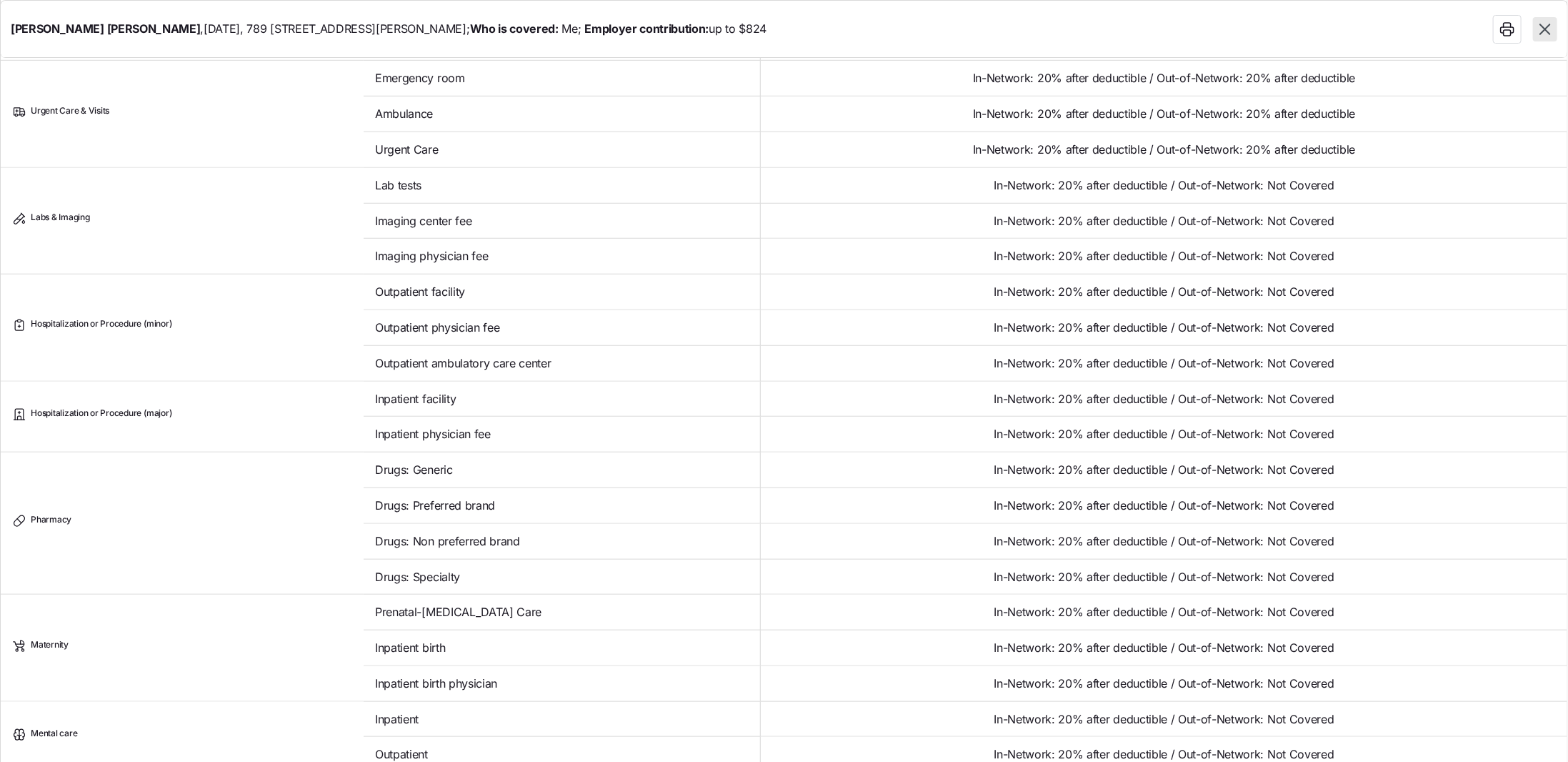
click at [1552, 31] on icon "button" at bounding box center [1544, 29] width 18 height 18
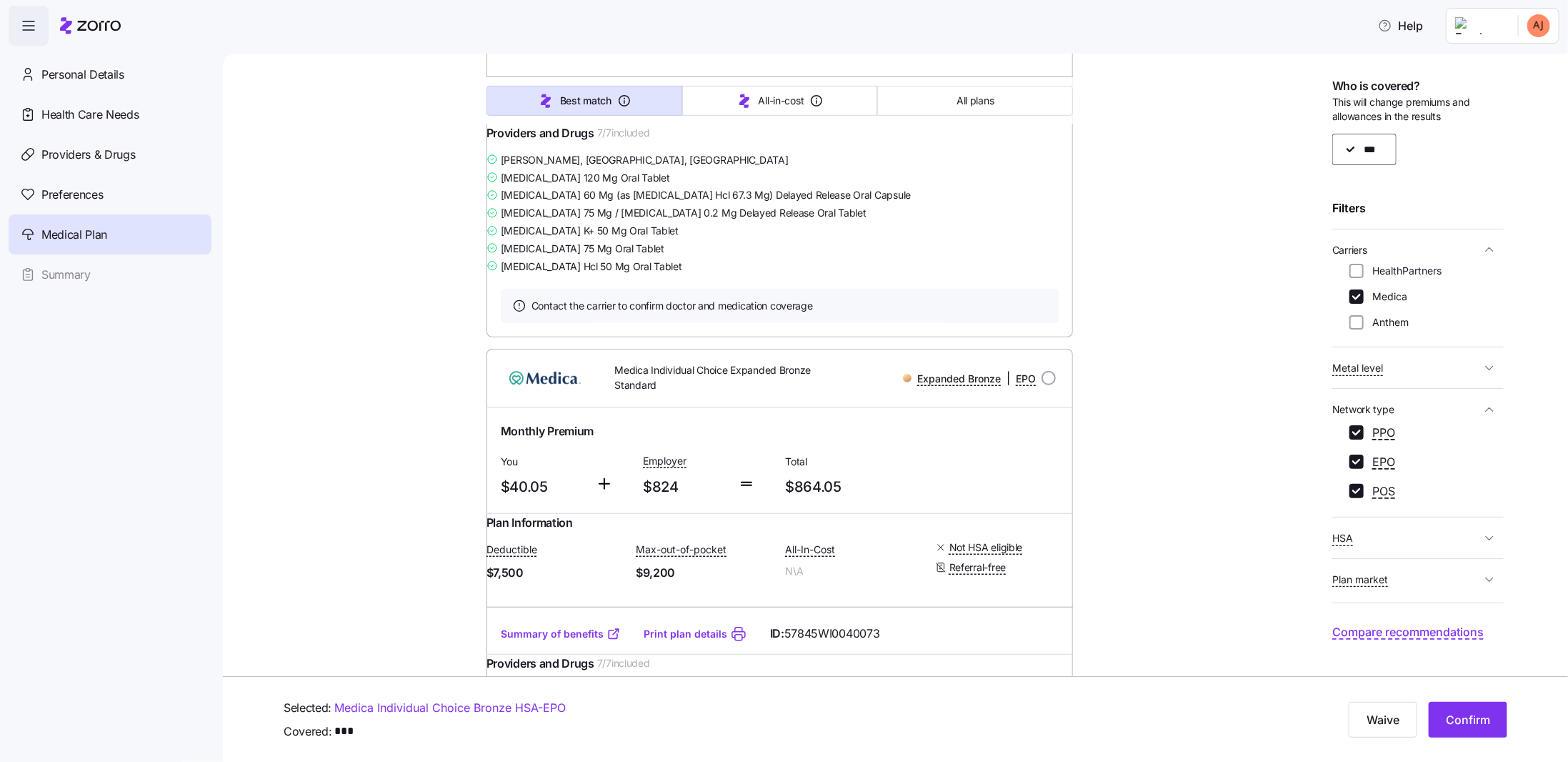
scroll to position [1068, 0]
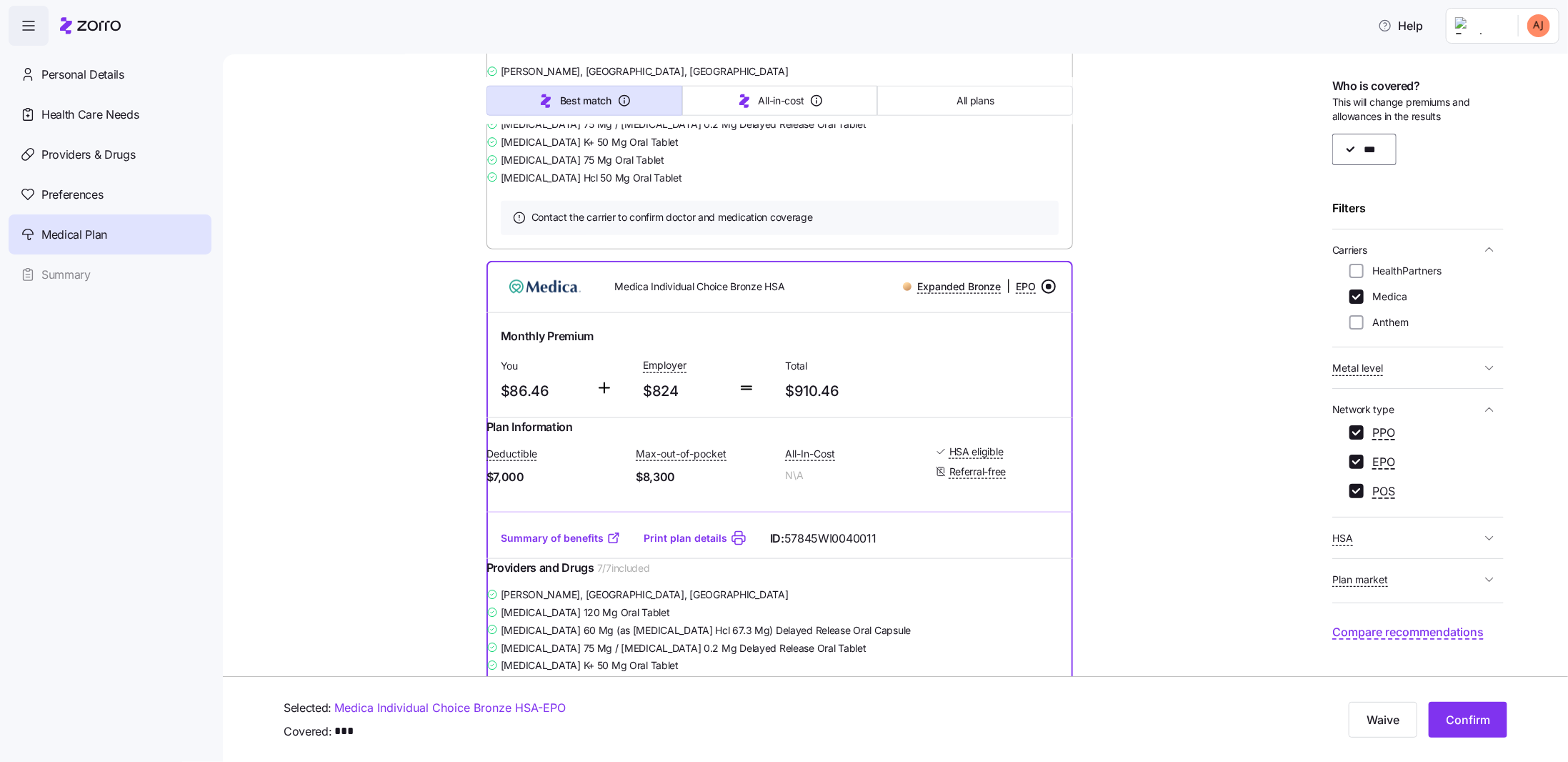
click at [555, 22] on link "Summary of benefits" at bounding box center [560, 15] width 120 height 15
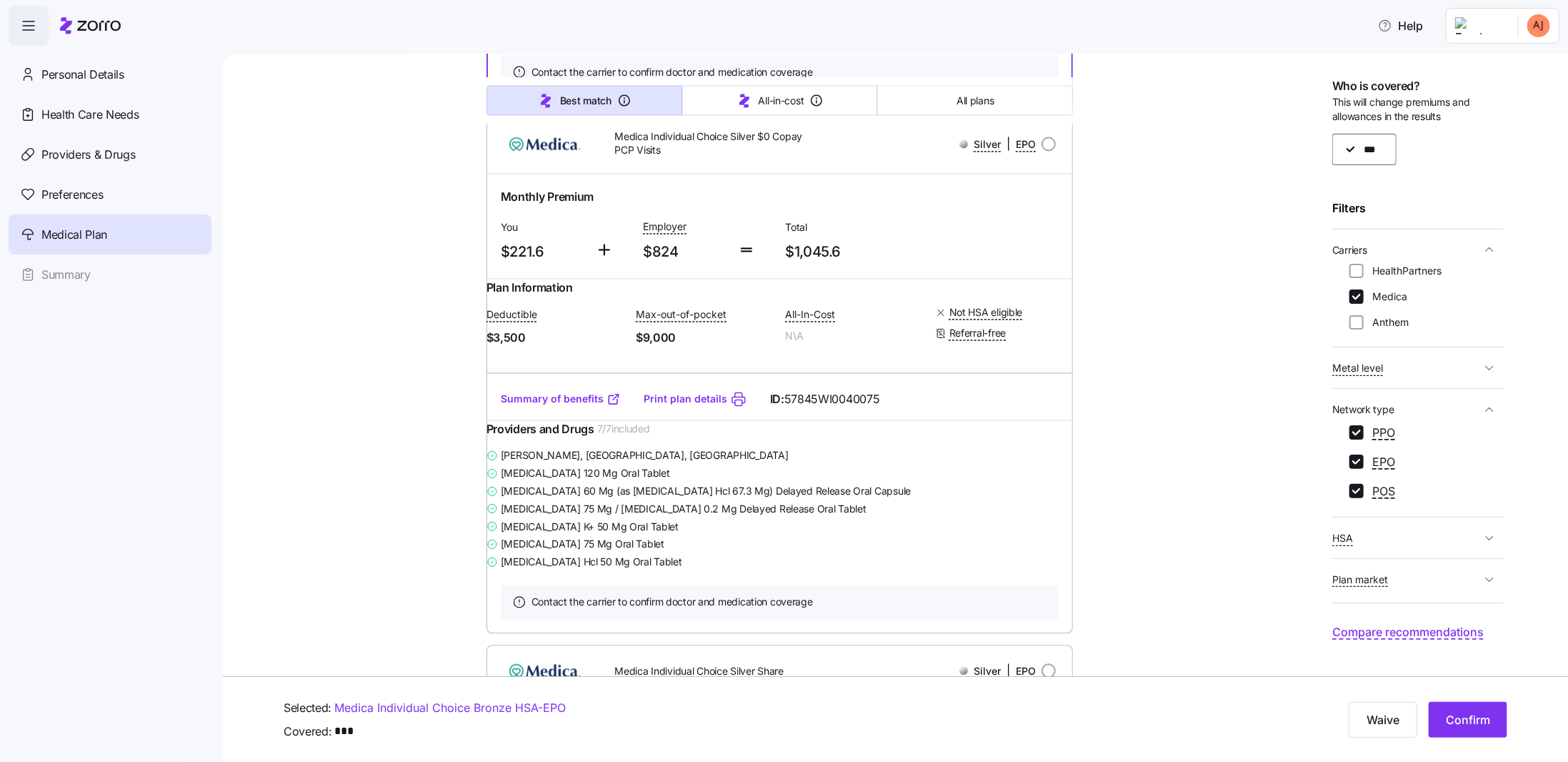
scroll to position [1740, 0]
click at [597, 403] on link "Summary of benefits" at bounding box center [560, 396] width 120 height 15
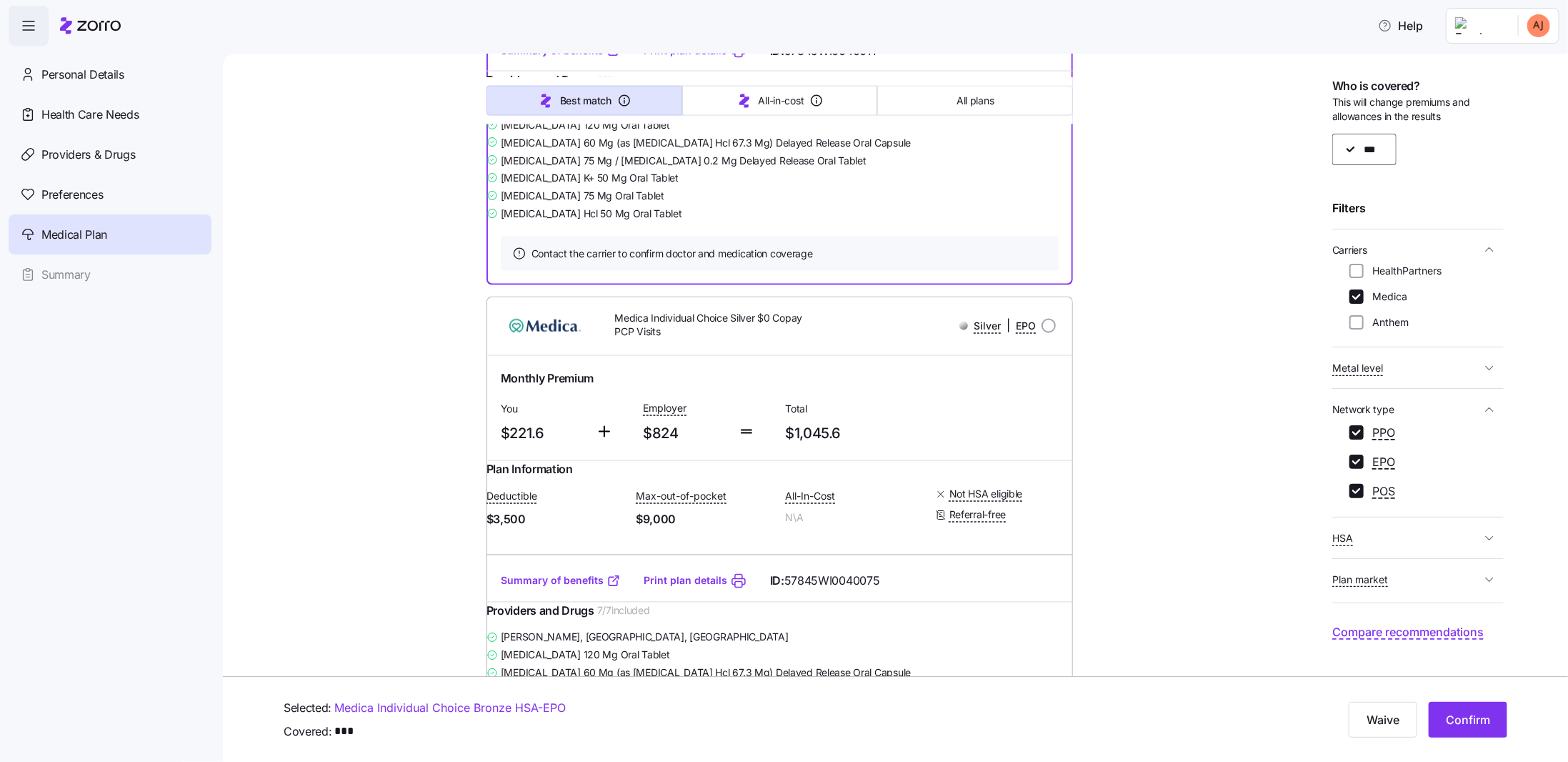
scroll to position [1525, 0]
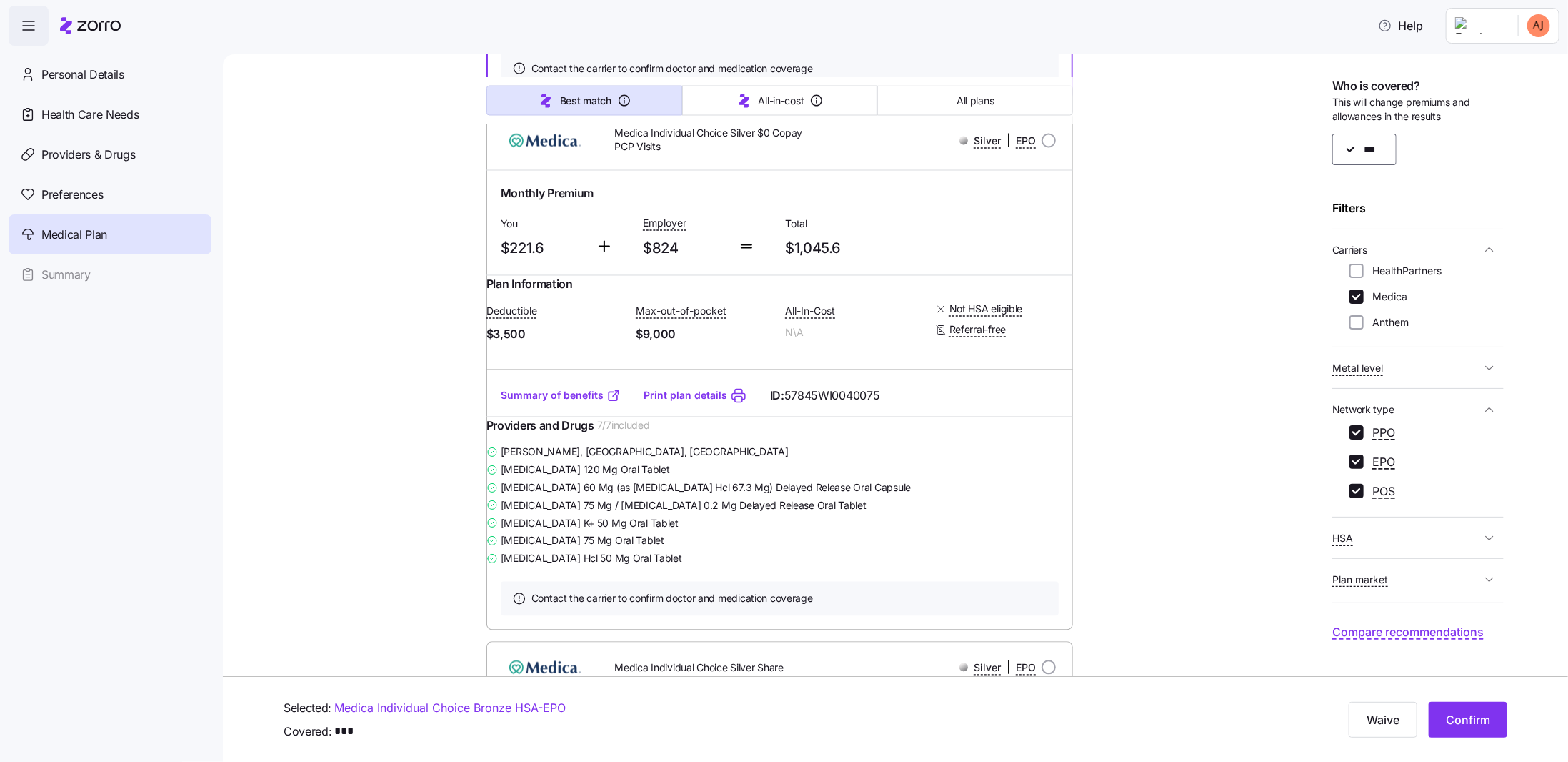
drag, startPoint x: 1544, startPoint y: 286, endPoint x: 1229, endPoint y: 347, distance: 320.9
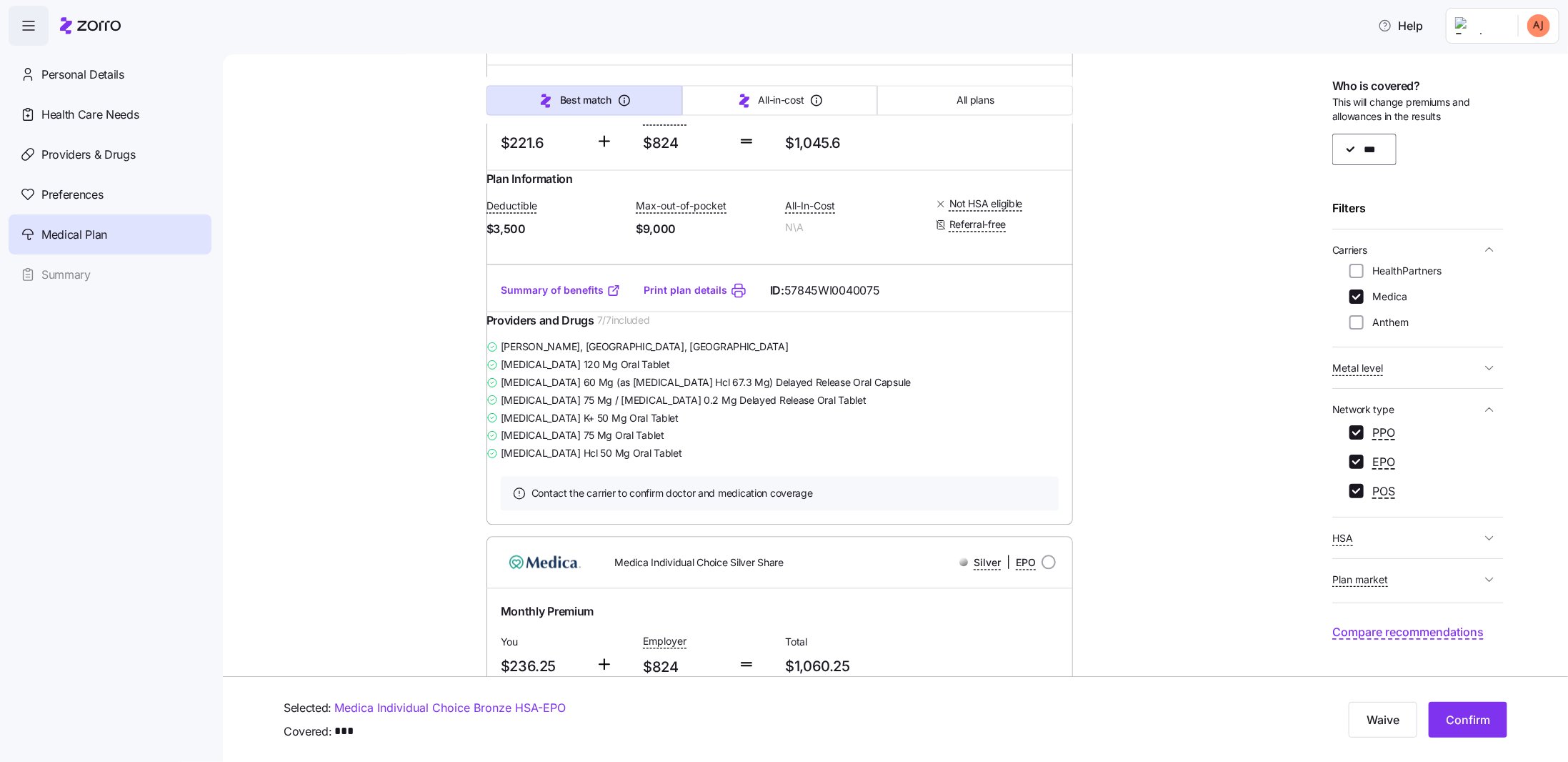
scroll to position [1226, 0]
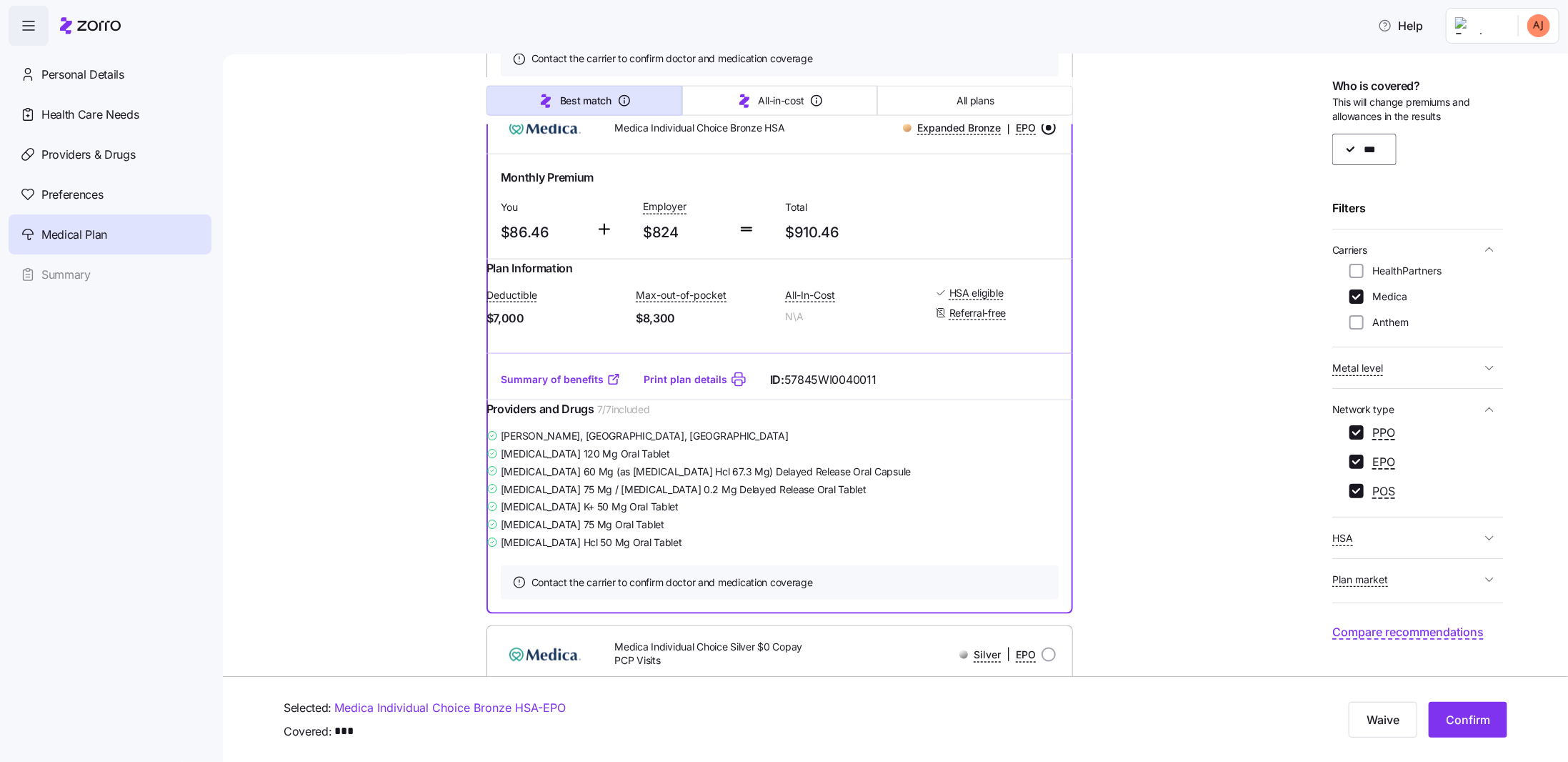
click at [573, 386] on link "Summary of benefits" at bounding box center [560, 379] width 120 height 15
click at [571, 386] on link "Summary of benefits" at bounding box center [560, 379] width 120 height 15
click at [585, 386] on link "Summary of benefits" at bounding box center [560, 379] width 120 height 15
click at [589, 386] on link "Summary of benefits" at bounding box center [560, 379] width 120 height 15
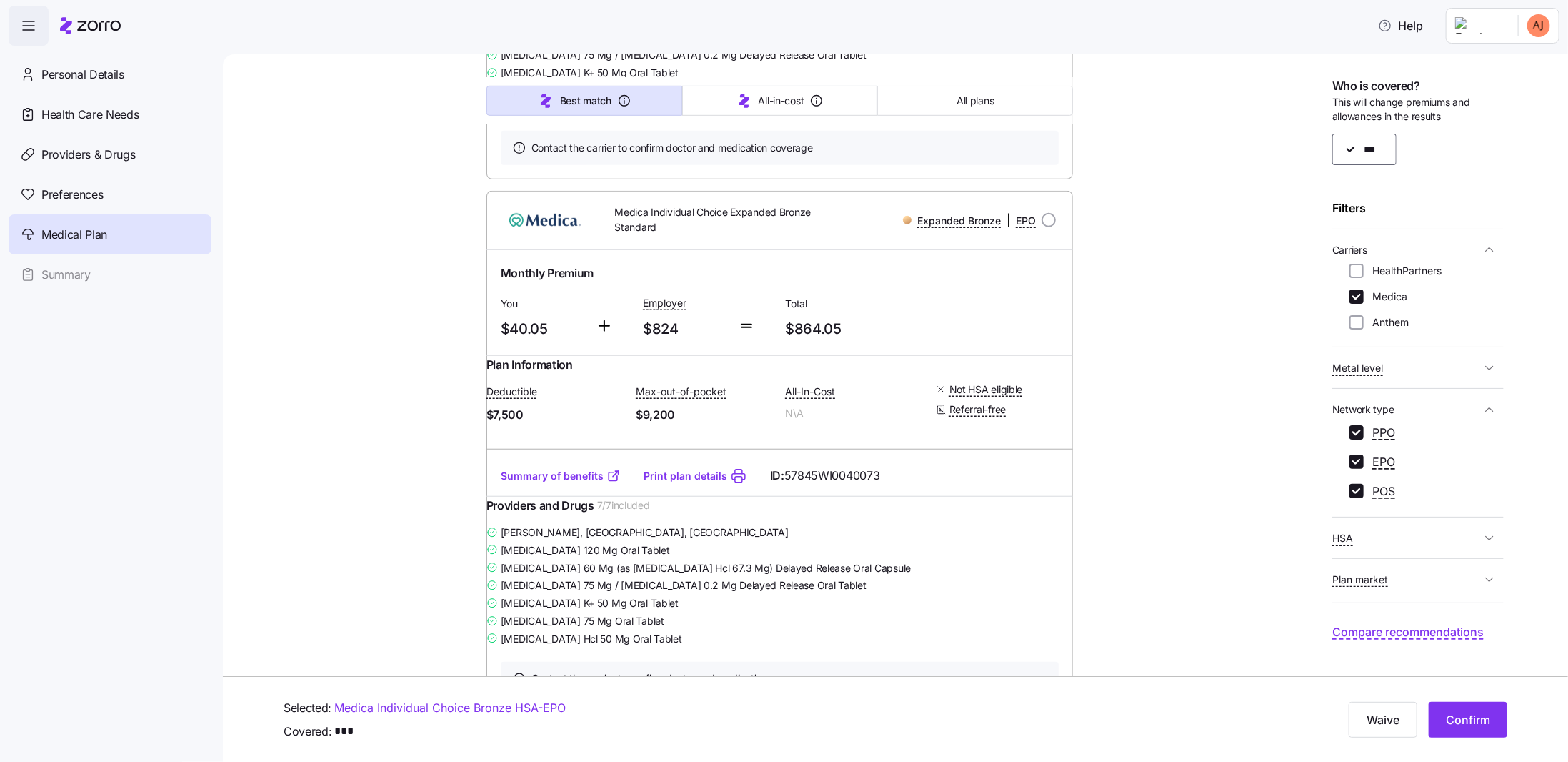
click at [569, 483] on link "Summary of benefits" at bounding box center [560, 476] width 120 height 15
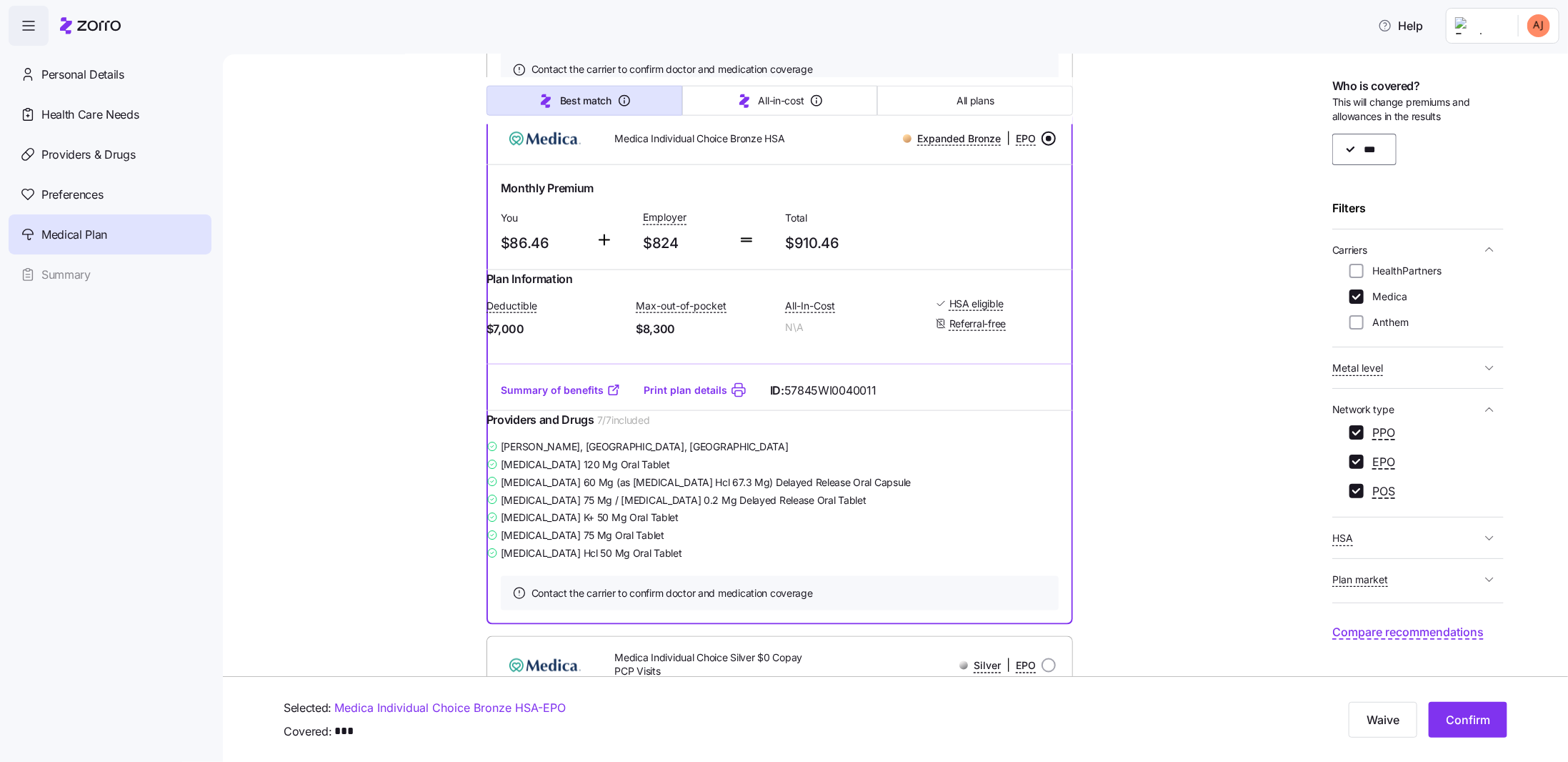
scroll to position [1218, 0]
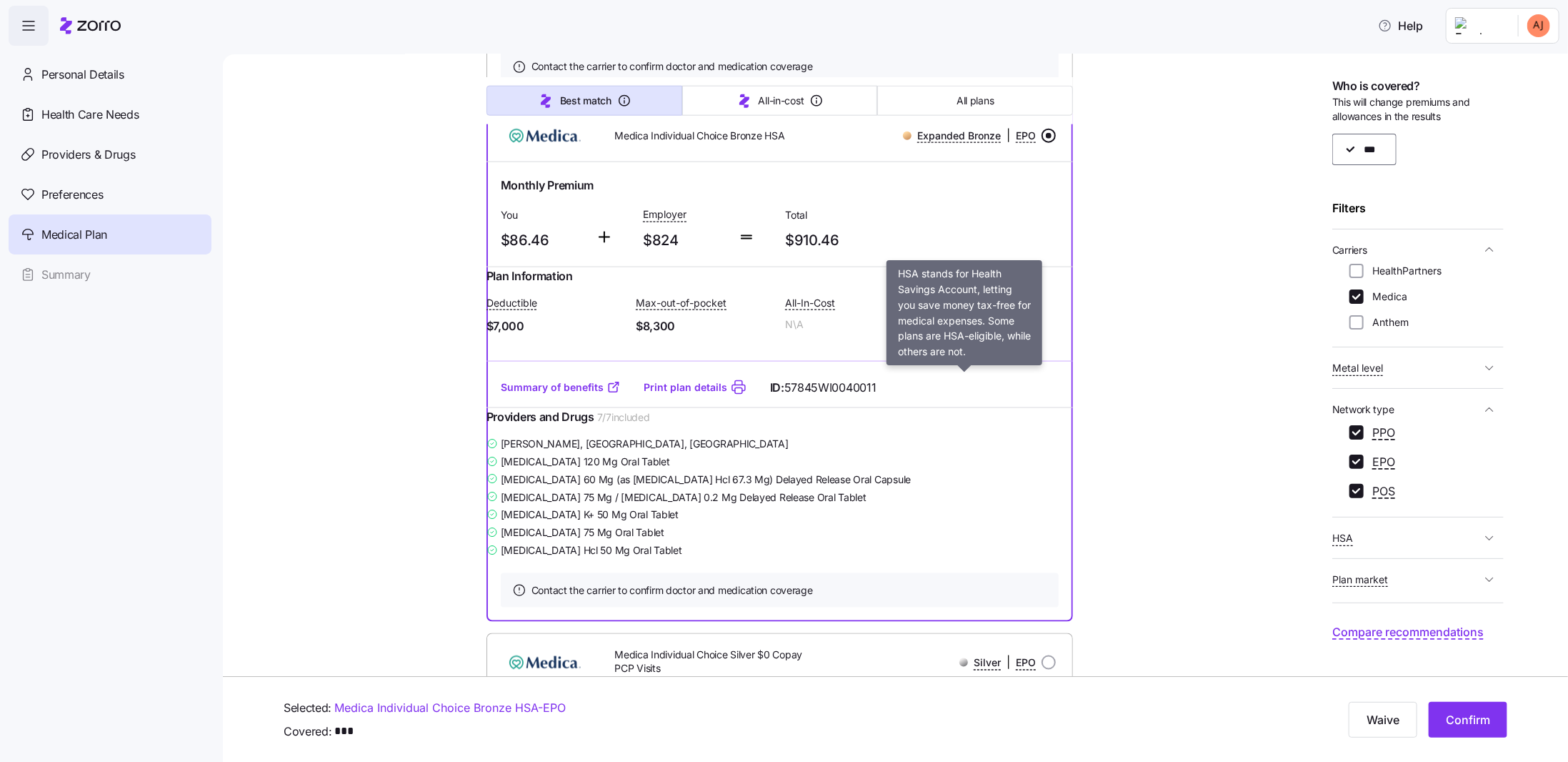
click at [980, 308] on span "HSA eligible" at bounding box center [977, 301] width 54 height 15
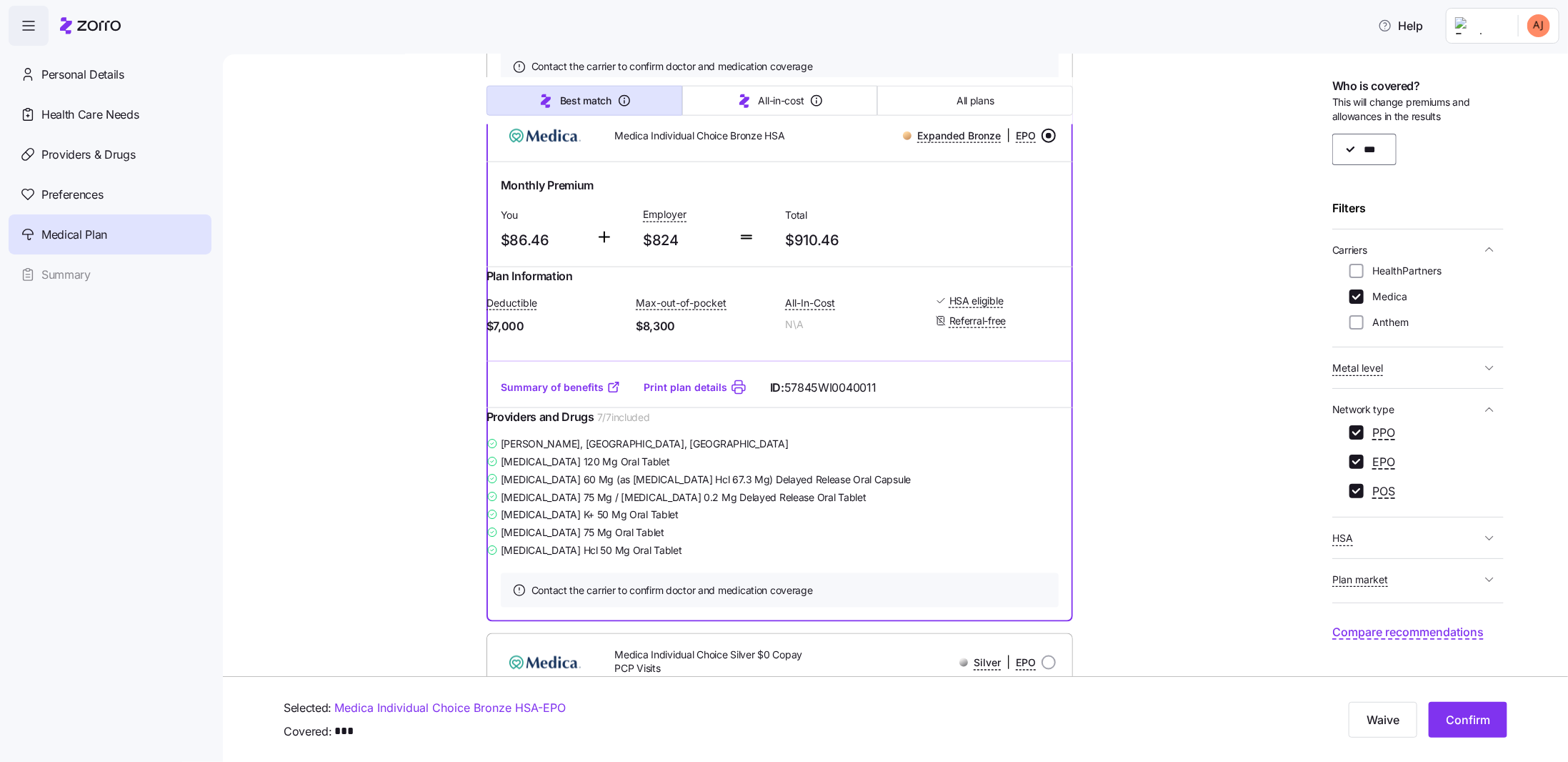
click at [1043, 143] on input "radio" at bounding box center [1048, 136] width 15 height 15
click at [1459, 719] on span "Confirm" at bounding box center [1467, 719] width 44 height 17
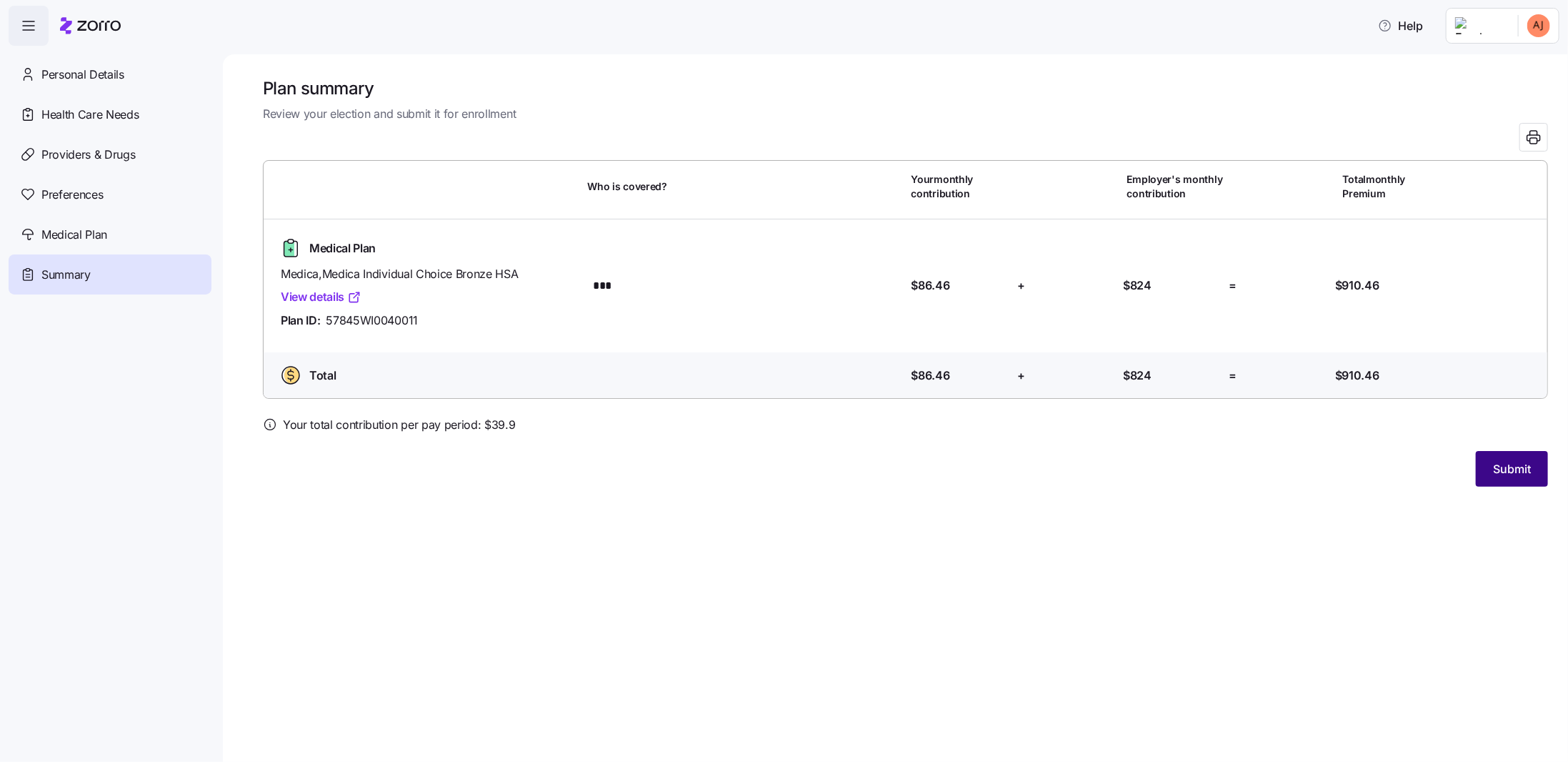
click at [1515, 466] on span "Submit" at bounding box center [1512, 468] width 38 height 17
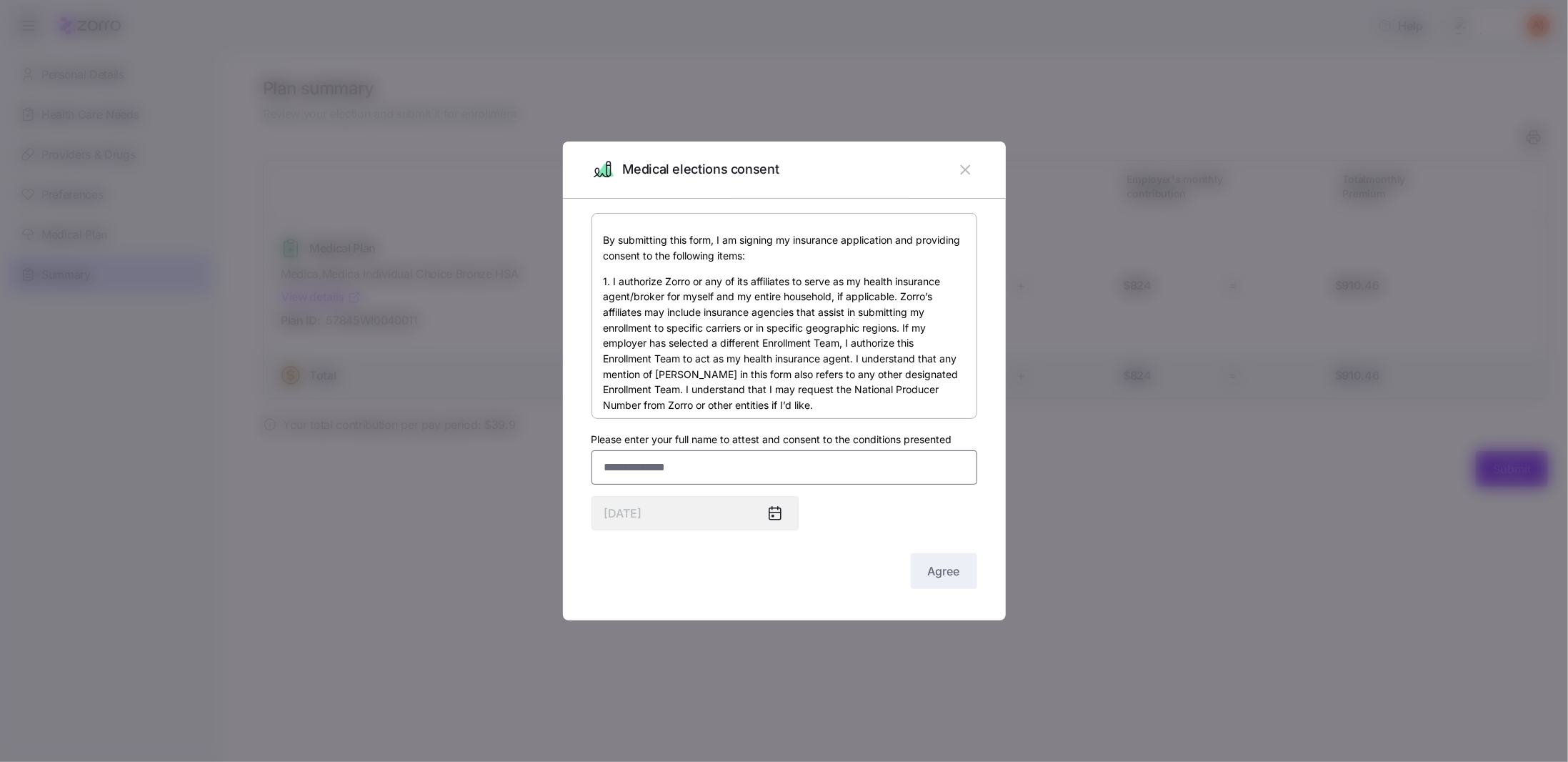
click at [687, 466] on input "Please enter your full name to attest and consent to the conditions presented" at bounding box center [784, 467] width 385 height 34
type input "**********"
click at [946, 571] on span "Agree" at bounding box center [943, 571] width 32 height 17
